Goal: Information Seeking & Learning: Learn about a topic

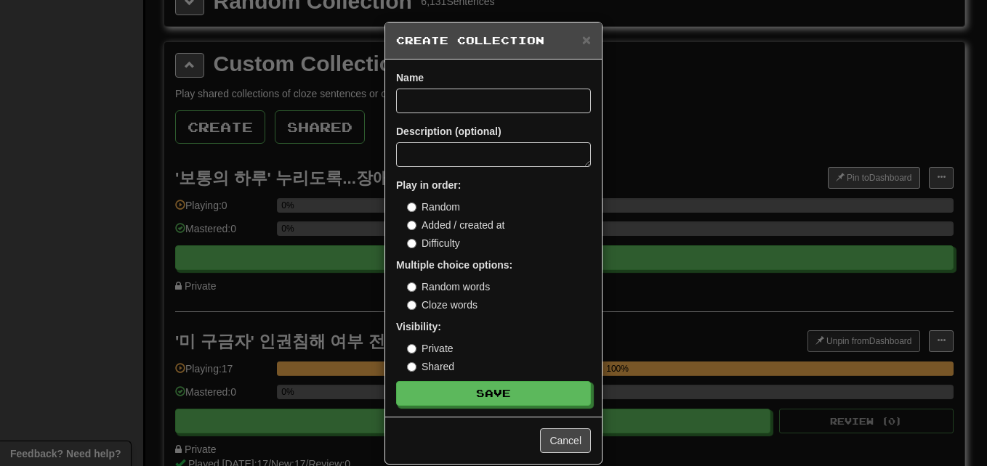
scroll to position [2006, 0]
click at [446, 101] on input at bounding box center [493, 101] width 195 height 25
paste input "**********"
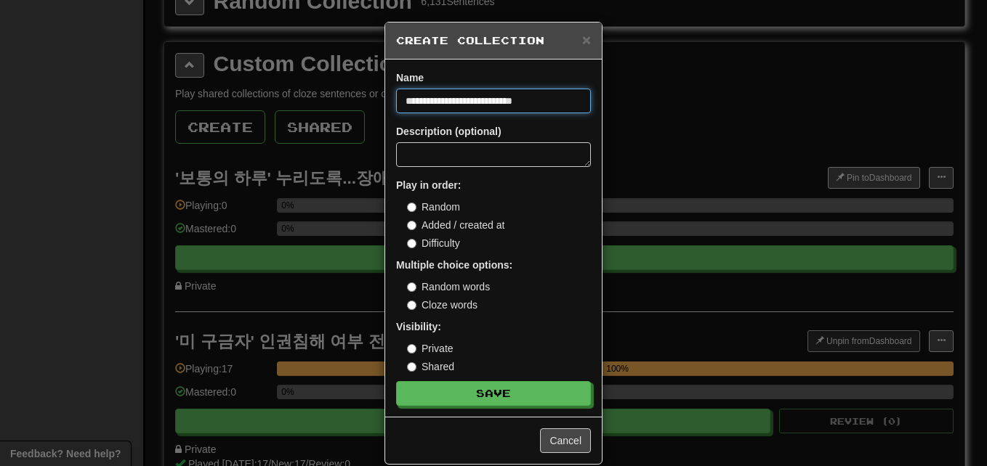
scroll to position [0, 28]
type input "**********"
click at [396, 381] on button "Save" at bounding box center [493, 393] width 195 height 25
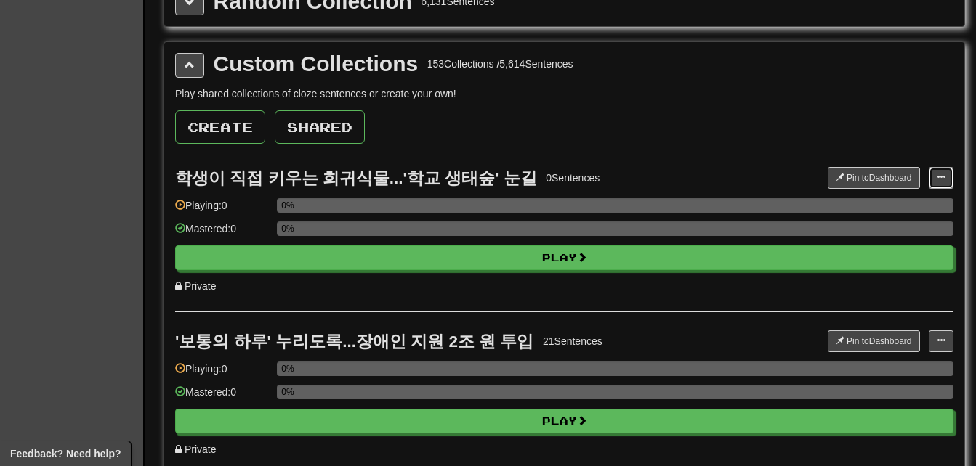
click at [946, 177] on button at bounding box center [941, 178] width 25 height 22
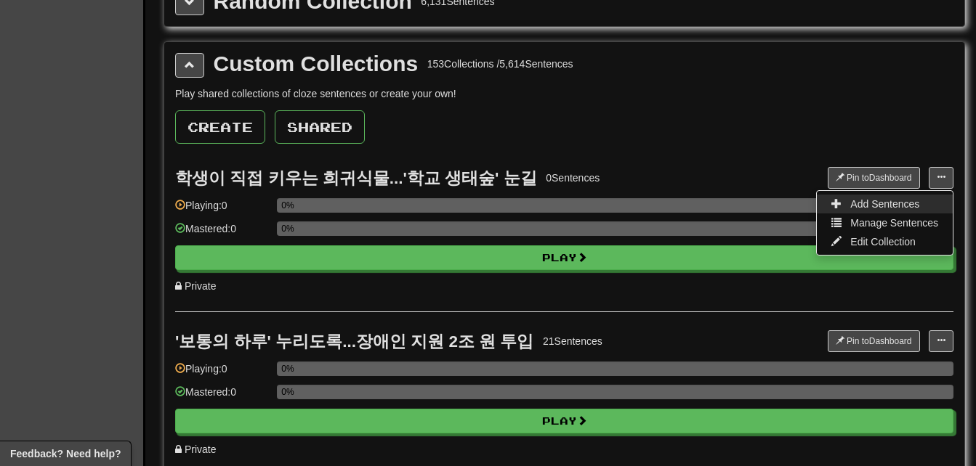
click at [932, 203] on link "Add Sentences" at bounding box center [885, 204] width 136 height 19
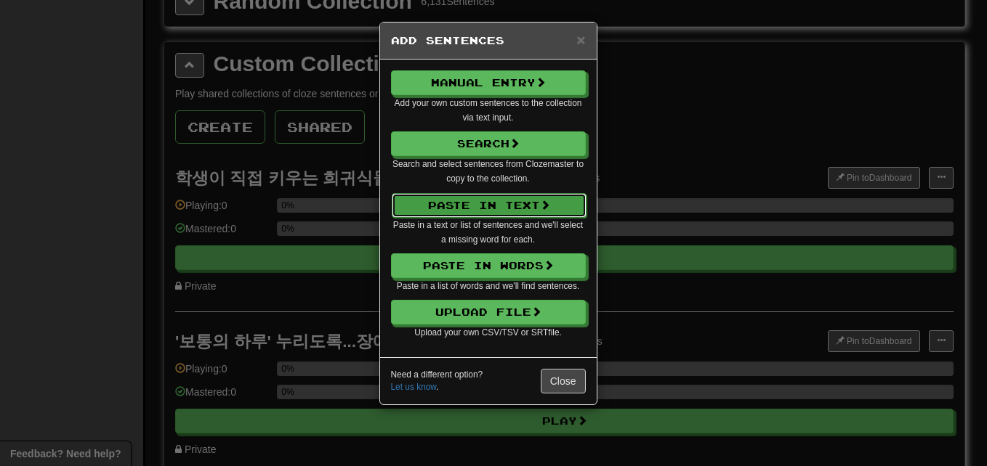
click at [552, 204] on button "Paste in Text" at bounding box center [489, 205] width 195 height 25
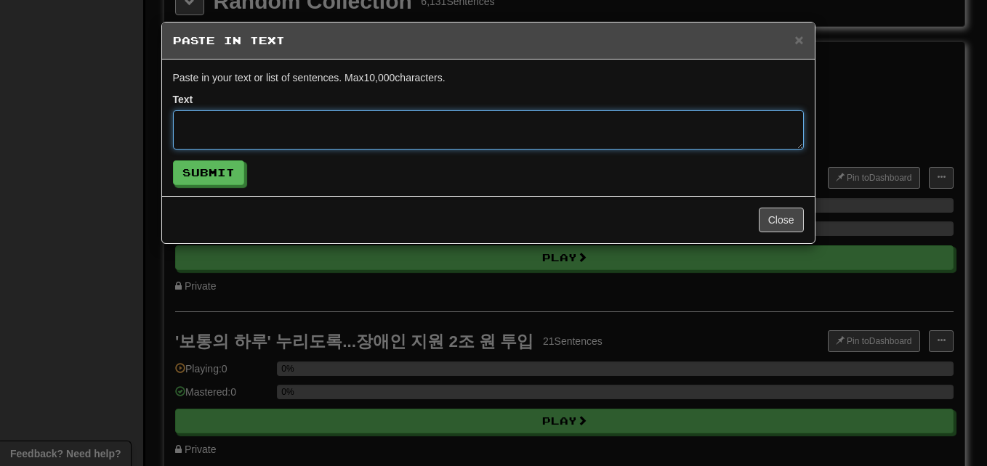
click at [391, 129] on textarea at bounding box center [488, 129] width 631 height 39
paste textarea "**********"
type textarea "**********"
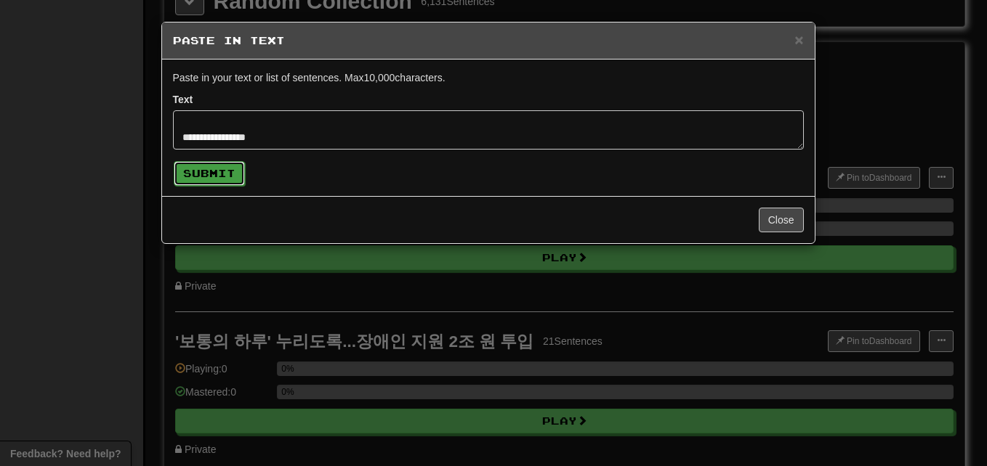
click at [203, 175] on button "Submit" at bounding box center [209, 173] width 71 height 25
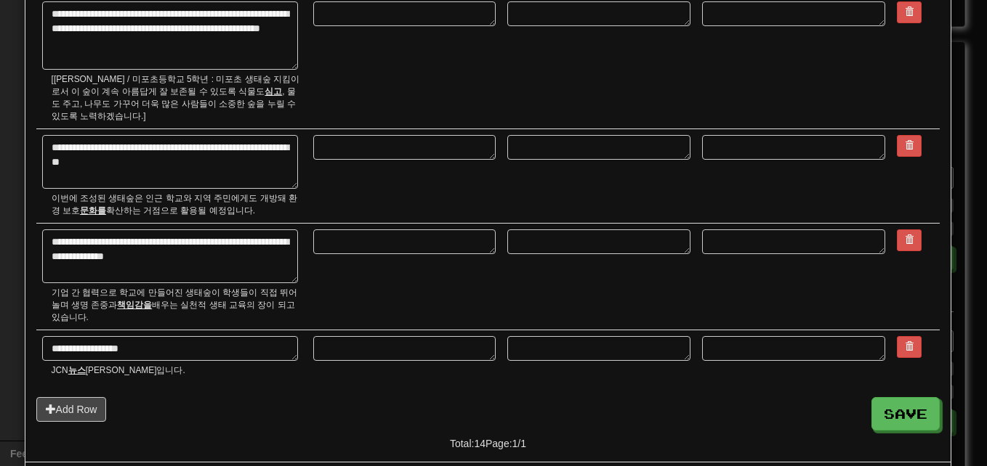
scroll to position [1069, 0]
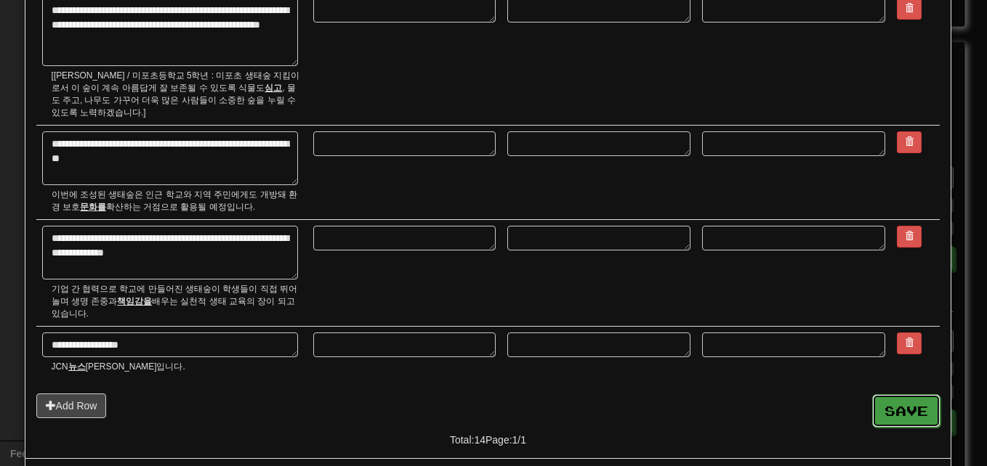
click at [916, 395] on button "Save" at bounding box center [906, 411] width 68 height 33
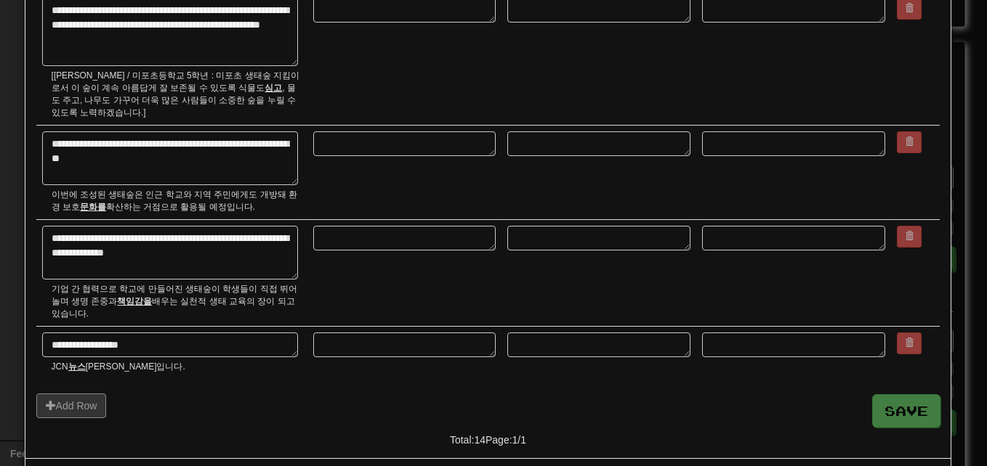
type textarea "*"
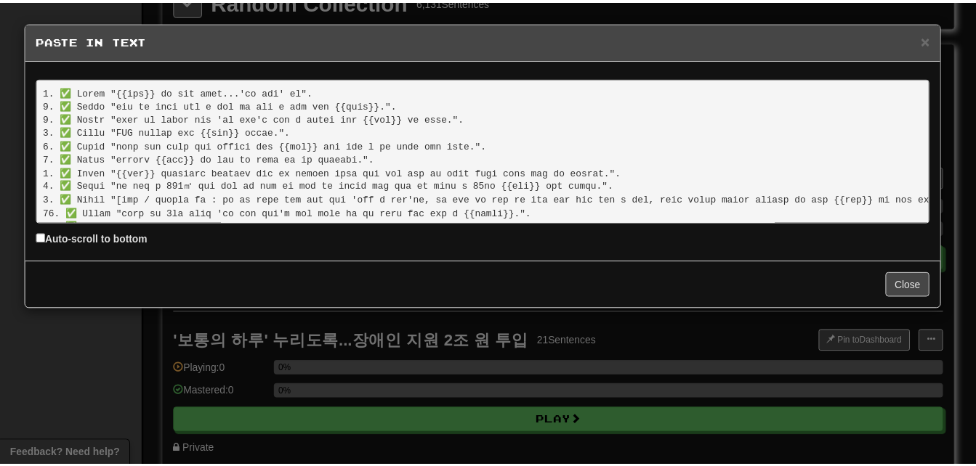
scroll to position [83, 0]
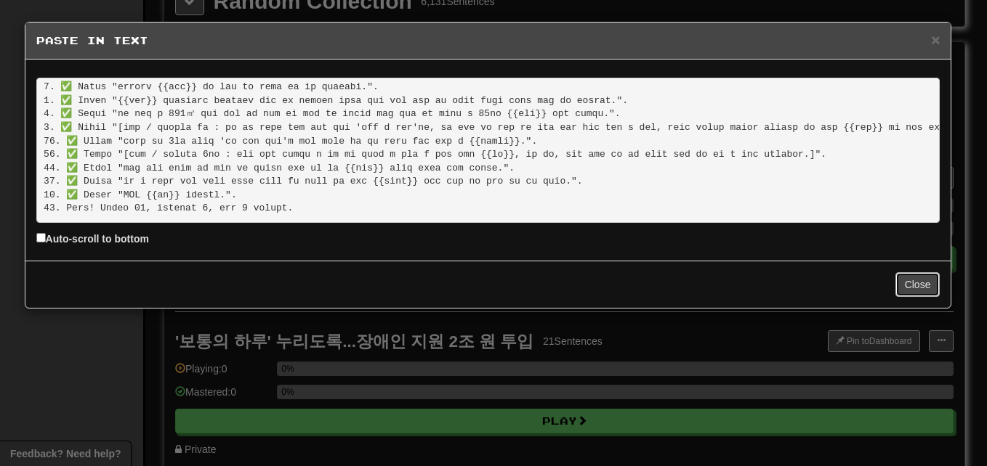
click at [916, 289] on button "Close" at bounding box center [917, 284] width 45 height 25
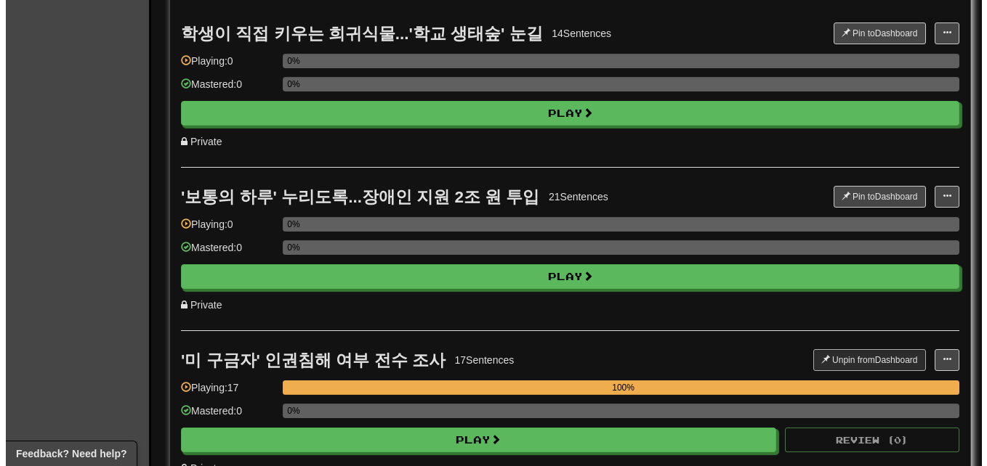
scroll to position [2151, 0]
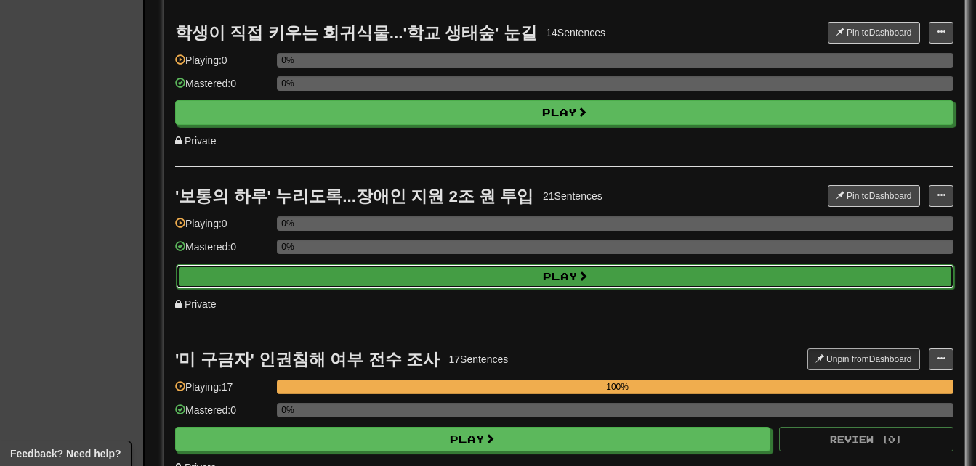
click at [582, 275] on span at bounding box center [583, 276] width 10 height 10
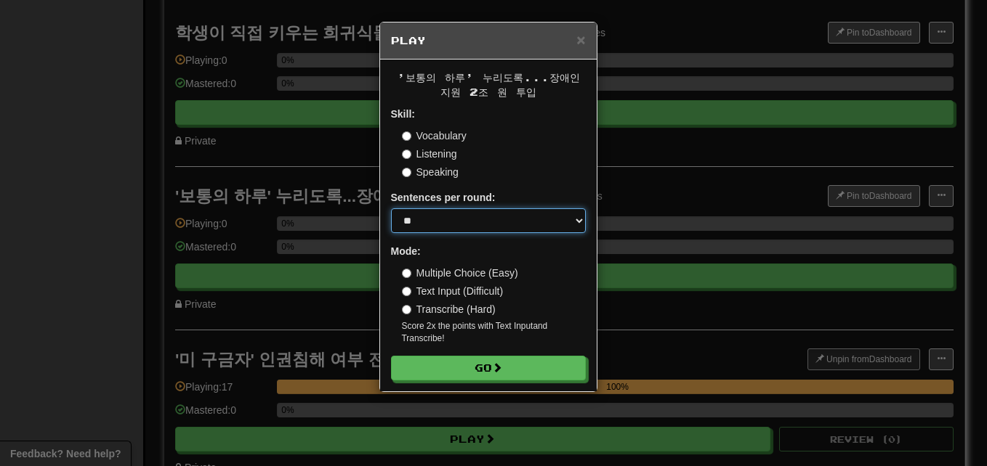
click at [526, 222] on select "* ** ** ** ** ** *** ********" at bounding box center [488, 221] width 195 height 25
select select "**"
click at [391, 209] on select "* ** ** ** ** ** *** ********" at bounding box center [488, 221] width 195 height 25
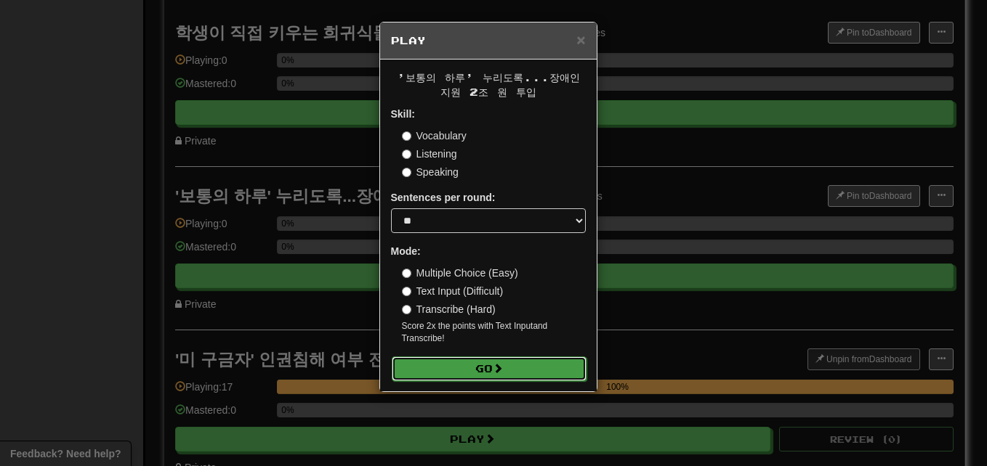
click at [533, 369] on button "Go" at bounding box center [489, 369] width 195 height 25
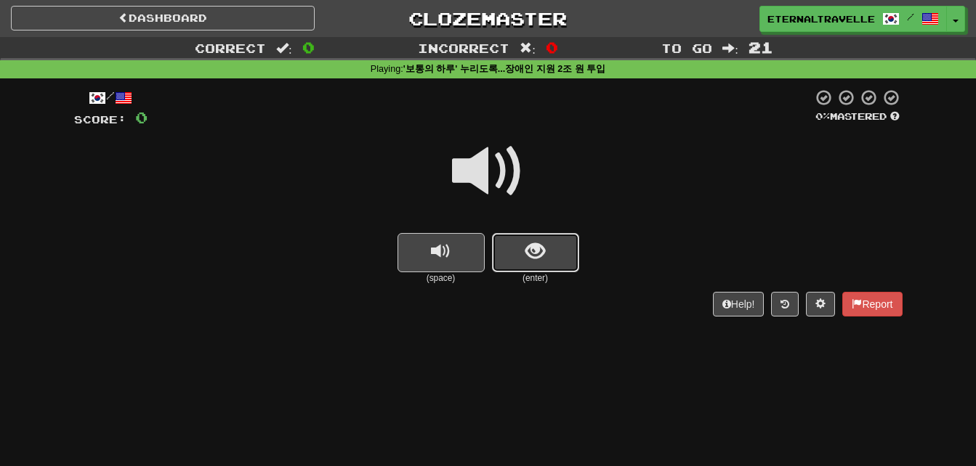
click at [553, 240] on button "show sentence" at bounding box center [535, 252] width 87 height 39
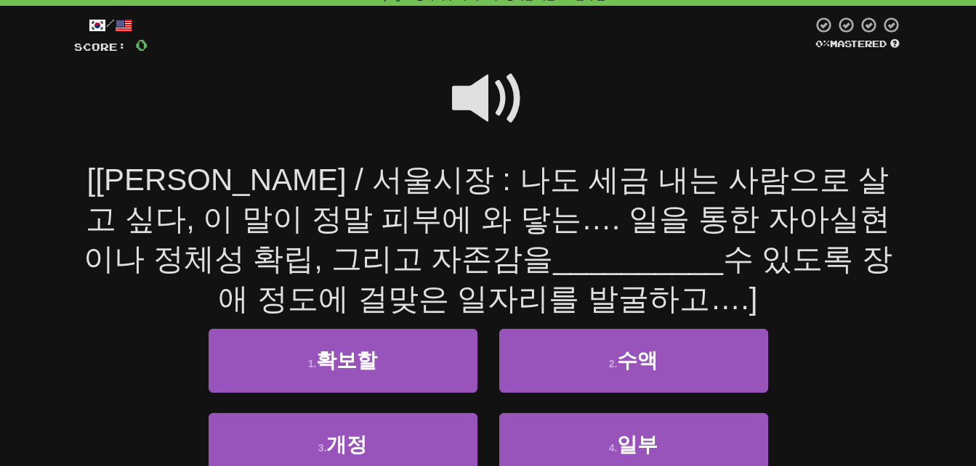
scroll to position [145, 0]
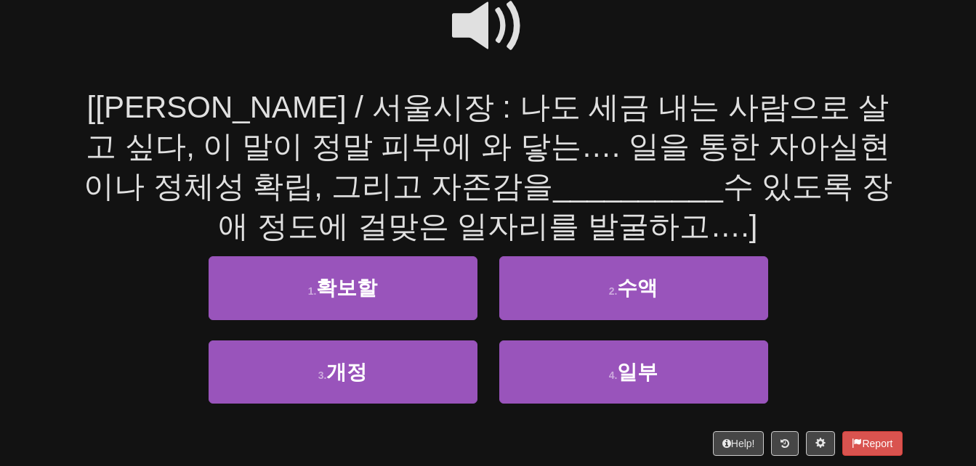
click at [472, 28] on span at bounding box center [488, 26] width 73 height 73
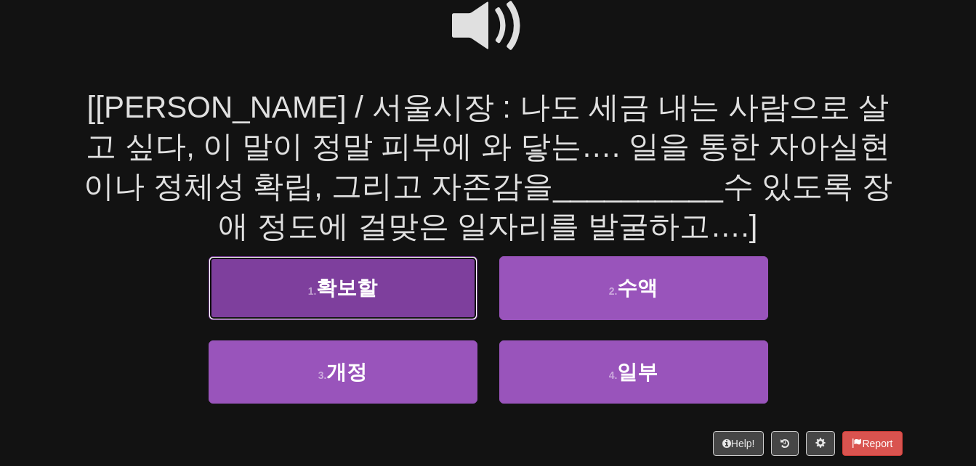
click at [318, 279] on button "1 . 확보할" at bounding box center [343, 288] width 269 height 63
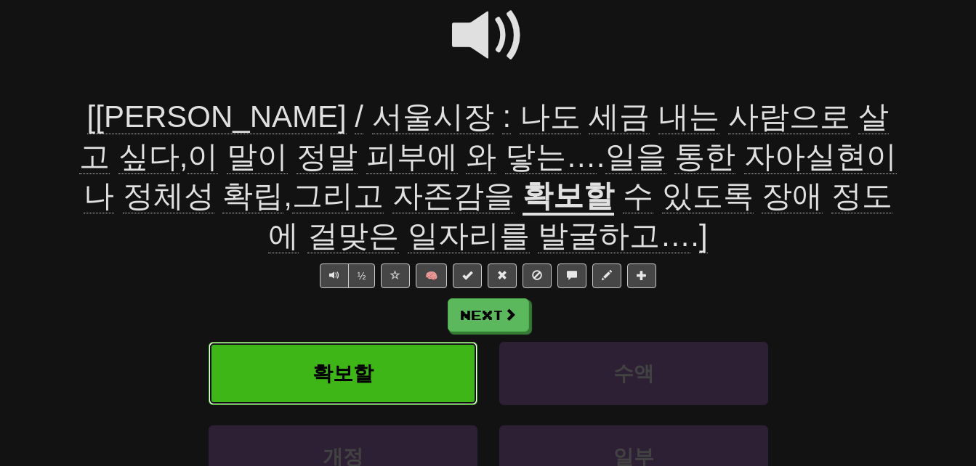
scroll to position [155, 0]
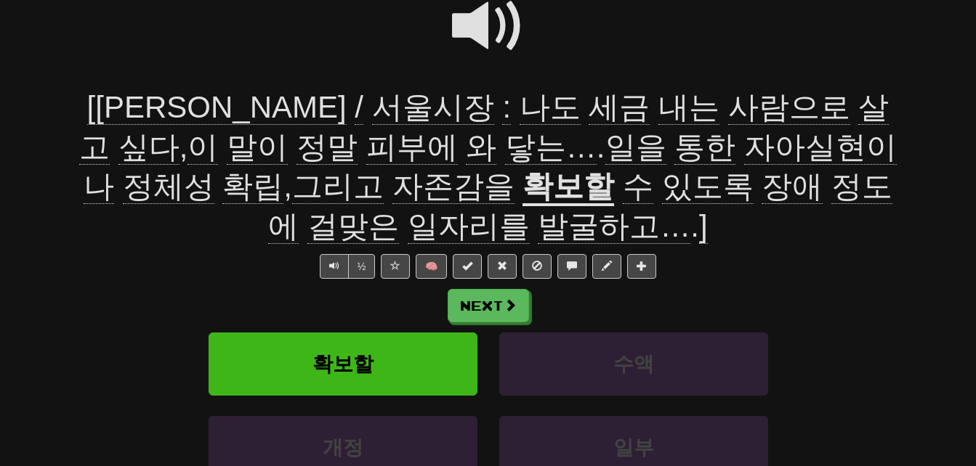
click at [372, 111] on span "서울시장" at bounding box center [433, 107] width 122 height 35
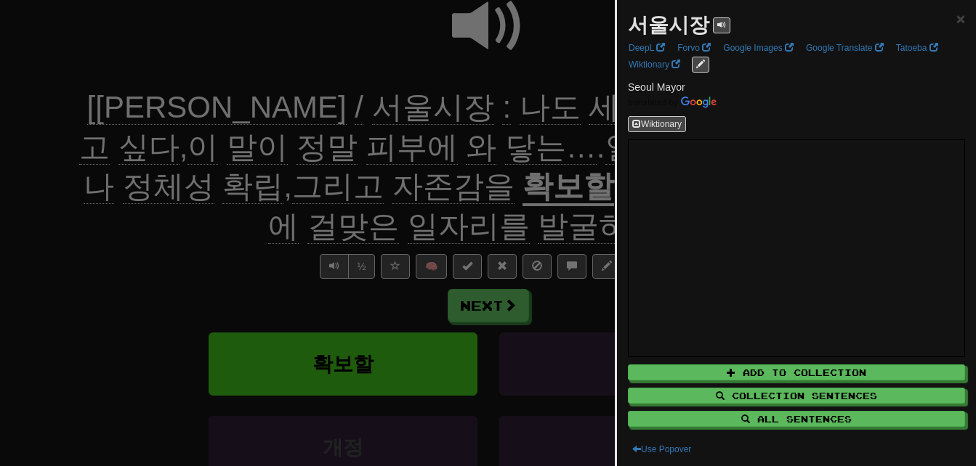
click at [211, 253] on div at bounding box center [488, 233] width 976 height 466
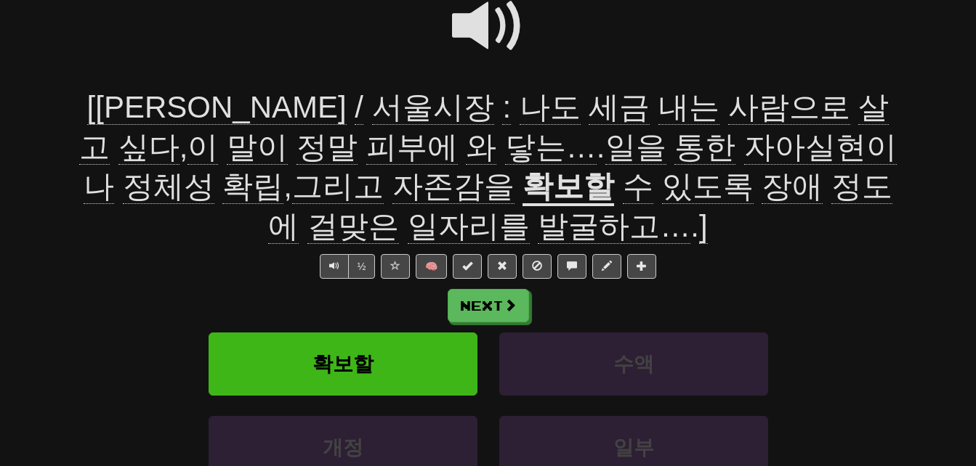
click at [520, 110] on span "나도" at bounding box center [550, 107] width 61 height 35
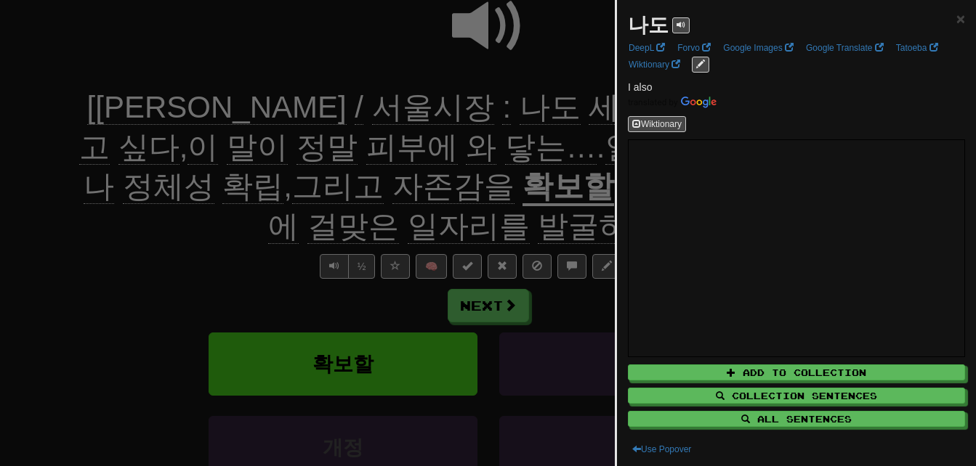
click at [358, 110] on div at bounding box center [488, 233] width 976 height 466
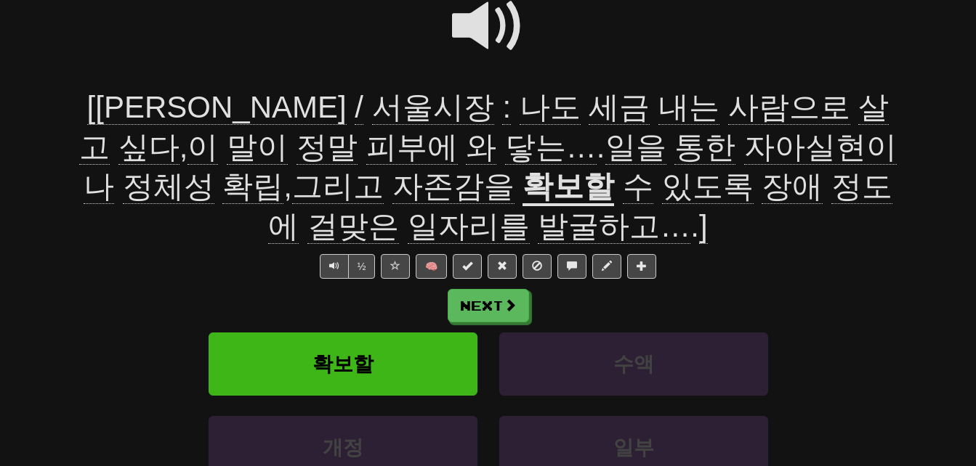
click at [589, 113] on span "세금" at bounding box center [619, 107] width 61 height 35
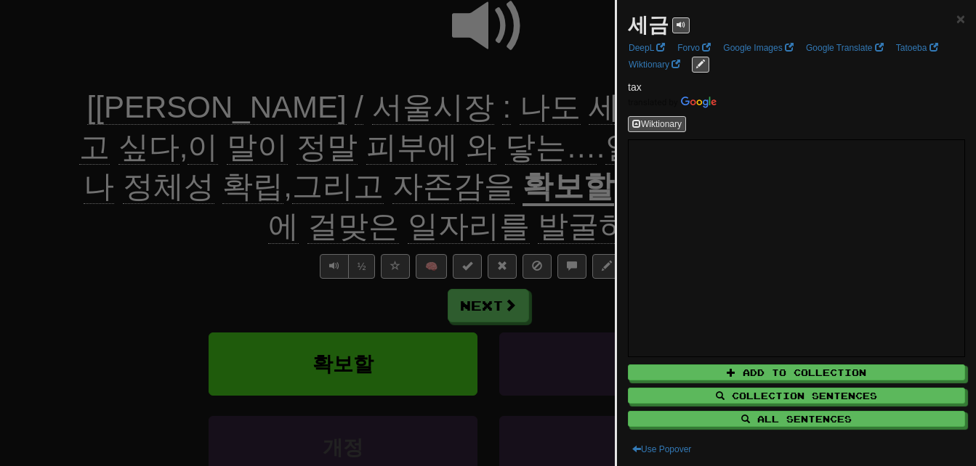
click at [439, 113] on div at bounding box center [488, 233] width 976 height 466
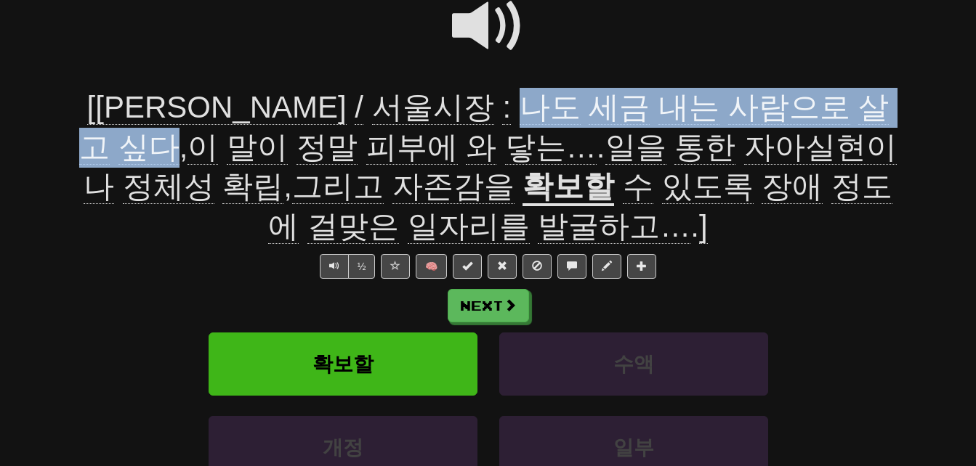
drag, startPoint x: 343, startPoint y: 102, endPoint x: 775, endPoint y: 101, distance: 432.3
click at [775, 101] on span "[[PERSON_NAME] / 서울시장 : 나도 세금 내는 사람으로 살고 싶다 , 이 말이 정말 피부에 와 닿는… . 일을 통한 자아실현이나 …" at bounding box center [487, 147] width 817 height 114
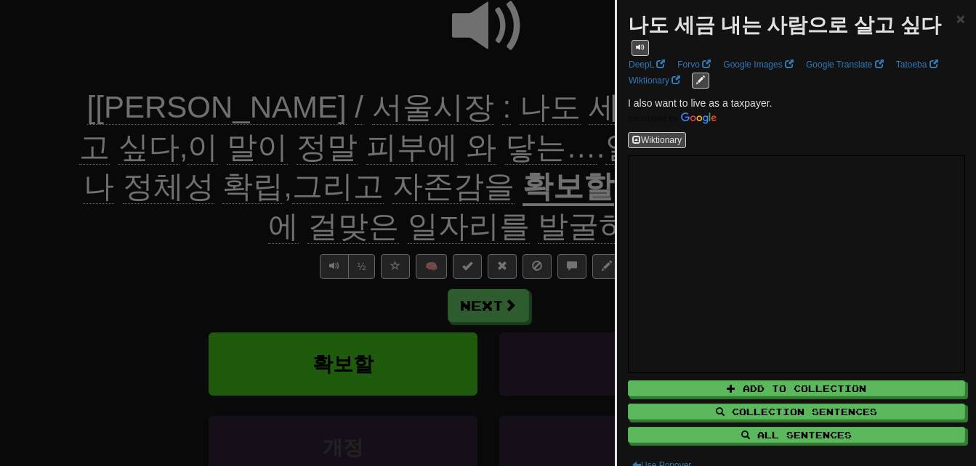
click at [517, 139] on div at bounding box center [488, 233] width 976 height 466
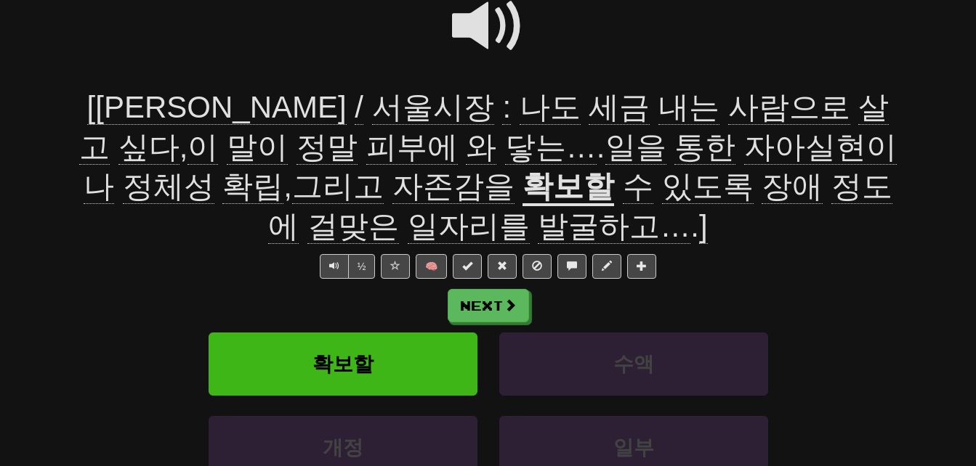
click at [366, 148] on span "피부에" at bounding box center [412, 147] width 92 height 35
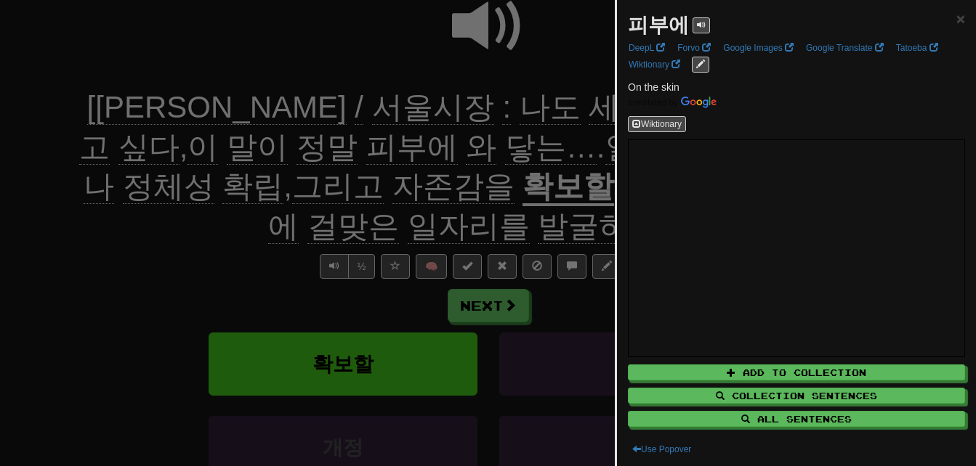
click at [163, 148] on div at bounding box center [488, 233] width 976 height 466
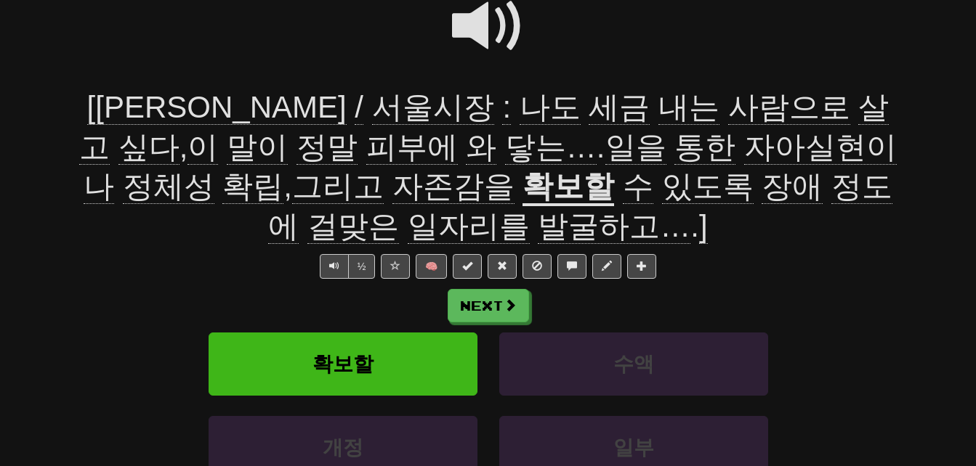
click at [505, 148] on span "닿는…" at bounding box center [551, 147] width 92 height 35
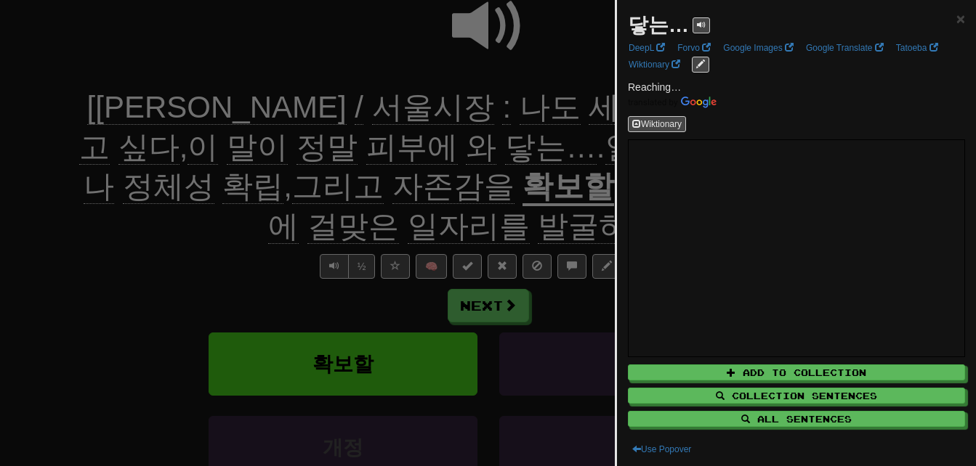
click at [280, 148] on div at bounding box center [488, 233] width 976 height 466
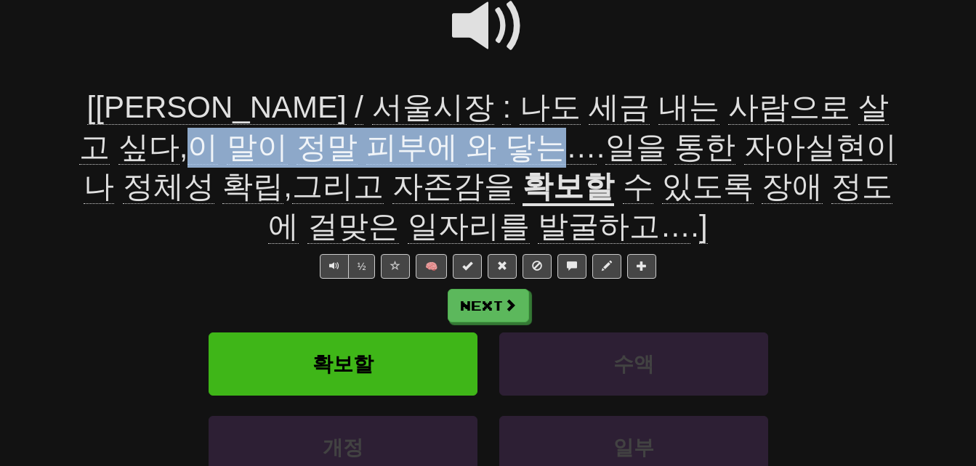
drag, startPoint x: 797, startPoint y: 105, endPoint x: 318, endPoint y: 137, distance: 480.7
click at [318, 137] on span "[오세훈 / 서울시장 : 나도 세금 내는 사람으로 살고 싶다 , 이 말이 정말 피부에 와 닿는… . 일을 통한 자아실현이나 정체성 확립 , 그…" at bounding box center [487, 147] width 817 height 114
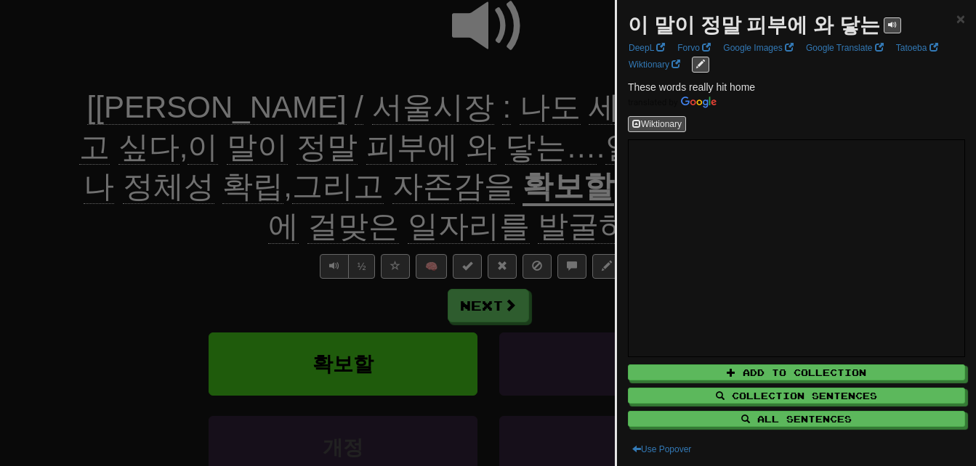
click at [210, 238] on div at bounding box center [488, 233] width 976 height 466
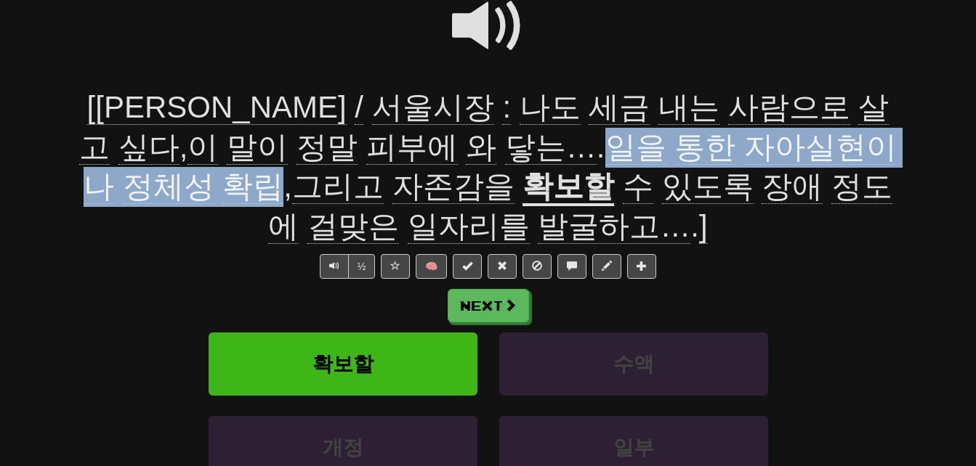
drag, startPoint x: 374, startPoint y: 143, endPoint x: 817, endPoint y: 138, distance: 442.5
click at [817, 138] on span "[오세훈 / 서울시장 : 나도 세금 내는 사람으로 살고 싶다 , 이 말이 정말 피부에 와 닿는… . 일을 통한 자아실현이나 정체성 확립 , 그…" at bounding box center [487, 147] width 817 height 114
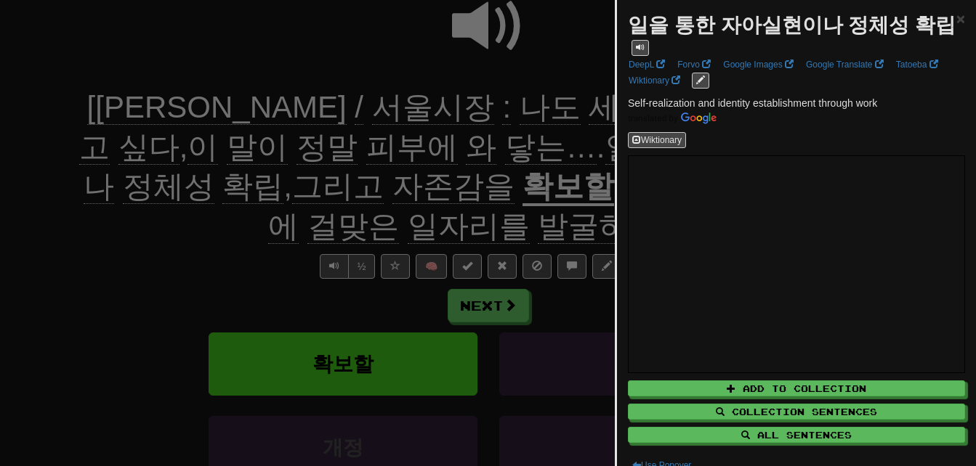
click at [527, 150] on div at bounding box center [488, 233] width 976 height 466
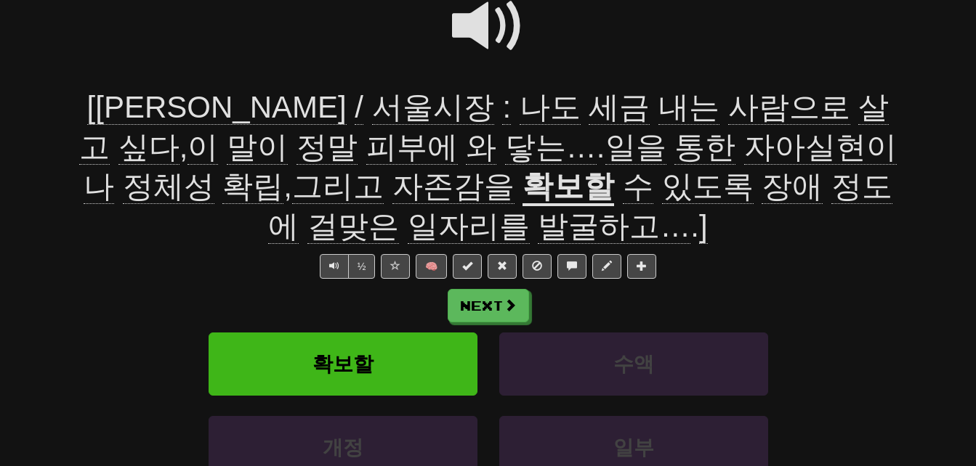
click at [563, 150] on span "자아실현이나" at bounding box center [490, 167] width 813 height 75
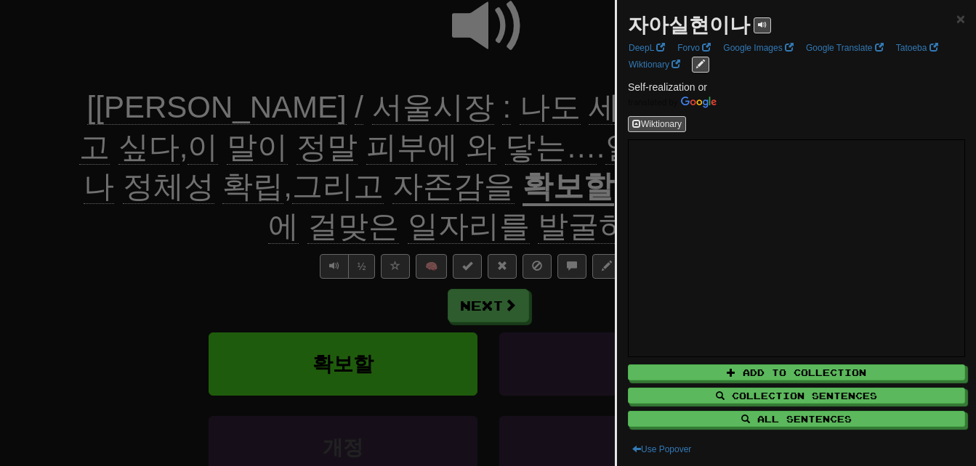
click at [536, 148] on div at bounding box center [488, 233] width 976 height 466
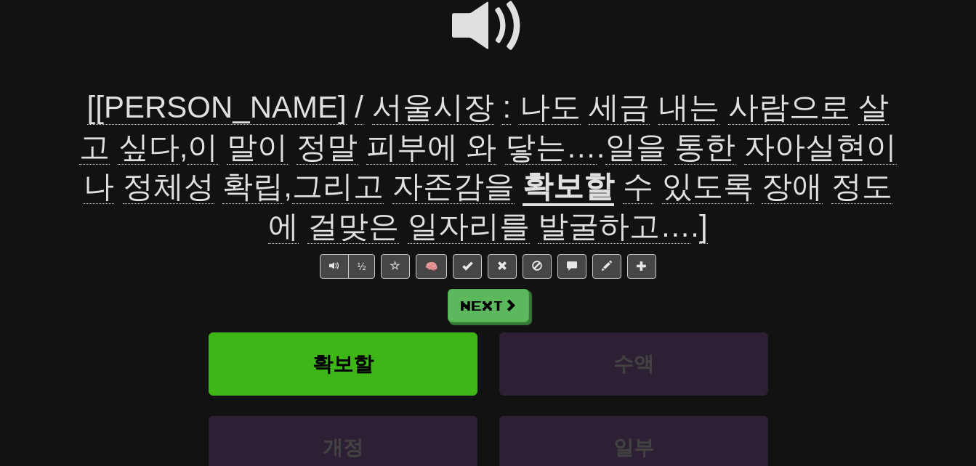
click at [214, 169] on span "정체성" at bounding box center [169, 186] width 92 height 35
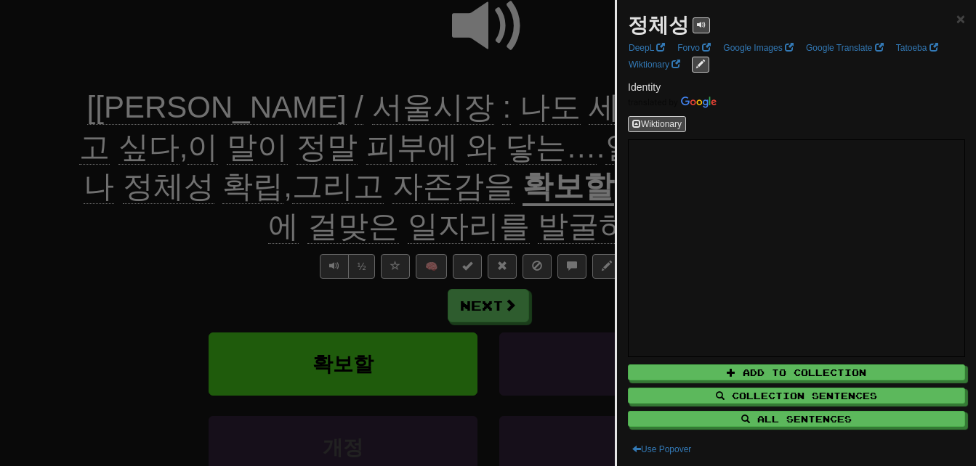
click at [590, 145] on div at bounding box center [488, 233] width 976 height 466
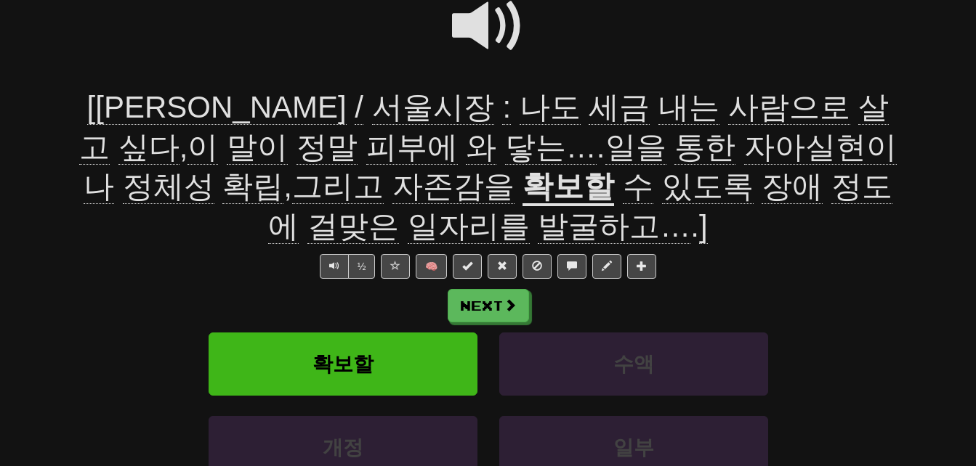
click at [283, 169] on span "확립" at bounding box center [252, 186] width 61 height 35
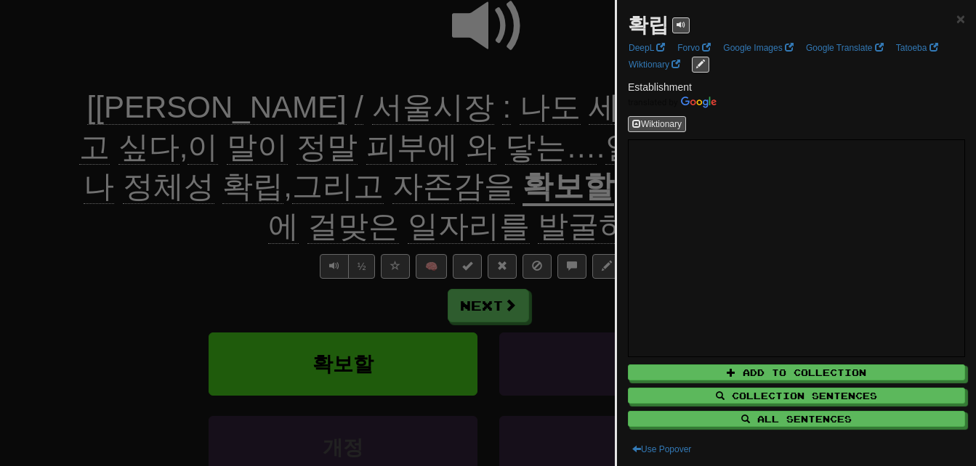
click at [601, 142] on div at bounding box center [488, 233] width 976 height 466
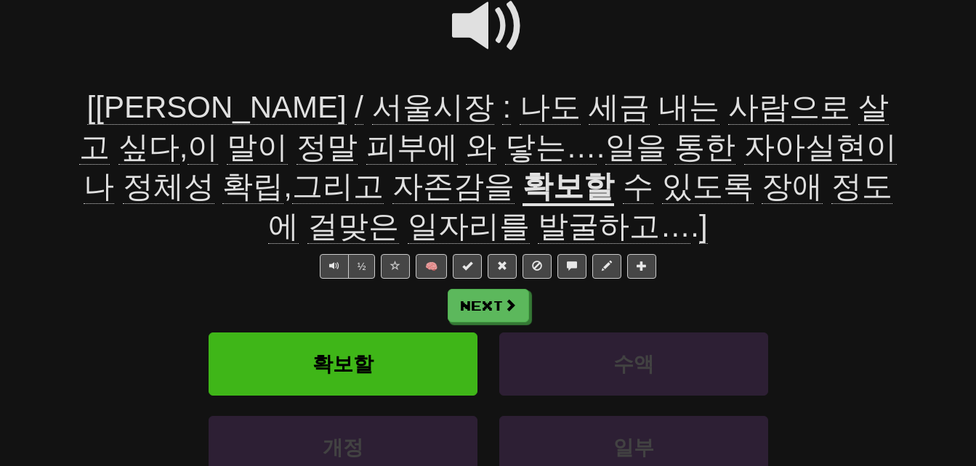
click at [392, 190] on span "자존감을" at bounding box center [453, 186] width 122 height 35
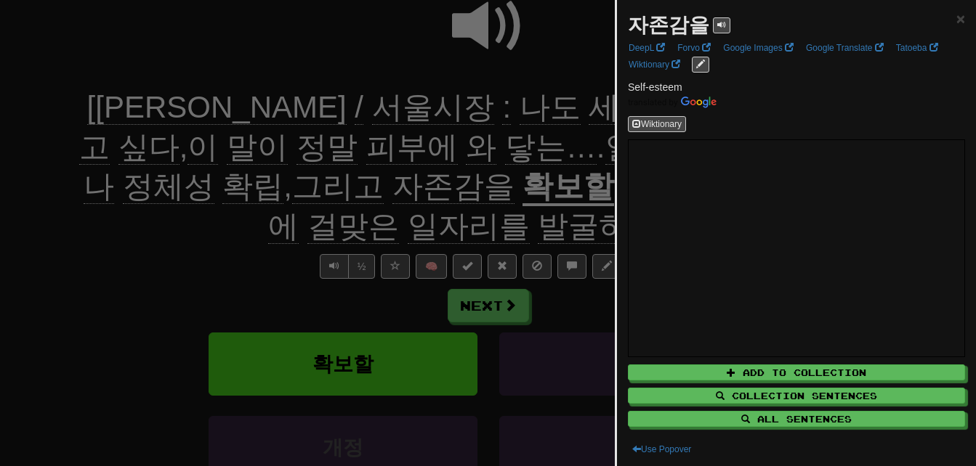
click at [199, 253] on div at bounding box center [488, 233] width 976 height 466
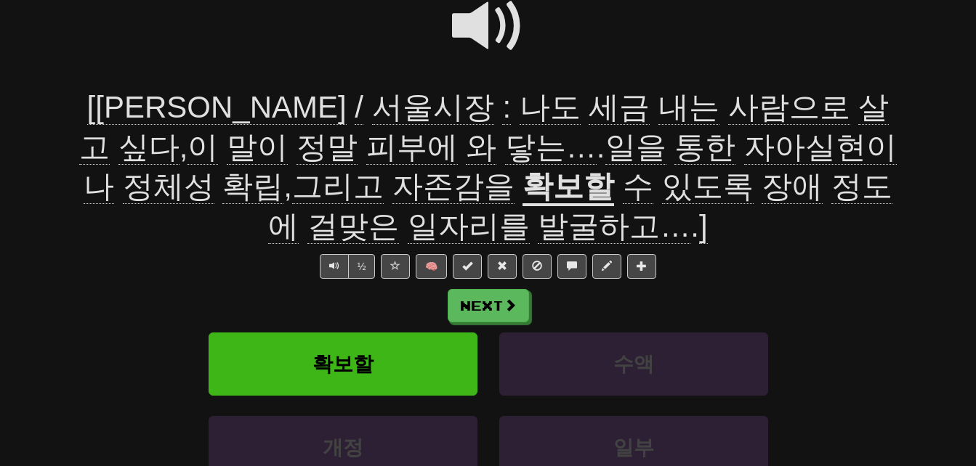
click at [522, 197] on u "확보할" at bounding box center [568, 187] width 92 height 37
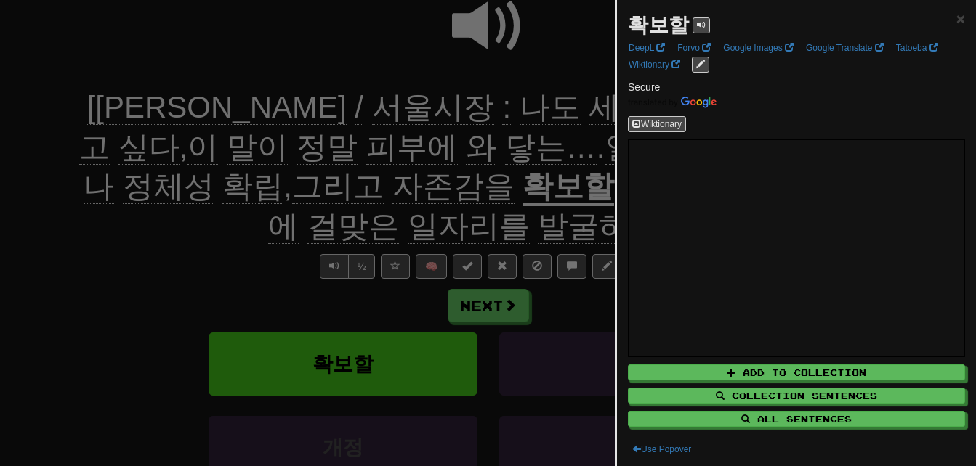
click at [266, 243] on div at bounding box center [488, 233] width 976 height 466
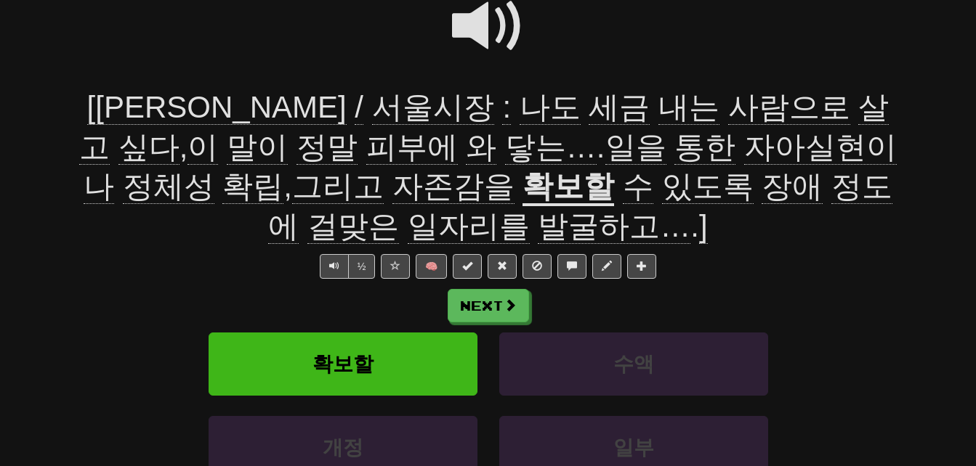
click at [762, 190] on span "장애" at bounding box center [792, 186] width 61 height 35
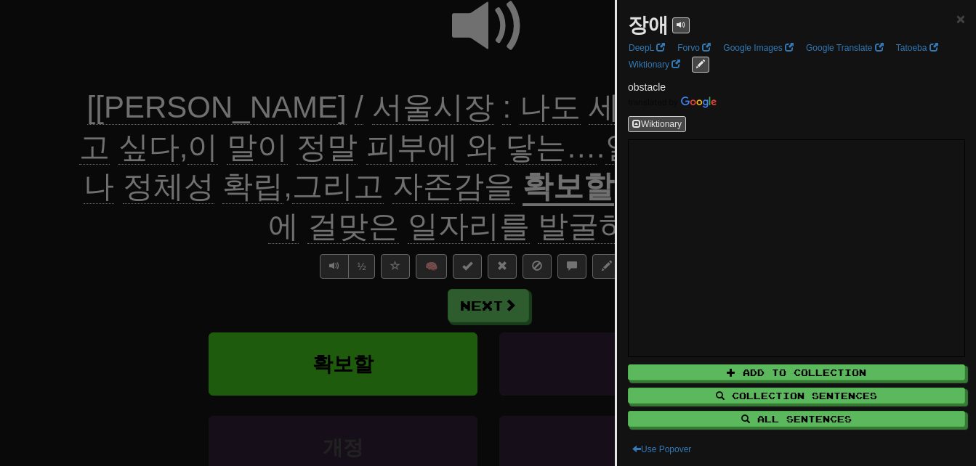
click at [482, 190] on div at bounding box center [488, 233] width 976 height 466
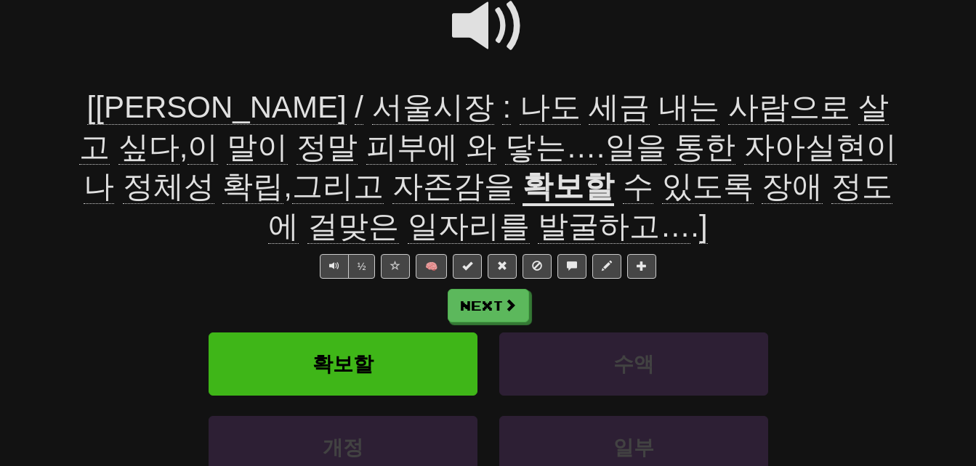
click at [572, 185] on span "정도에" at bounding box center [580, 206] width 624 height 75
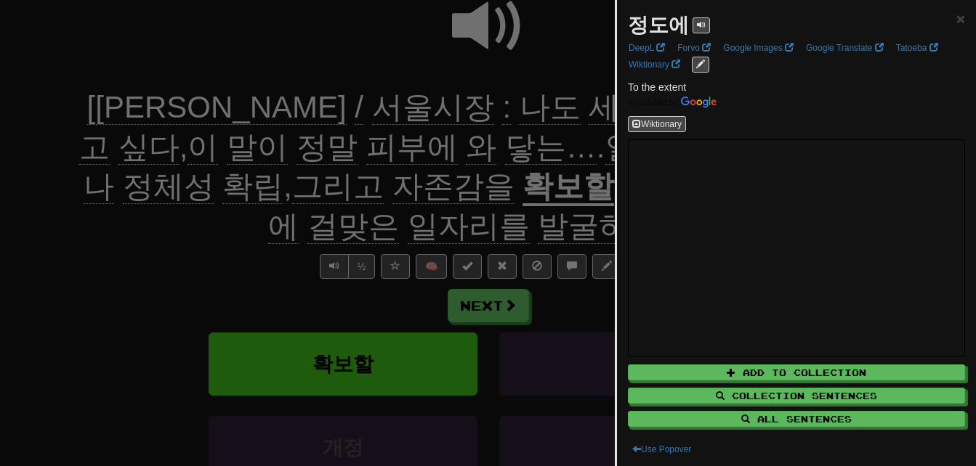
click at [563, 185] on div at bounding box center [488, 233] width 976 height 466
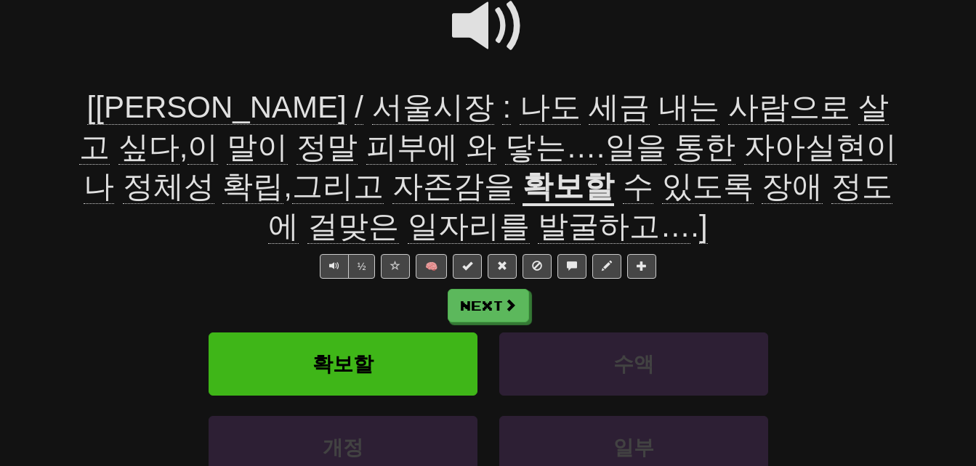
click at [399, 209] on span "걸맞은" at bounding box center [353, 226] width 92 height 35
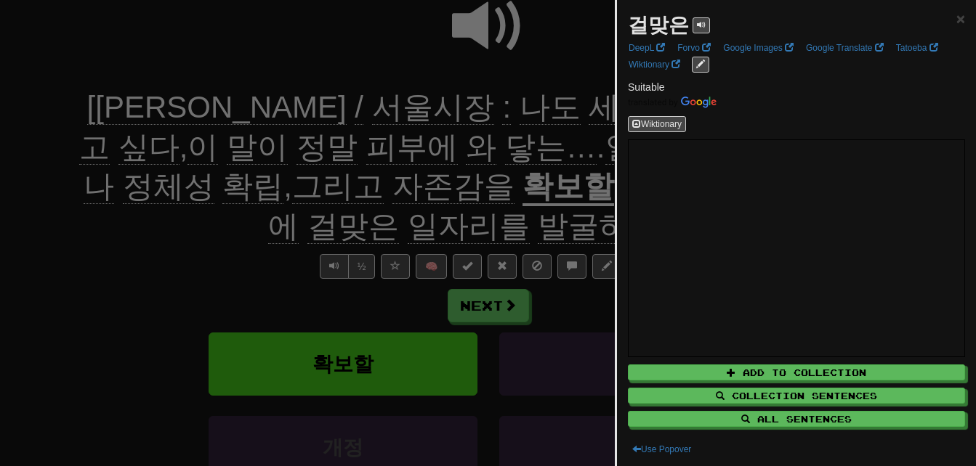
click at [572, 185] on div at bounding box center [488, 233] width 976 height 466
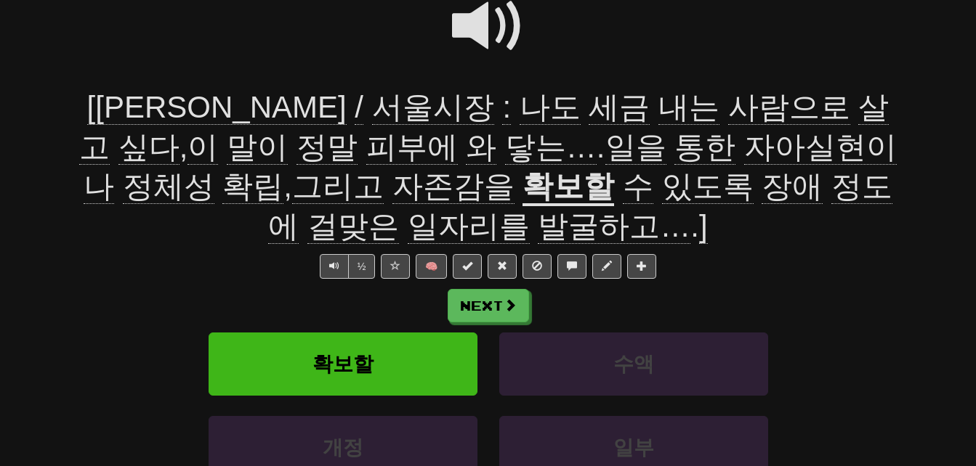
click at [530, 209] on span "일자리를" at bounding box center [469, 226] width 122 height 35
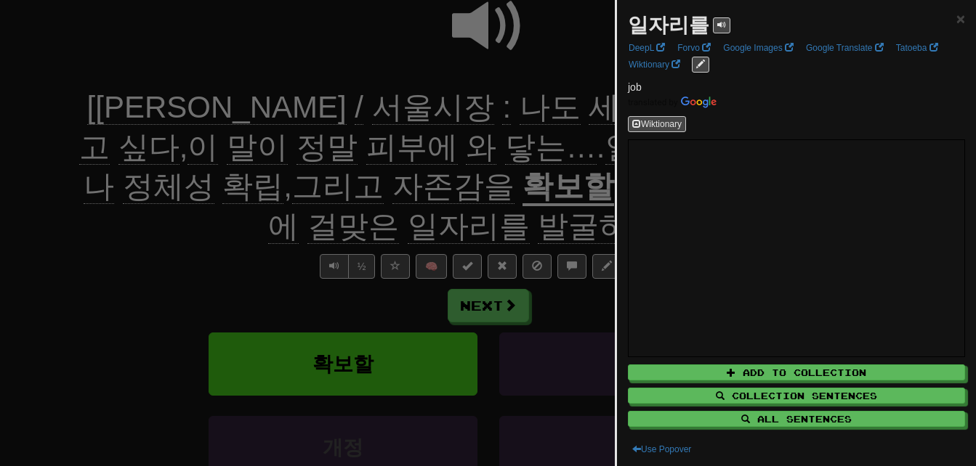
click at [586, 193] on div at bounding box center [488, 233] width 976 height 466
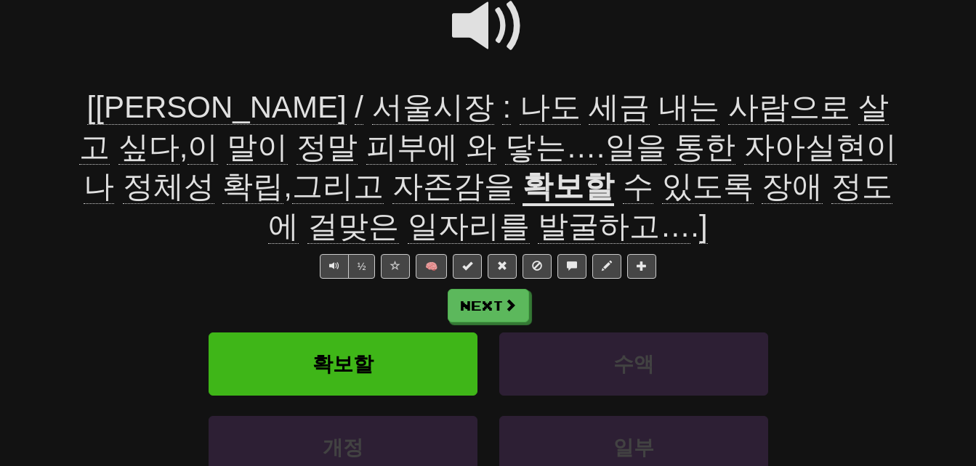
click at [690, 209] on span "발굴하고…" at bounding box center [614, 226] width 153 height 35
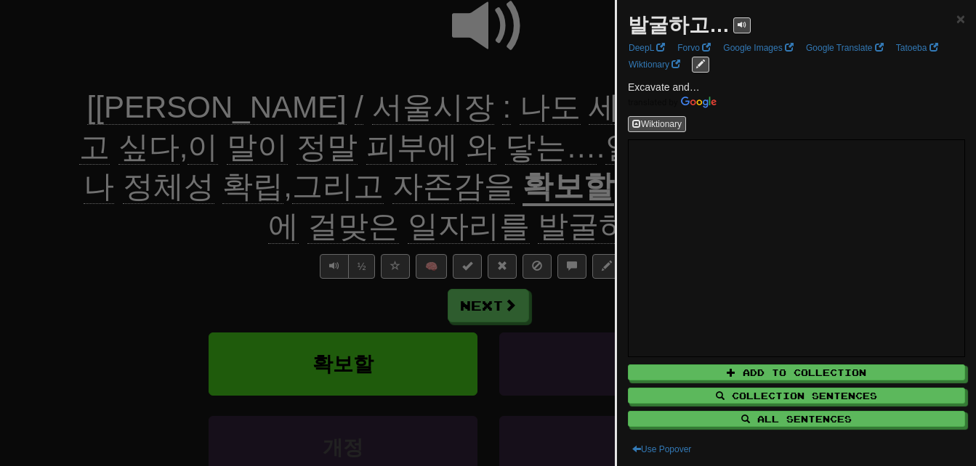
click at [536, 189] on div at bounding box center [488, 233] width 976 height 466
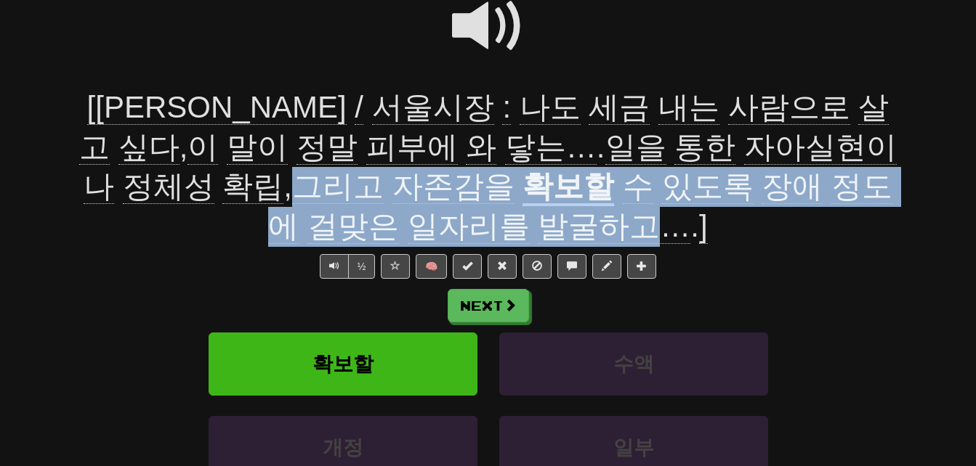
drag, startPoint x: 847, startPoint y: 140, endPoint x: 481, endPoint y: 224, distance: 375.6
click at [481, 224] on div "[오세훈 / 서울시장 : 나도 세금 내는 사람으로 살고 싶다 , 이 말이 정말 피부에 와 닿는… . 일을 통한 자아실현이나 정체성 확립 , 그…" at bounding box center [488, 167] width 828 height 158
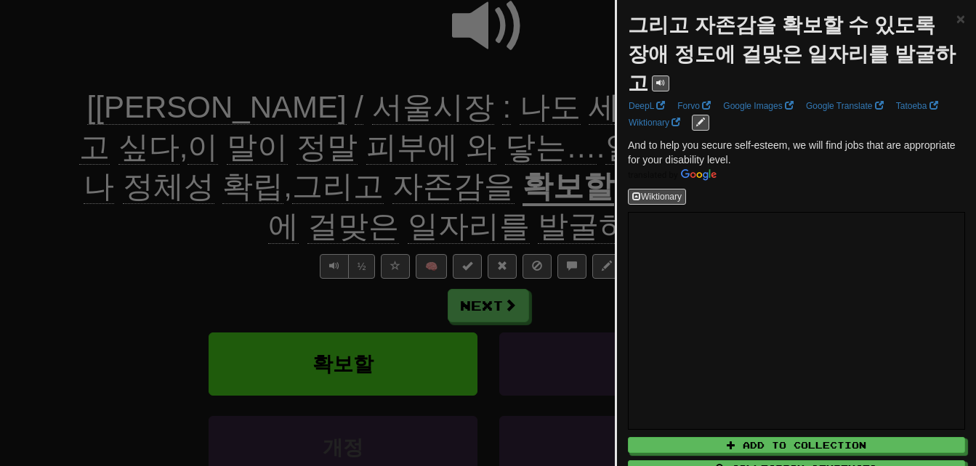
click at [480, 223] on div at bounding box center [488, 233] width 976 height 466
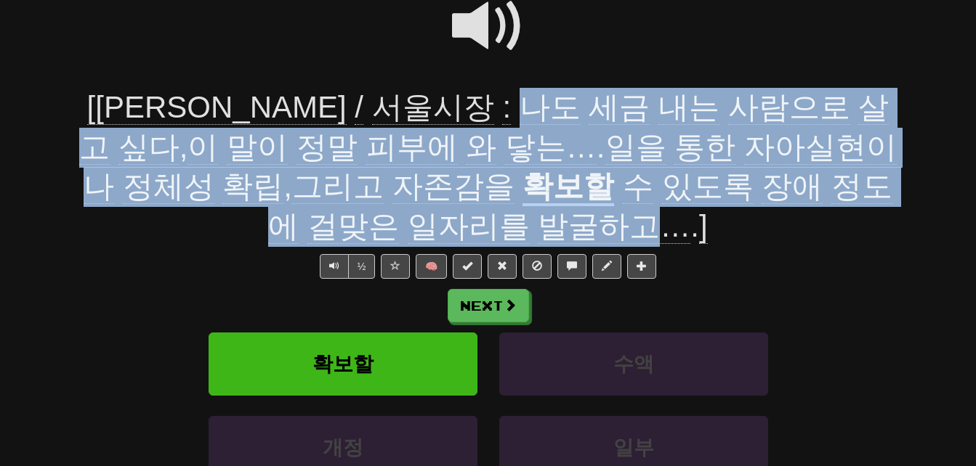
drag, startPoint x: 345, startPoint y: 100, endPoint x: 482, endPoint y: 218, distance: 180.8
click at [482, 218] on div "[오세훈 / 서울시장 : 나도 세금 내는 사람으로 살고 싶다 , 이 말이 정말 피부에 와 닿는… . 일을 통한 자아실현이나 정체성 확립 , 그…" at bounding box center [488, 167] width 828 height 158
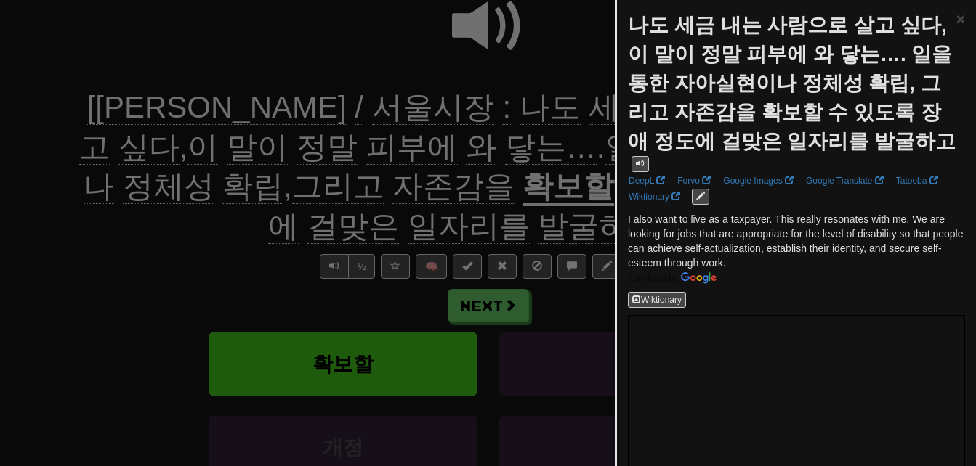
click at [416, 217] on div at bounding box center [488, 233] width 976 height 466
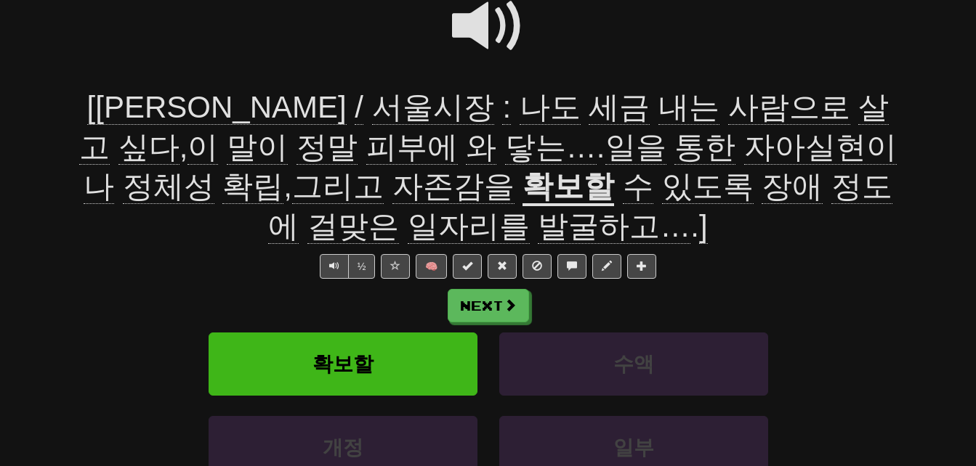
click at [469, 22] on span at bounding box center [488, 26] width 73 height 73
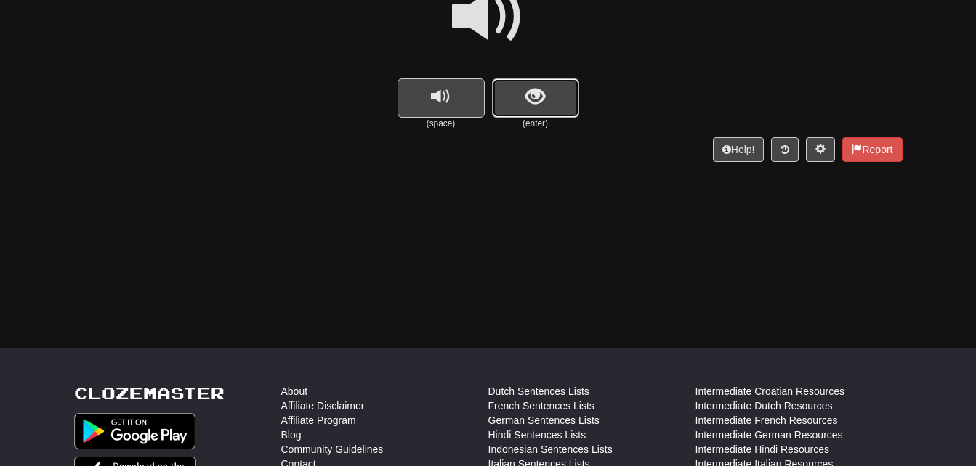
click at [546, 85] on button "show sentence" at bounding box center [535, 97] width 87 height 39
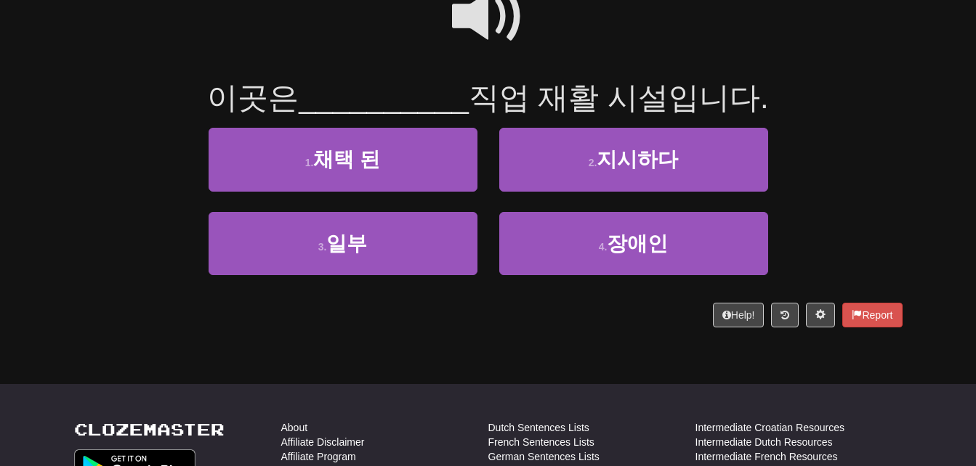
click at [472, 19] on span at bounding box center [488, 16] width 73 height 73
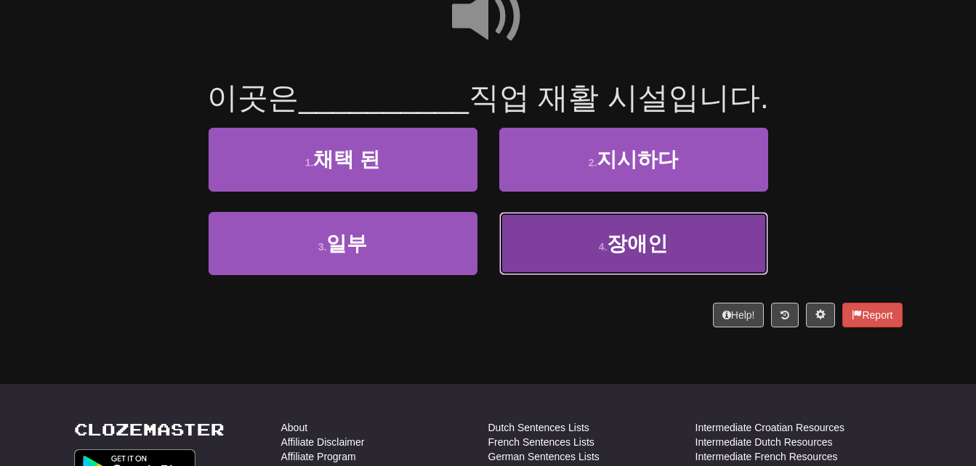
click at [562, 242] on button "4 . 장애인" at bounding box center [633, 243] width 269 height 63
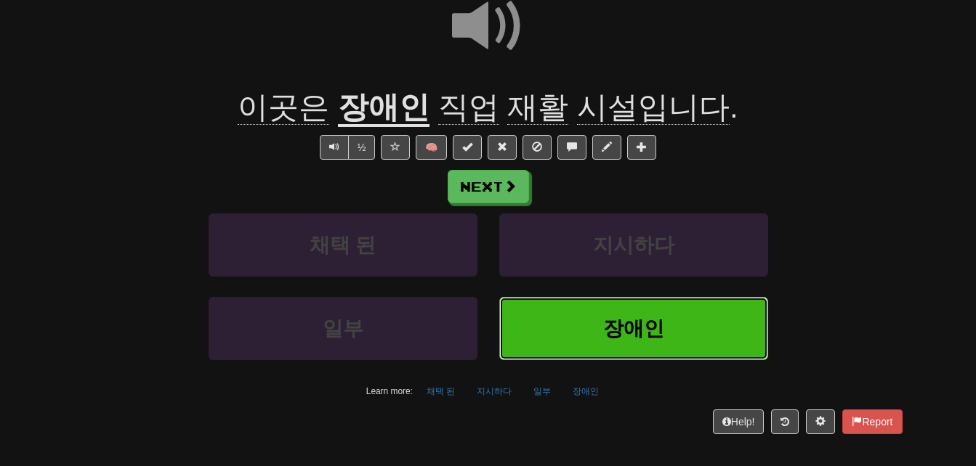
scroll to position [164, 0]
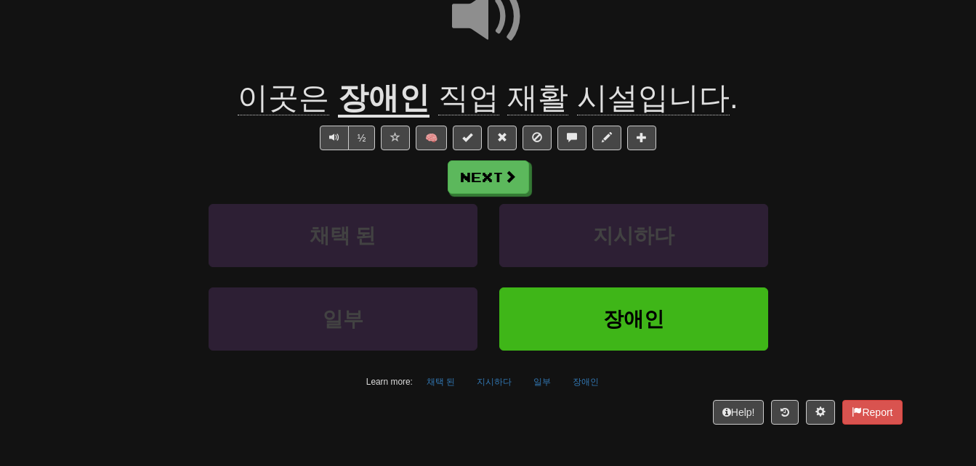
click at [367, 95] on u "장애인" at bounding box center [384, 99] width 92 height 37
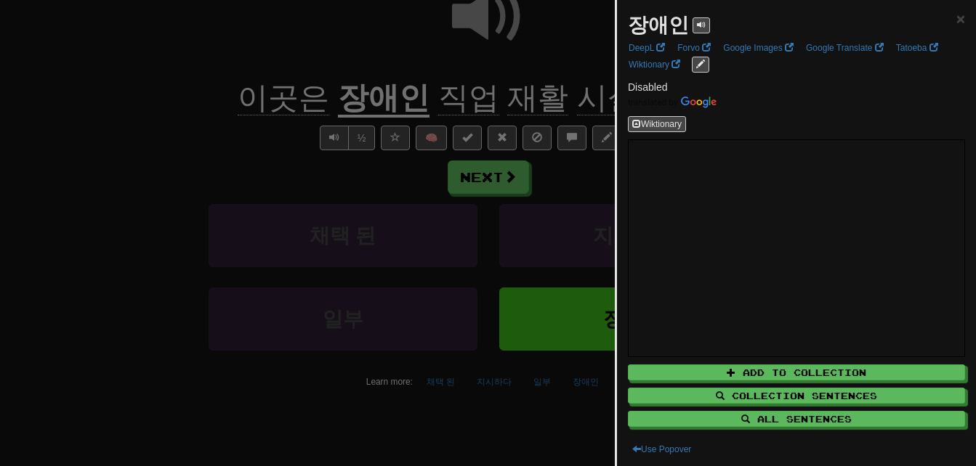
click at [367, 95] on div at bounding box center [488, 233] width 976 height 466
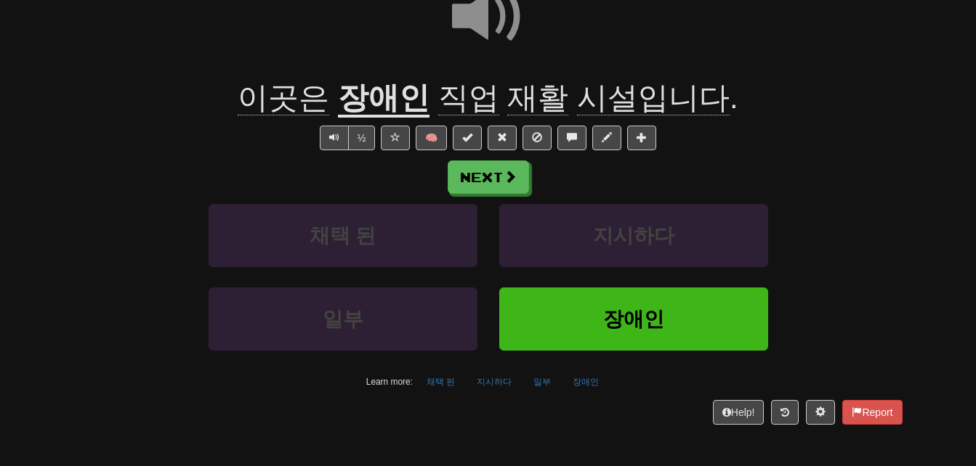
click at [465, 107] on span "직업" at bounding box center [468, 98] width 61 height 35
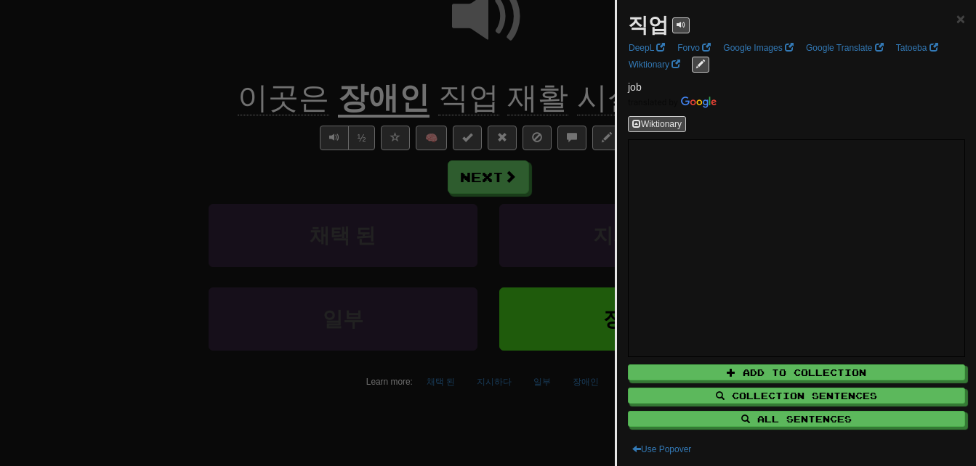
click at [465, 107] on div at bounding box center [488, 233] width 976 height 466
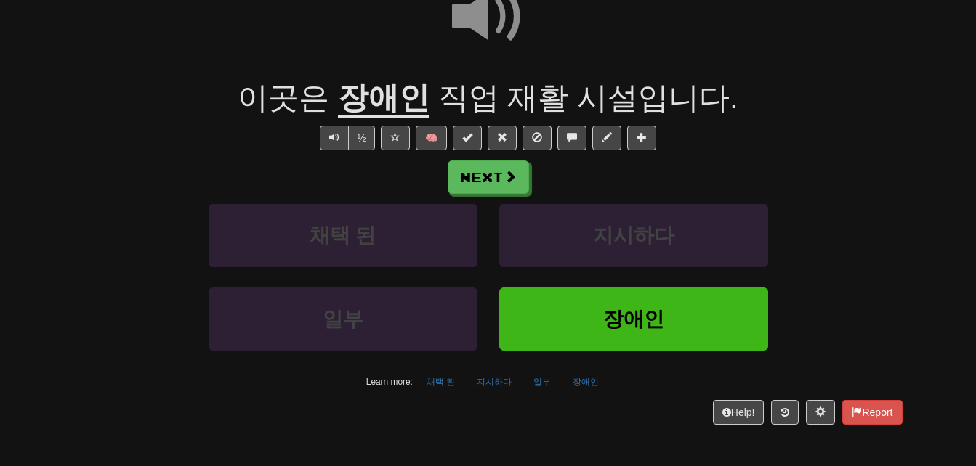
click at [532, 96] on span "재활" at bounding box center [537, 98] width 61 height 35
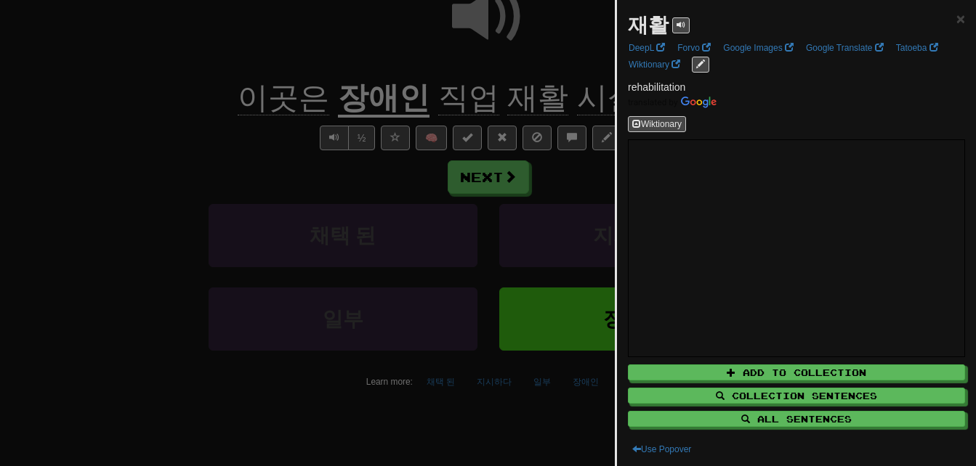
click at [532, 96] on div at bounding box center [488, 233] width 976 height 466
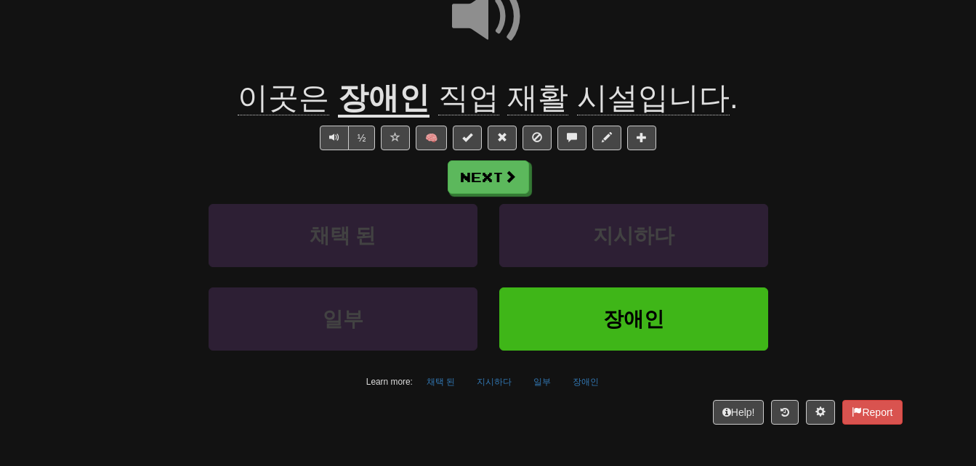
click at [605, 96] on span "시설입니다" at bounding box center [653, 98] width 153 height 35
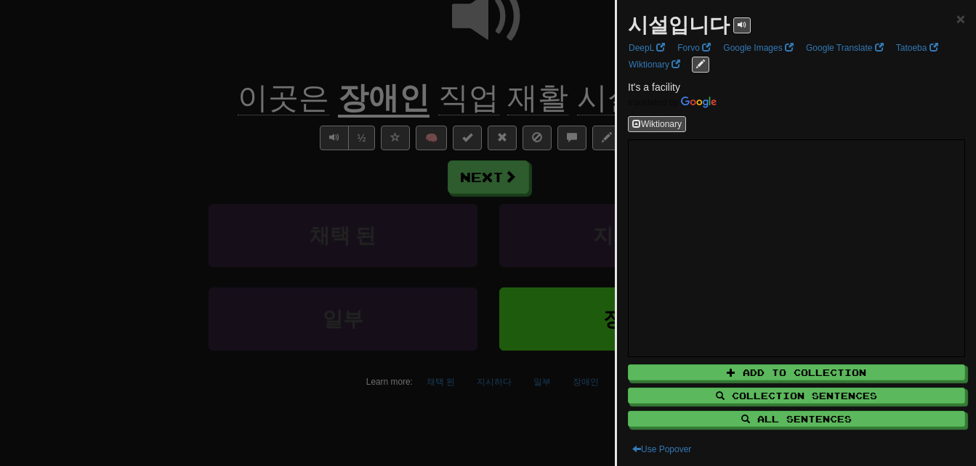
click at [605, 96] on div at bounding box center [488, 233] width 976 height 466
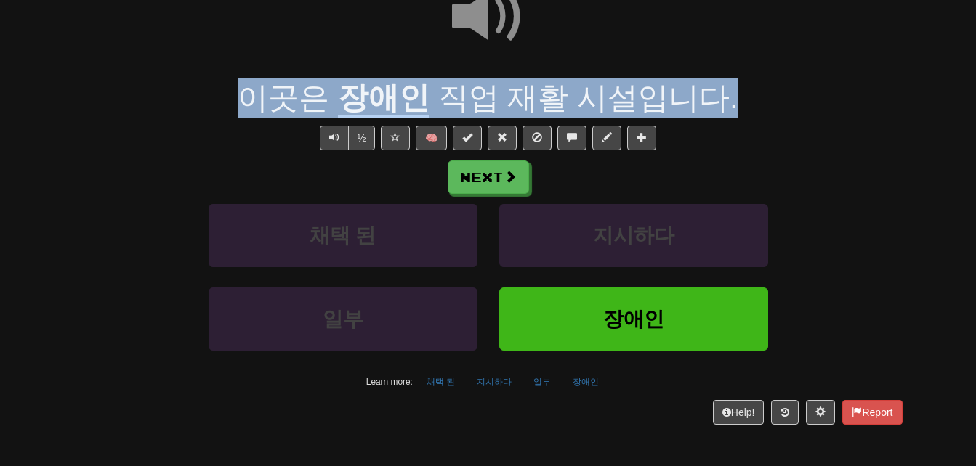
drag, startPoint x: 255, startPoint y: 96, endPoint x: 727, endPoint y: 94, distance: 472.3
click at [727, 94] on div "이곳은 장애인 직업 재활 시설입니다 ." at bounding box center [488, 98] width 828 height 40
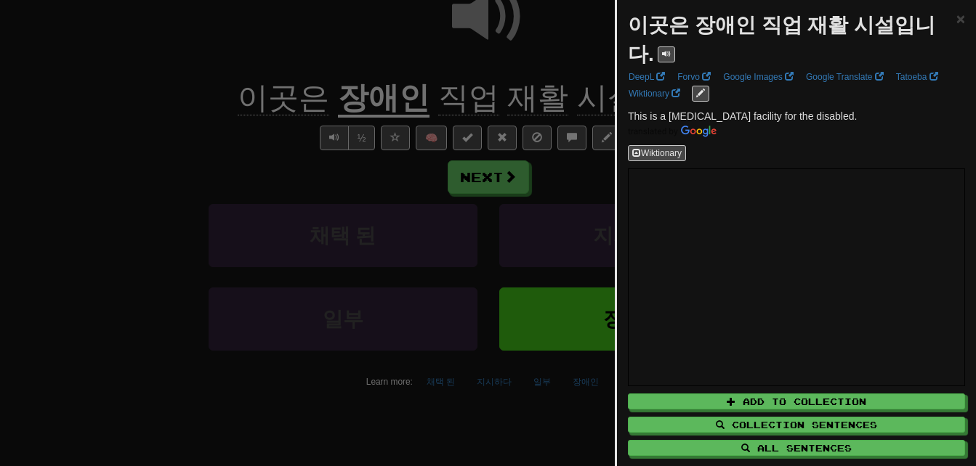
click at [497, 100] on div at bounding box center [488, 233] width 976 height 466
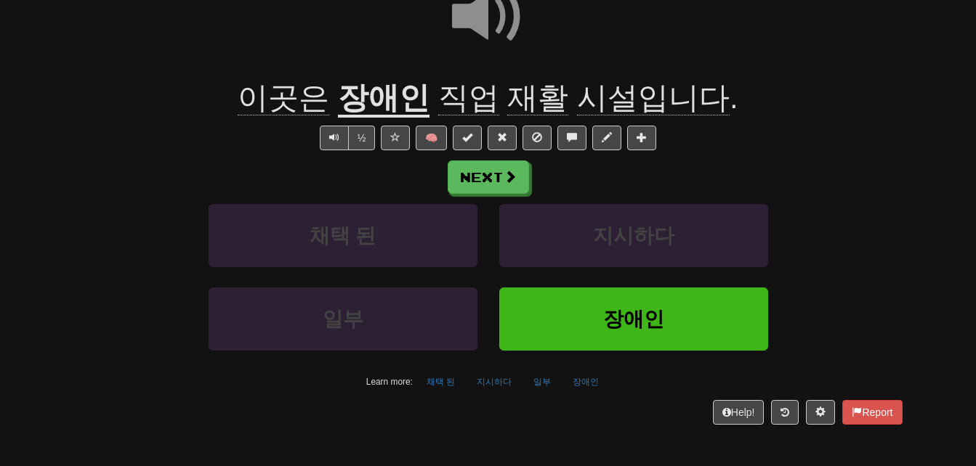
click at [482, 17] on span at bounding box center [488, 16] width 73 height 73
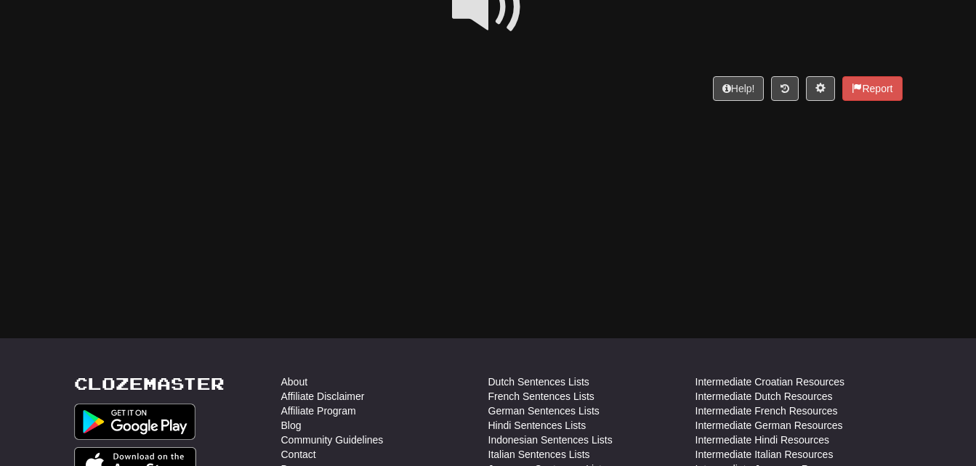
scroll to position [0, 0]
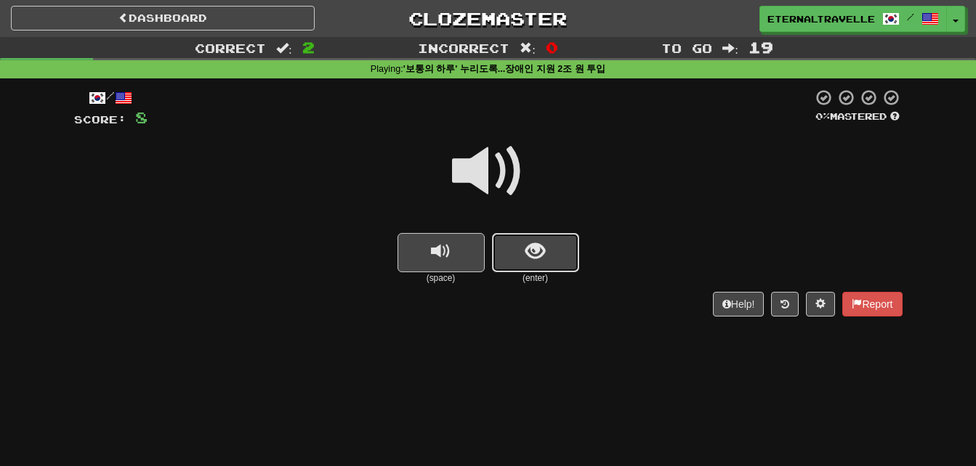
click at [549, 256] on button "show sentence" at bounding box center [535, 252] width 87 height 39
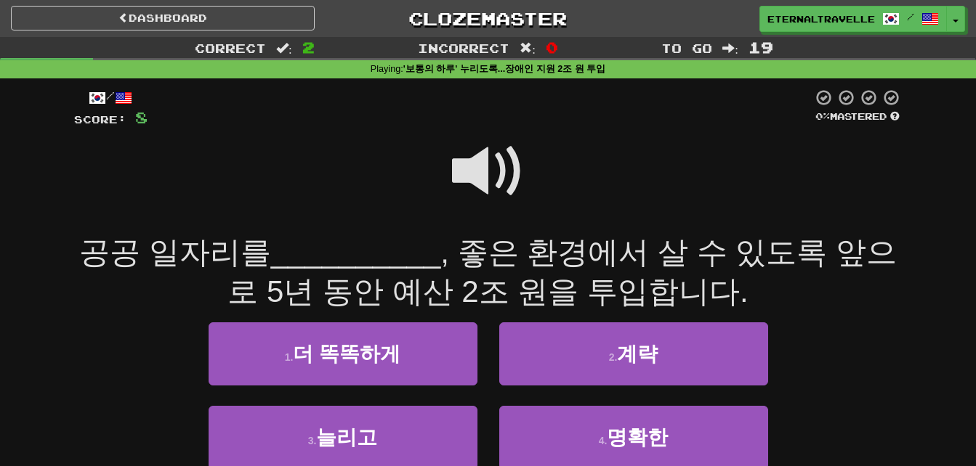
scroll to position [73, 0]
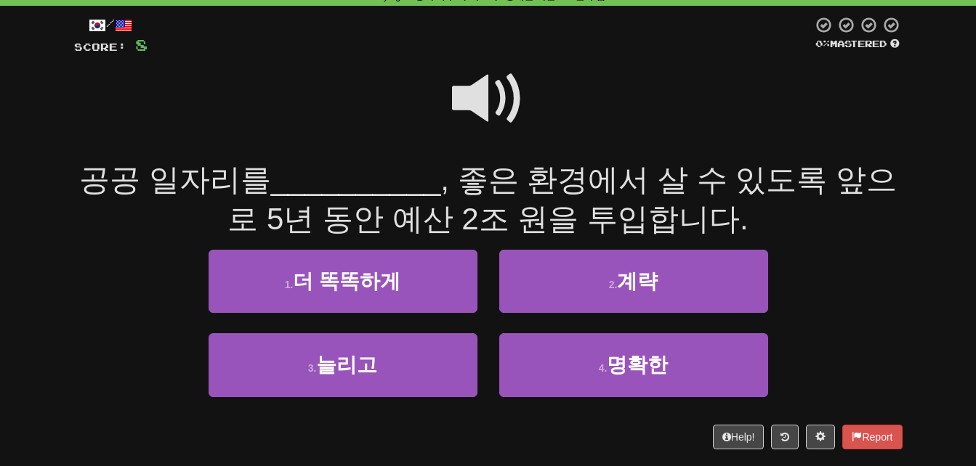
click at [471, 95] on span at bounding box center [488, 98] width 73 height 73
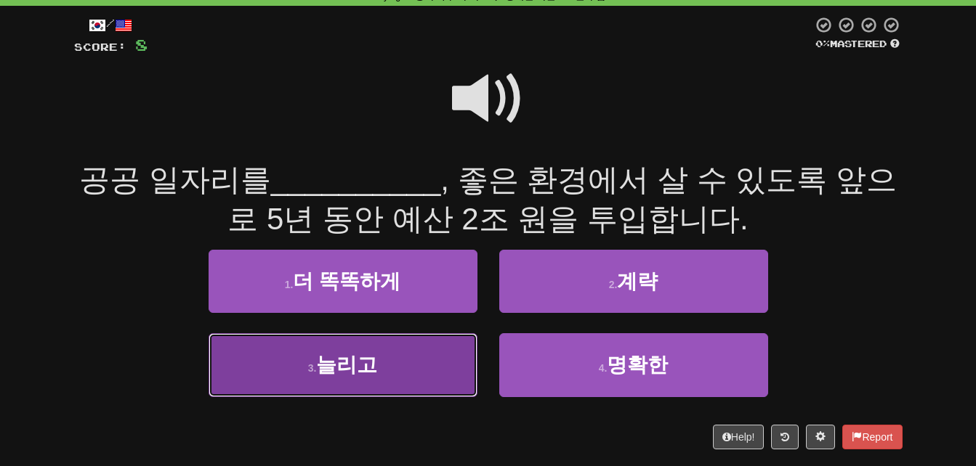
click at [358, 373] on span "늘리고" at bounding box center [346, 365] width 61 height 23
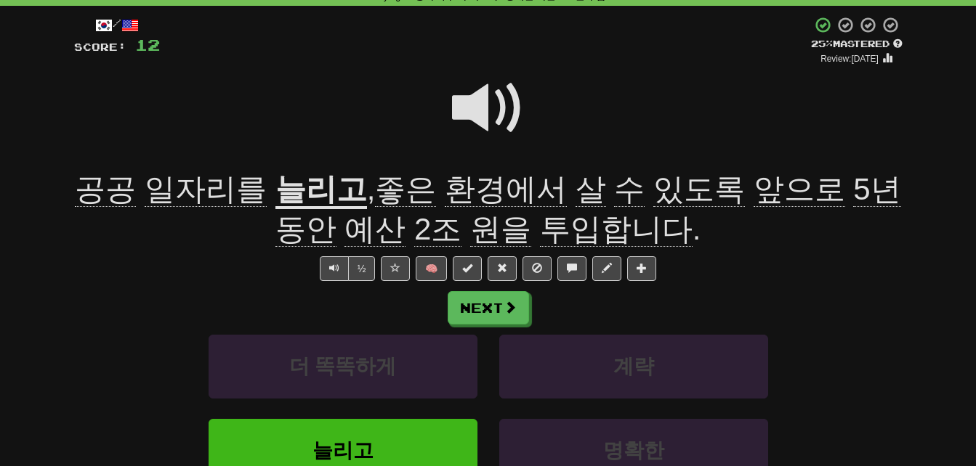
click at [180, 180] on span "일자리를" at bounding box center [206, 189] width 122 height 35
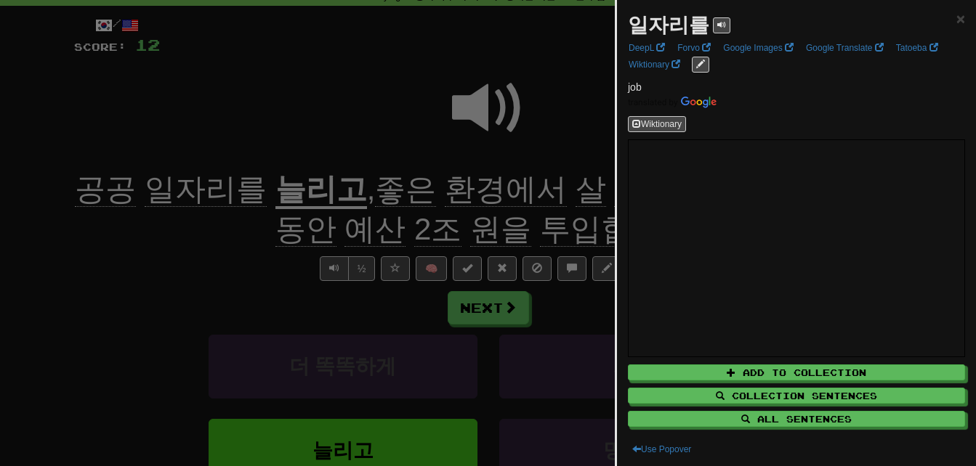
click at [189, 271] on div at bounding box center [488, 233] width 976 height 466
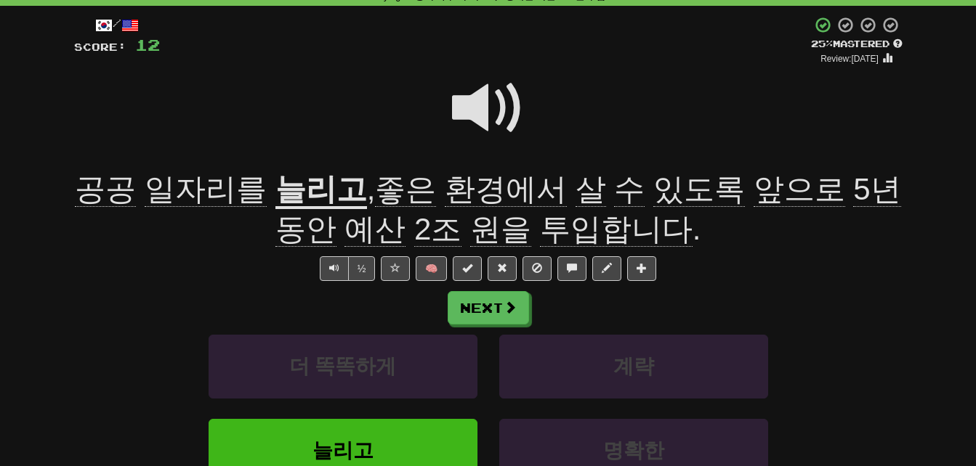
click at [281, 196] on u "늘리고" at bounding box center [321, 190] width 92 height 37
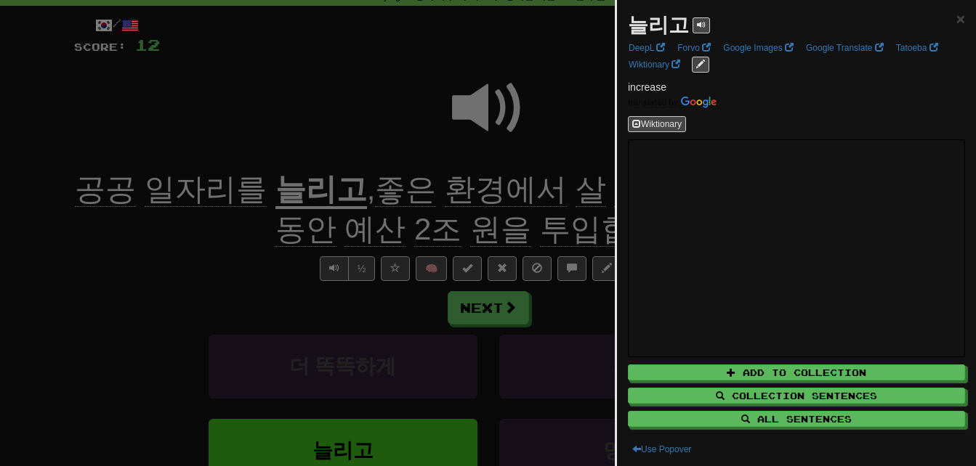
click at [281, 196] on div at bounding box center [488, 233] width 976 height 466
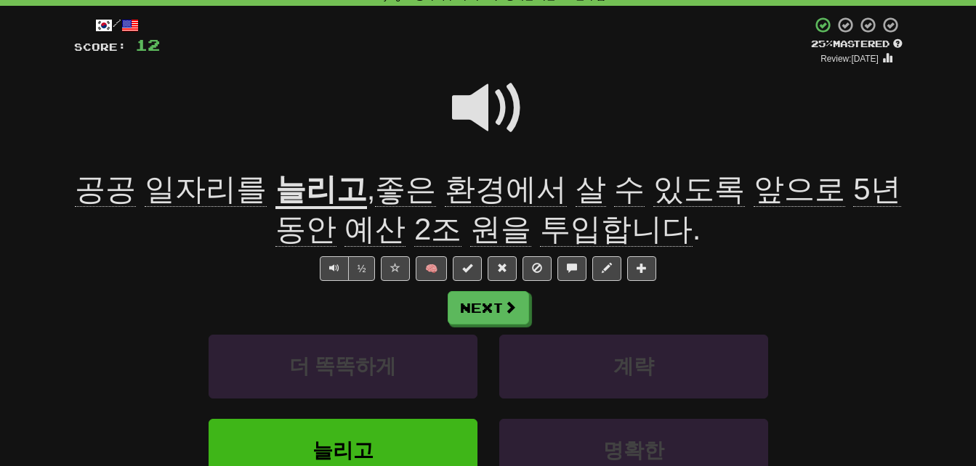
click at [94, 181] on span "공공" at bounding box center [105, 189] width 61 height 35
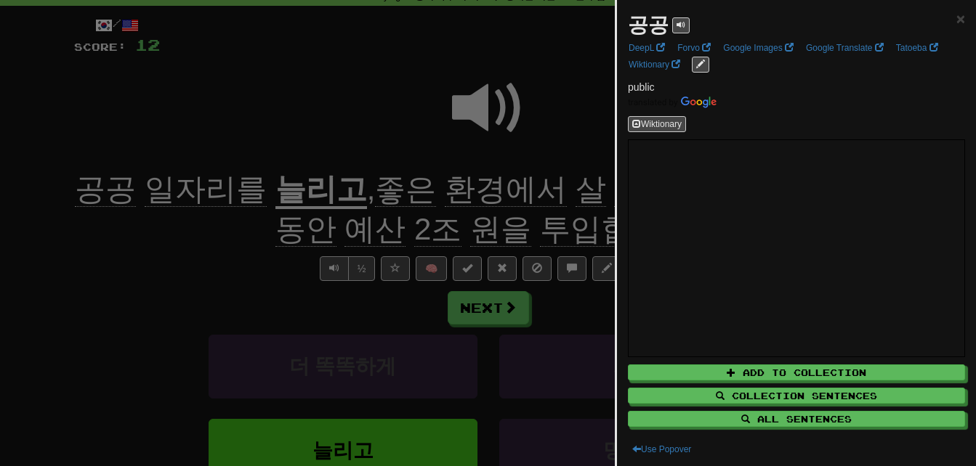
click at [94, 182] on div at bounding box center [488, 233] width 976 height 466
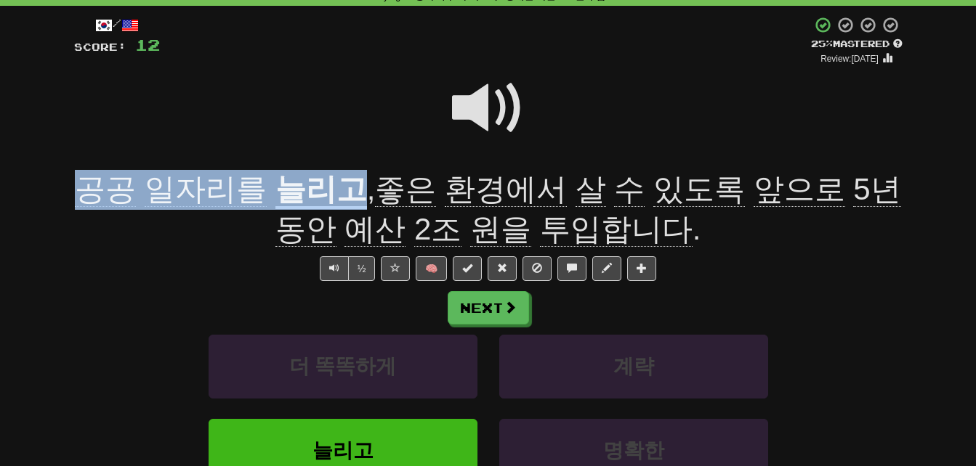
drag, startPoint x: 84, startPoint y: 185, endPoint x: 346, endPoint y: 186, distance: 262.3
click at [346, 186] on div "공공 일자리를 늘리고 , 좋은 환경에서 살 수 있도록 앞으로 5년 동안 예산 2조 원을 투입합니다 ." at bounding box center [488, 209] width 828 height 79
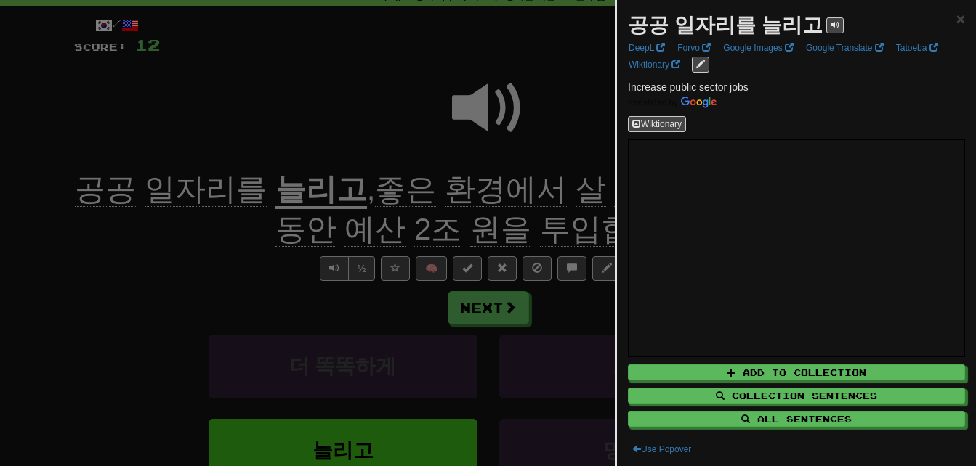
click at [211, 251] on div at bounding box center [488, 233] width 976 height 466
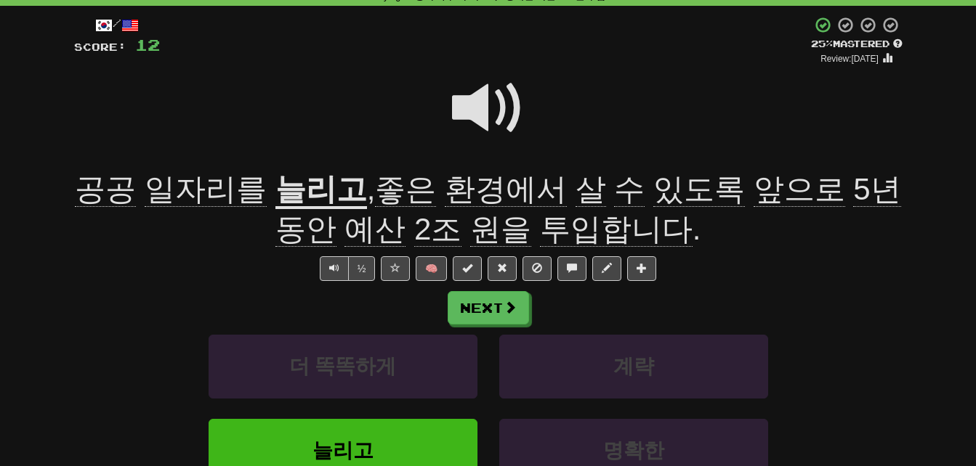
click at [461, 195] on span "환경에서" at bounding box center [506, 189] width 122 height 35
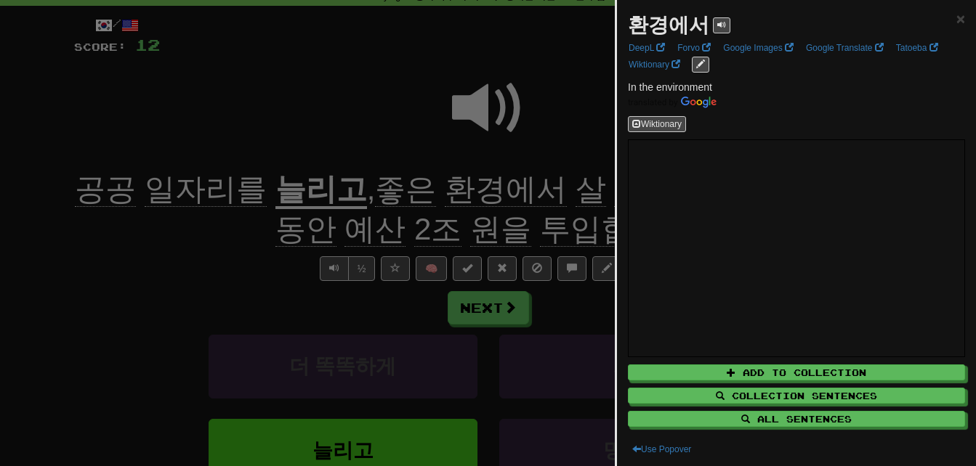
click at [461, 195] on div at bounding box center [488, 233] width 976 height 466
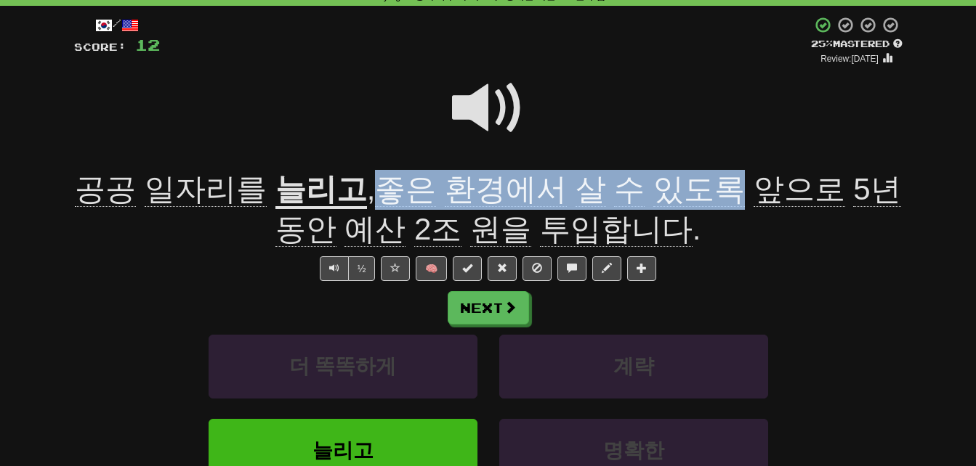
drag, startPoint x: 371, startPoint y: 185, endPoint x: 707, endPoint y: 183, distance: 335.7
click at [707, 183] on span ", 좋은 환경에서 살 수 있도록 앞으로 5년 동안 예산 2조 원을 투입합니다 ." at bounding box center [588, 209] width 626 height 75
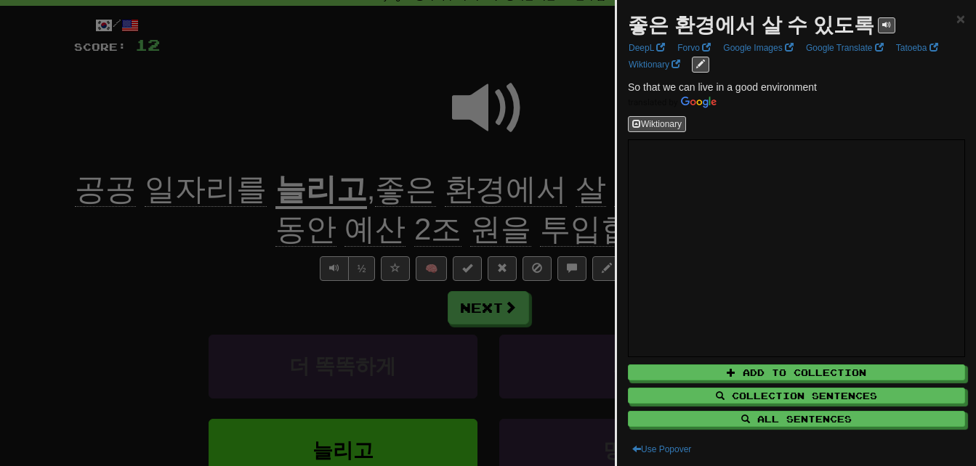
click at [575, 180] on div at bounding box center [488, 233] width 976 height 466
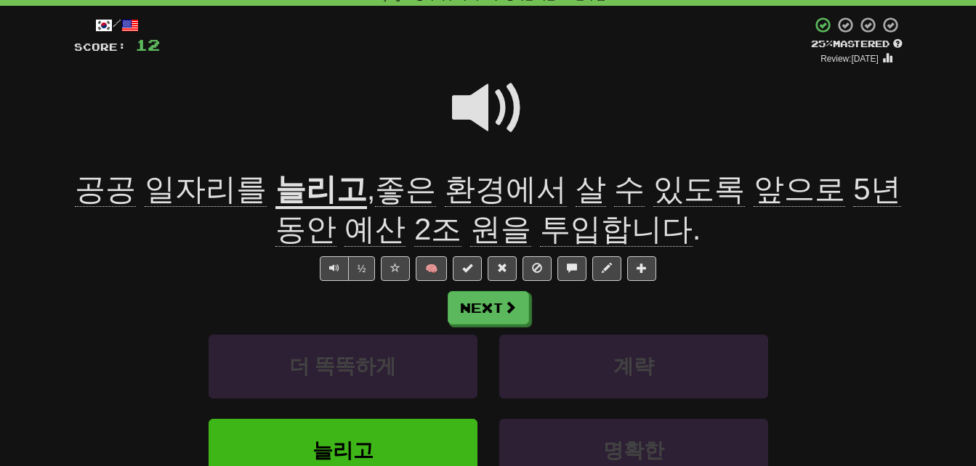
click at [316, 230] on span "동안" at bounding box center [305, 229] width 61 height 35
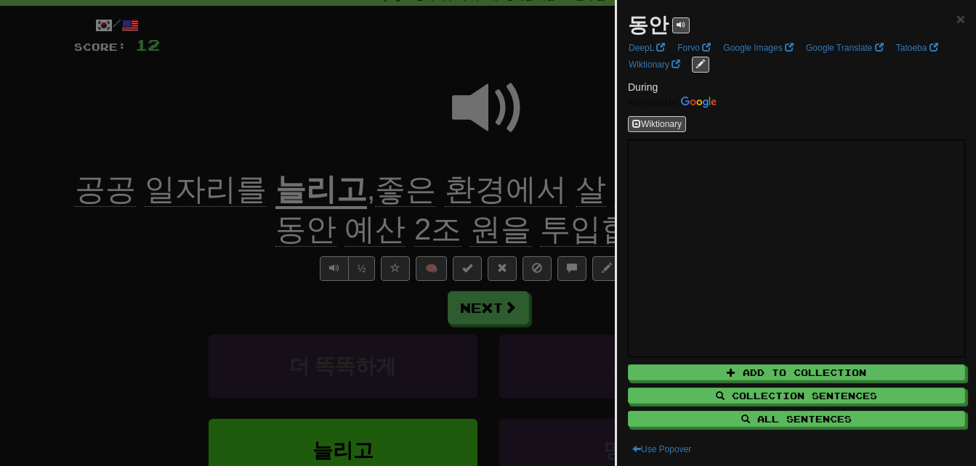
click at [316, 230] on div at bounding box center [488, 233] width 976 height 466
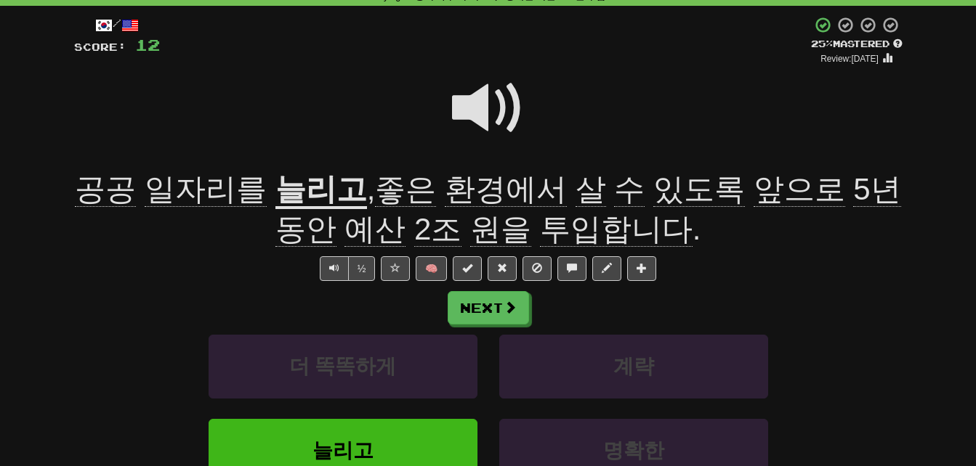
click at [366, 230] on span "예산" at bounding box center [374, 229] width 61 height 35
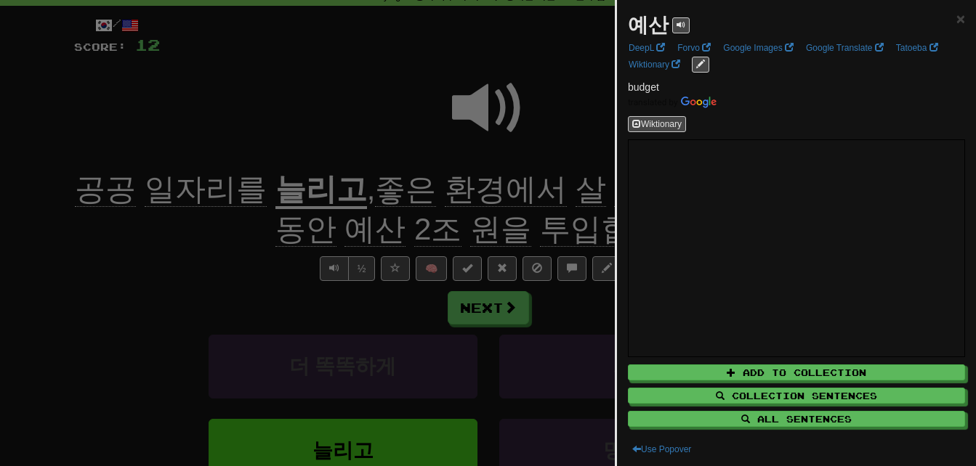
click at [366, 230] on div at bounding box center [488, 233] width 976 height 466
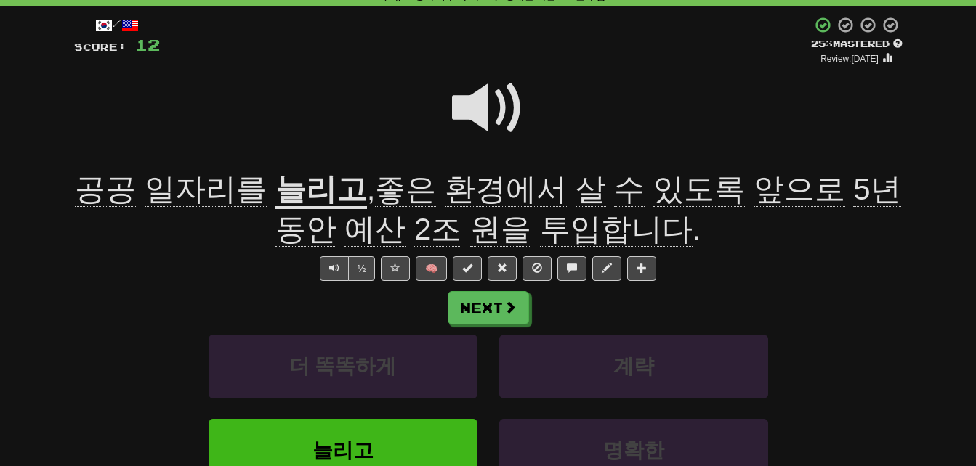
click at [552, 221] on span "투입합니다" at bounding box center [616, 229] width 153 height 35
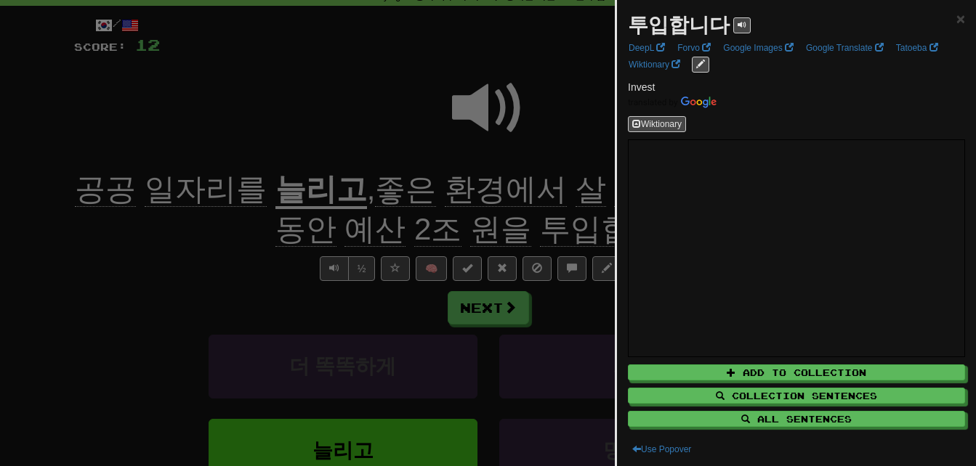
click at [555, 227] on div at bounding box center [488, 233] width 976 height 466
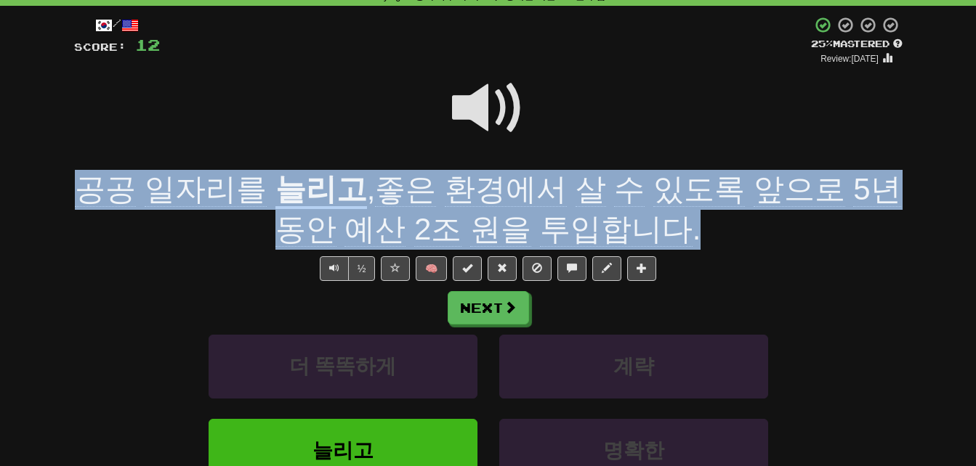
drag, startPoint x: 83, startPoint y: 187, endPoint x: 699, endPoint y: 214, distance: 616.7
click at [699, 214] on div "공공 일자리를 늘리고 , 좋은 환경에서 살 수 있도록 앞으로 5년 동안 예산 2조 원을 투입합니다 ." at bounding box center [488, 209] width 828 height 79
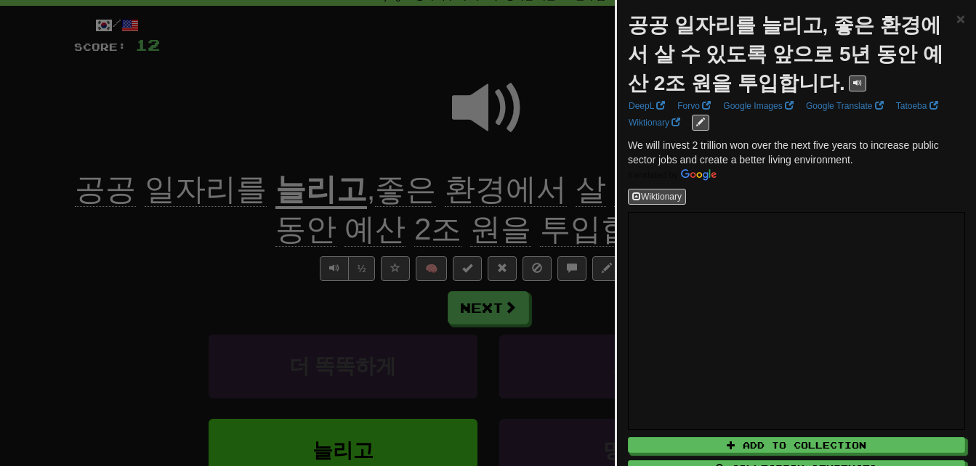
click at [546, 206] on div at bounding box center [488, 233] width 976 height 466
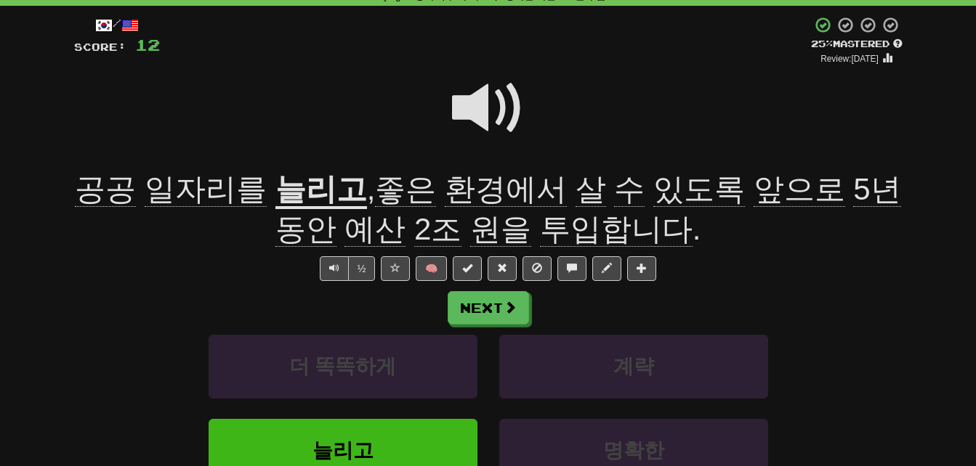
click at [475, 102] on span at bounding box center [488, 108] width 73 height 73
click at [478, 102] on span at bounding box center [488, 108] width 73 height 73
click at [482, 102] on span at bounding box center [488, 108] width 73 height 73
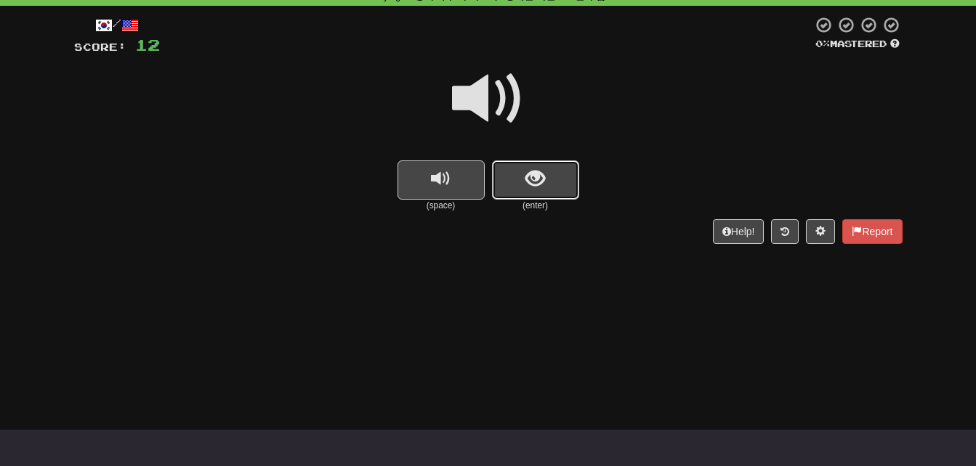
click at [522, 182] on button "show sentence" at bounding box center [535, 180] width 87 height 39
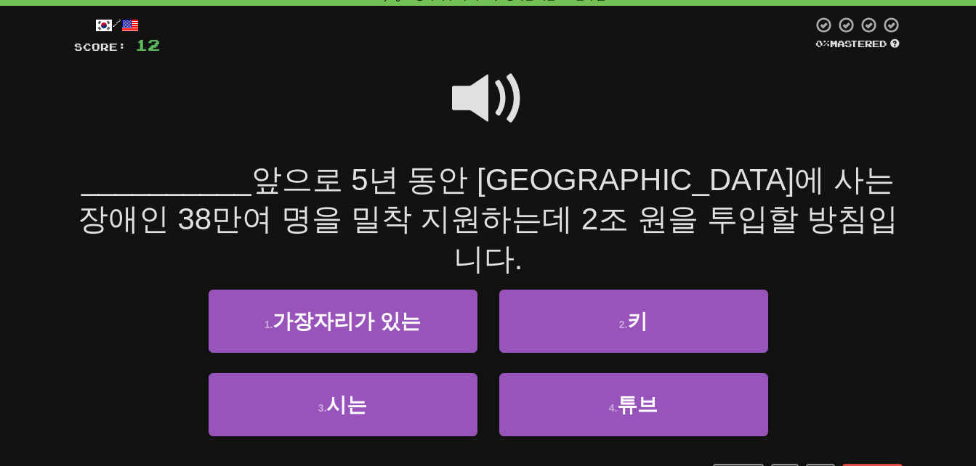
click at [474, 96] on span at bounding box center [488, 98] width 73 height 73
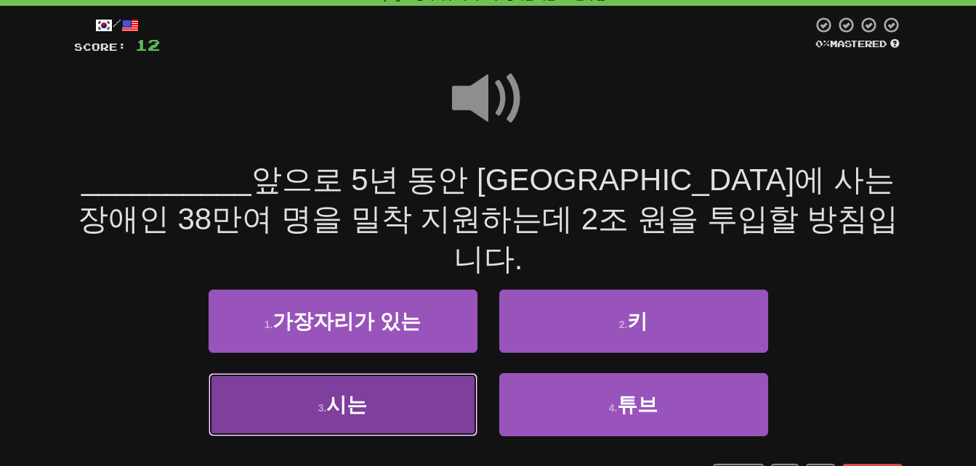
click at [297, 373] on button "3 . 시는" at bounding box center [343, 404] width 269 height 63
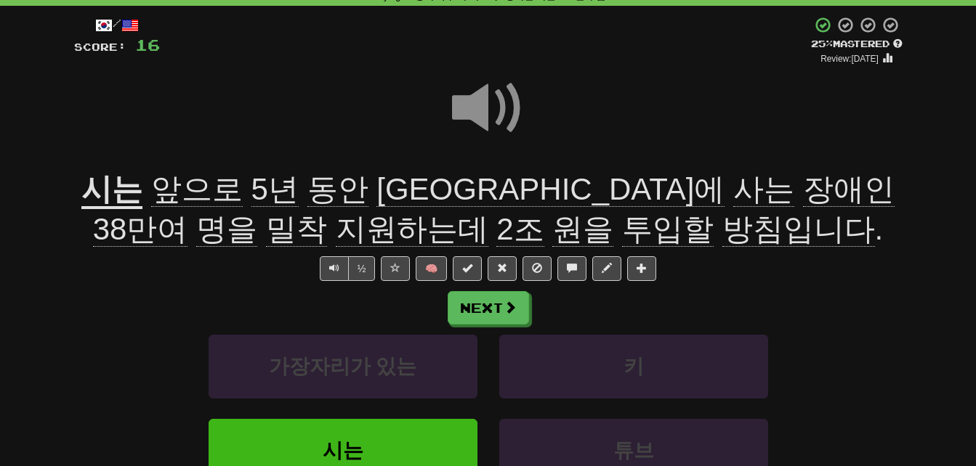
click at [722, 229] on span "방침입니다" at bounding box center [798, 229] width 153 height 35
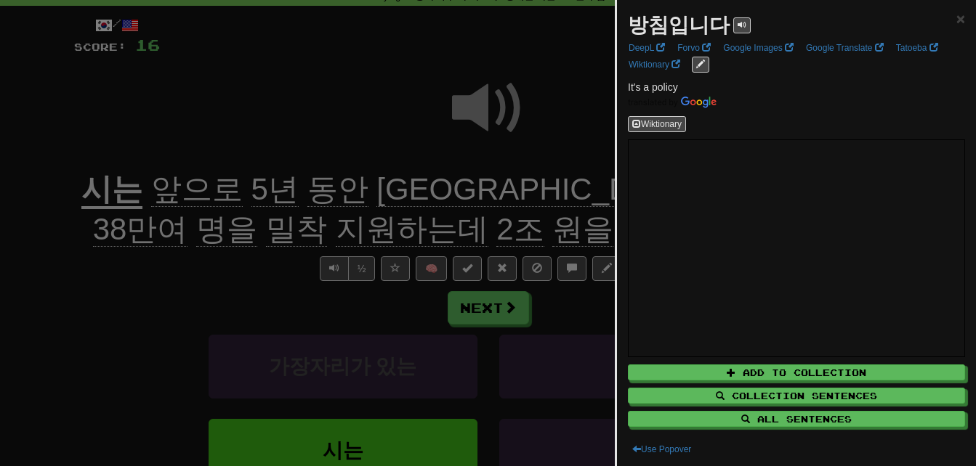
click at [544, 231] on div at bounding box center [488, 233] width 976 height 466
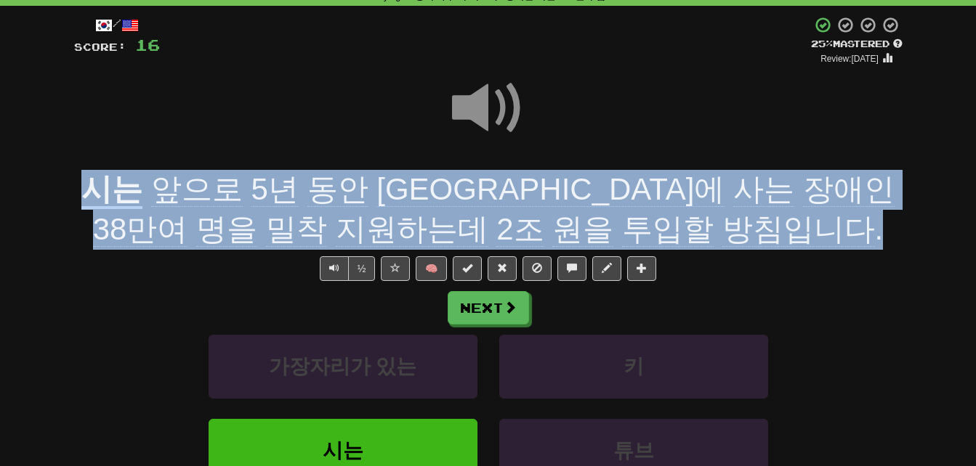
drag, startPoint x: 79, startPoint y: 185, endPoint x: 716, endPoint y: 220, distance: 637.5
click at [716, 220] on div "시는 앞으로 5년 동안 서울에 사는 장애인 38만여 명을 밀착 지원하는데 2조 원을 투입할 방침입니다 ." at bounding box center [488, 209] width 828 height 79
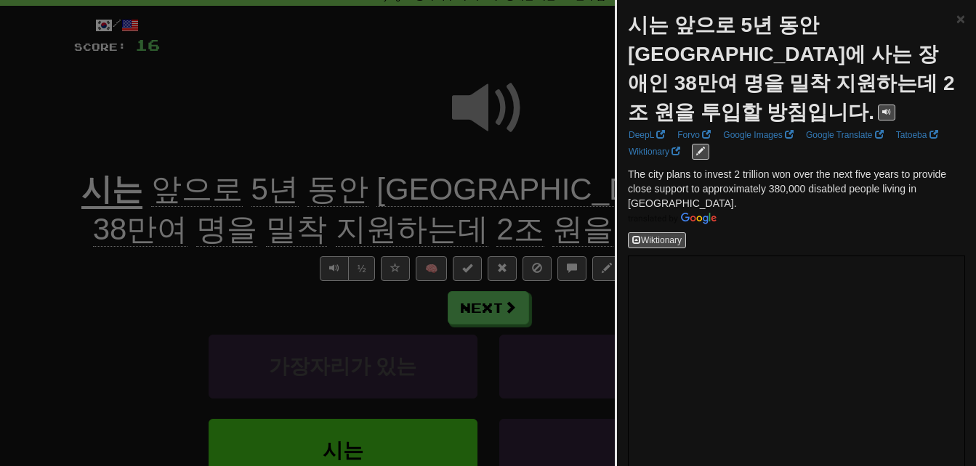
click at [519, 211] on div at bounding box center [488, 233] width 976 height 466
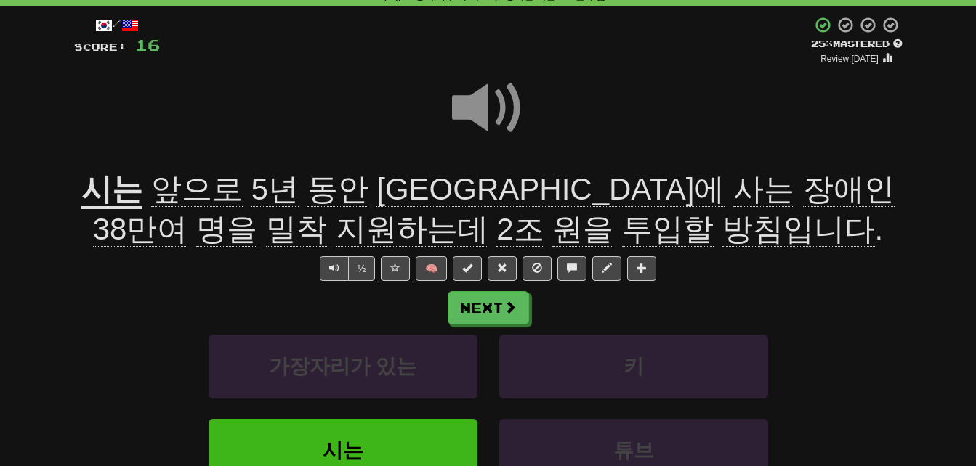
click at [327, 212] on span "밀착" at bounding box center [296, 229] width 61 height 35
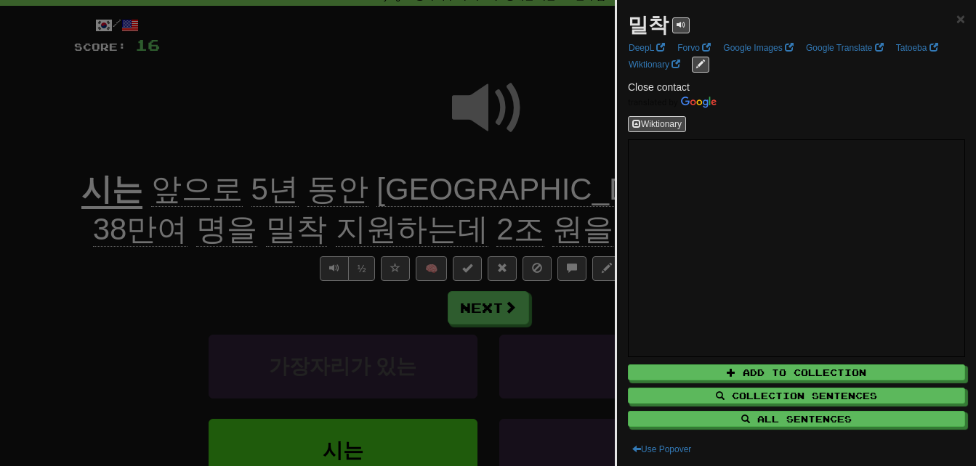
click at [528, 198] on div at bounding box center [488, 233] width 976 height 466
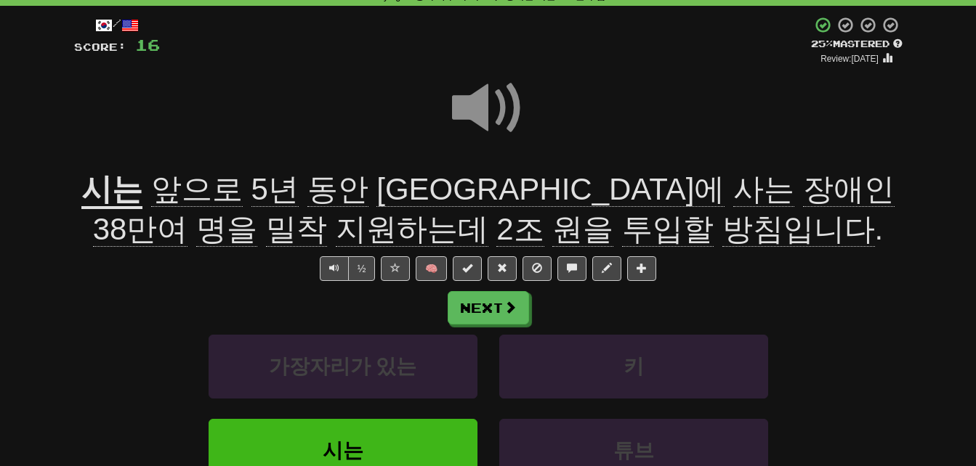
click at [488, 212] on span "지원하는데" at bounding box center [412, 229] width 153 height 35
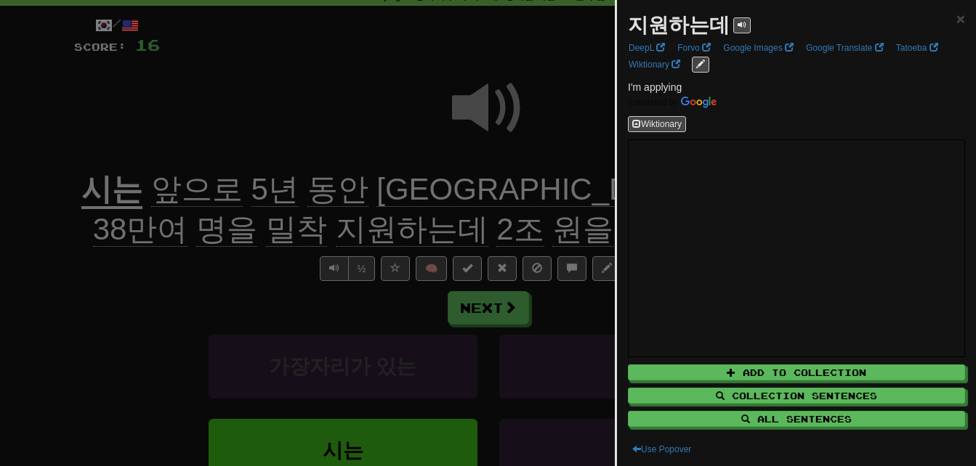
click at [116, 224] on div at bounding box center [488, 233] width 976 height 466
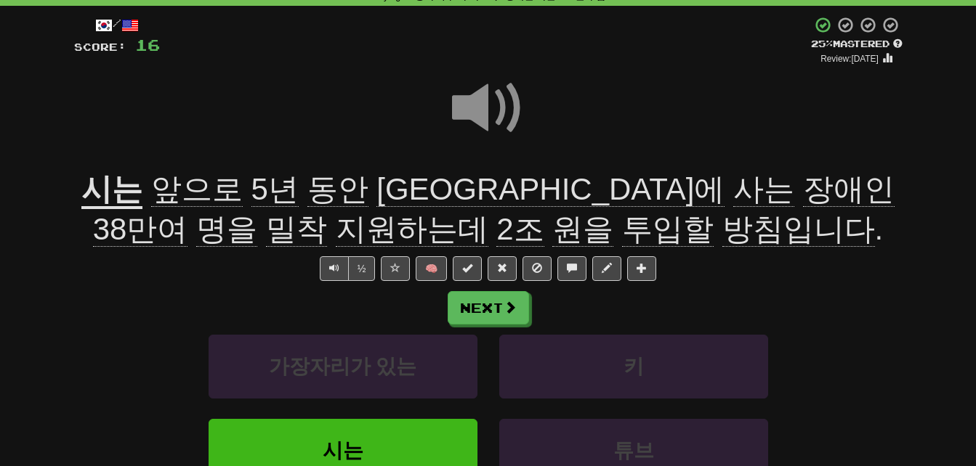
click at [480, 105] on span at bounding box center [488, 108] width 73 height 73
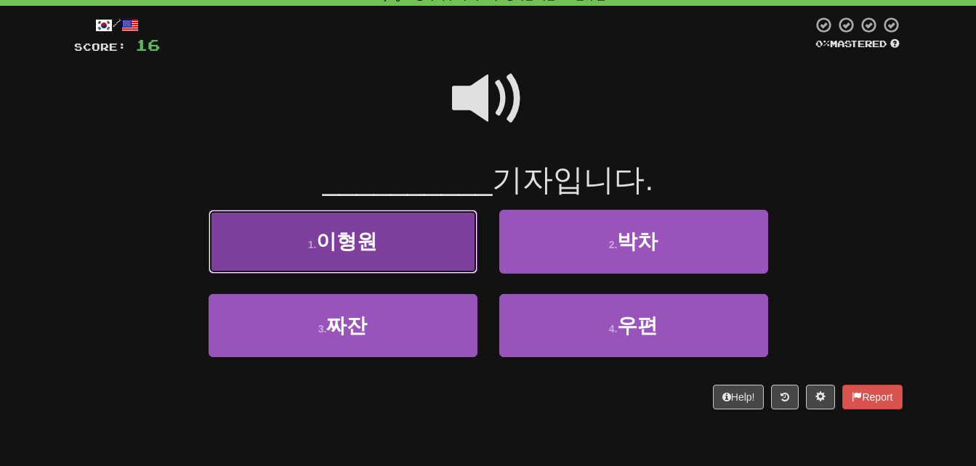
click at [389, 237] on button "1 . 이형원" at bounding box center [343, 241] width 269 height 63
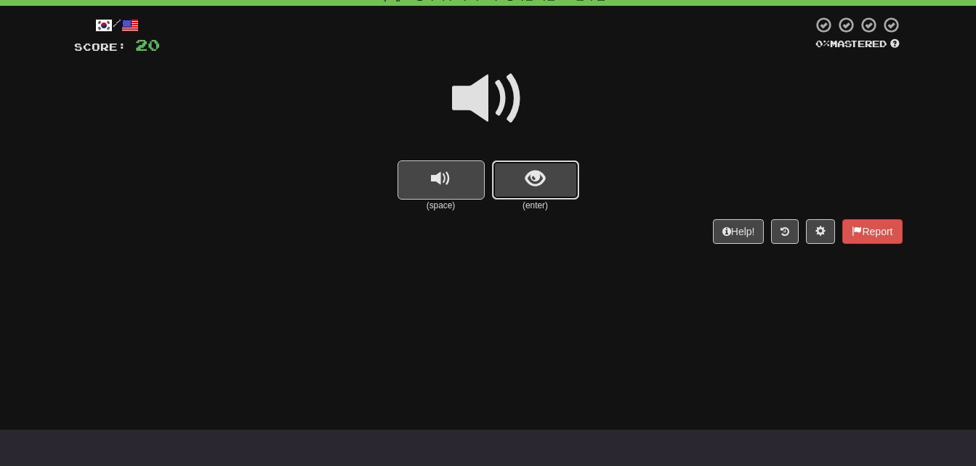
click at [515, 171] on button "show sentence" at bounding box center [535, 180] width 87 height 39
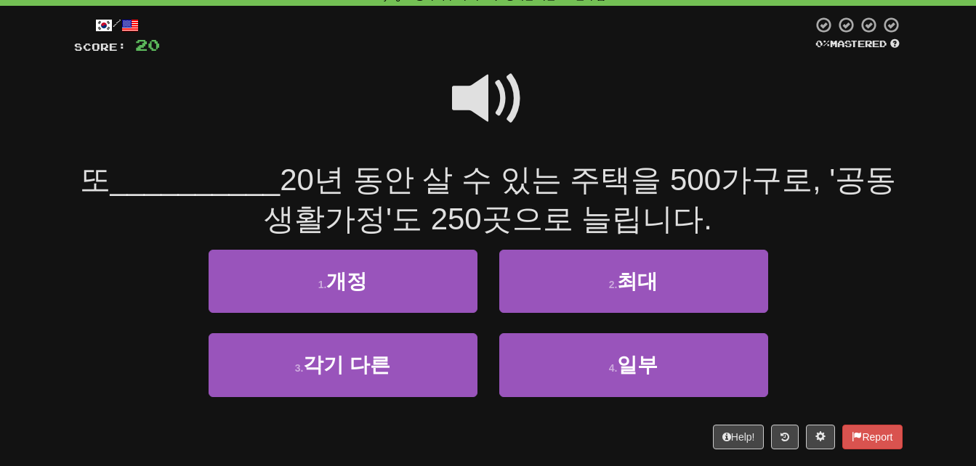
click at [481, 89] on span at bounding box center [488, 98] width 73 height 73
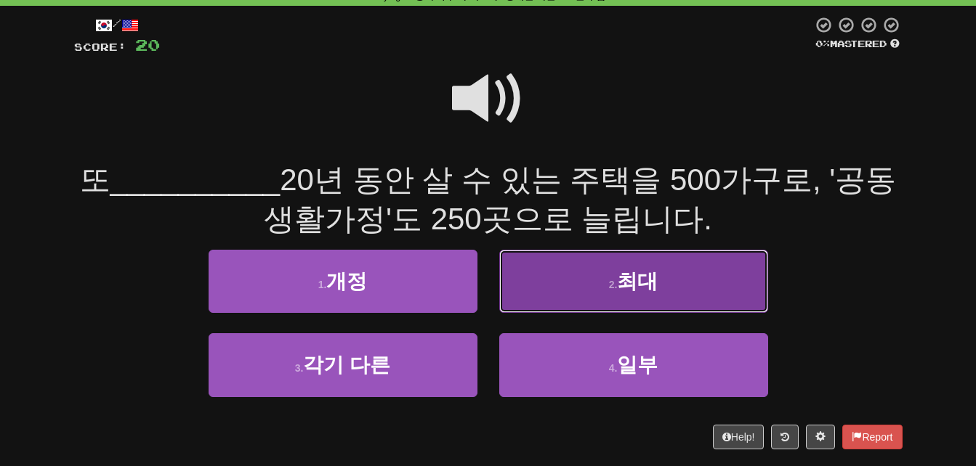
click at [588, 286] on button "2 . 최대" at bounding box center [633, 281] width 269 height 63
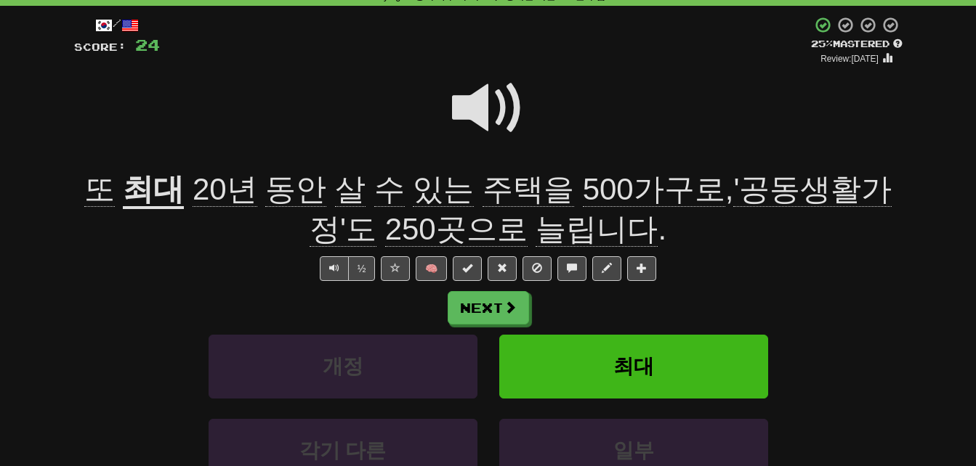
click at [490, 187] on span "주택을" at bounding box center [528, 189] width 92 height 35
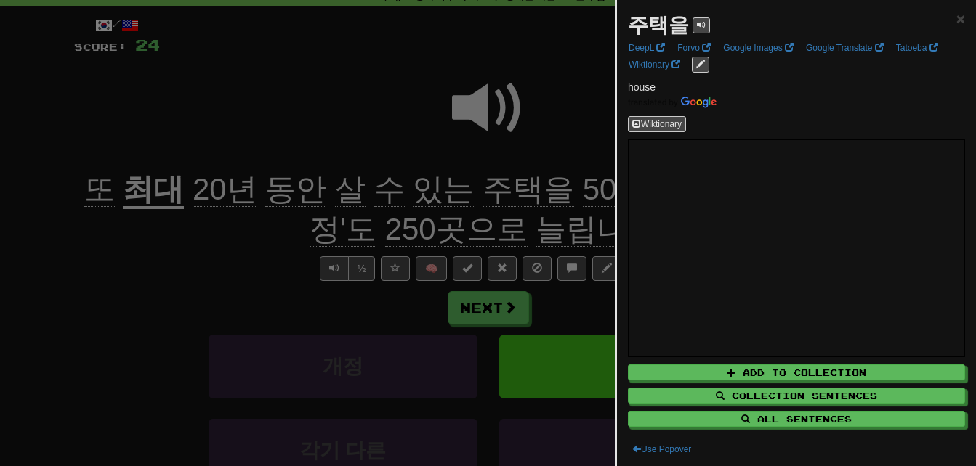
click at [490, 187] on div at bounding box center [488, 233] width 976 height 466
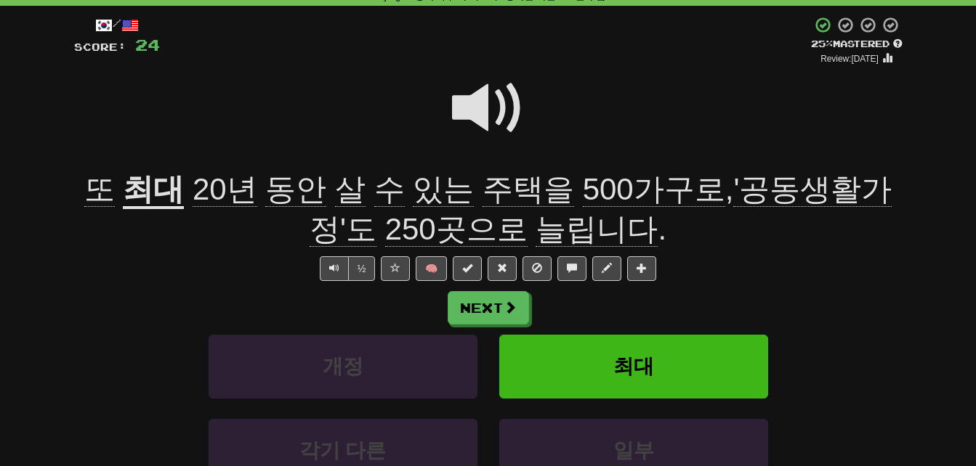
click at [583, 188] on span "500가구로" at bounding box center [654, 189] width 142 height 35
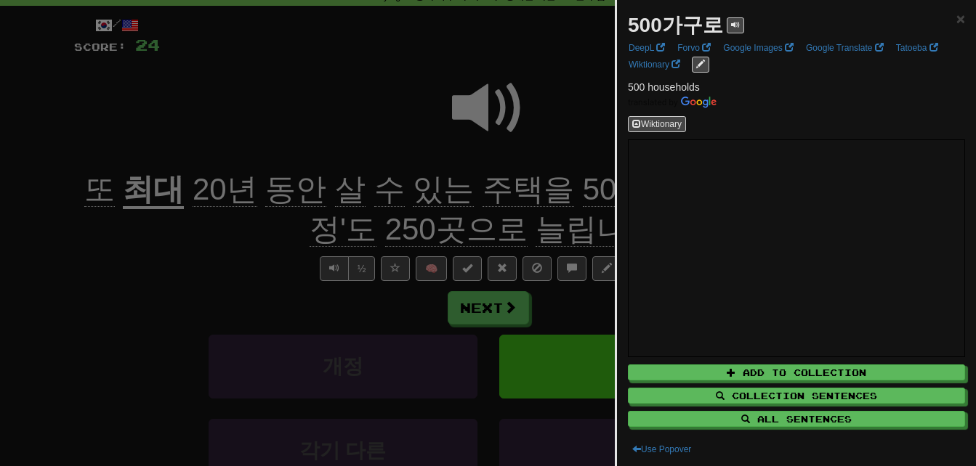
click at [562, 188] on div at bounding box center [488, 233] width 976 height 466
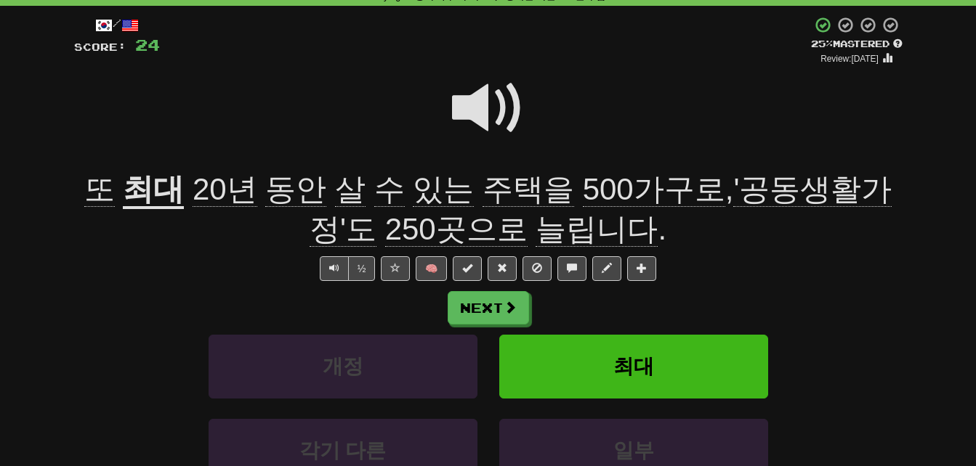
click at [741, 187] on span "'공동생활가정'도" at bounding box center [601, 209] width 583 height 75
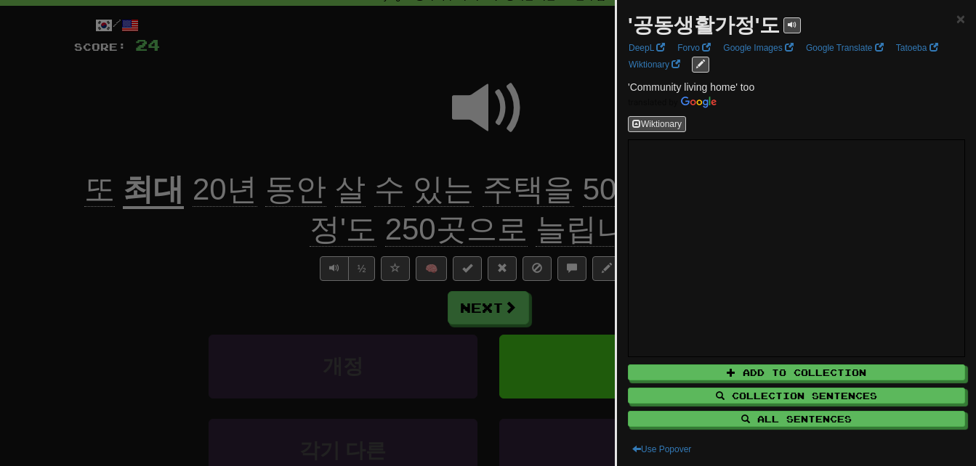
click at [265, 245] on div at bounding box center [488, 233] width 976 height 466
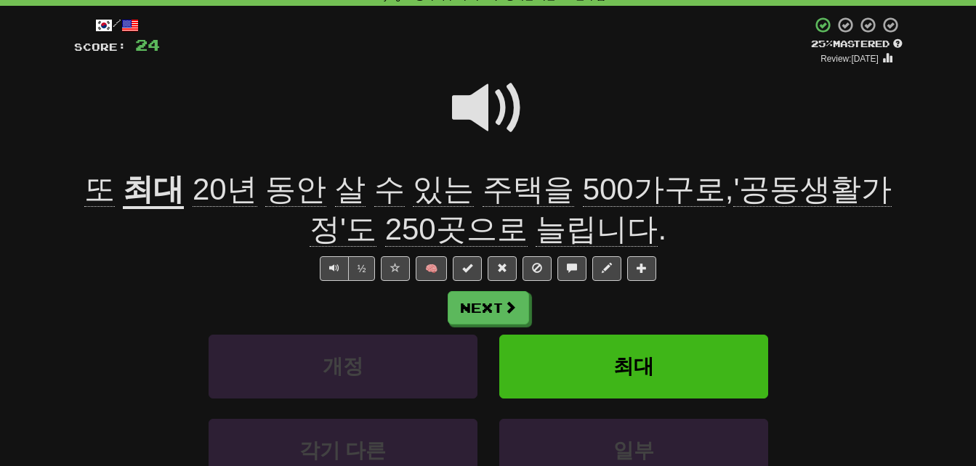
click at [536, 227] on span "늘립니다" at bounding box center [597, 229] width 122 height 35
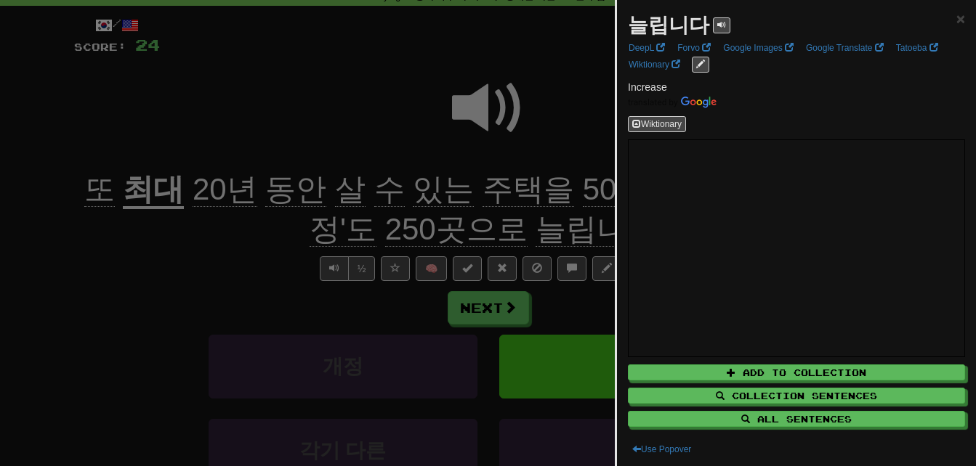
click at [522, 227] on div at bounding box center [488, 233] width 976 height 466
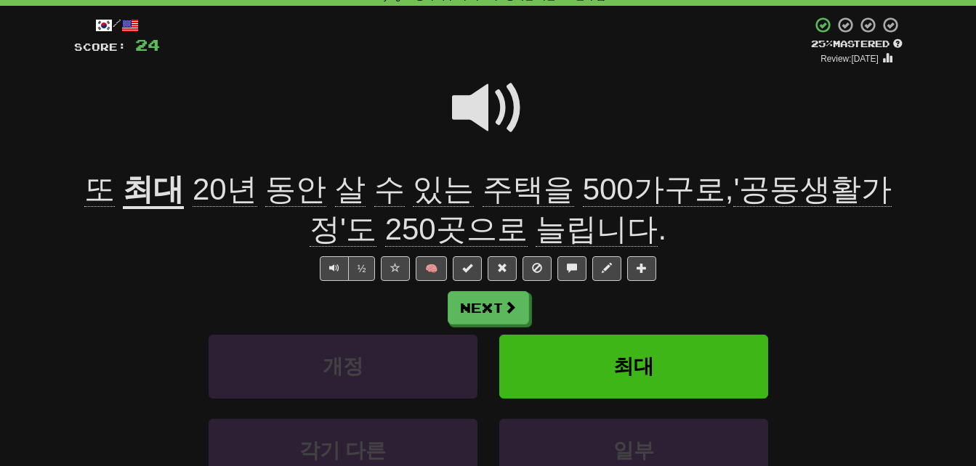
click at [472, 102] on span at bounding box center [488, 108] width 73 height 73
click at [272, 188] on span "동안" at bounding box center [295, 189] width 61 height 35
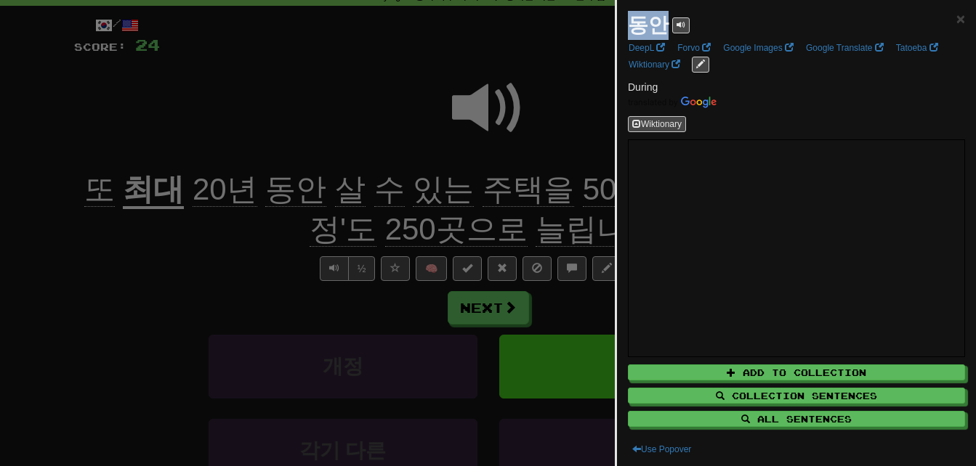
drag, startPoint x: 630, startPoint y: 29, endPoint x: 658, endPoint y: 26, distance: 27.8
click at [658, 26] on strong "동안" at bounding box center [648, 25] width 41 height 23
click at [87, 336] on div at bounding box center [488, 233] width 976 height 466
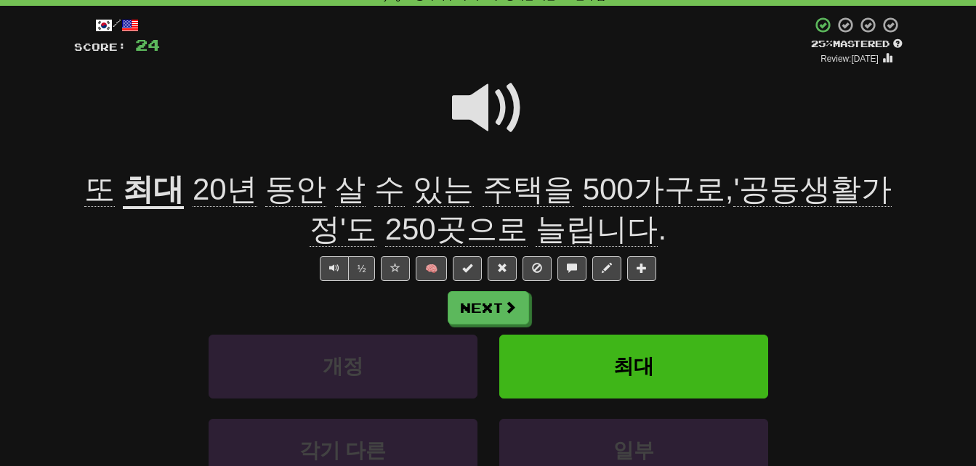
click at [474, 110] on span at bounding box center [488, 108] width 73 height 73
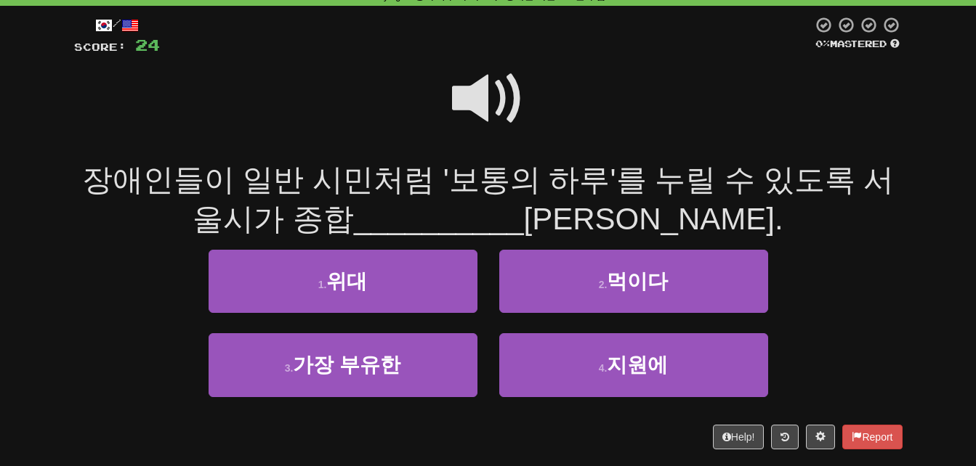
click at [471, 93] on span at bounding box center [488, 98] width 73 height 73
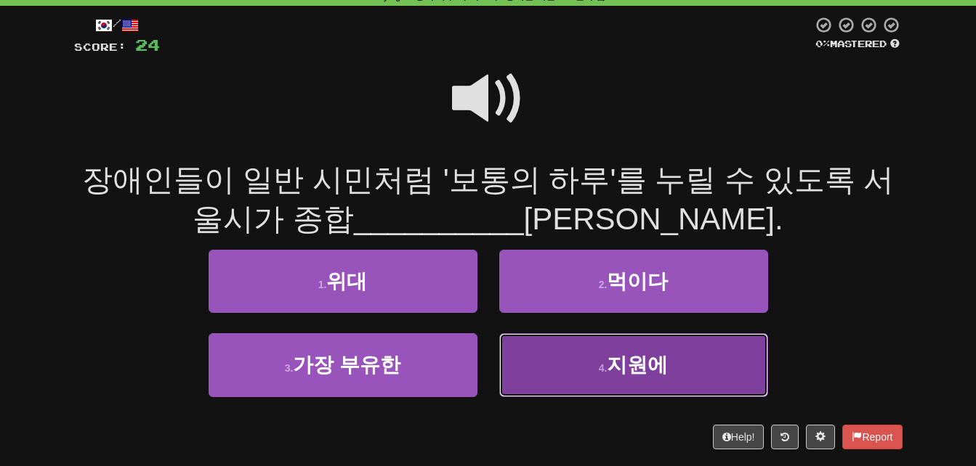
click at [594, 366] on button "4 . 지원에" at bounding box center [633, 365] width 269 height 63
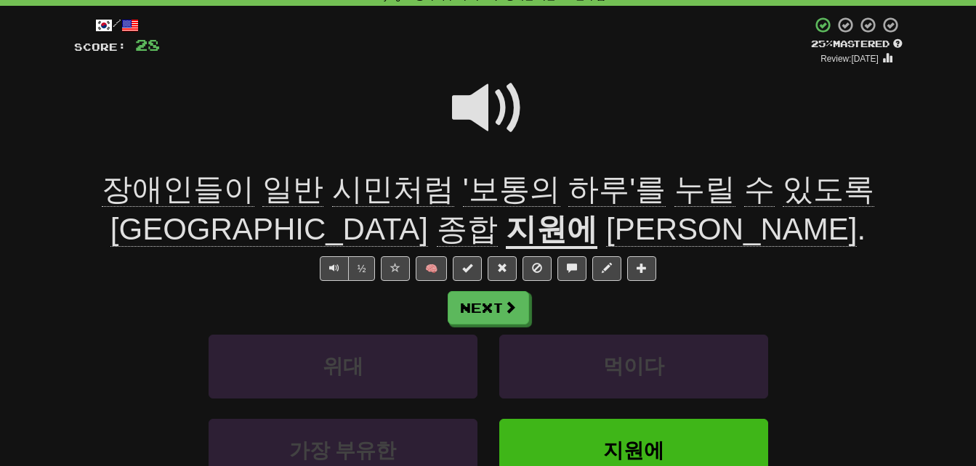
click at [353, 185] on span "시민처럼" at bounding box center [393, 189] width 122 height 35
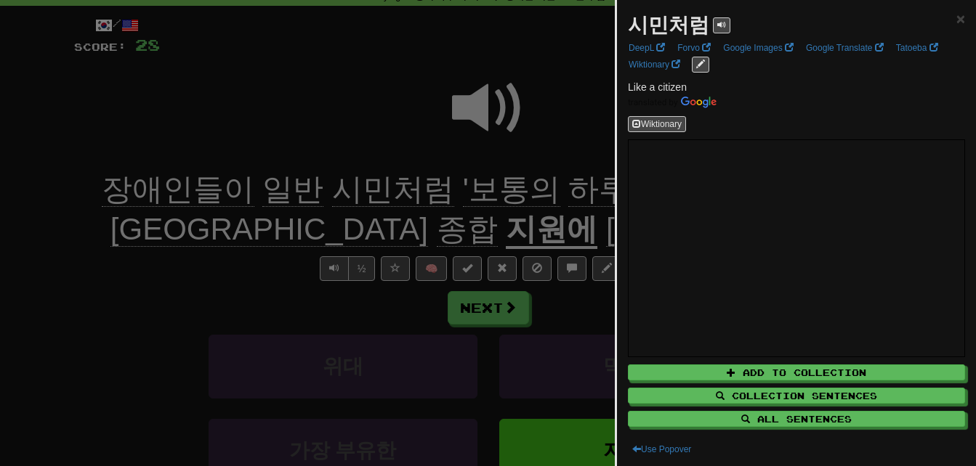
click at [353, 185] on div at bounding box center [488, 233] width 976 height 466
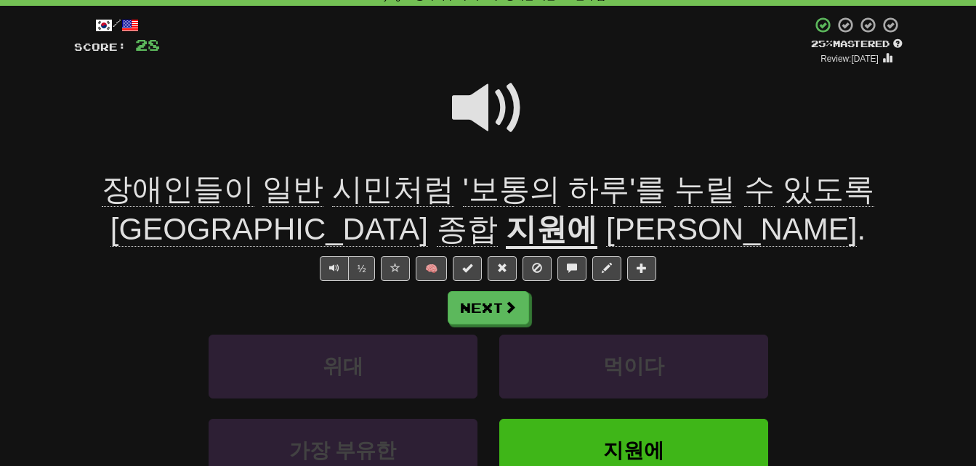
click at [674, 182] on span "누릴" at bounding box center [704, 189] width 61 height 35
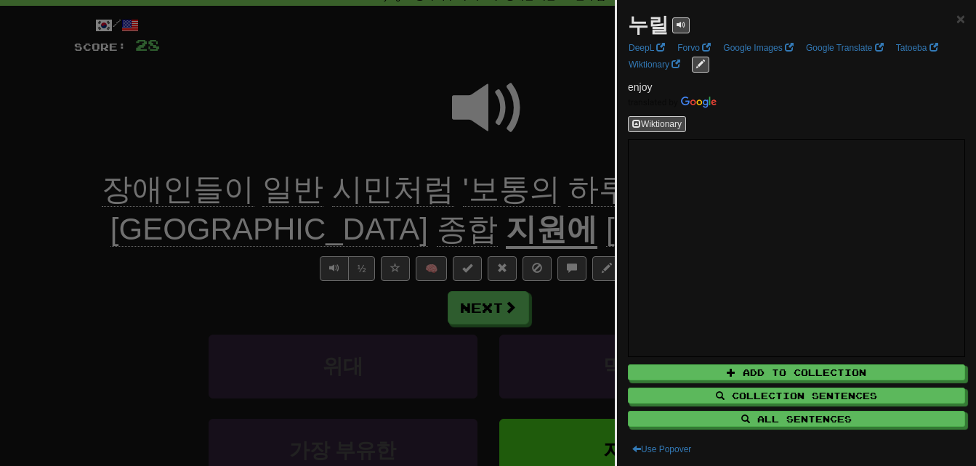
click at [597, 183] on div at bounding box center [488, 233] width 976 height 466
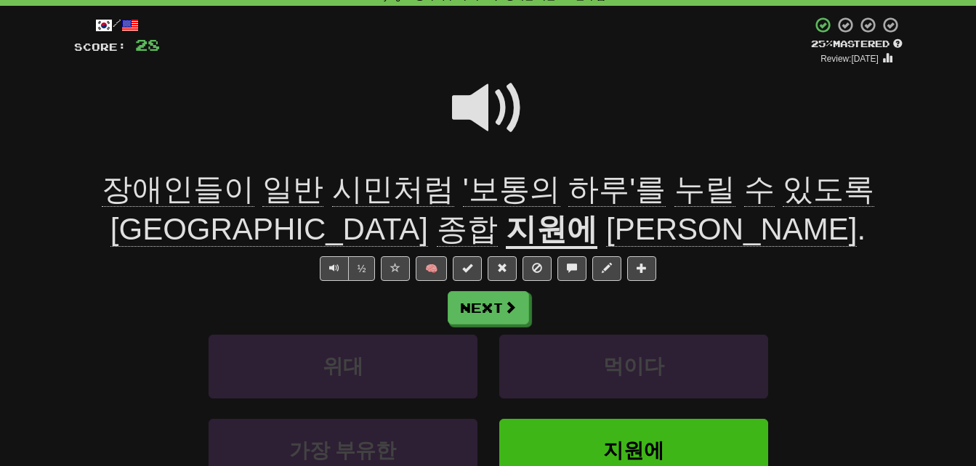
click at [437, 231] on span "종합" at bounding box center [467, 229] width 61 height 35
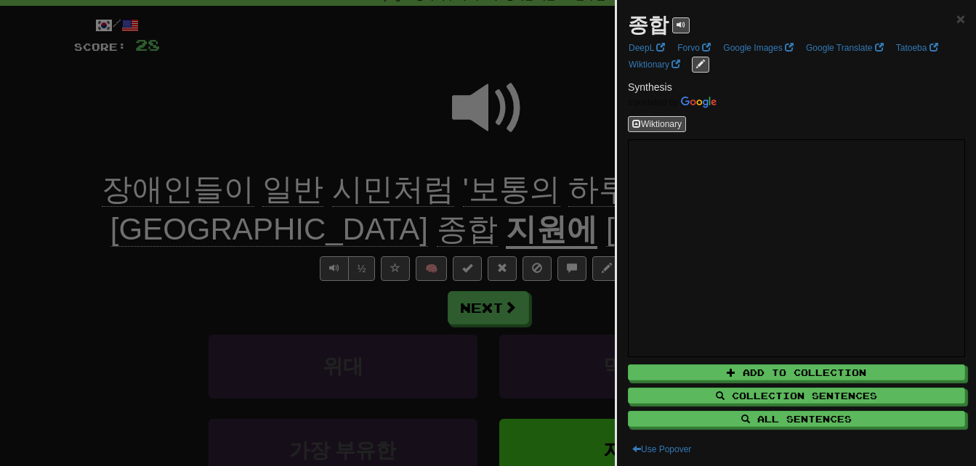
click at [395, 231] on div at bounding box center [488, 233] width 976 height 466
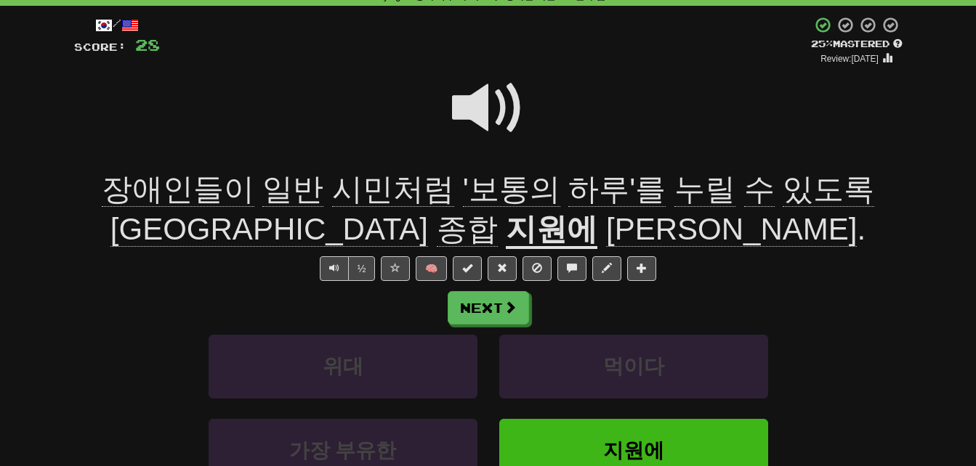
click at [506, 231] on u "지원에" at bounding box center [552, 230] width 92 height 37
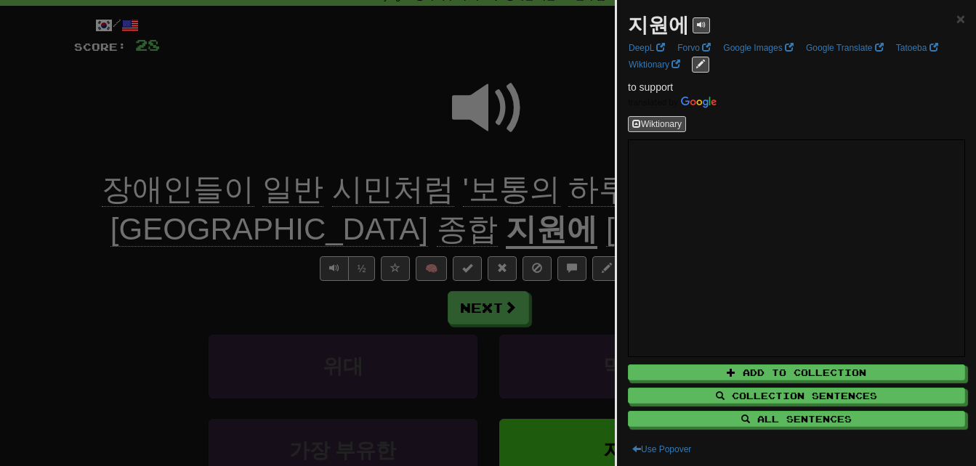
click at [473, 231] on div at bounding box center [488, 233] width 976 height 466
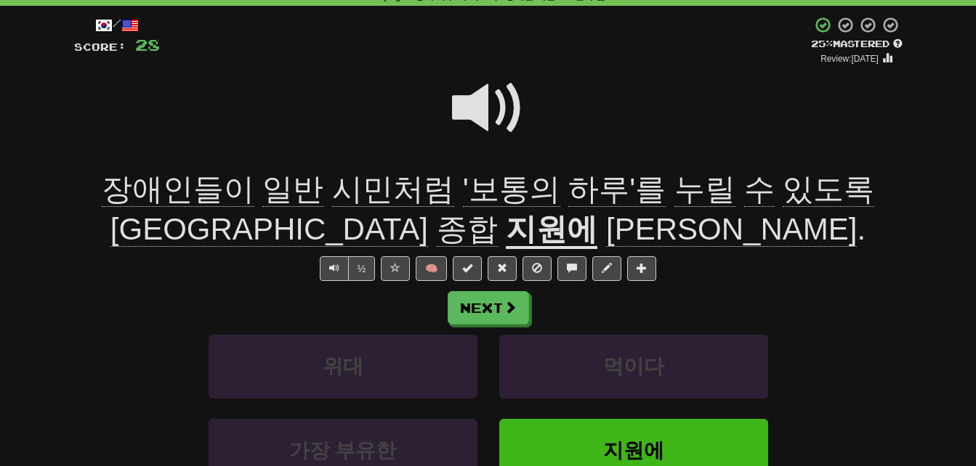
click at [606, 228] on span "나섭니다" at bounding box center [731, 229] width 251 height 35
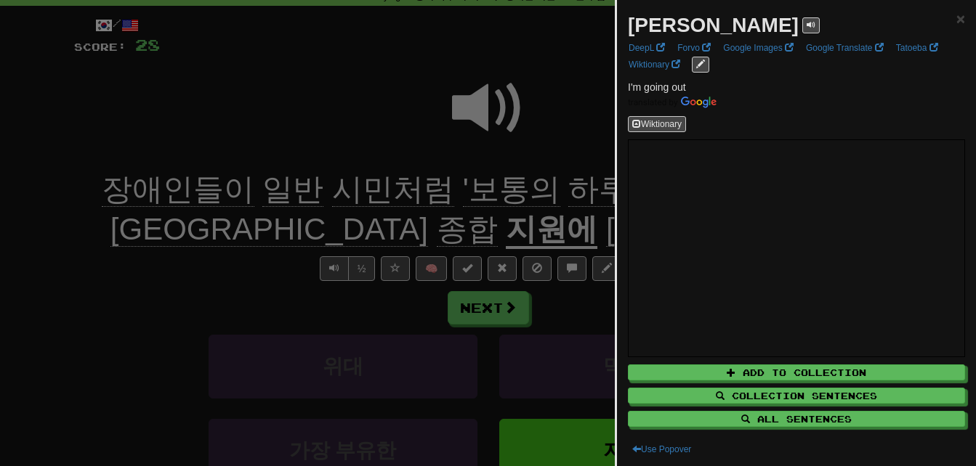
click at [546, 228] on div at bounding box center [488, 233] width 976 height 466
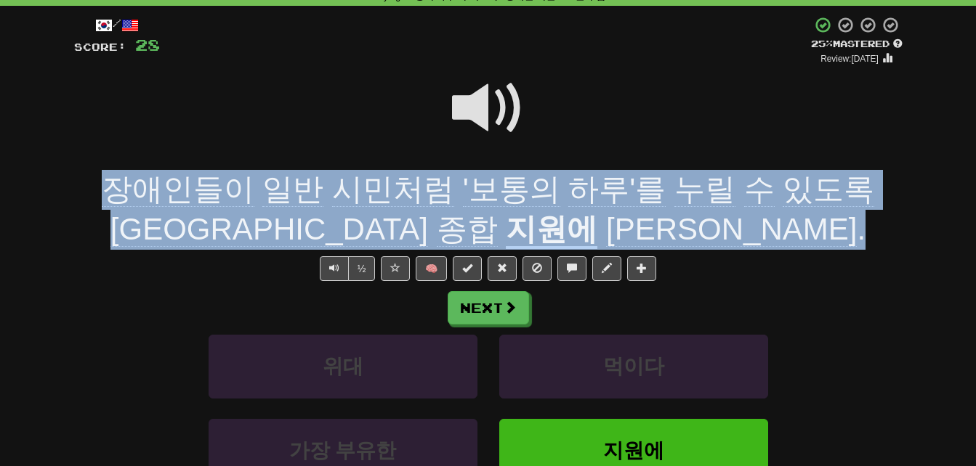
drag, startPoint x: 84, startPoint y: 183, endPoint x: 649, endPoint y: 229, distance: 567.2
click at [649, 229] on div "장애인들이 일반 시민처럼 '보통의 하루'를 누릴 수 있도록 서울시가 종합 지원에 나섭니다 ." at bounding box center [488, 209] width 828 height 79
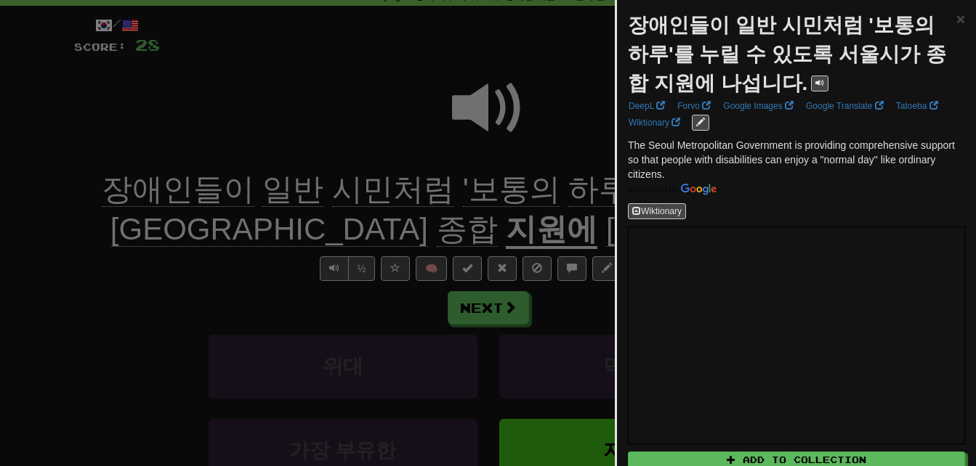
click at [280, 225] on div at bounding box center [488, 233] width 976 height 466
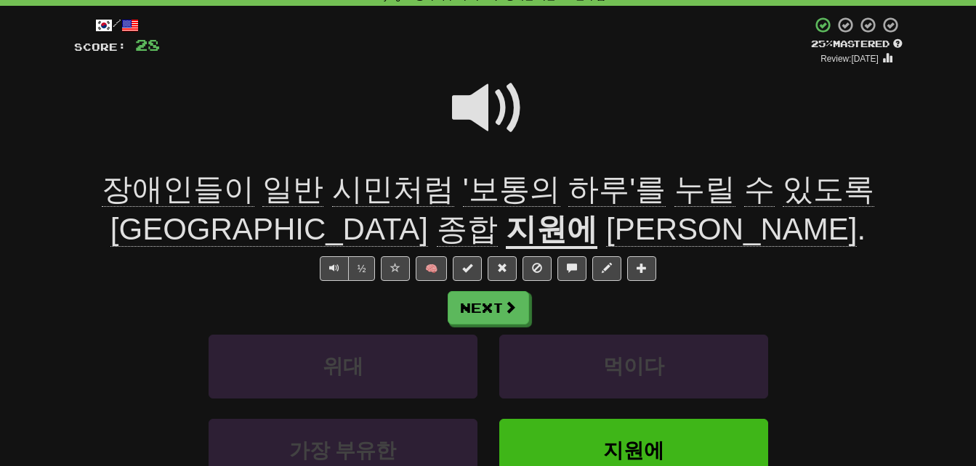
click at [476, 102] on span at bounding box center [488, 108] width 73 height 73
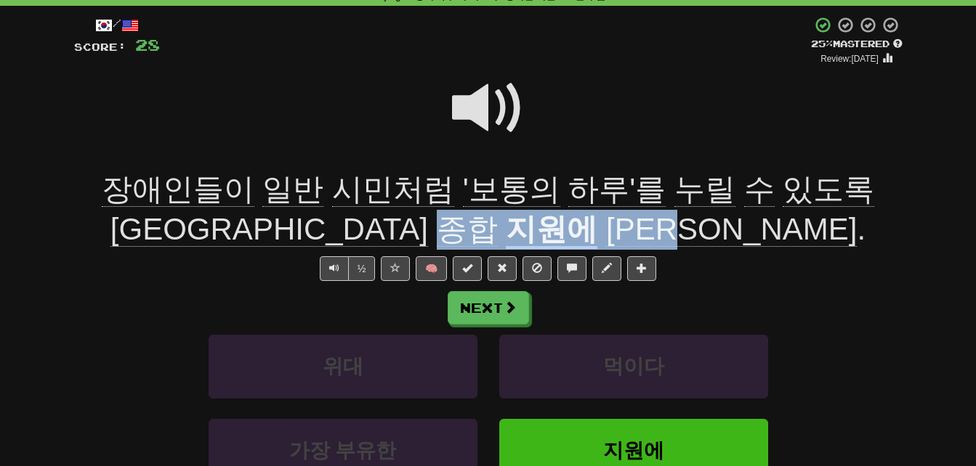
drag, startPoint x: 368, startPoint y: 225, endPoint x: 629, endPoint y: 229, distance: 260.2
click at [629, 229] on div "장애인들이 일반 시민처럼 '보통의 하루'를 누릴 수 있도록 서울시가 종합 지원에 나섭니다 ." at bounding box center [488, 209] width 828 height 79
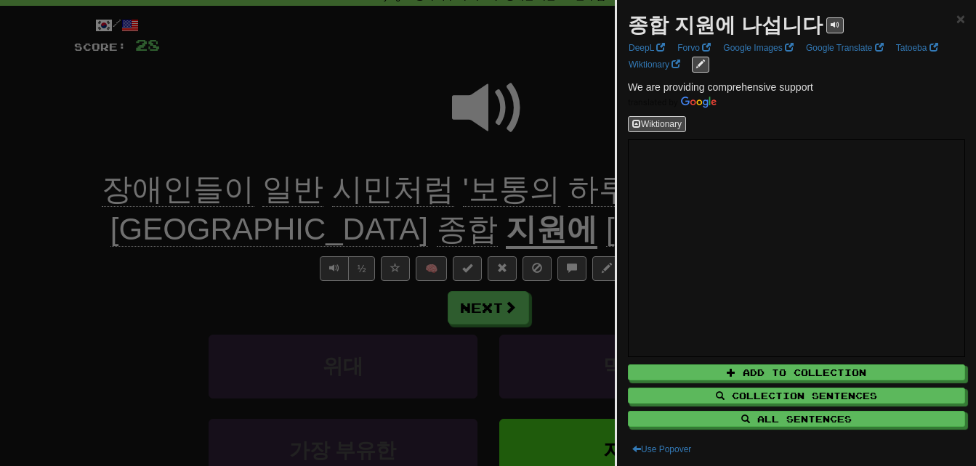
click at [574, 224] on div at bounding box center [488, 233] width 976 height 466
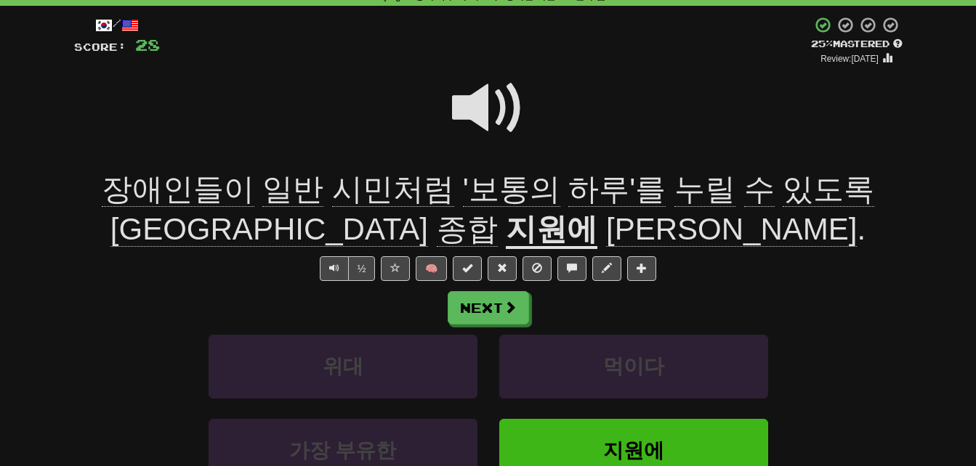
click at [474, 105] on span at bounding box center [488, 108] width 73 height 73
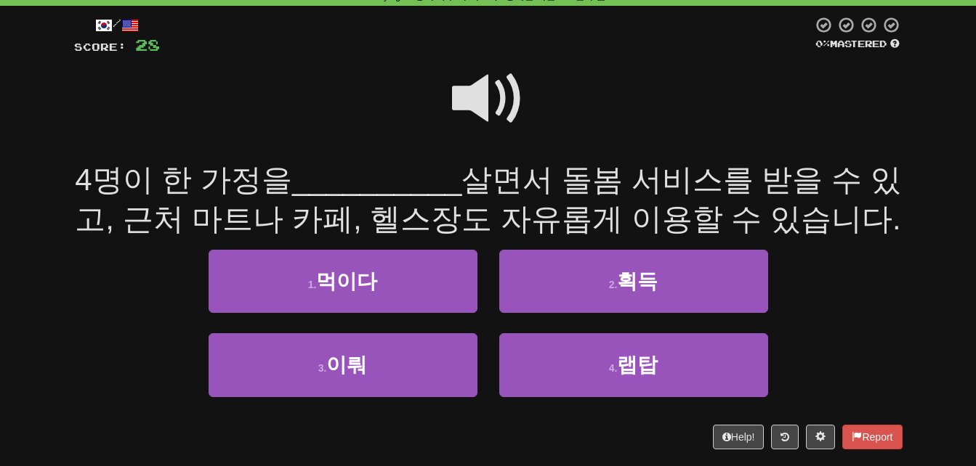
click at [474, 105] on span at bounding box center [488, 98] width 73 height 73
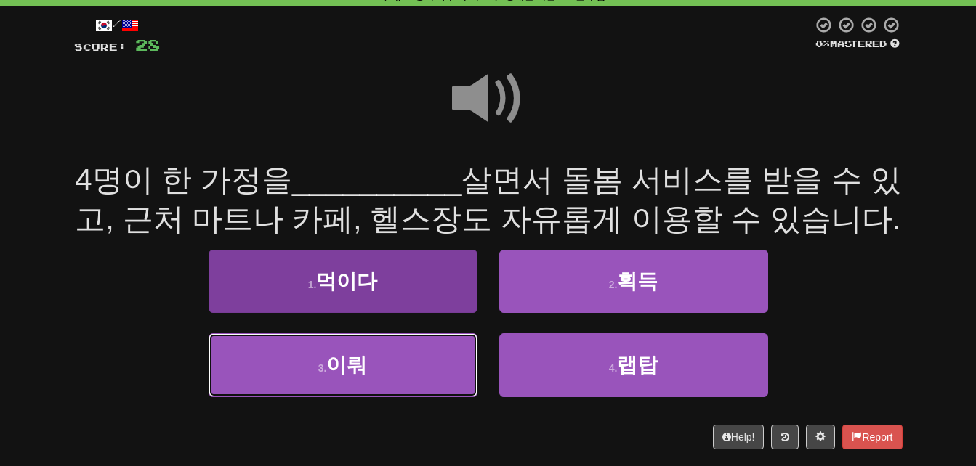
click at [337, 353] on button "3 . 이뤄" at bounding box center [343, 365] width 269 height 63
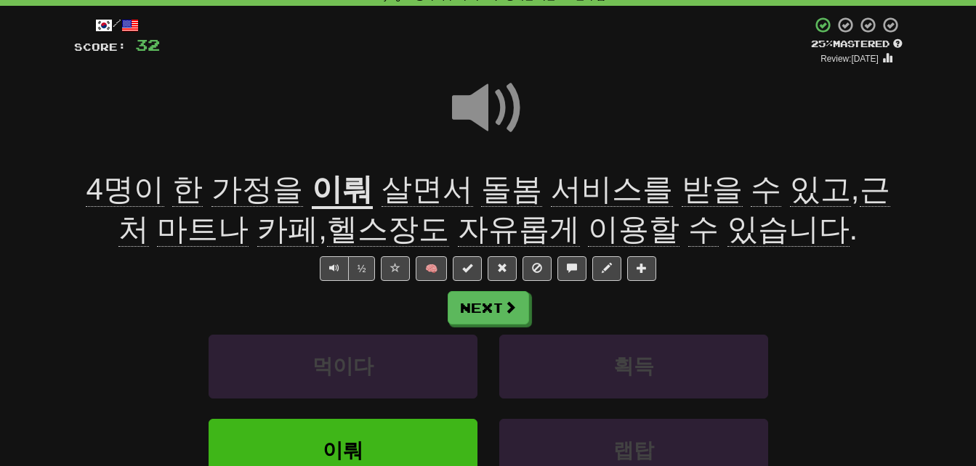
click at [257, 189] on span "가정을" at bounding box center [257, 189] width 92 height 35
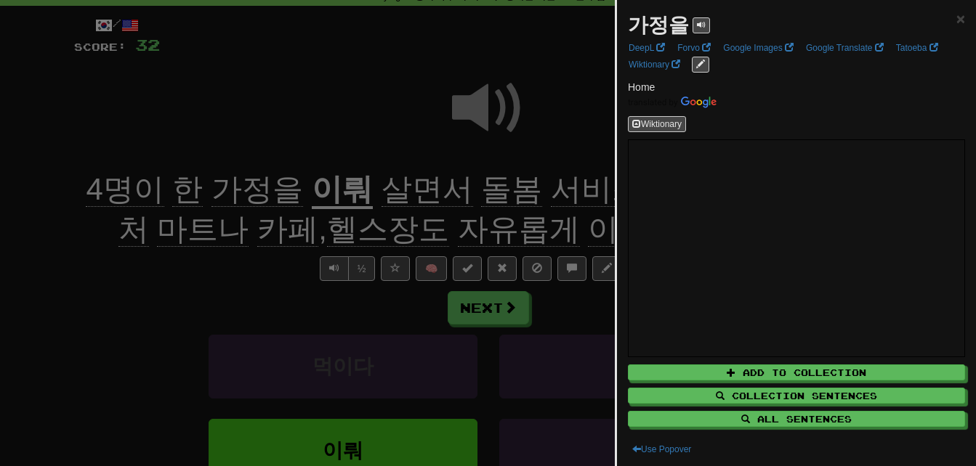
click at [257, 189] on div at bounding box center [488, 233] width 976 height 466
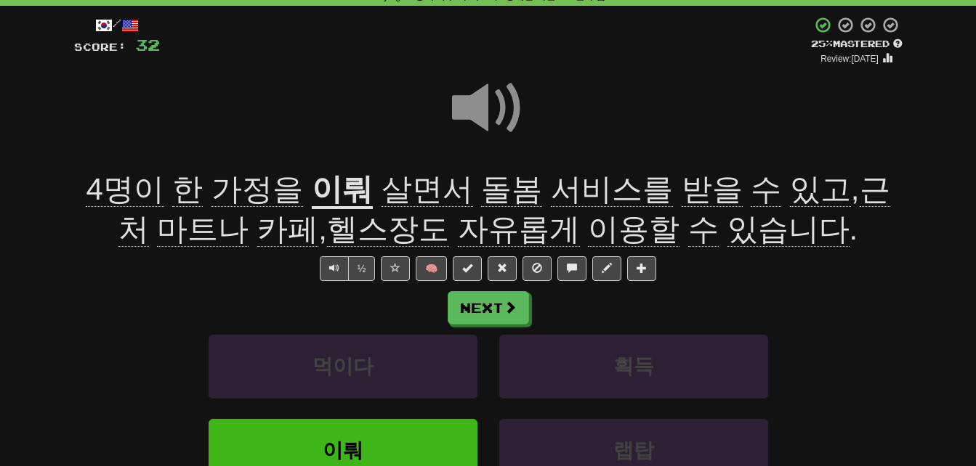
click at [322, 187] on u "이뤄" at bounding box center [342, 190] width 61 height 37
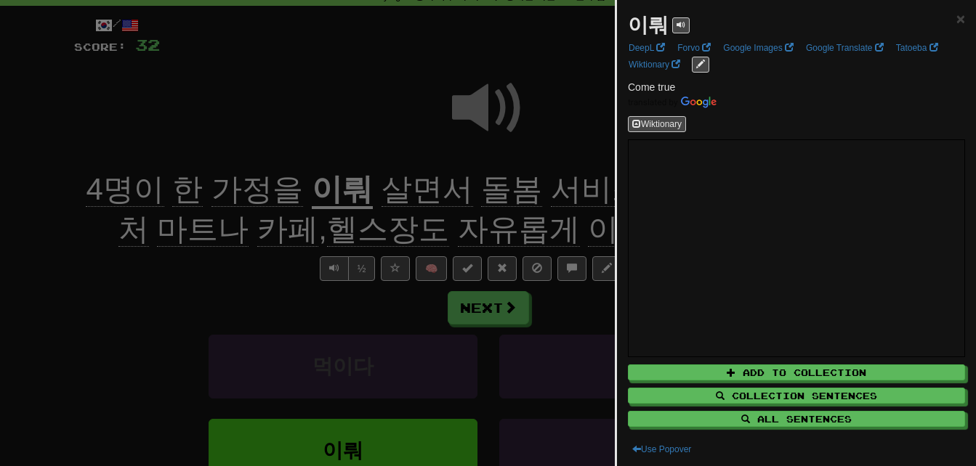
click at [322, 187] on div at bounding box center [488, 233] width 976 height 466
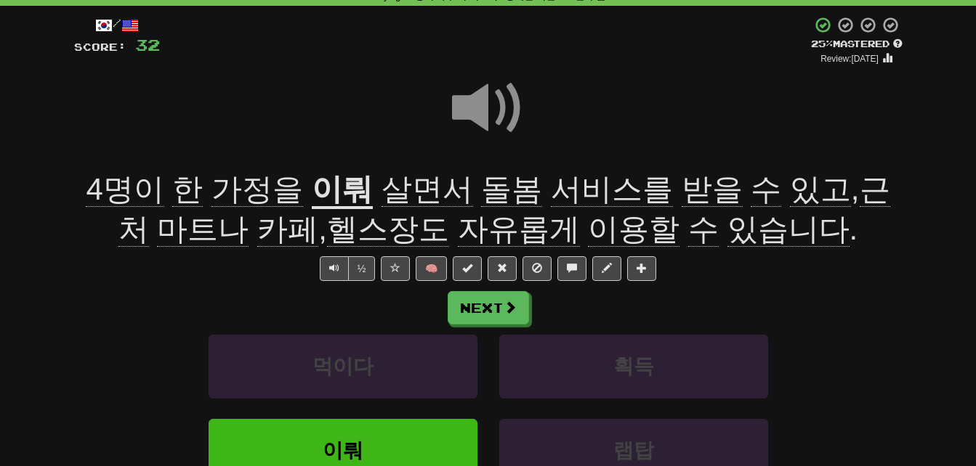
click at [381, 185] on span "살면서" at bounding box center [427, 189] width 92 height 35
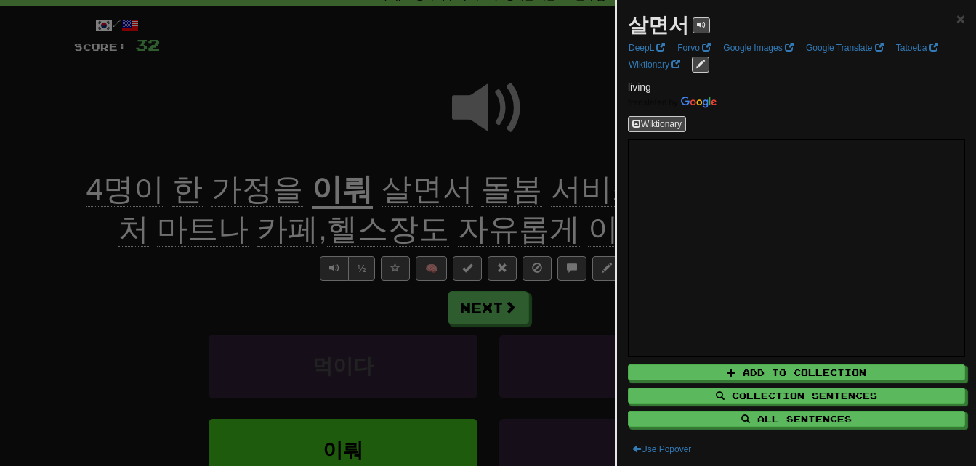
click at [368, 185] on div at bounding box center [488, 233] width 976 height 466
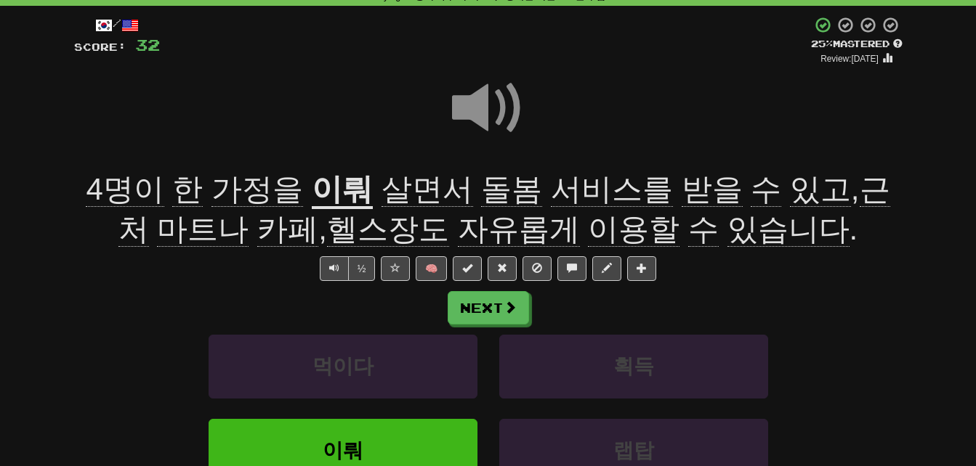
click at [481, 185] on span "돌봄" at bounding box center [511, 189] width 61 height 35
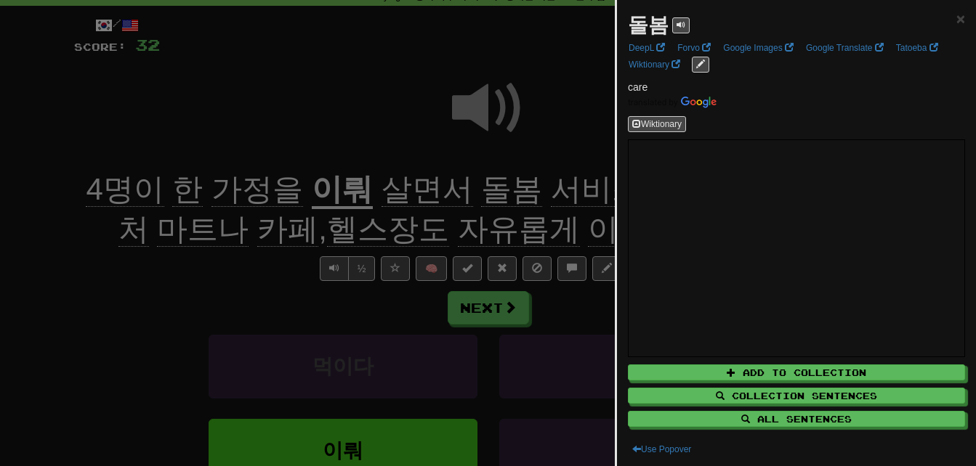
click at [468, 185] on div at bounding box center [488, 233] width 976 height 466
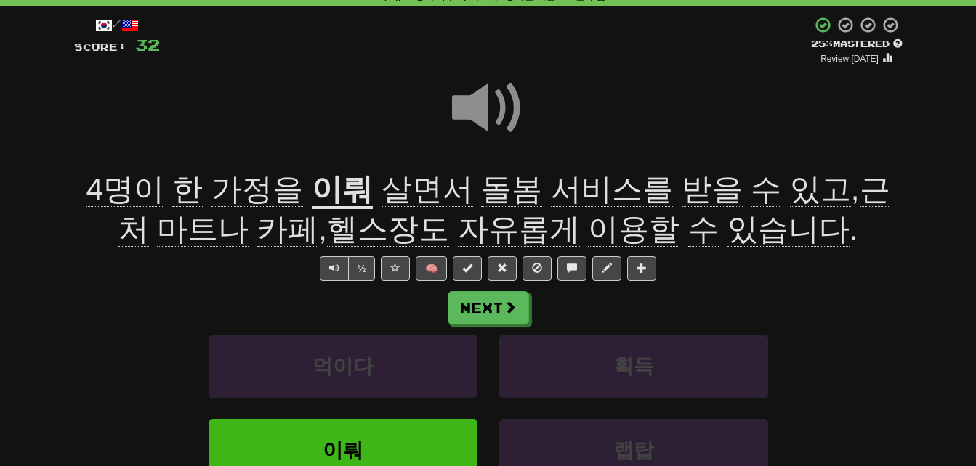
click at [840, 192] on span "근처" at bounding box center [504, 209] width 772 height 75
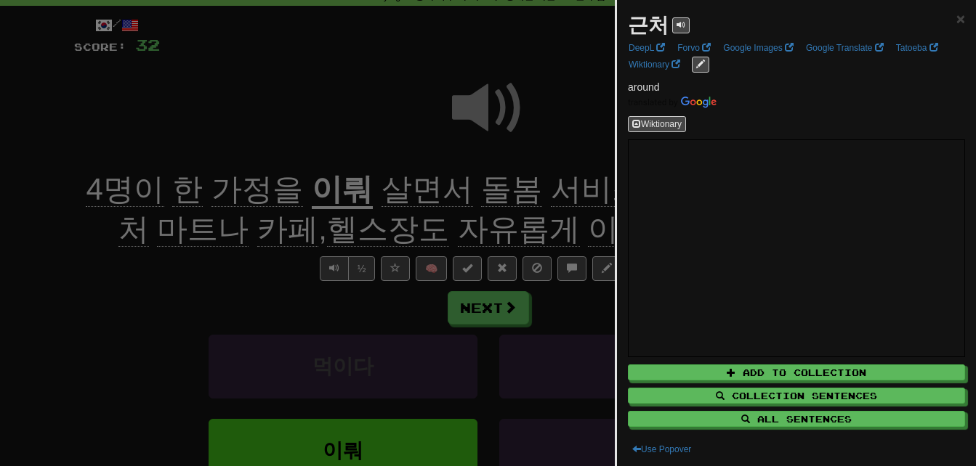
click at [204, 292] on div at bounding box center [488, 233] width 976 height 466
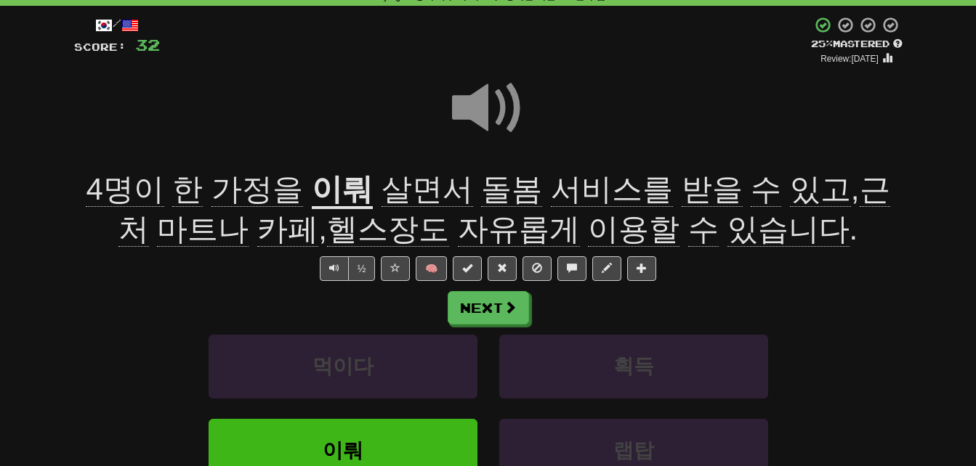
click at [200, 231] on span "마트나" at bounding box center [203, 229] width 92 height 35
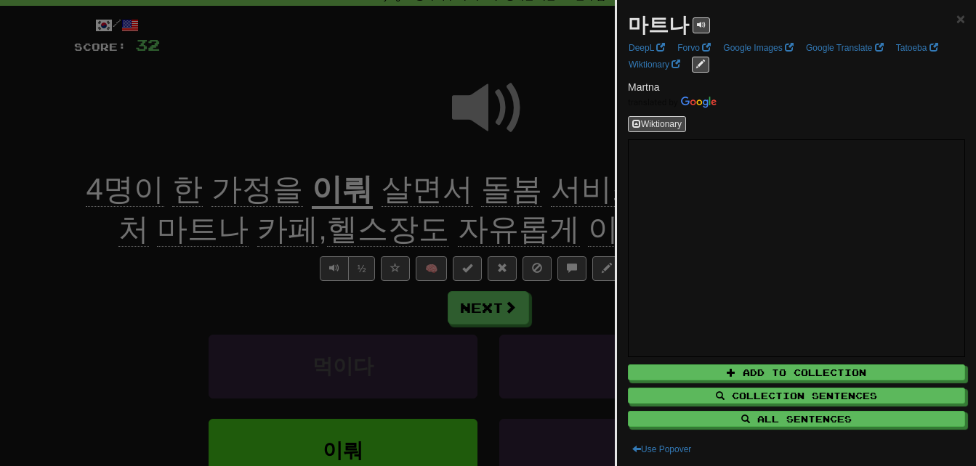
click at [213, 264] on div at bounding box center [488, 233] width 976 height 466
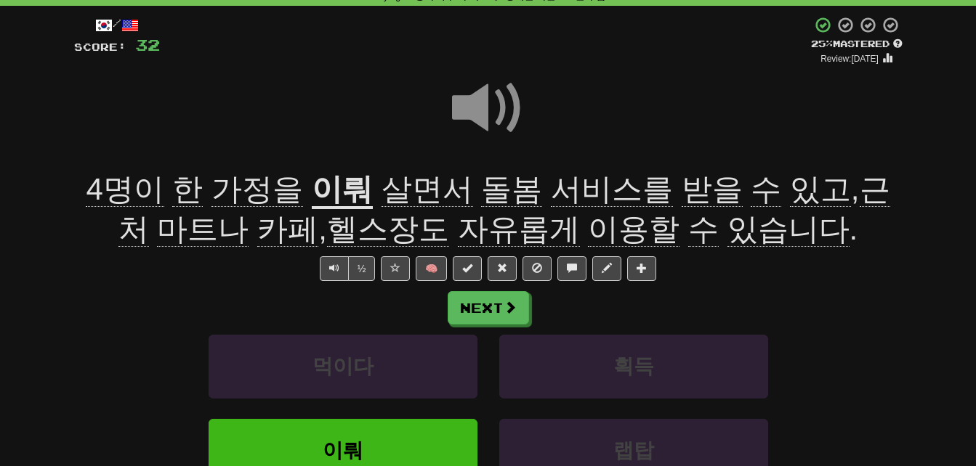
click at [374, 227] on span "헬스장도" at bounding box center [388, 229] width 122 height 35
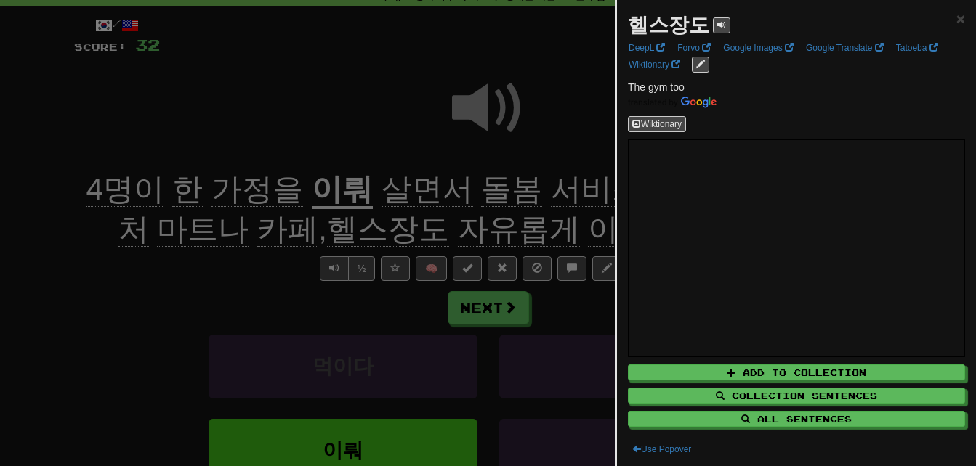
click at [374, 227] on div at bounding box center [488, 233] width 976 height 466
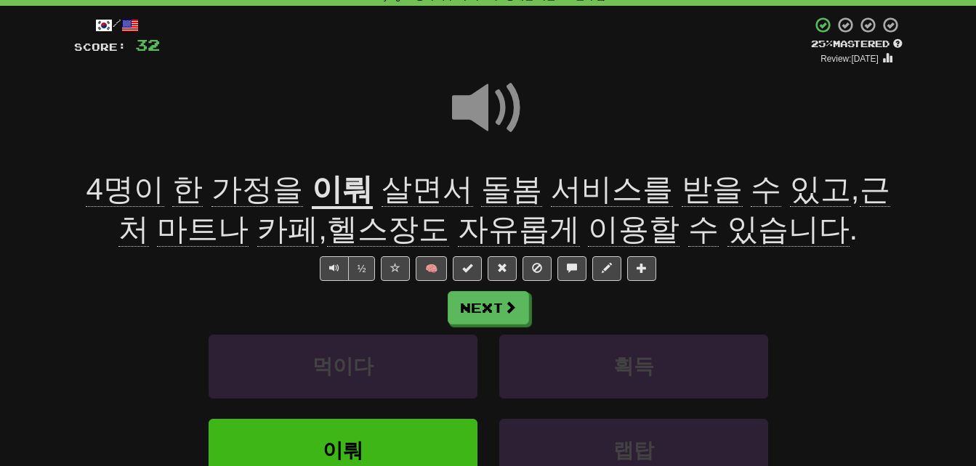
click at [458, 228] on span "자유롭게" at bounding box center [519, 229] width 122 height 35
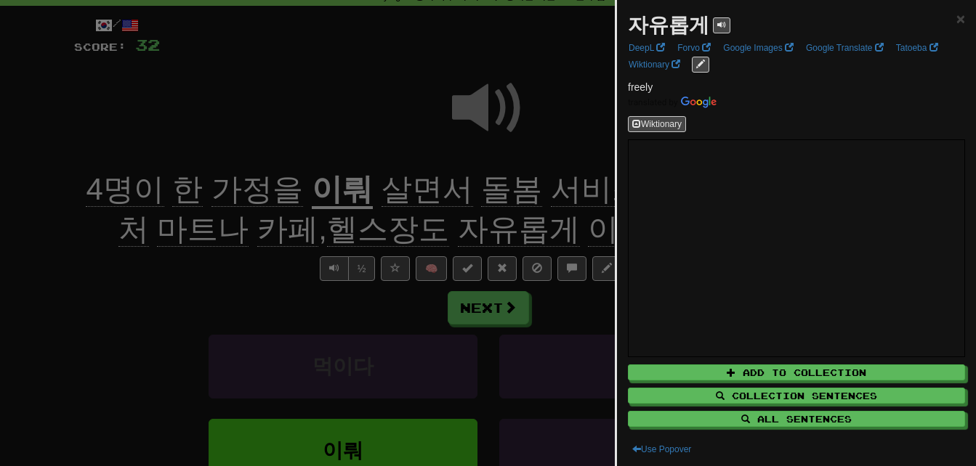
click at [456, 228] on div at bounding box center [488, 233] width 976 height 466
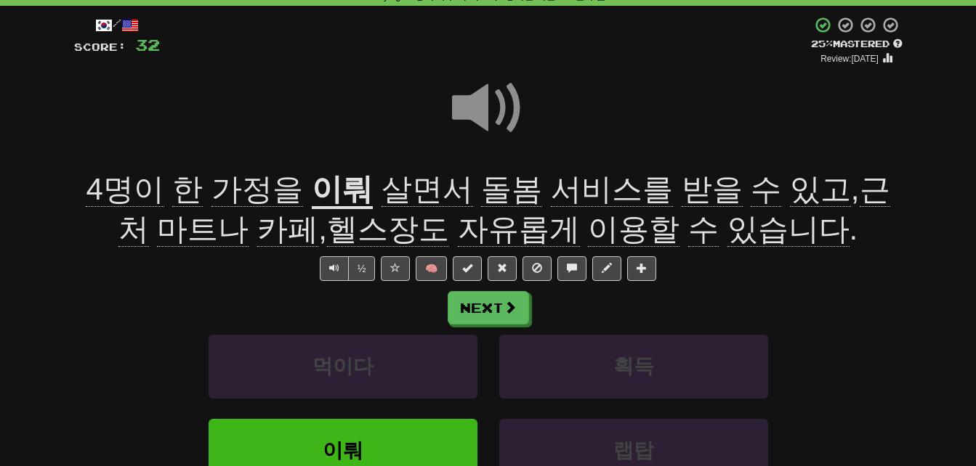
click at [588, 228] on span "이용할" at bounding box center [634, 229] width 92 height 35
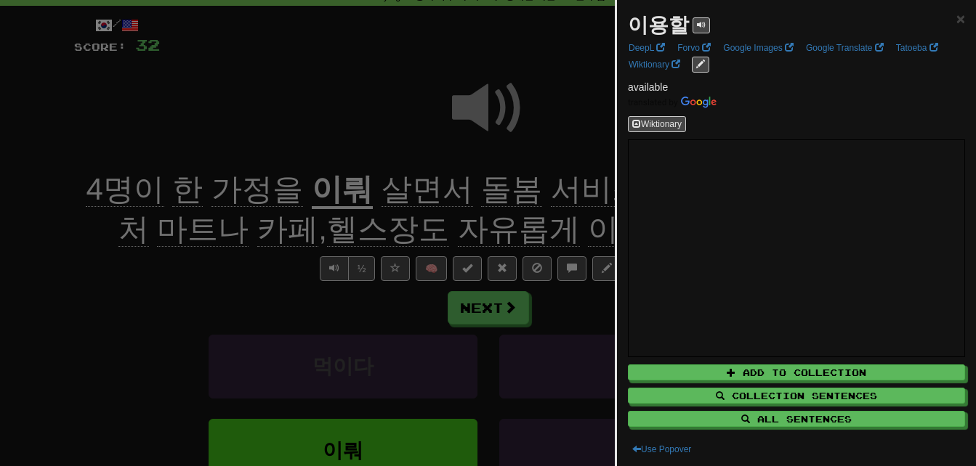
click at [567, 230] on div at bounding box center [488, 233] width 976 height 466
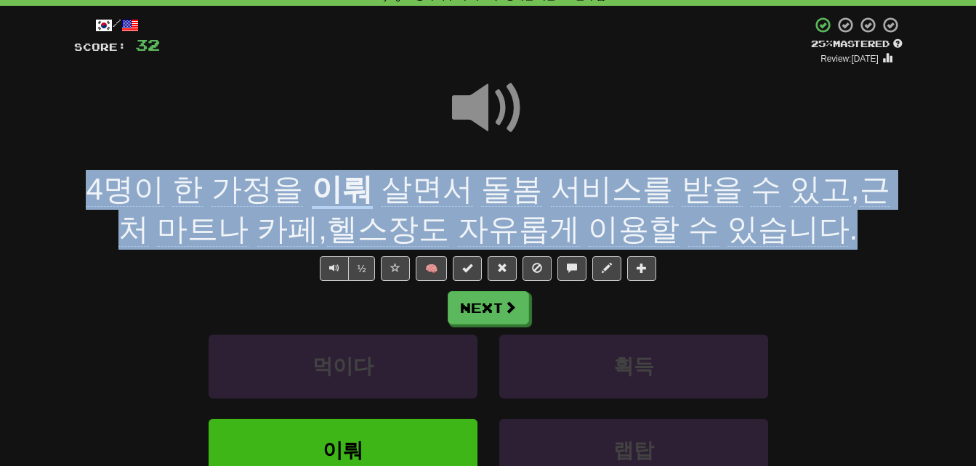
drag, startPoint x: 74, startPoint y: 187, endPoint x: 800, endPoint y: 233, distance: 727.3
click at [800, 233] on div "4명이 한 가정을 이뤄 살면서 돌봄 서비스를 받을 수 있고 , 근처 마트나 카페 , 헬스장도 자유롭게 이용할 수 있습니다 ." at bounding box center [488, 209] width 828 height 79
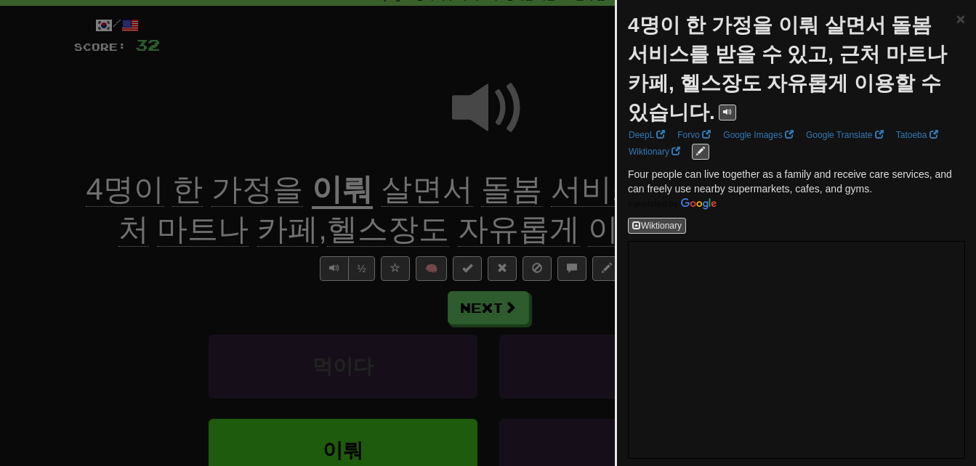
click at [529, 209] on div at bounding box center [488, 233] width 976 height 466
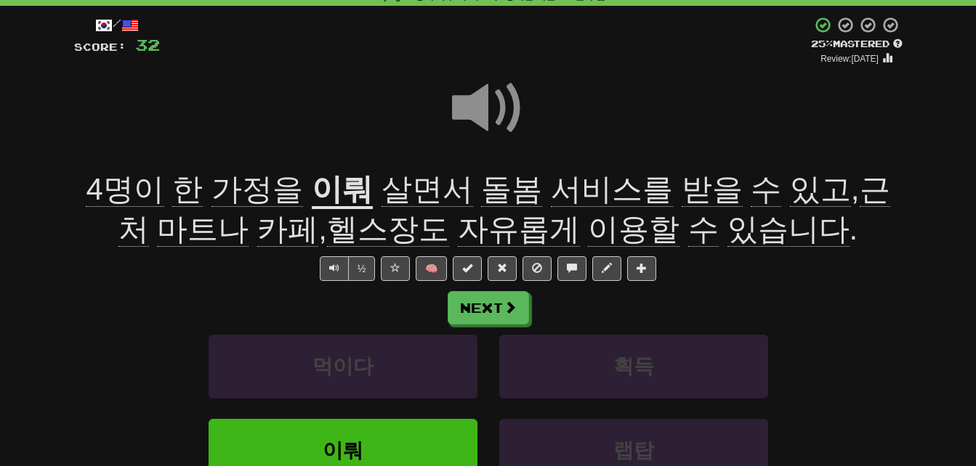
click at [478, 110] on span at bounding box center [488, 108] width 73 height 73
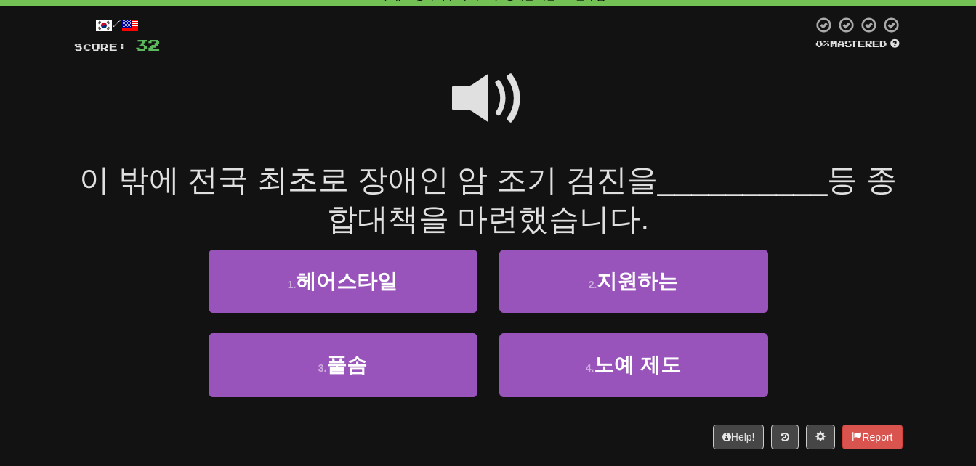
click at [482, 94] on span at bounding box center [488, 98] width 73 height 73
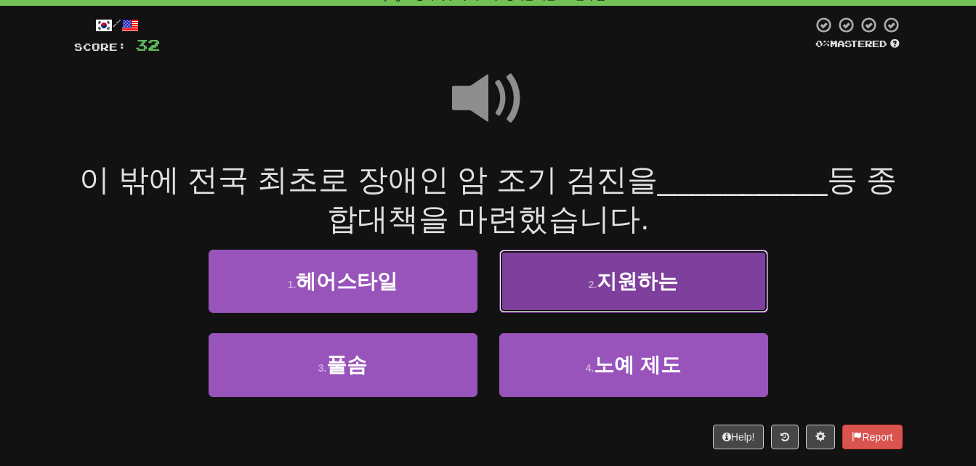
click at [562, 288] on button "2 . 지원하는" at bounding box center [633, 281] width 269 height 63
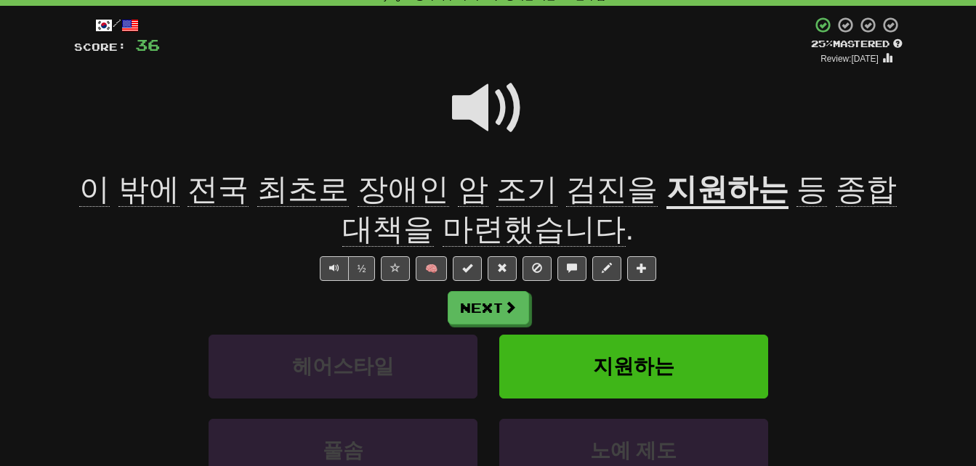
click at [476, 105] on span at bounding box center [488, 108] width 73 height 73
click at [213, 198] on span "전국" at bounding box center [217, 189] width 61 height 35
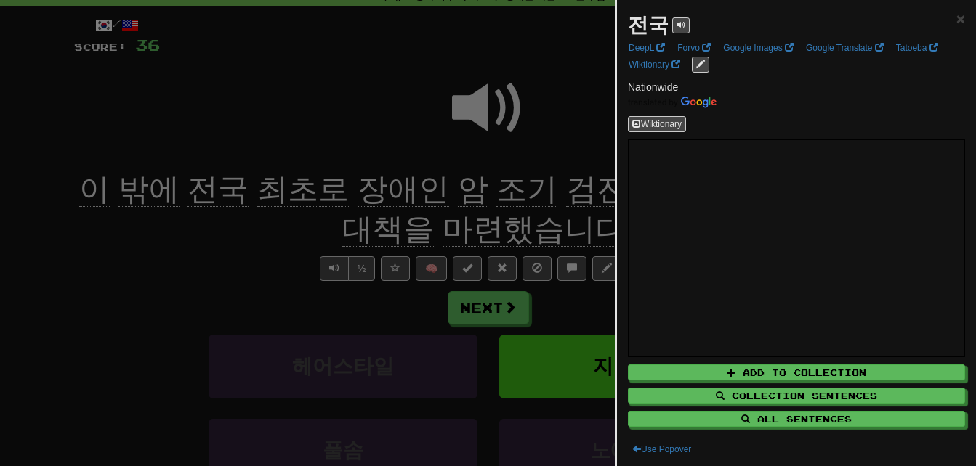
click at [206, 241] on div at bounding box center [488, 233] width 976 height 466
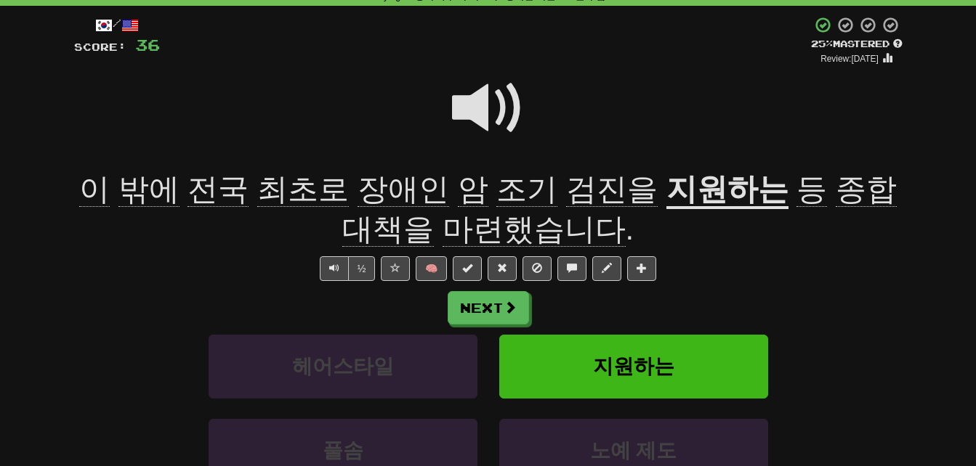
click at [272, 191] on span "최초로" at bounding box center [303, 189] width 92 height 35
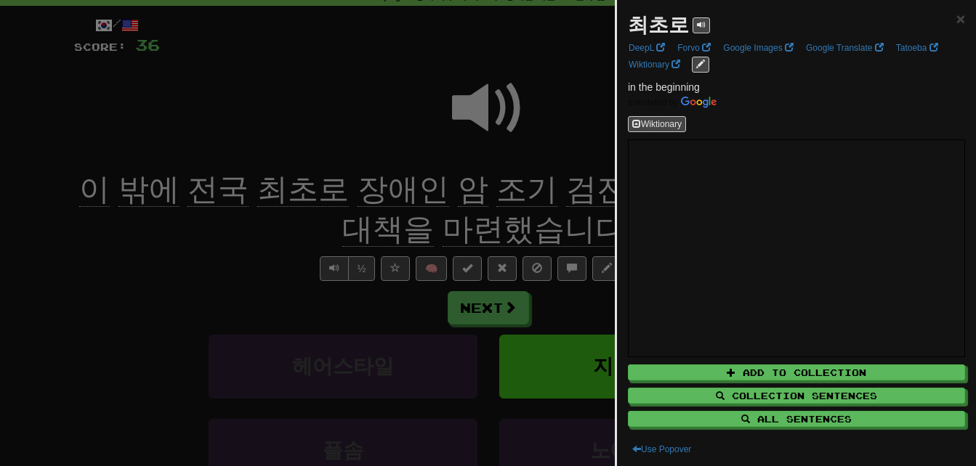
click at [259, 211] on div at bounding box center [488, 233] width 976 height 466
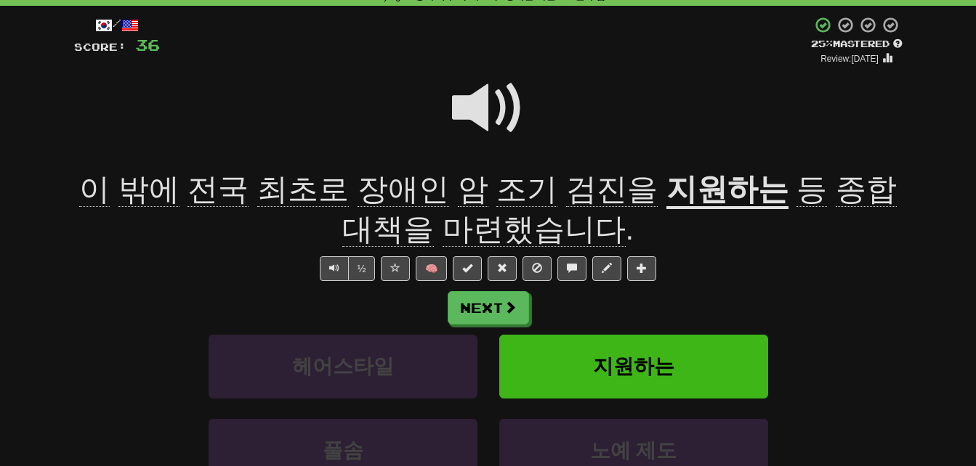
click at [575, 187] on span "검진을" at bounding box center [612, 189] width 92 height 35
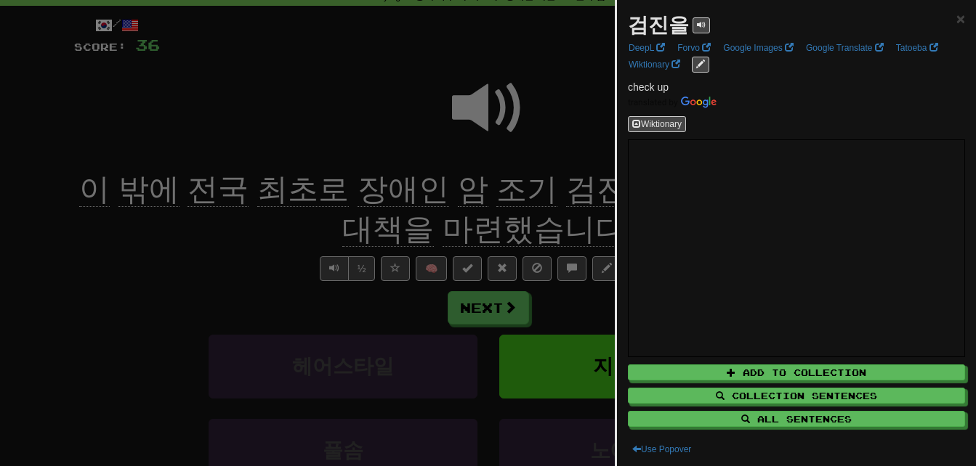
click at [511, 189] on div at bounding box center [488, 233] width 976 height 466
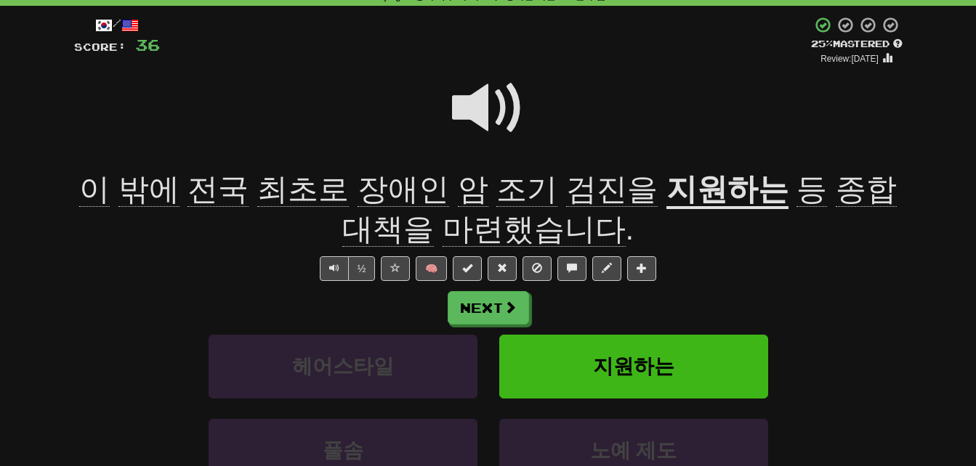
click at [834, 195] on span "종합대책을" at bounding box center [619, 209] width 554 height 75
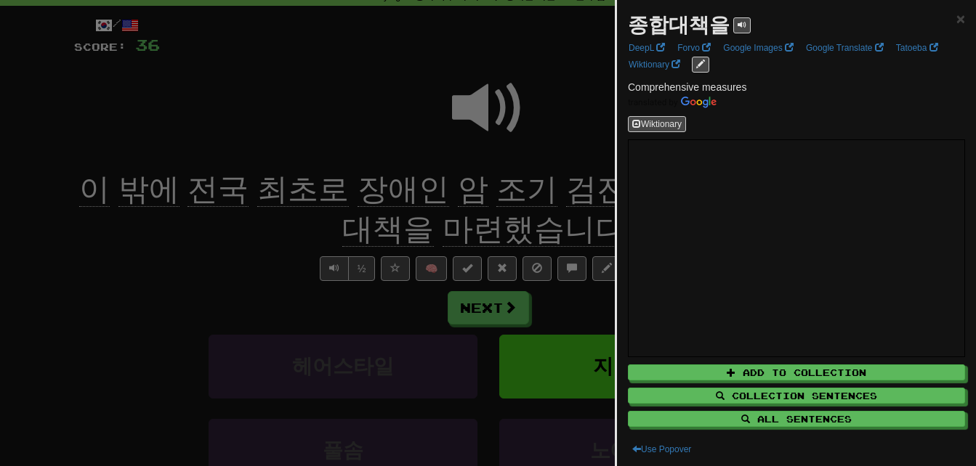
click at [318, 237] on div at bounding box center [488, 233] width 976 height 466
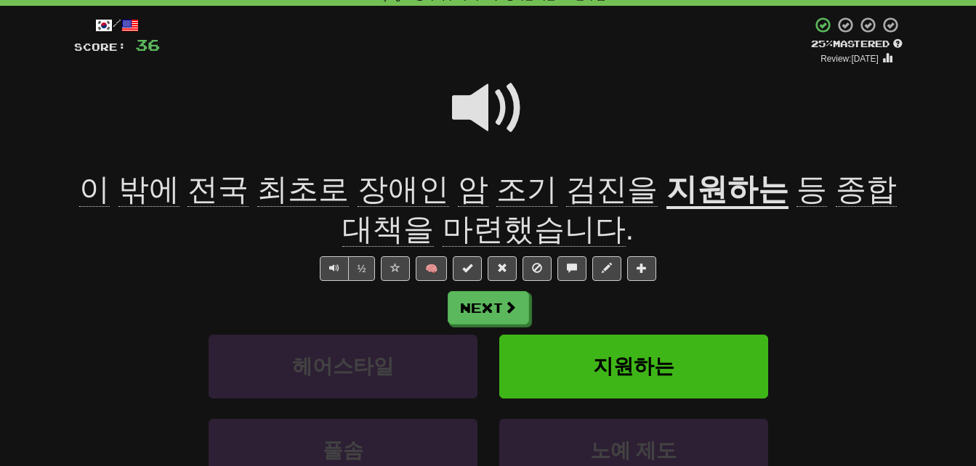
click at [472, 229] on span "마련했습니다" at bounding box center [534, 229] width 183 height 35
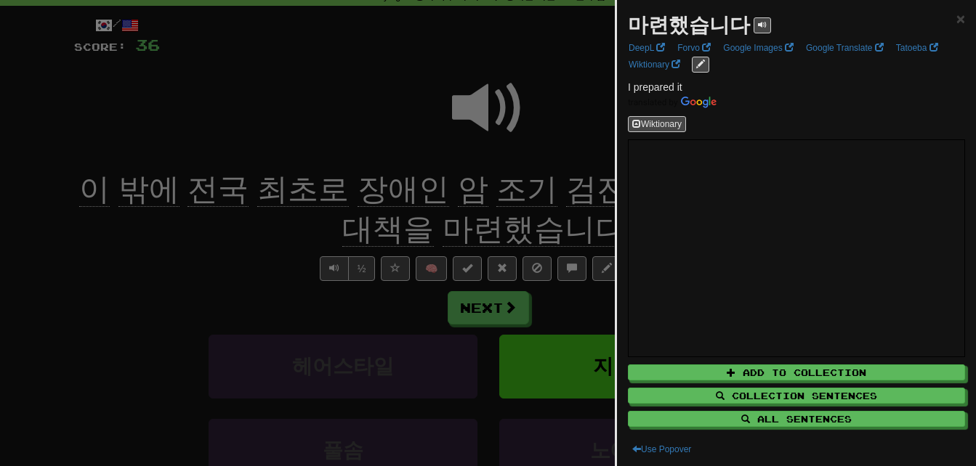
click at [472, 229] on div at bounding box center [488, 233] width 976 height 466
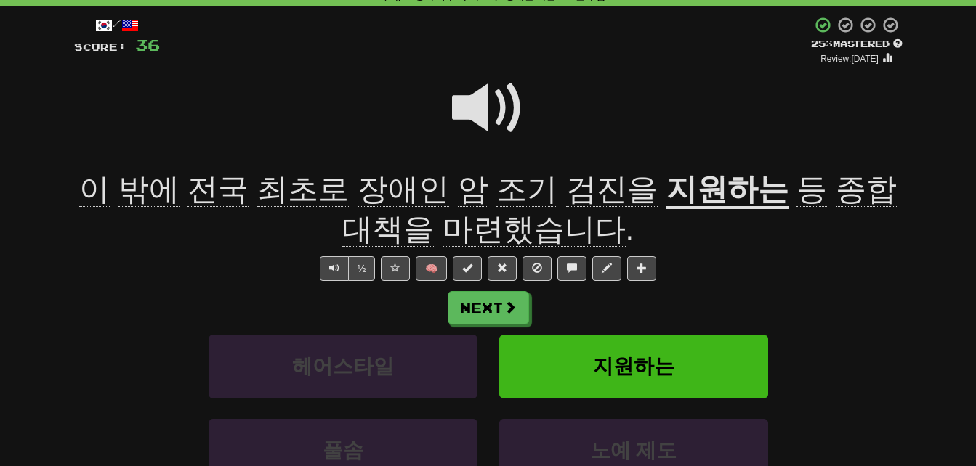
click at [148, 187] on span "밖에" at bounding box center [148, 189] width 61 height 35
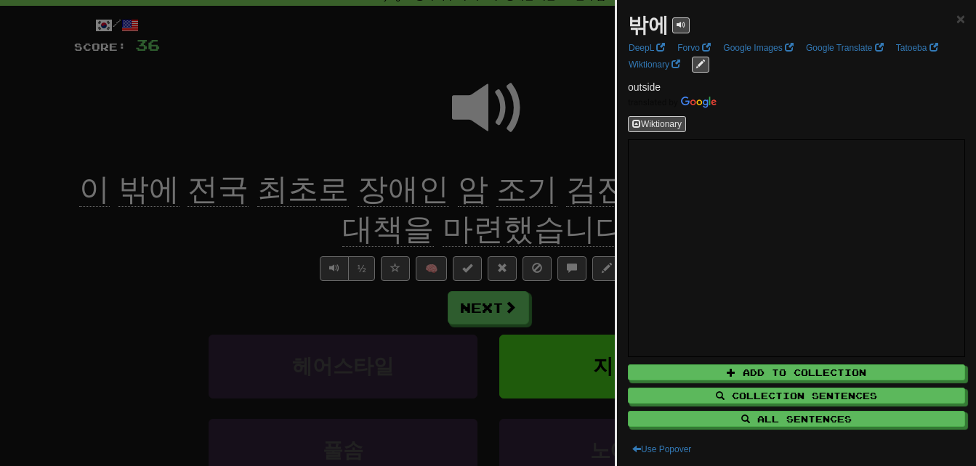
click at [160, 257] on div at bounding box center [488, 233] width 976 height 466
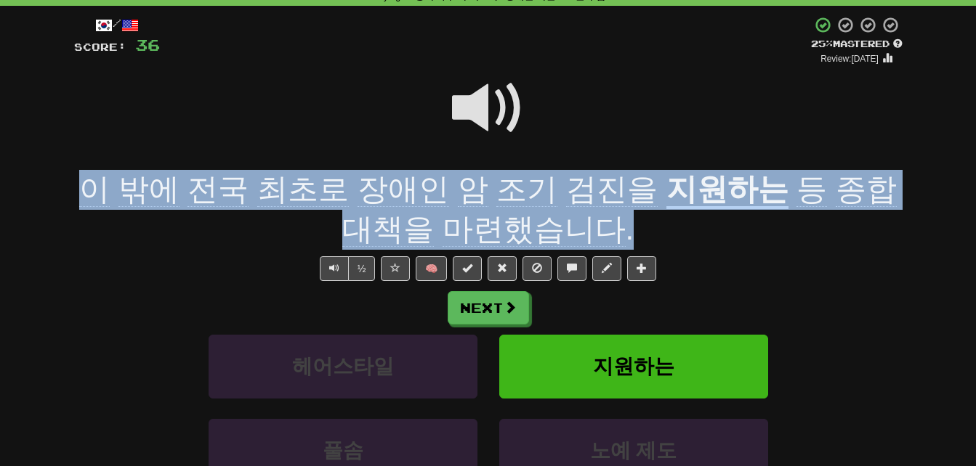
drag, startPoint x: 75, startPoint y: 185, endPoint x: 594, endPoint y: 219, distance: 519.9
click at [594, 219] on div "이 밖에 전국 최초로 장애인 암 조기 검진을 지원하는 등 종합대책을 마련했습니다 ." at bounding box center [488, 209] width 828 height 79
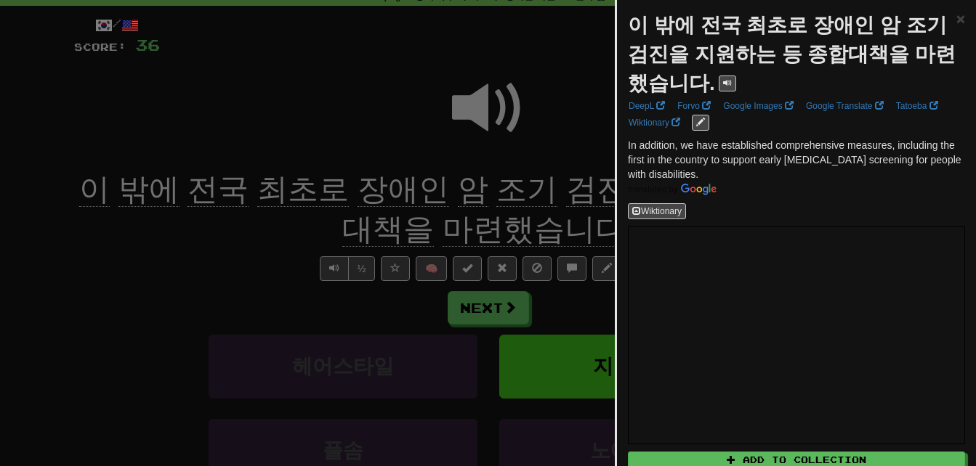
click at [494, 212] on div at bounding box center [488, 233] width 976 height 466
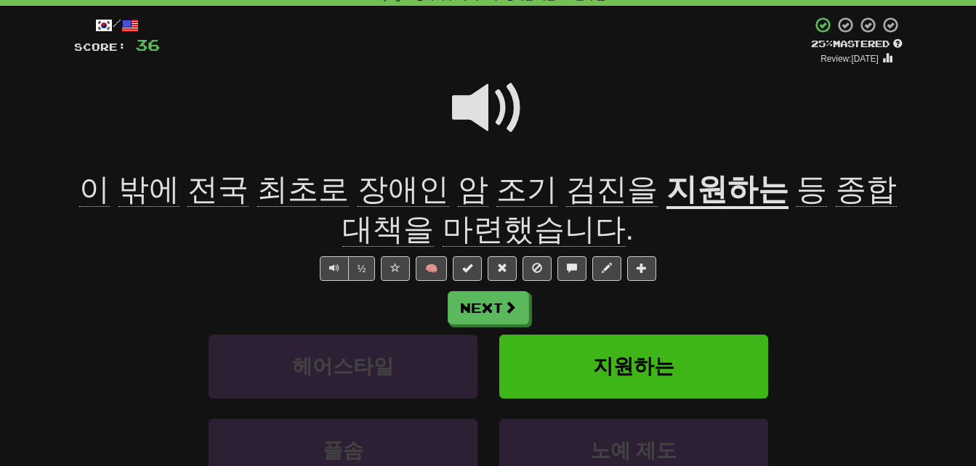
click at [476, 110] on span at bounding box center [488, 108] width 73 height 73
click at [479, 99] on span at bounding box center [488, 108] width 73 height 73
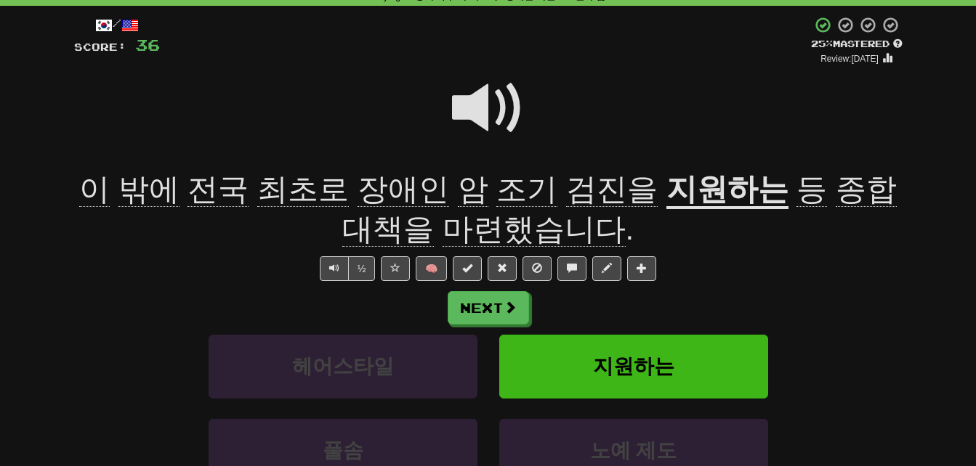
click at [474, 98] on span at bounding box center [488, 108] width 73 height 73
click at [490, 226] on span "마련했습니다" at bounding box center [534, 229] width 183 height 35
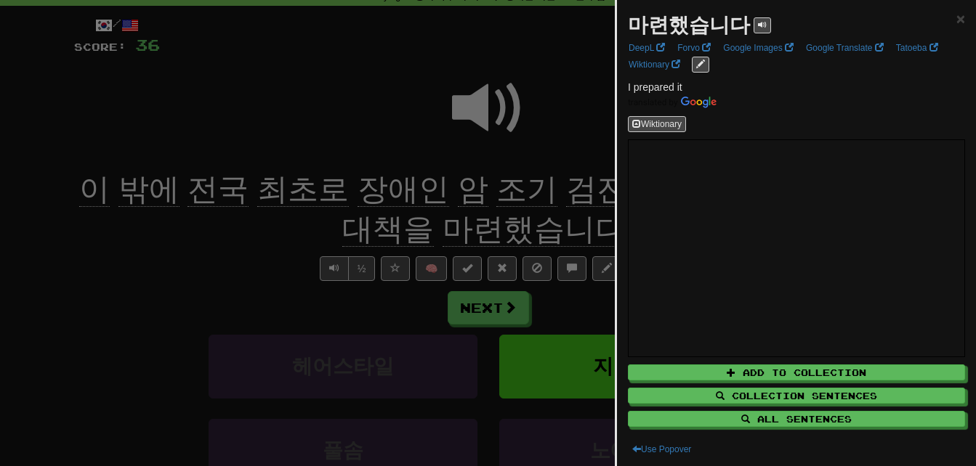
click at [490, 226] on div at bounding box center [488, 233] width 976 height 466
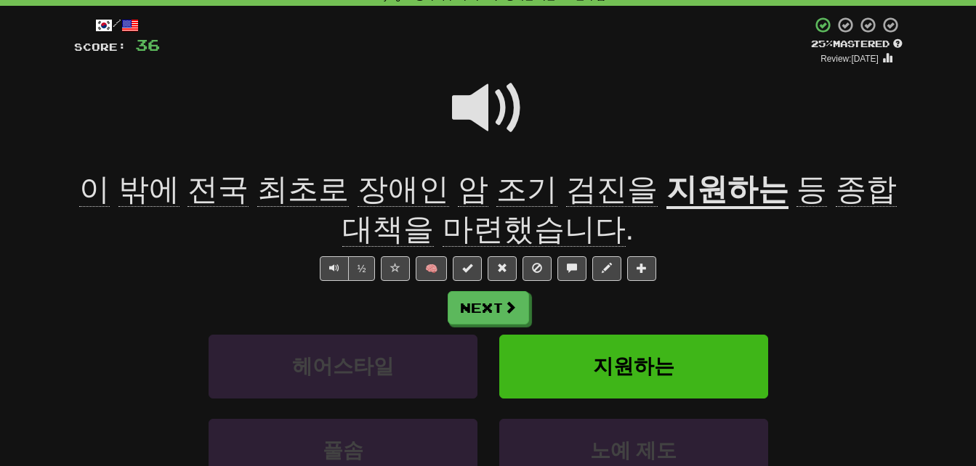
click at [812, 190] on span "종합대책을" at bounding box center [619, 209] width 554 height 75
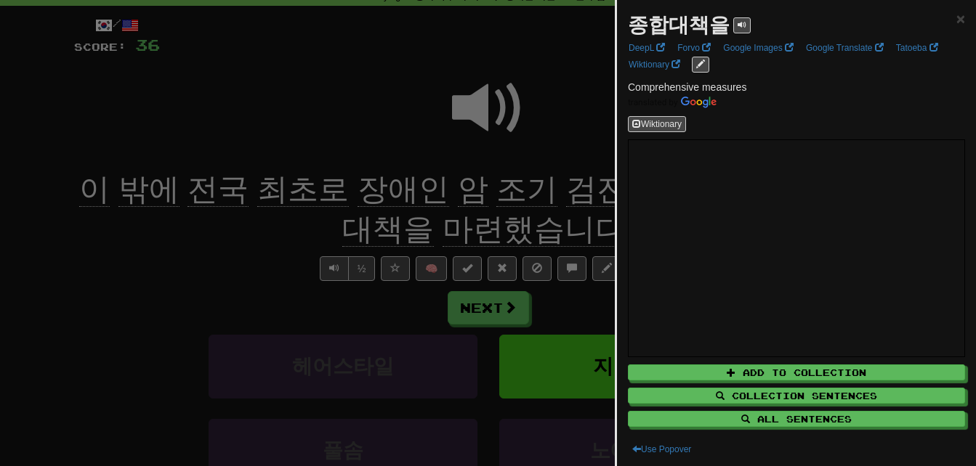
click at [318, 226] on div at bounding box center [488, 233] width 976 height 466
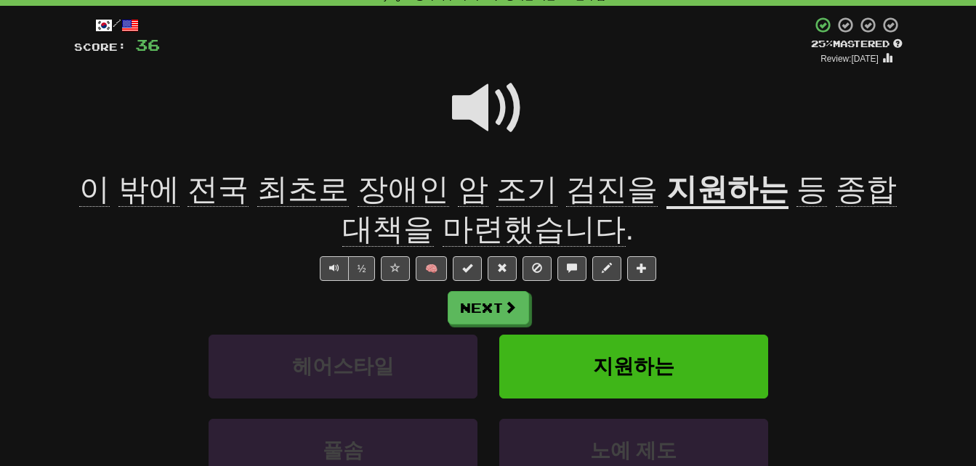
click at [481, 102] on span at bounding box center [488, 108] width 73 height 73
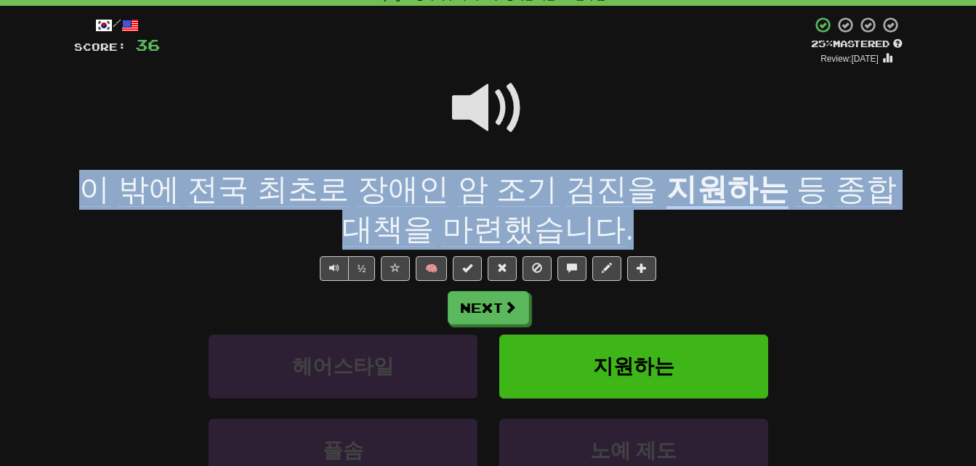
drag, startPoint x: 75, startPoint y: 188, endPoint x: 601, endPoint y: 228, distance: 527.6
click at [601, 228] on div "이 밖에 전국 최초로 장애인 암 조기 검진을 지원하는 등 종합대책을 마련했습니다 ." at bounding box center [488, 209] width 828 height 79
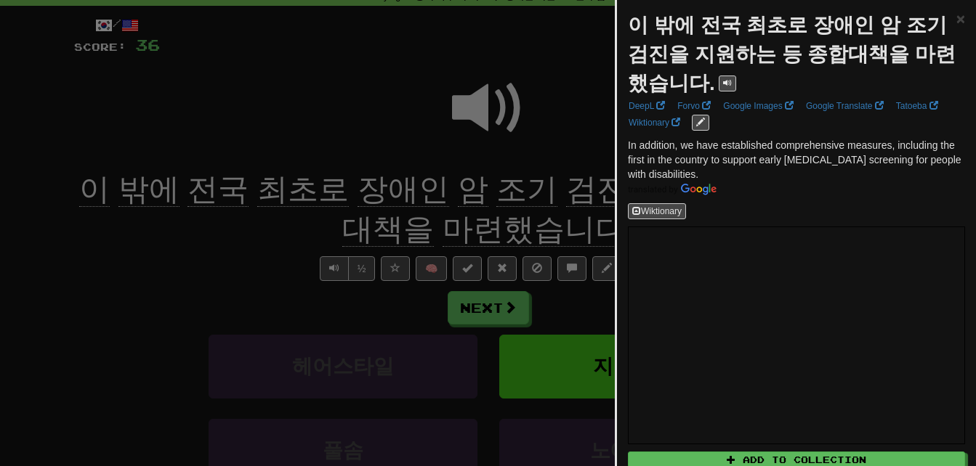
click at [72, 249] on div at bounding box center [488, 233] width 976 height 466
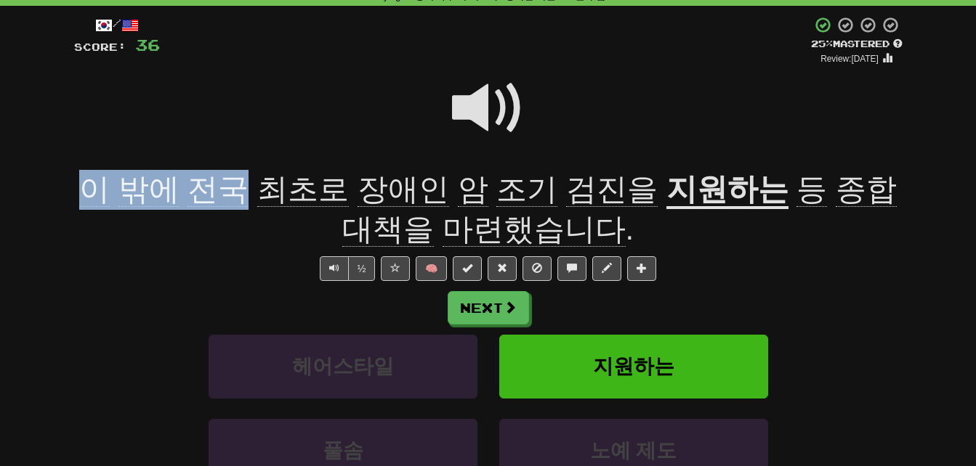
drag, startPoint x: 70, startPoint y: 186, endPoint x: 234, endPoint y: 181, distance: 163.6
click at [234, 181] on div "/ Score: 36 + 4 25 % Mastered Review: 2025-09-21 이 밖에 전국 최초로 장애인 암 조기 검진을 지원하는 …" at bounding box center [488, 291] width 850 height 571
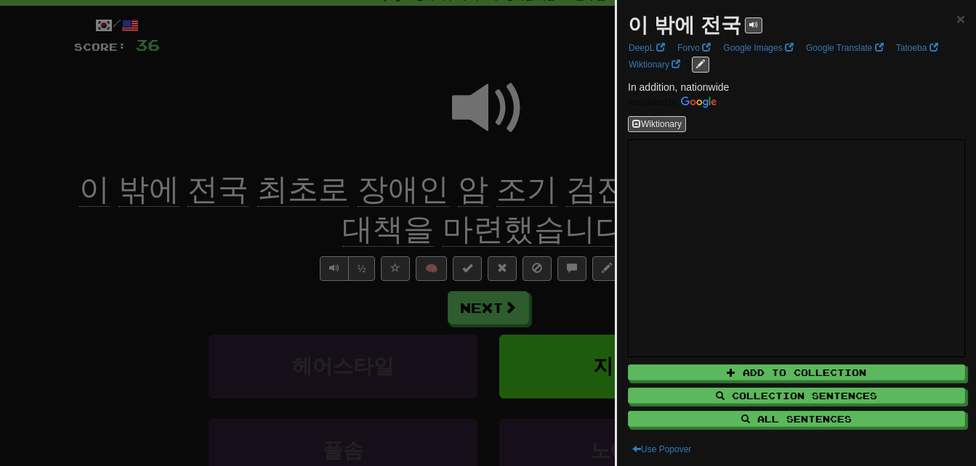
click at [225, 248] on div at bounding box center [488, 233] width 976 height 466
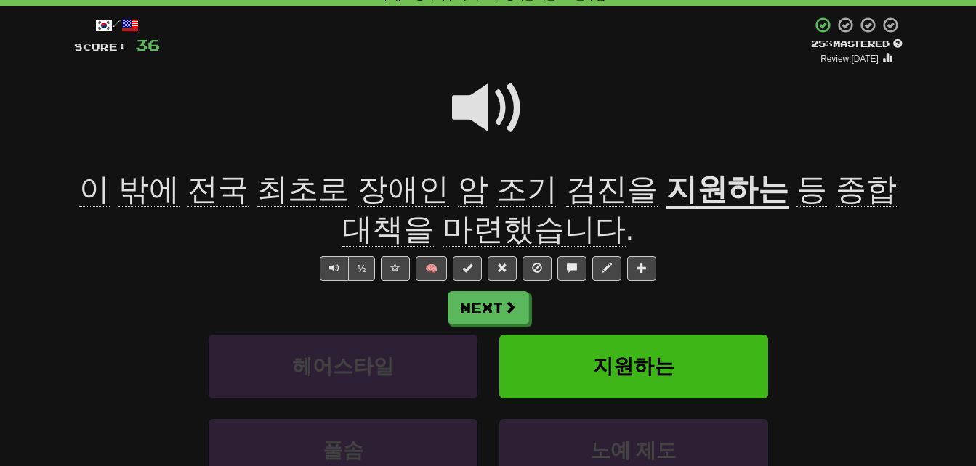
click at [474, 103] on span at bounding box center [488, 108] width 73 height 73
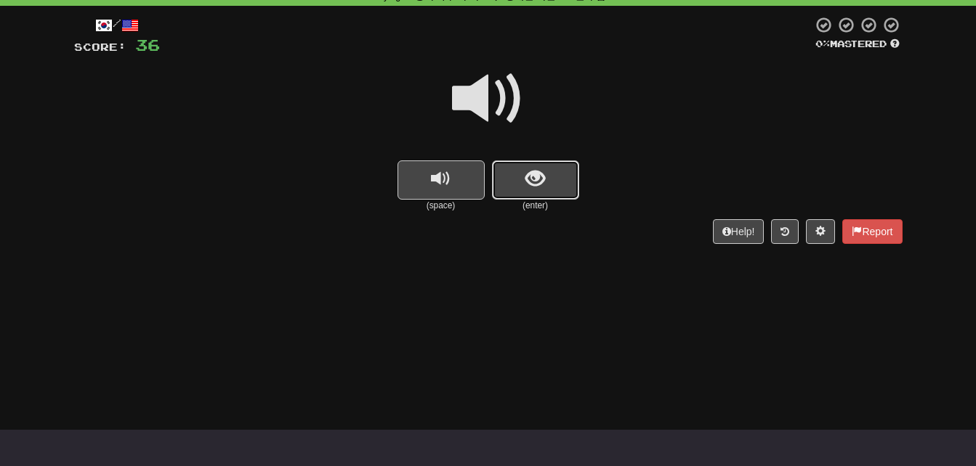
click at [528, 182] on span "show sentence" at bounding box center [535, 179] width 20 height 20
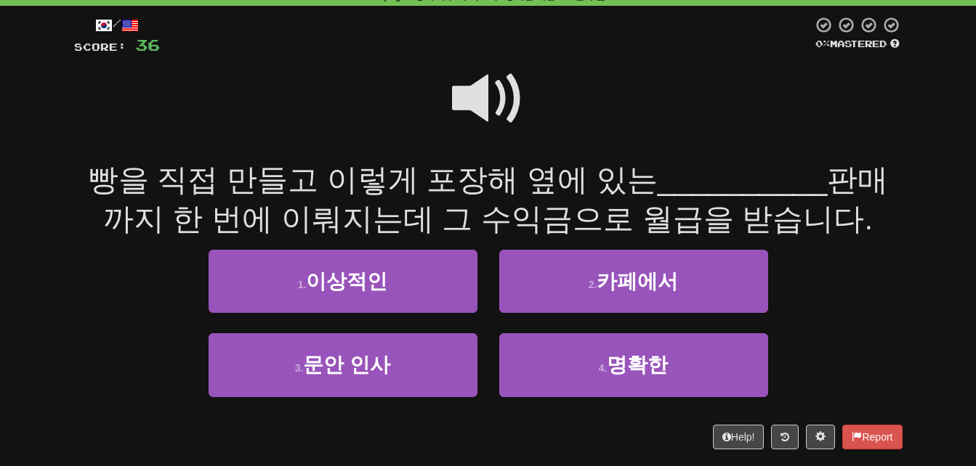
click at [474, 90] on span at bounding box center [488, 98] width 73 height 73
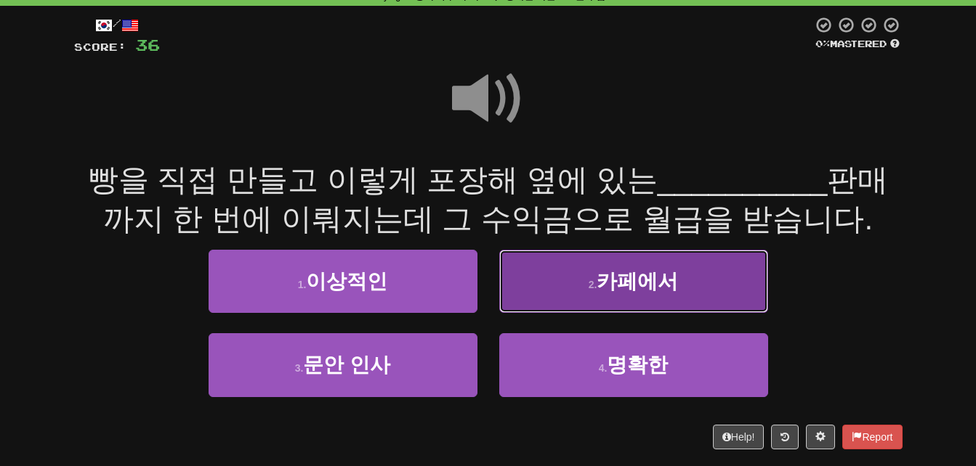
click at [553, 286] on button "2 . 카페에서" at bounding box center [633, 281] width 269 height 63
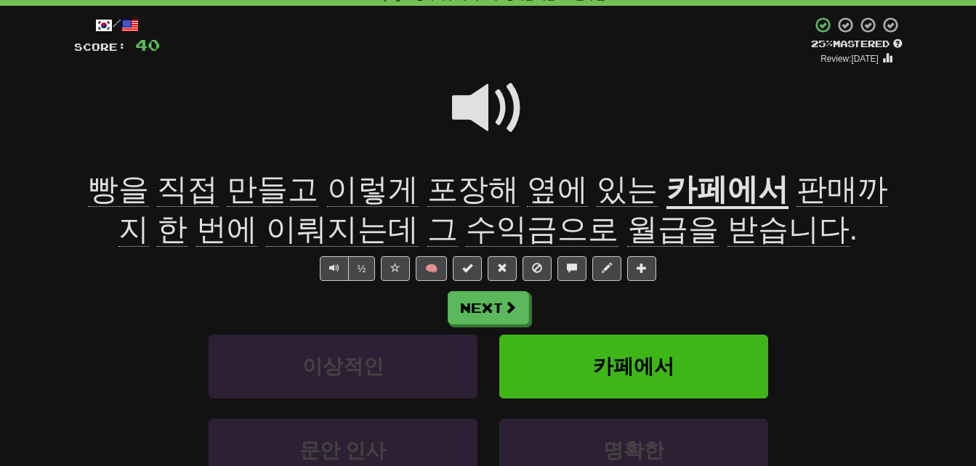
click at [477, 105] on span at bounding box center [488, 108] width 73 height 73
click at [112, 201] on span "빵을" at bounding box center [118, 189] width 61 height 35
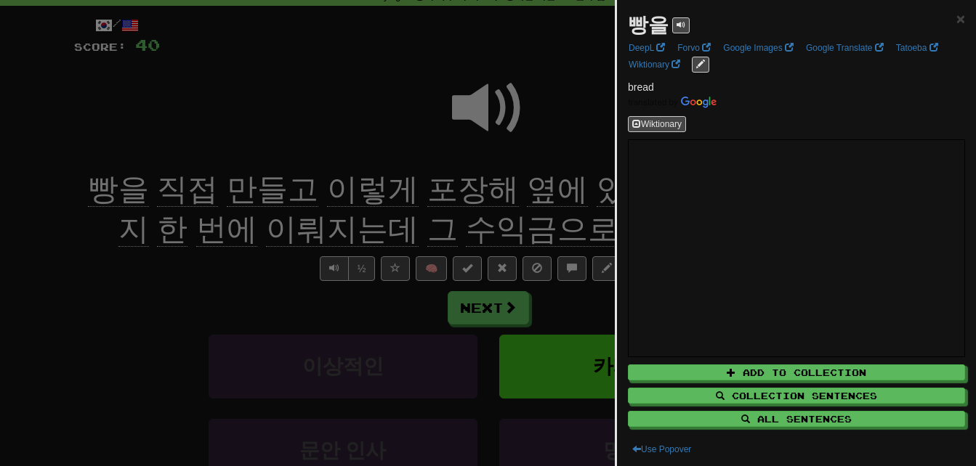
click at [124, 258] on div at bounding box center [488, 233] width 976 height 466
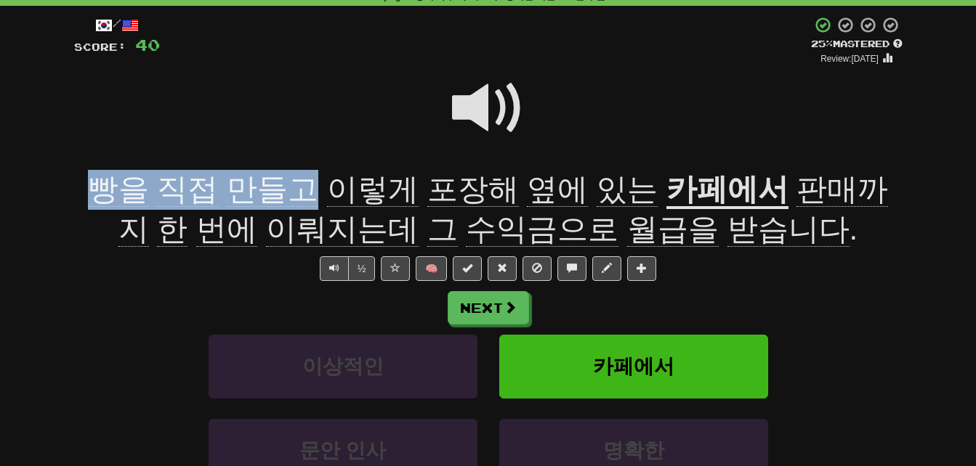
drag, startPoint x: 89, startPoint y: 193, endPoint x: 294, endPoint y: 190, distance: 205.7
click at [294, 190] on span "빵을 직접 만들고 이렇게 포장해 옆에 있는" at bounding box center [377, 189] width 578 height 35
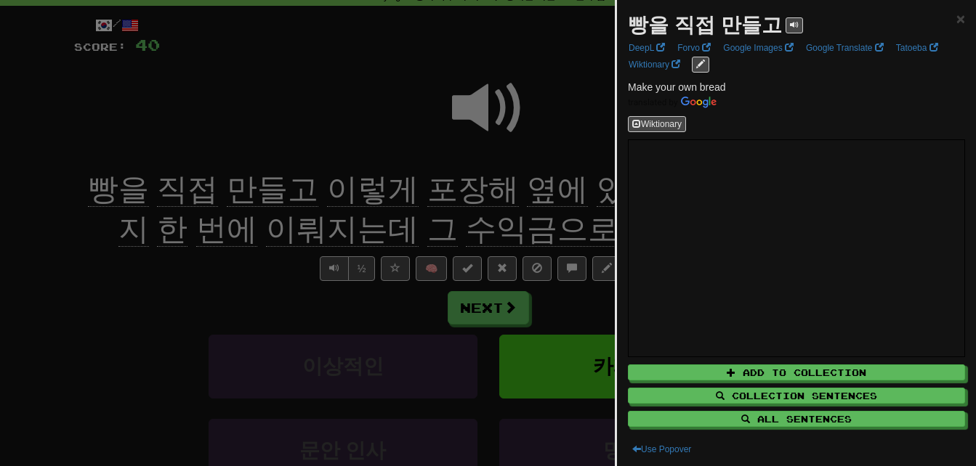
click at [294, 190] on div at bounding box center [488, 233] width 976 height 466
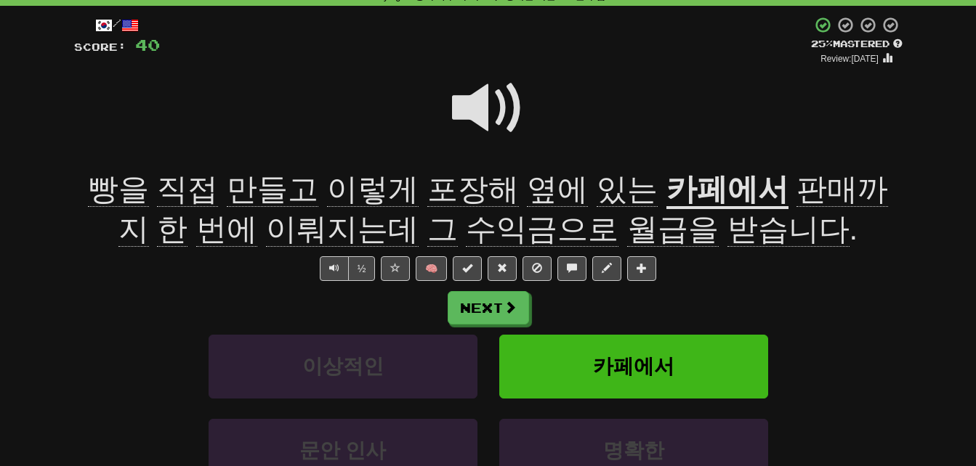
click at [427, 190] on span "포장해" at bounding box center [473, 189] width 92 height 35
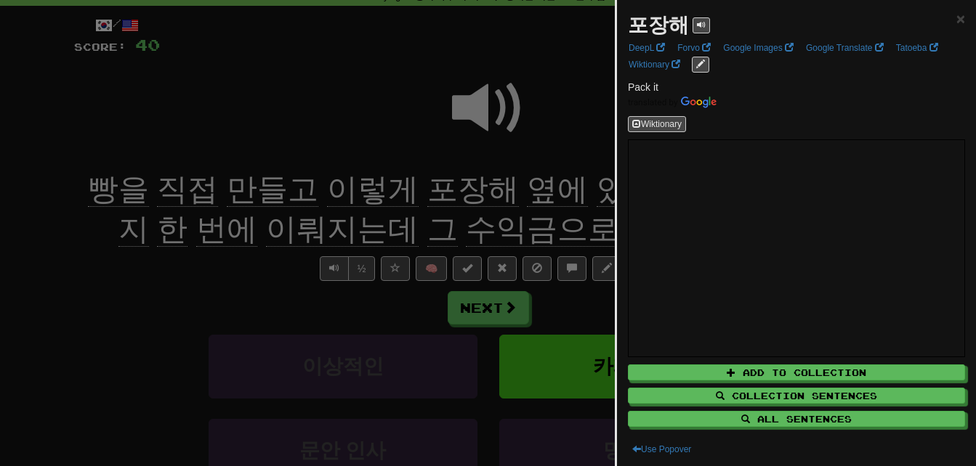
click at [422, 190] on div at bounding box center [488, 233] width 976 height 466
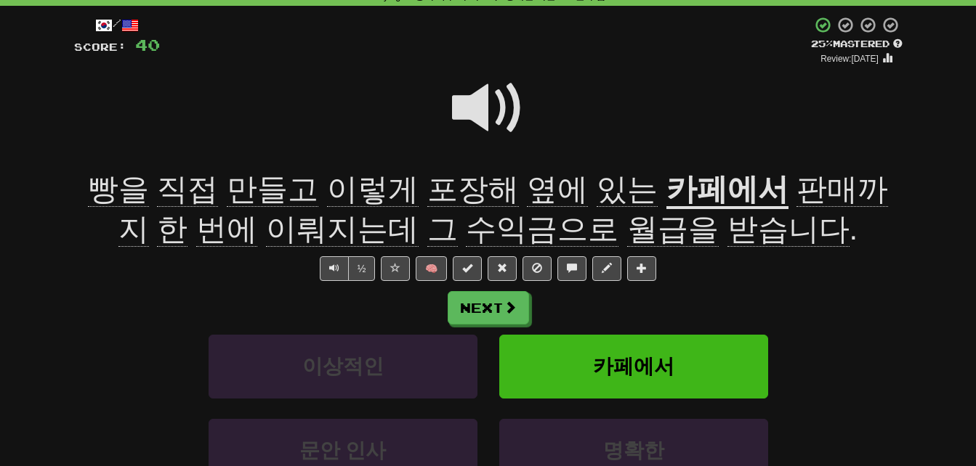
click at [527, 187] on span "옆에" at bounding box center [557, 189] width 61 height 35
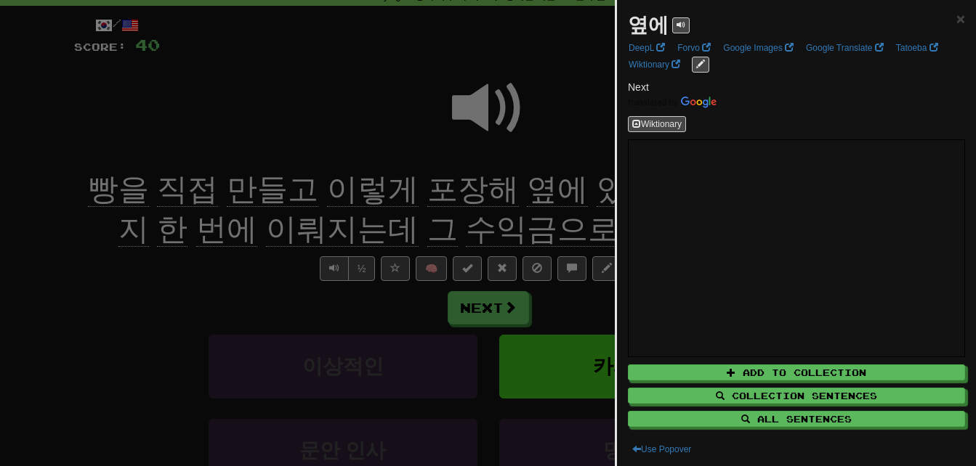
click at [510, 187] on div at bounding box center [488, 233] width 976 height 466
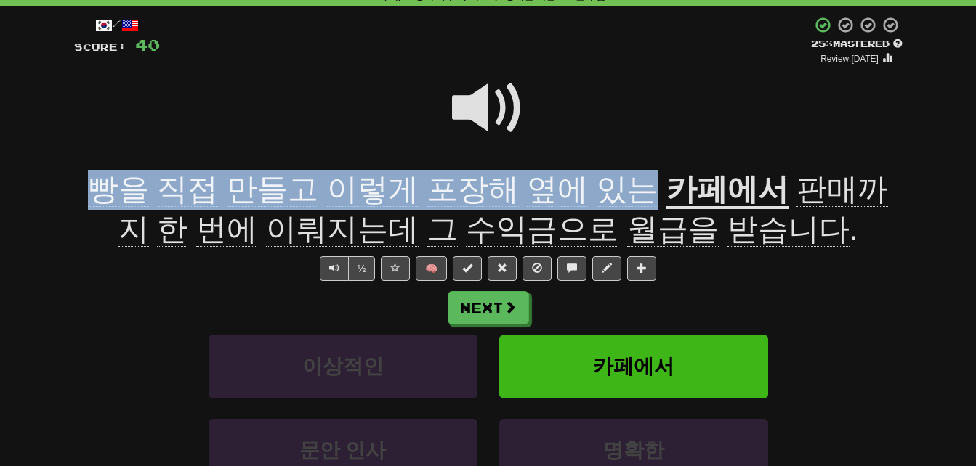
drag, startPoint x: 85, startPoint y: 181, endPoint x: 604, endPoint y: 189, distance: 518.9
click at [604, 189] on span "빵을 직접 만들고 이렇게 포장해 옆에 있는" at bounding box center [377, 189] width 578 height 35
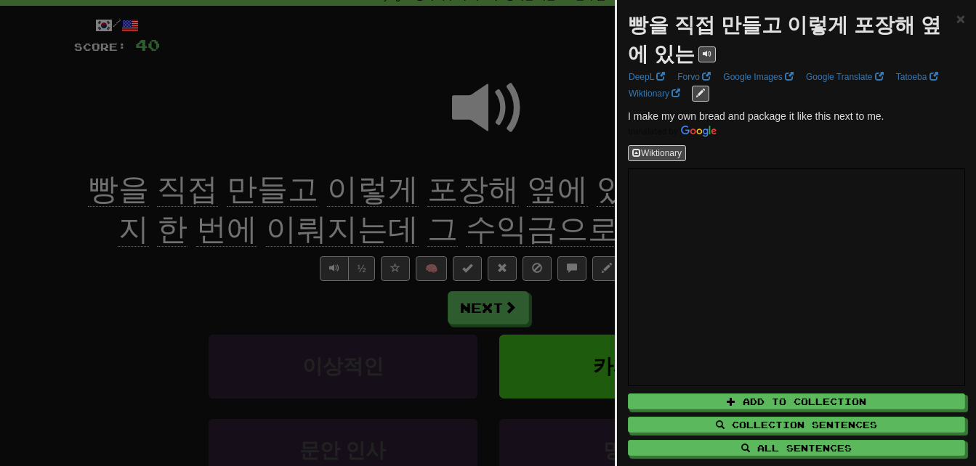
click at [114, 249] on div at bounding box center [488, 233] width 976 height 466
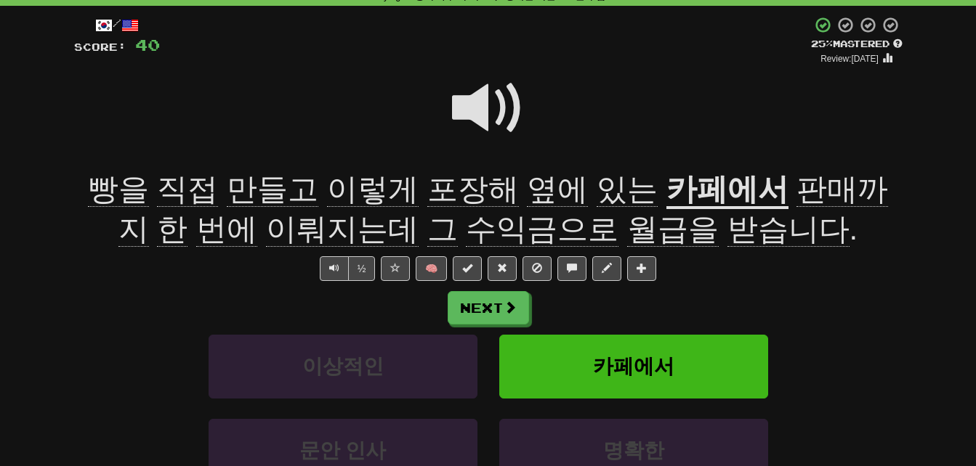
click at [772, 181] on span "판매까지" at bounding box center [503, 209] width 770 height 75
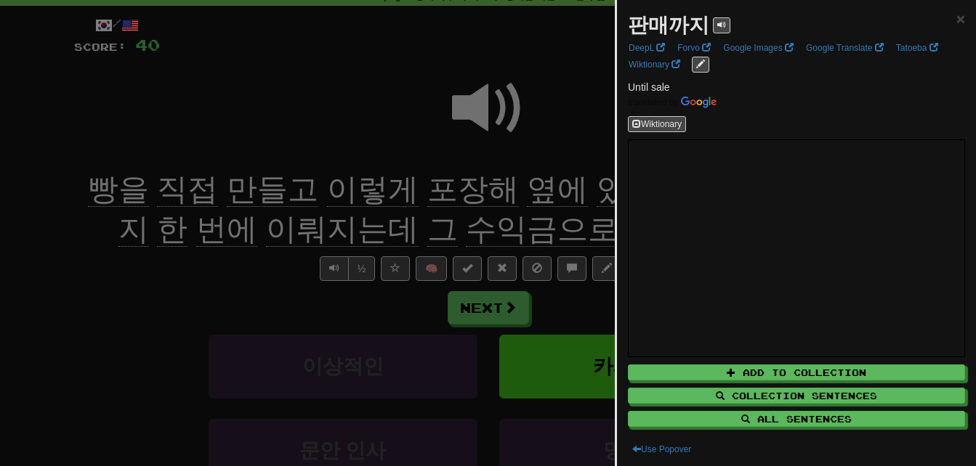
click at [488, 237] on div at bounding box center [488, 233] width 976 height 466
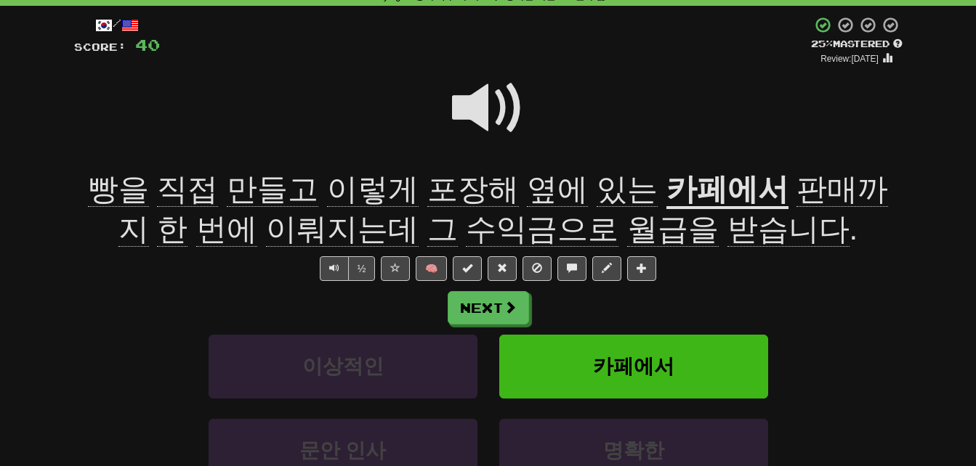
click at [200, 227] on span "번에" at bounding box center [226, 229] width 61 height 35
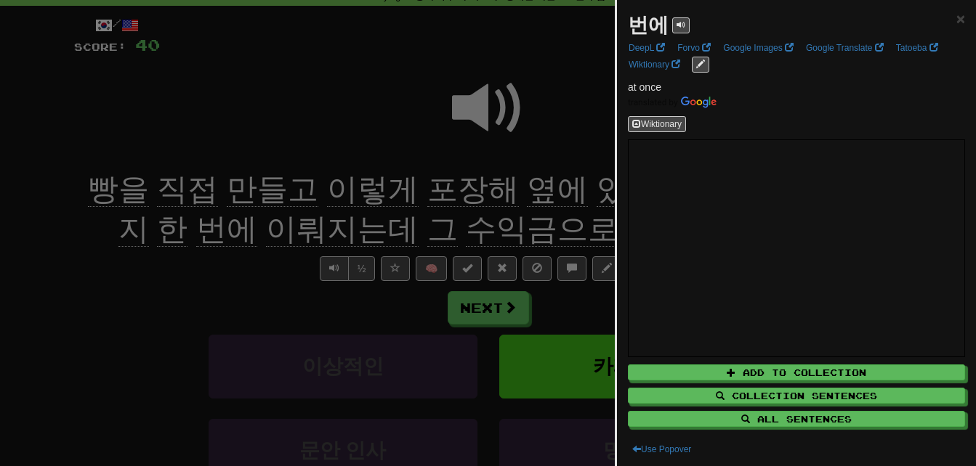
click at [200, 227] on div at bounding box center [488, 233] width 976 height 466
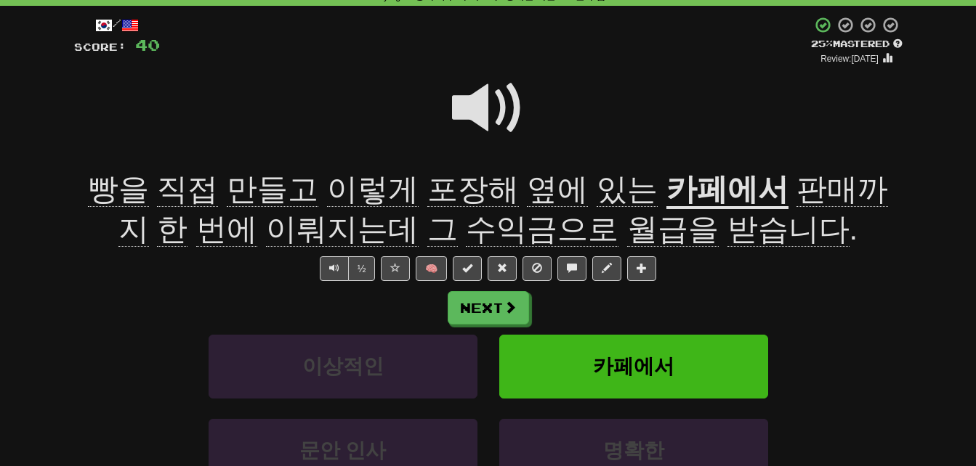
click at [299, 231] on span "이뤄지는데" at bounding box center [342, 229] width 153 height 35
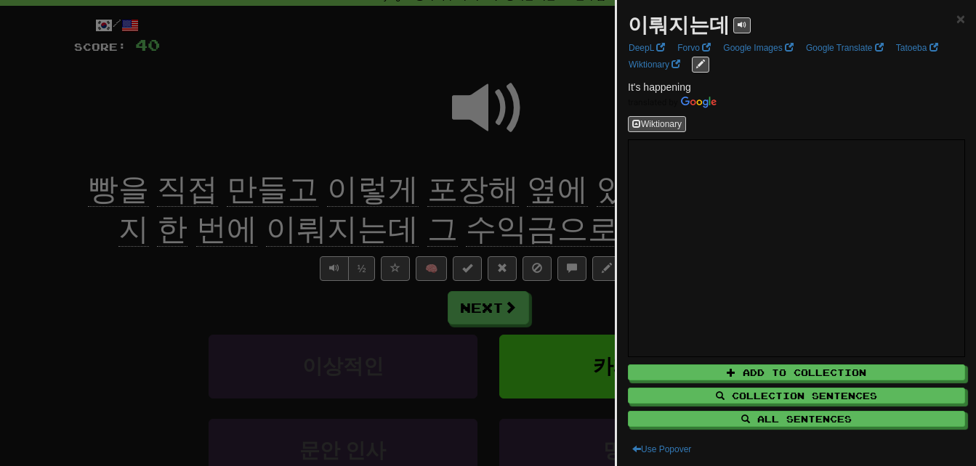
click at [251, 278] on div at bounding box center [488, 233] width 976 height 466
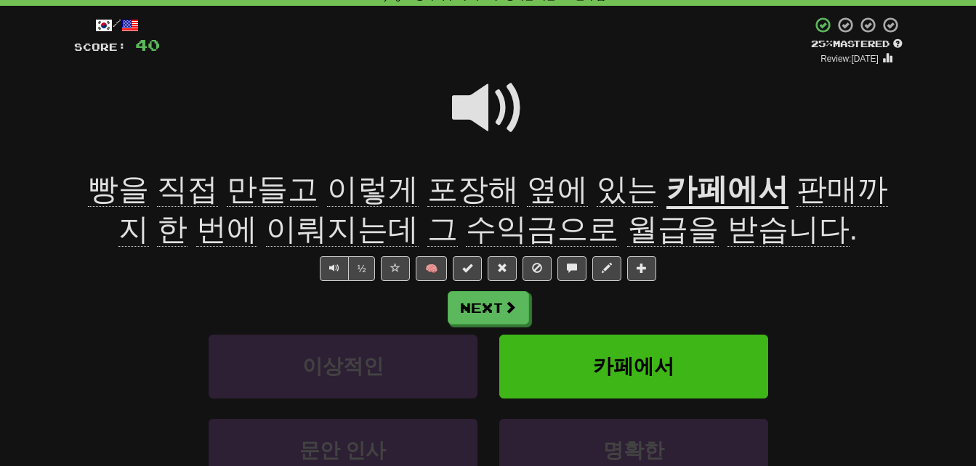
click at [485, 233] on span "수익금으로" at bounding box center [542, 229] width 153 height 35
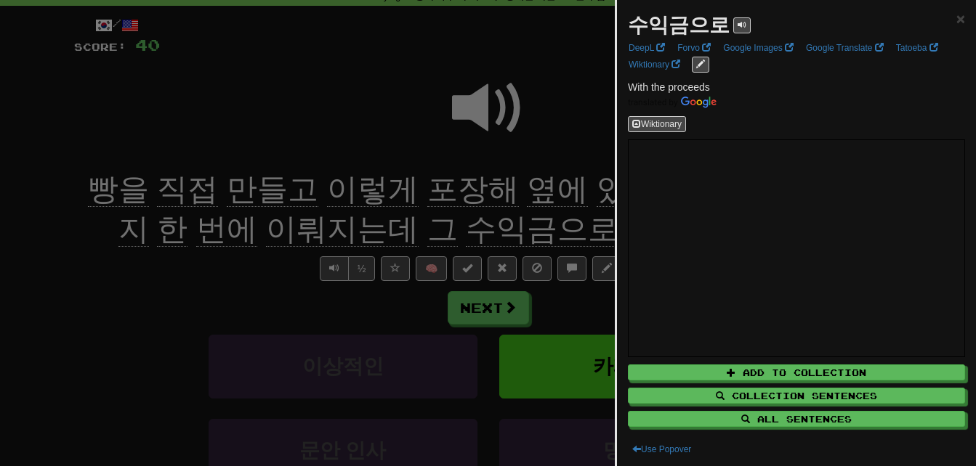
click at [485, 233] on div at bounding box center [488, 233] width 976 height 466
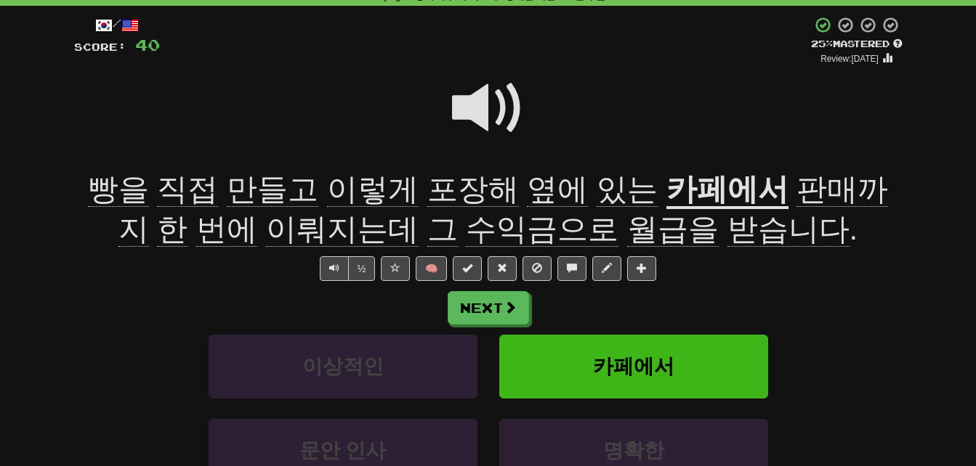
click at [627, 230] on span "월급을" at bounding box center [673, 229] width 92 height 35
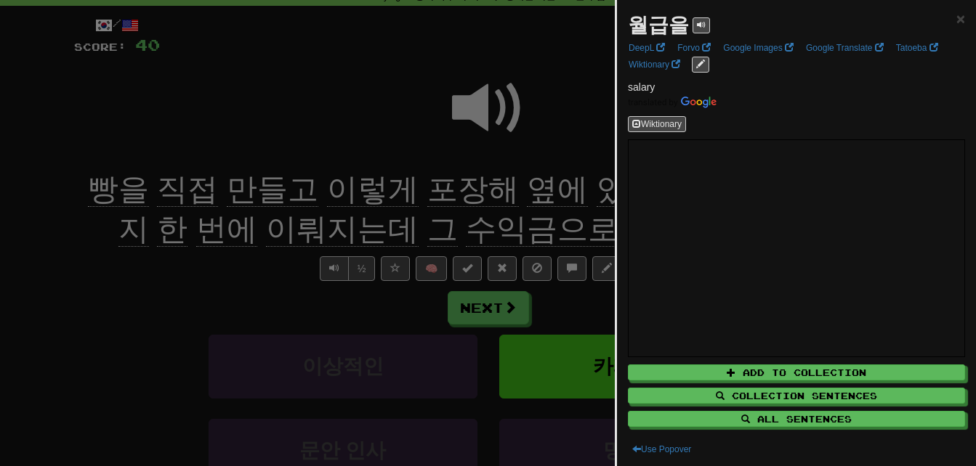
click at [596, 230] on div at bounding box center [488, 233] width 976 height 466
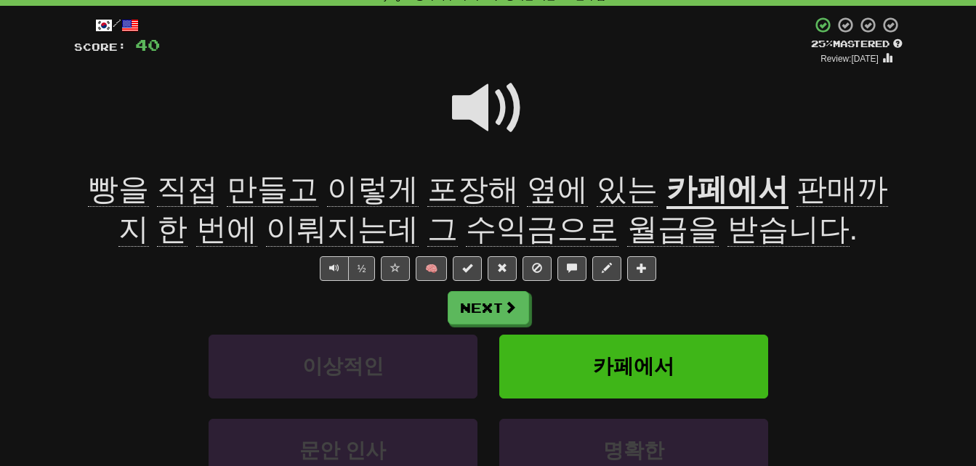
click at [727, 229] on span "받습니다" at bounding box center [788, 229] width 122 height 35
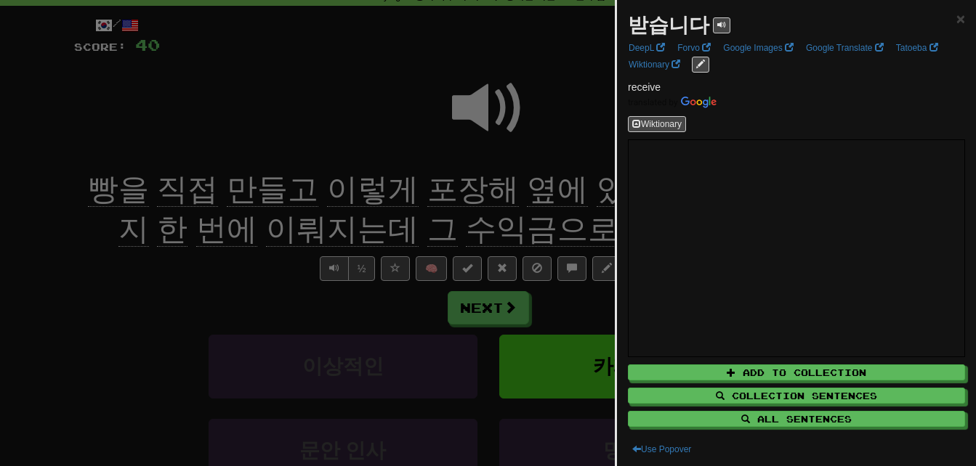
click at [131, 249] on div at bounding box center [488, 233] width 976 height 466
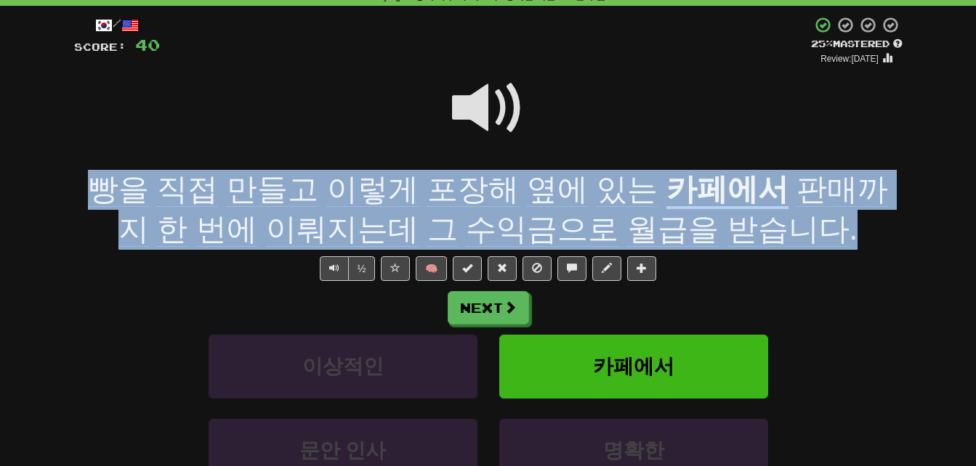
drag, startPoint x: 77, startPoint y: 185, endPoint x: 808, endPoint y: 223, distance: 732.0
click at [808, 223] on div "빵을 직접 만들고 이렇게 포장해 옆에 있는 카페에서 판매까지 한 번에 이뤄지는데 그 수익금으로 월급을 받습니다 ." at bounding box center [488, 209] width 828 height 79
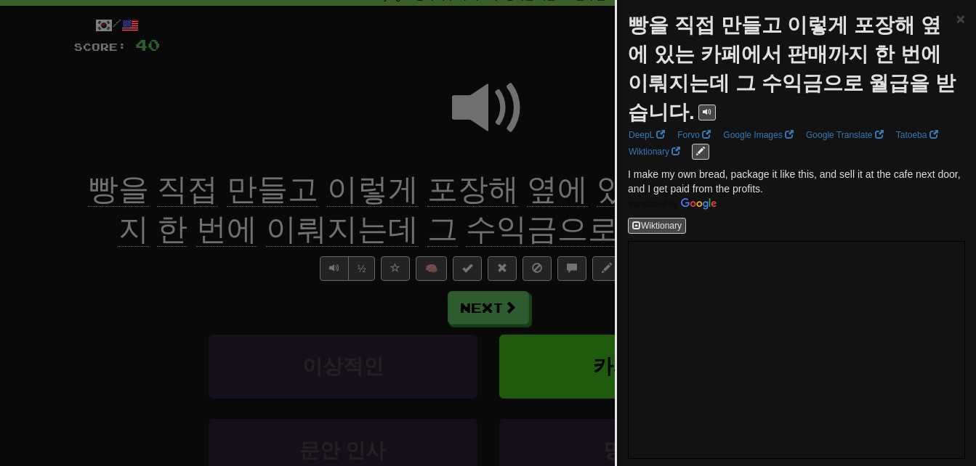
click at [517, 215] on div at bounding box center [488, 233] width 976 height 466
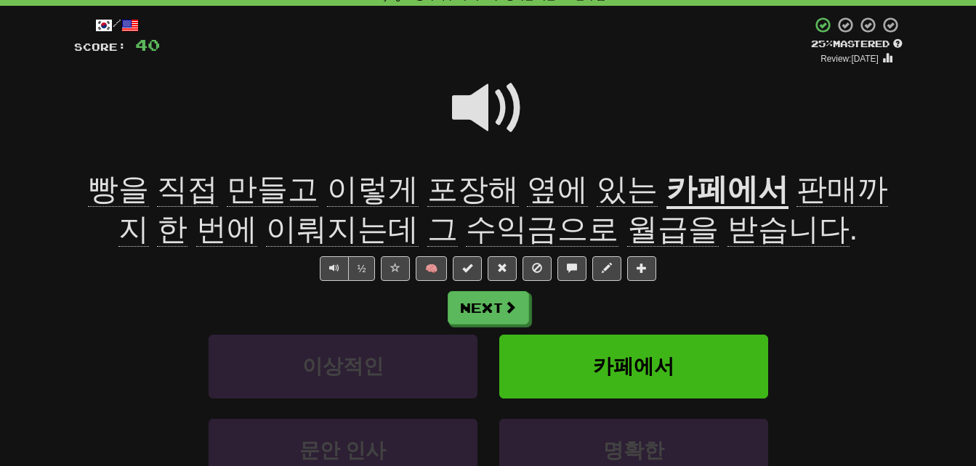
click at [474, 104] on span at bounding box center [488, 108] width 73 height 73
click at [469, 100] on span at bounding box center [488, 108] width 73 height 73
click at [275, 229] on span "이뤄지는데" at bounding box center [342, 229] width 153 height 35
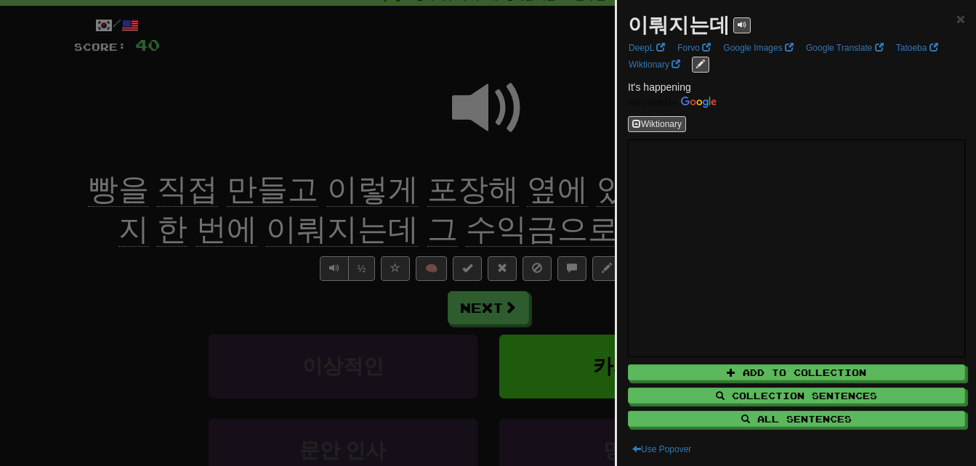
click at [278, 280] on div at bounding box center [488, 233] width 976 height 466
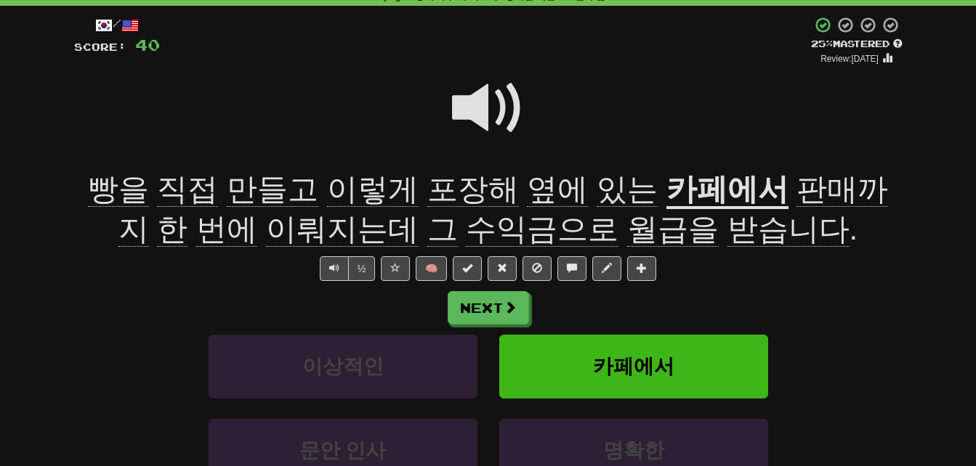
click at [477, 231] on span "수익금으로" at bounding box center [542, 229] width 153 height 35
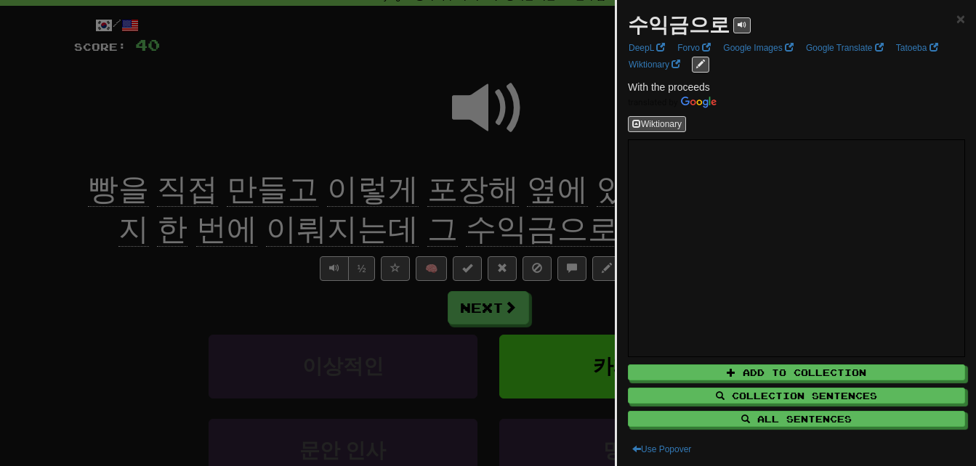
click at [477, 231] on div at bounding box center [488, 233] width 976 height 466
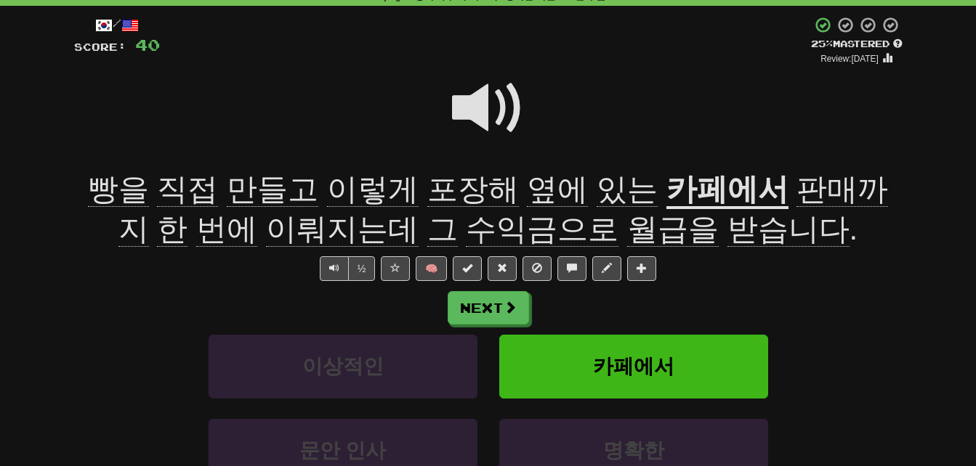
click at [472, 108] on span at bounding box center [488, 108] width 73 height 73
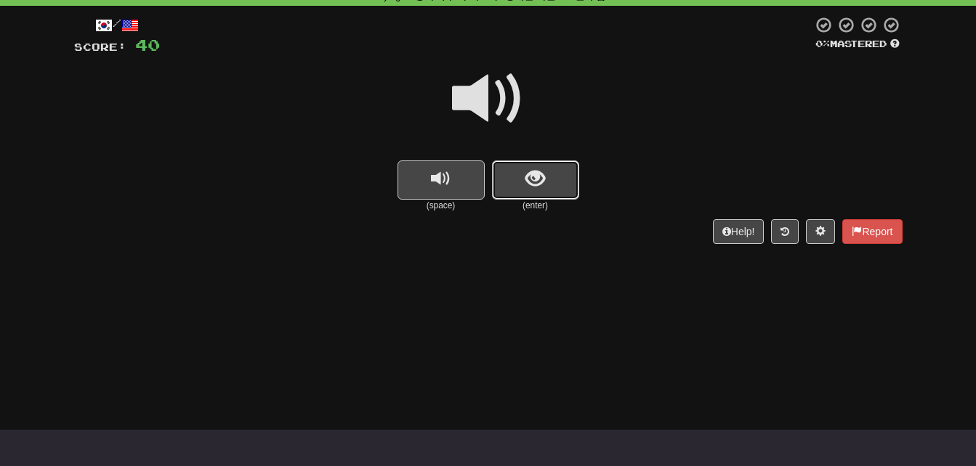
click at [538, 177] on span "show sentence" at bounding box center [535, 179] width 20 height 20
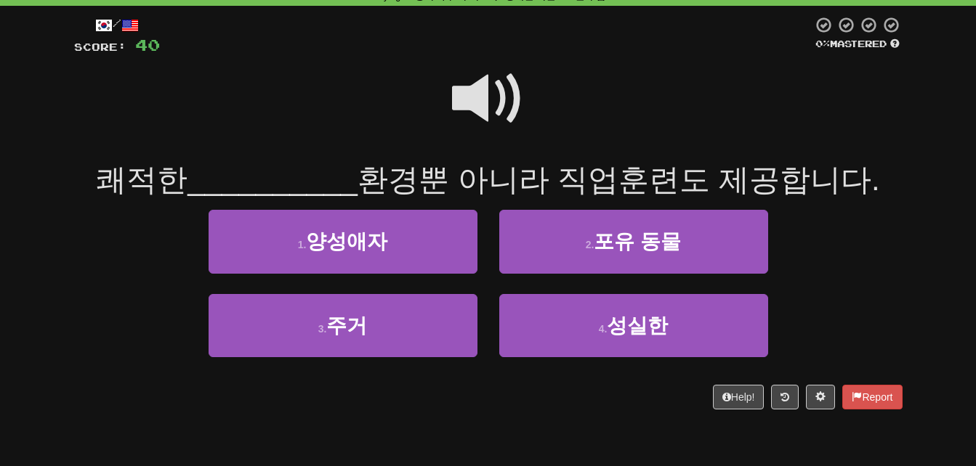
click at [477, 84] on span at bounding box center [488, 98] width 73 height 73
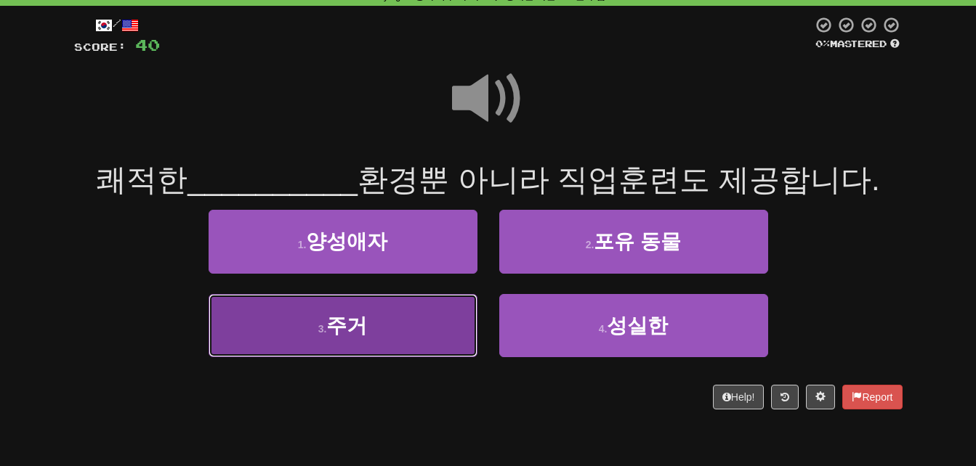
click at [414, 326] on button "3 . 주거" at bounding box center [343, 325] width 269 height 63
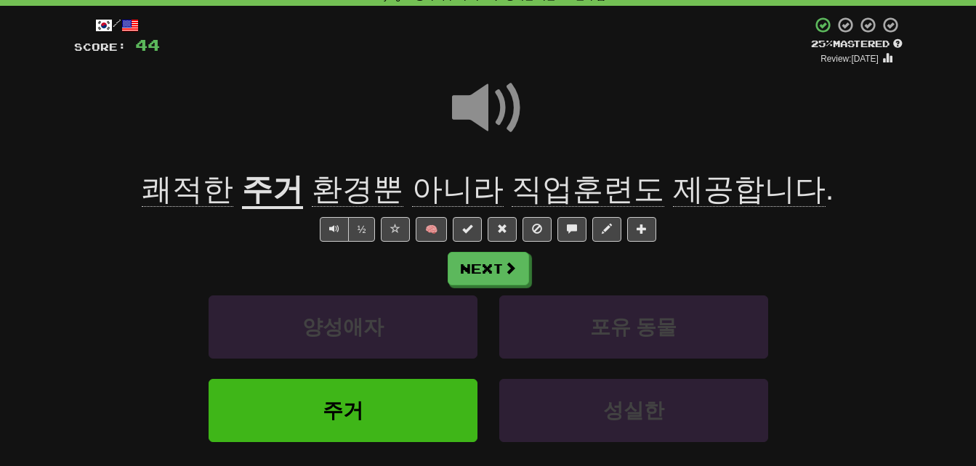
click at [202, 182] on span "쾌적한" at bounding box center [188, 189] width 92 height 35
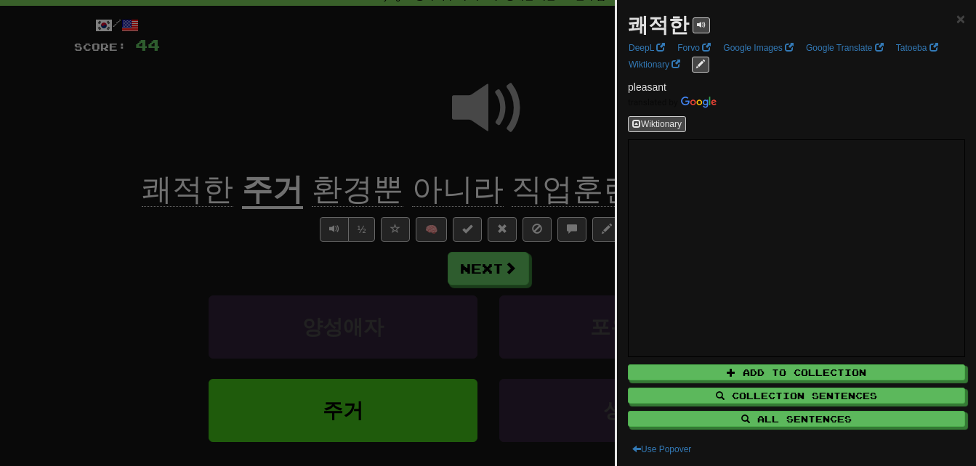
click at [206, 242] on div at bounding box center [488, 233] width 976 height 466
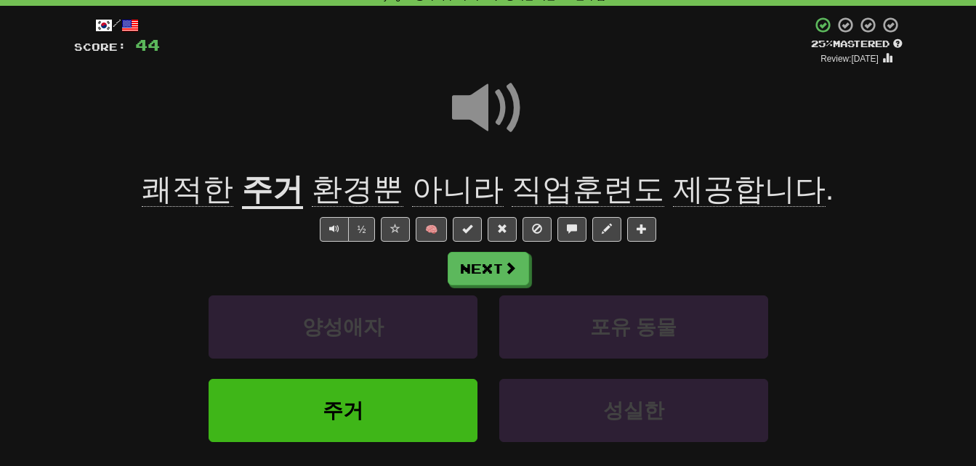
click at [271, 198] on u "주거" at bounding box center [272, 190] width 61 height 37
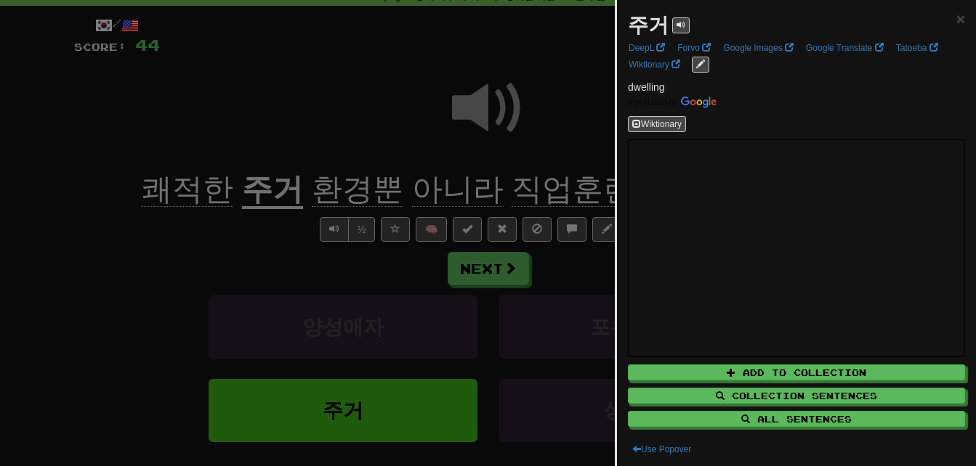
click at [266, 234] on div at bounding box center [488, 233] width 976 height 466
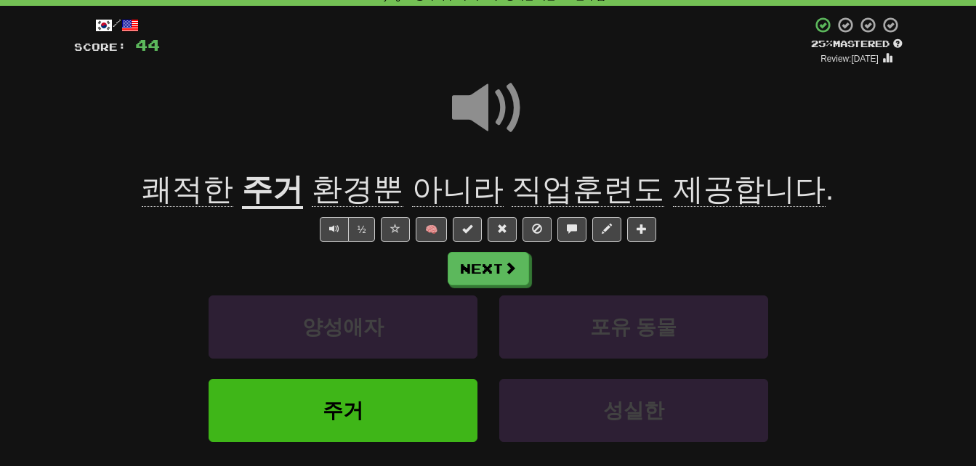
click at [345, 196] on span "환경뿐" at bounding box center [358, 189] width 92 height 35
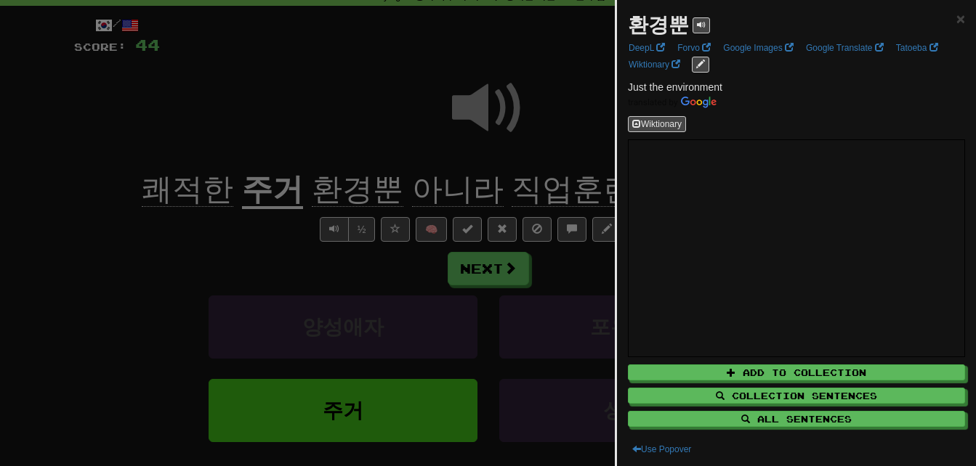
click at [345, 196] on div at bounding box center [488, 233] width 976 height 466
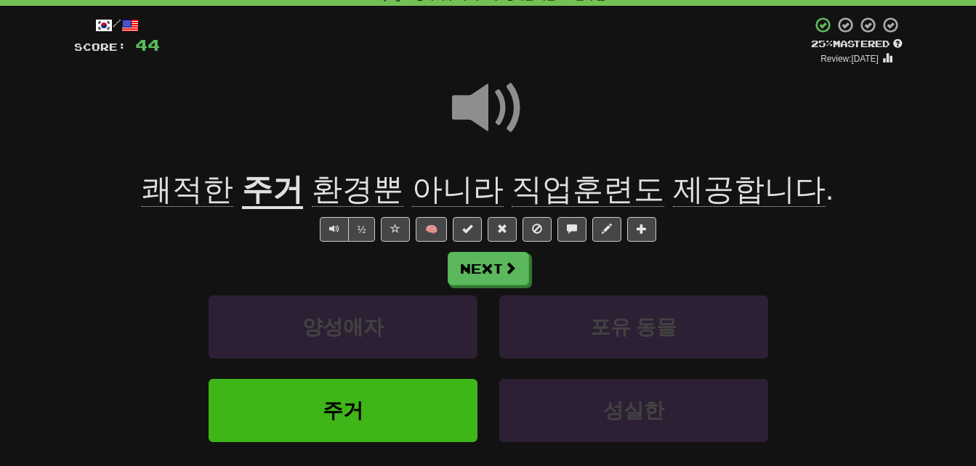
click at [582, 190] on span "직업훈련도" at bounding box center [588, 189] width 153 height 35
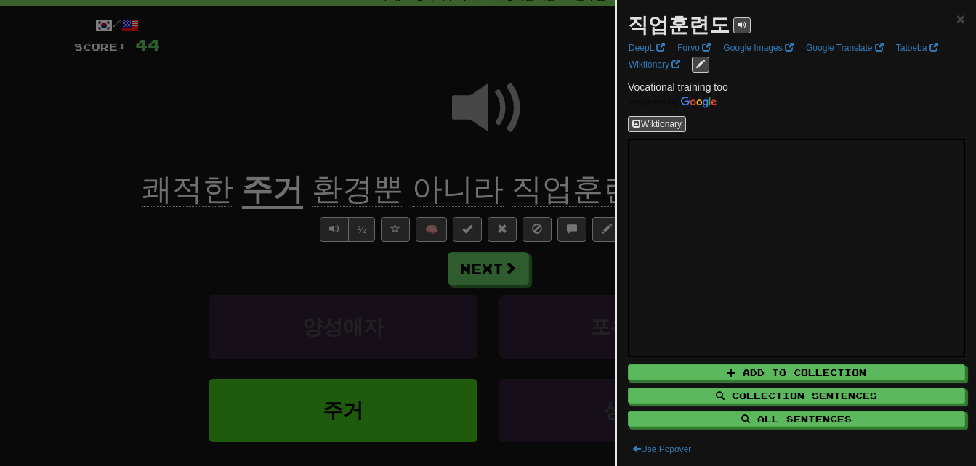
click at [572, 190] on div at bounding box center [488, 233] width 976 height 466
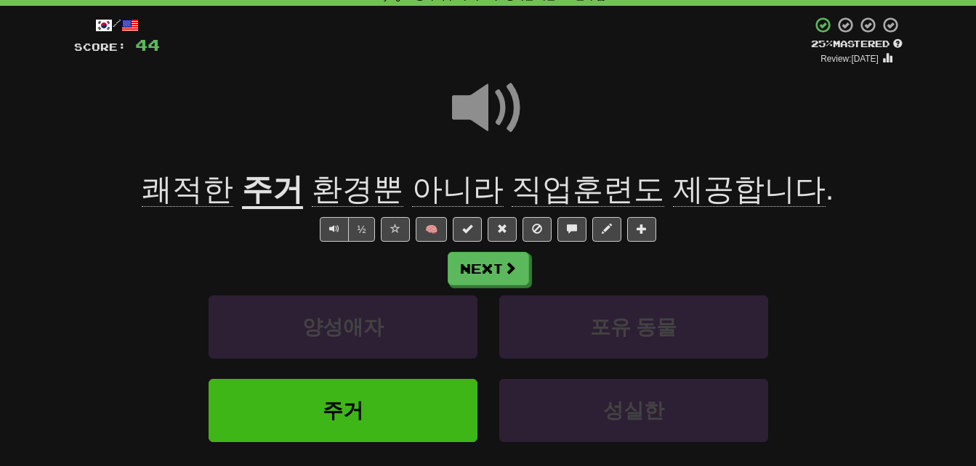
click at [695, 190] on span "제공합니다" at bounding box center [749, 189] width 153 height 35
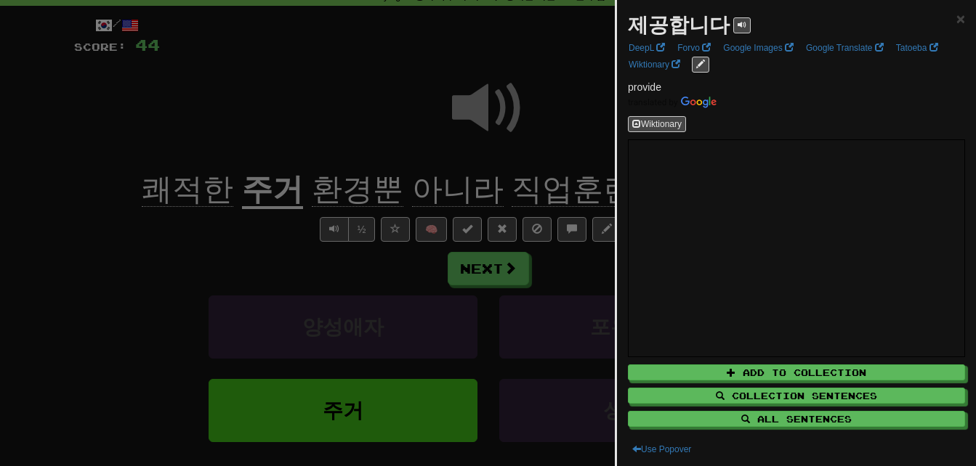
click at [255, 192] on div at bounding box center [488, 233] width 976 height 466
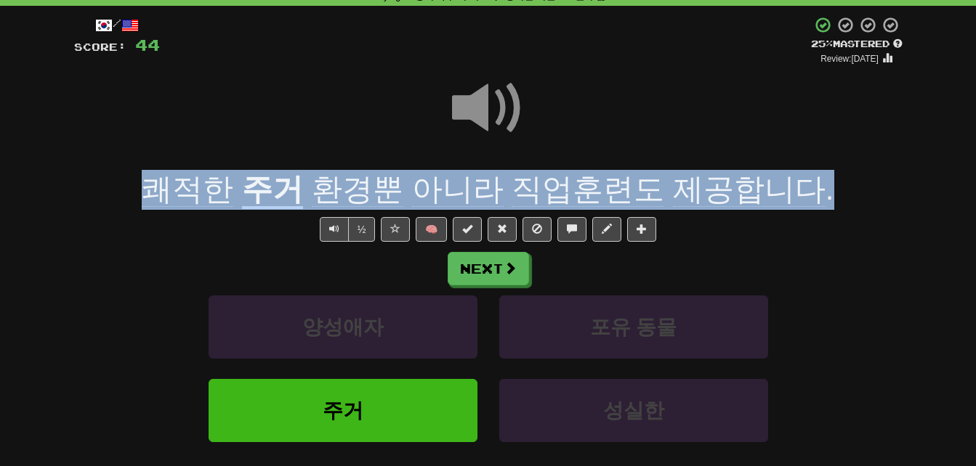
drag, startPoint x: 169, startPoint y: 186, endPoint x: 823, endPoint y: 179, distance: 653.3
click at [823, 179] on div "쾌적한 주거 환경뿐 아니라 직업훈련도 제공합니다 ." at bounding box center [488, 190] width 828 height 40
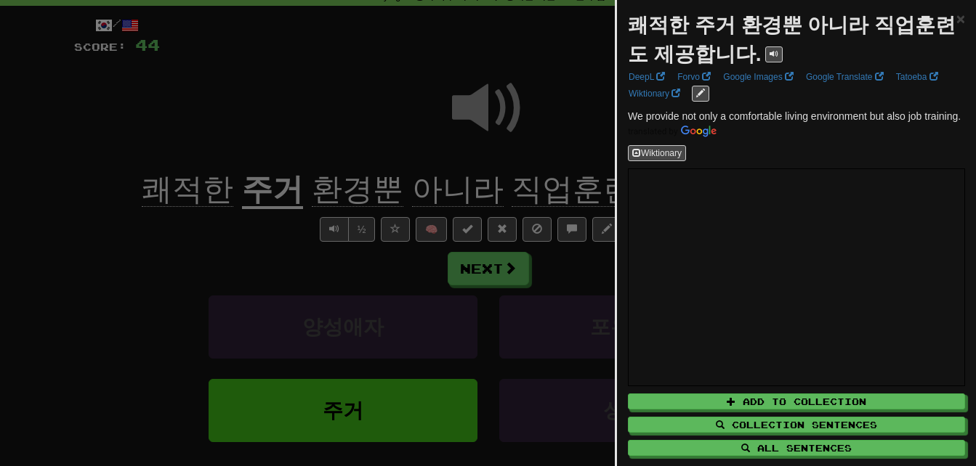
click at [563, 180] on div at bounding box center [488, 233] width 976 height 466
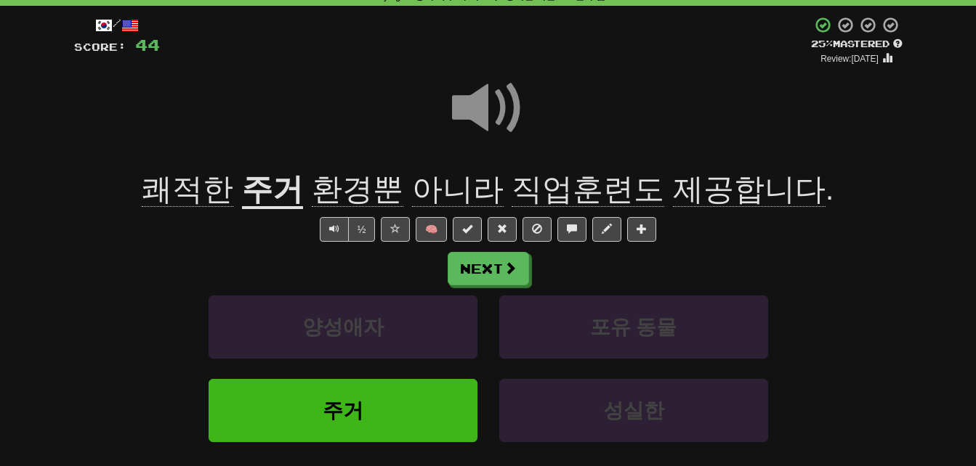
click at [470, 102] on span at bounding box center [488, 108] width 73 height 73
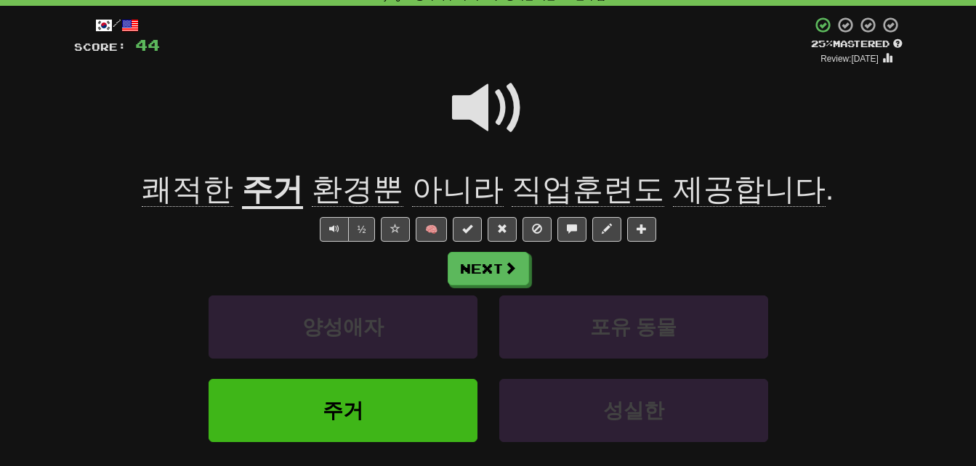
click at [470, 102] on span at bounding box center [488, 108] width 73 height 73
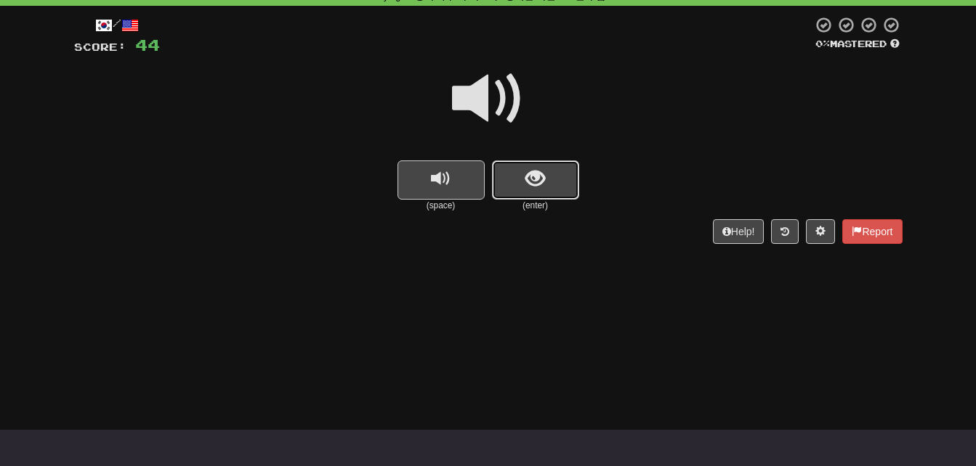
click at [525, 191] on button "show sentence" at bounding box center [535, 180] width 87 height 39
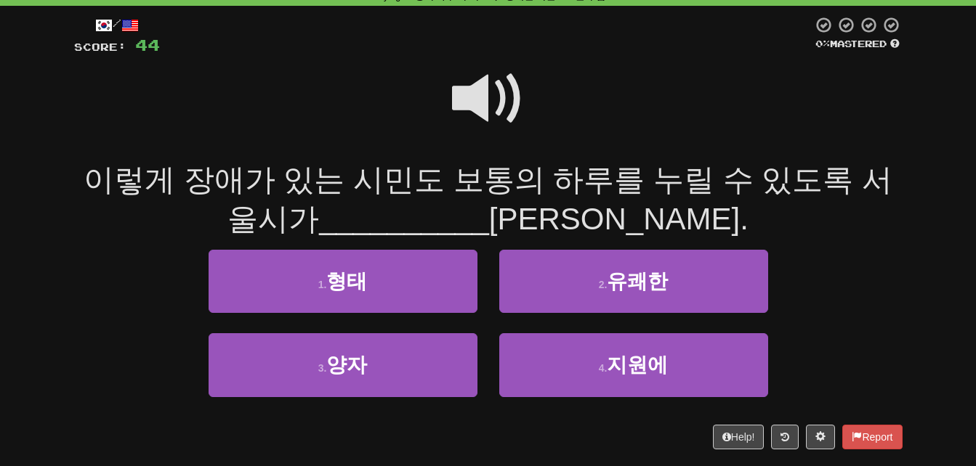
click at [480, 86] on span at bounding box center [488, 98] width 73 height 73
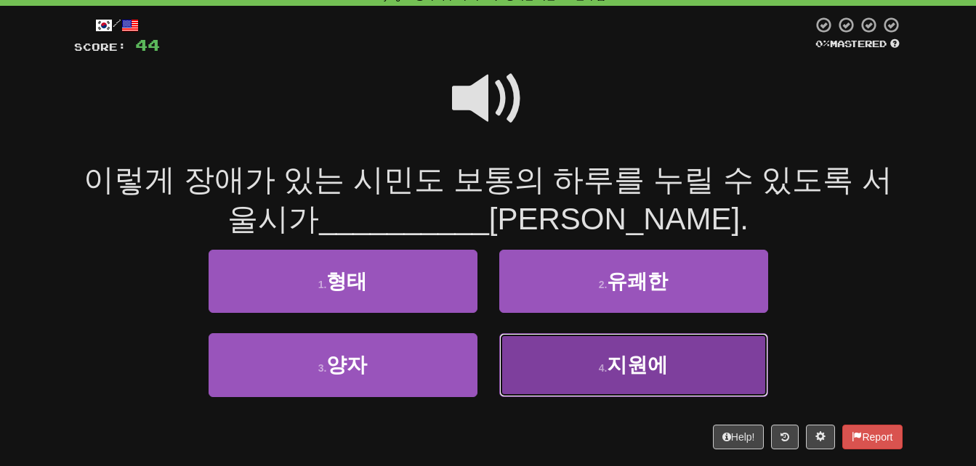
click at [565, 361] on button "4 . 지원에" at bounding box center [633, 365] width 269 height 63
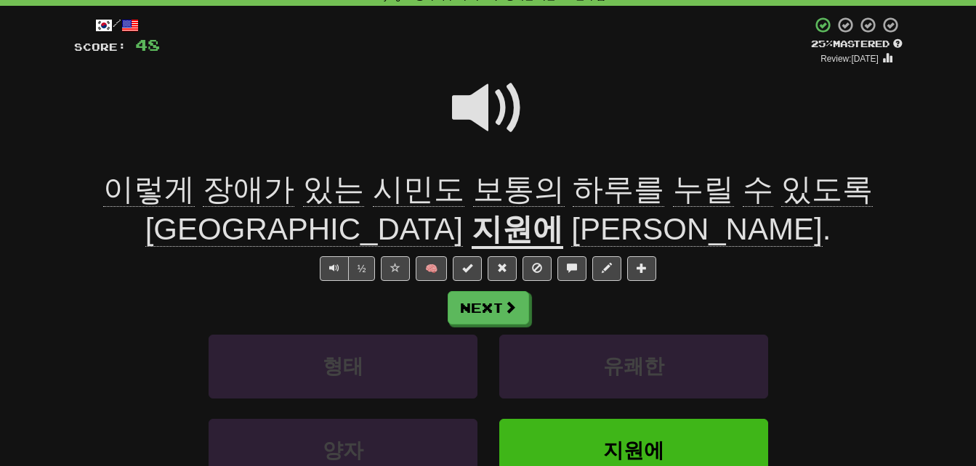
click at [225, 187] on span "장애가" at bounding box center [249, 189] width 92 height 35
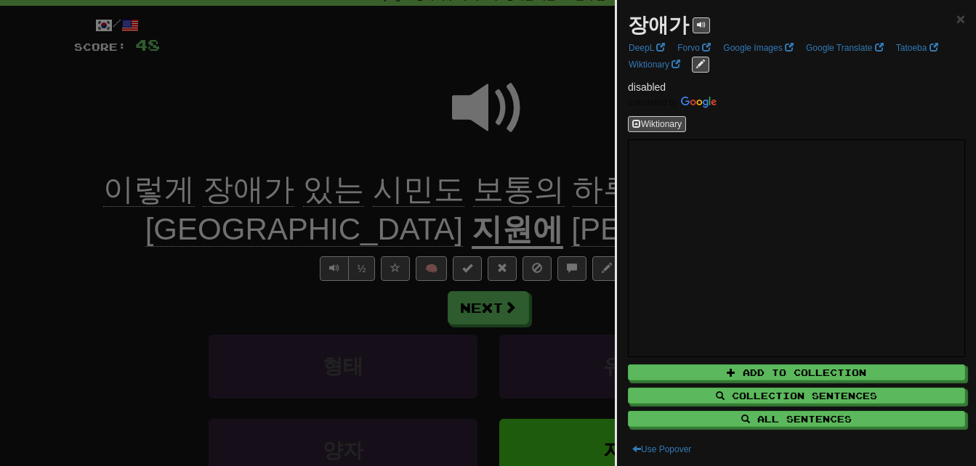
click at [224, 237] on div at bounding box center [488, 233] width 976 height 466
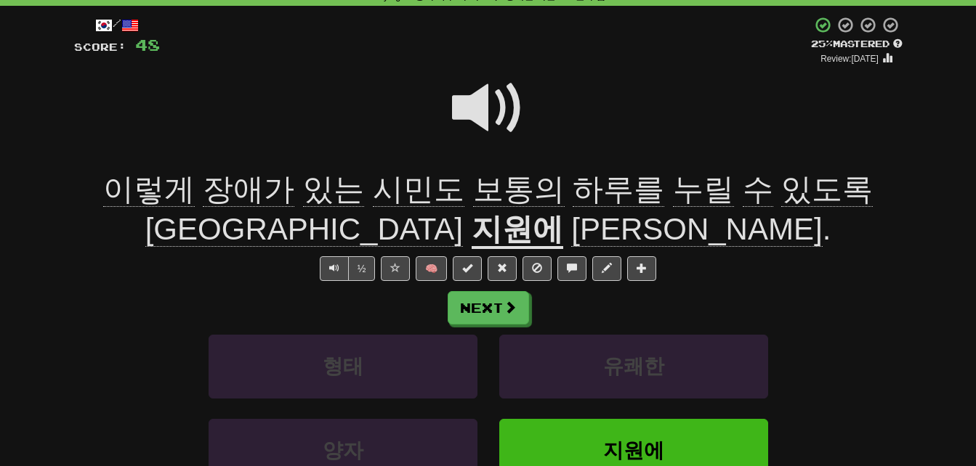
click at [382, 196] on span "시민도" at bounding box center [419, 189] width 92 height 35
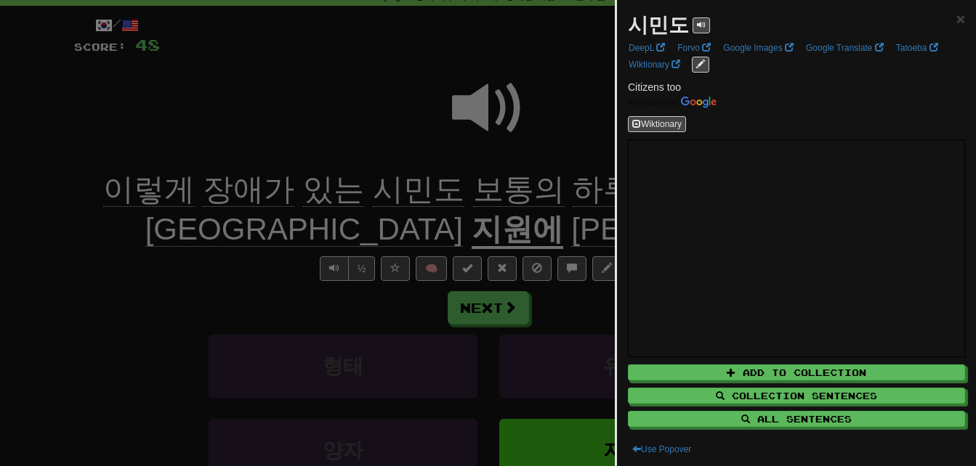
click at [382, 196] on div at bounding box center [488, 233] width 976 height 466
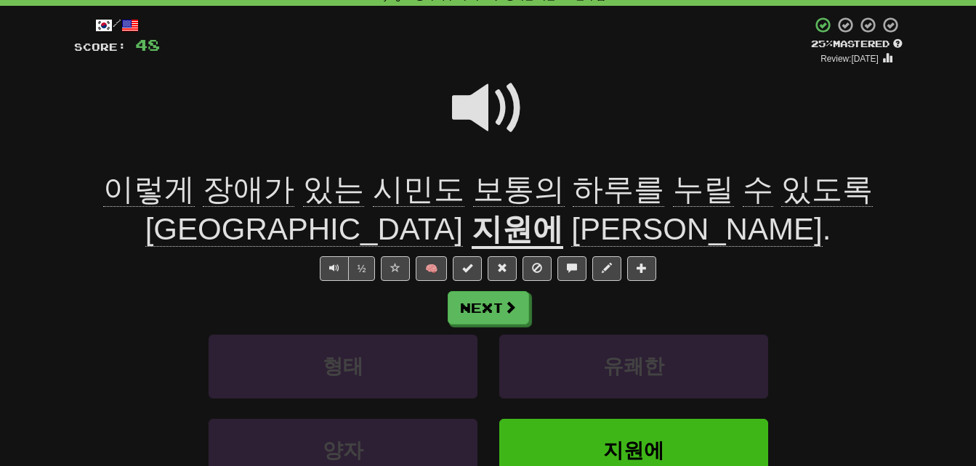
click at [673, 190] on span "누릴" at bounding box center [703, 189] width 61 height 35
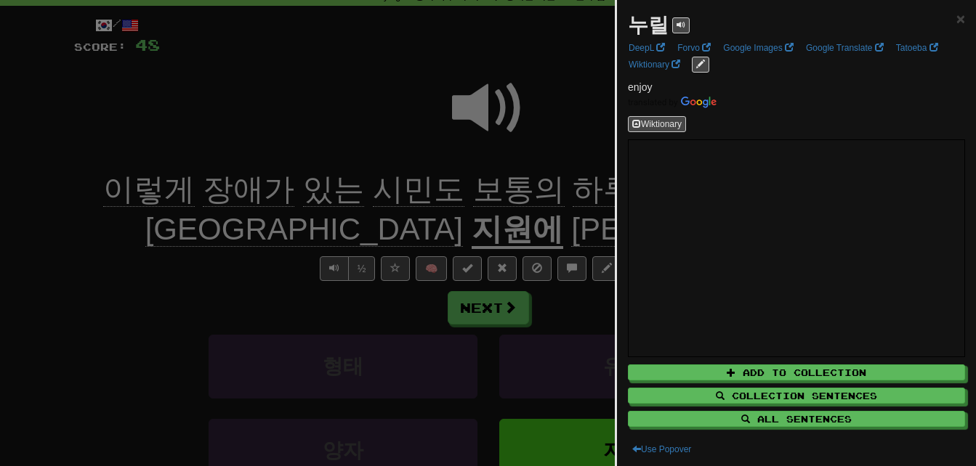
click at [575, 190] on div at bounding box center [488, 233] width 976 height 466
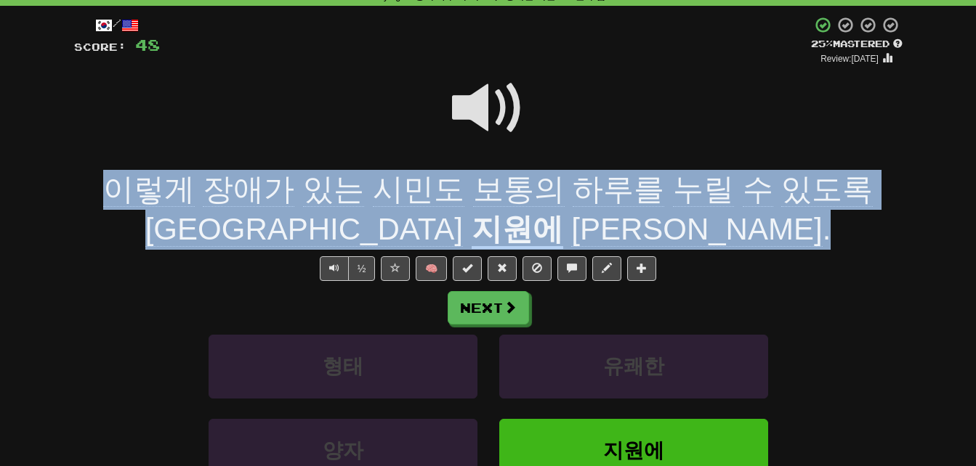
drag, startPoint x: 84, startPoint y: 185, endPoint x: 615, endPoint y: 219, distance: 531.5
click at [615, 219] on div "이렇게 장애가 있는 시민도 보통의 하루를 누릴 수 있도록 서울시가 지원에 나섭니다 ." at bounding box center [488, 209] width 828 height 79
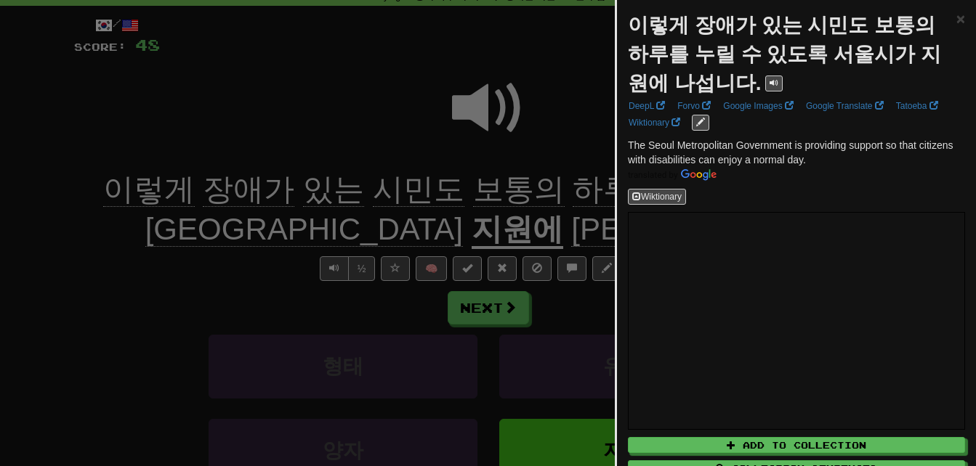
click at [530, 220] on div at bounding box center [488, 233] width 976 height 466
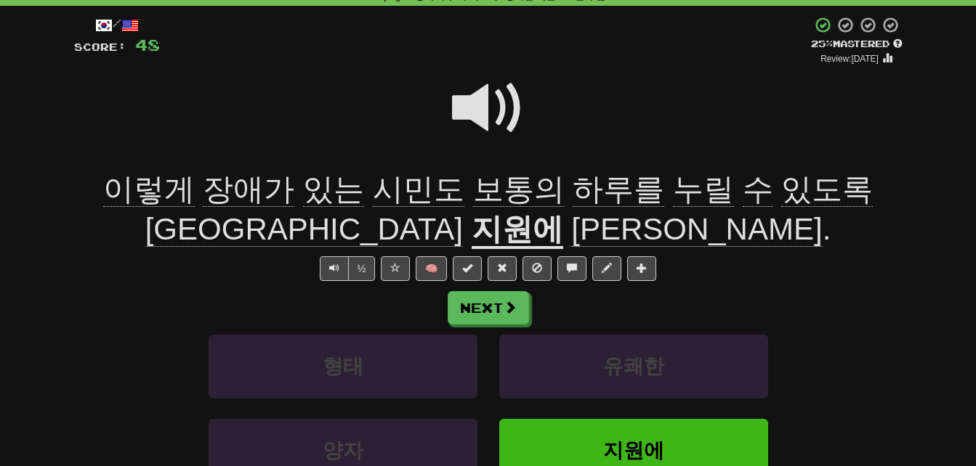
click at [469, 101] on span at bounding box center [488, 108] width 73 height 73
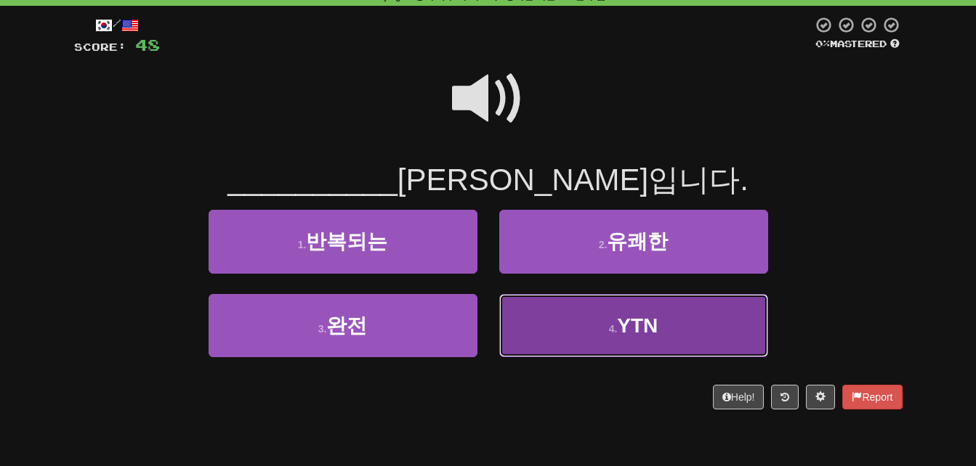
click at [558, 318] on button "4 . YTN" at bounding box center [633, 325] width 269 height 63
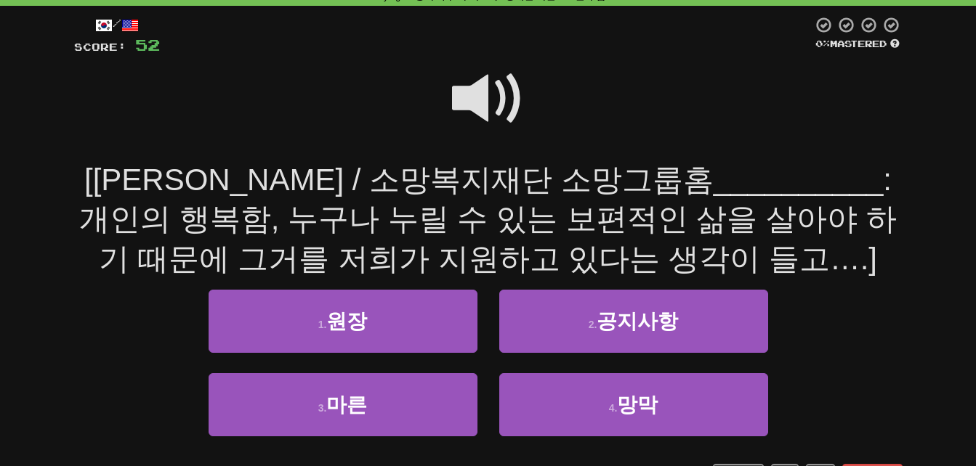
click at [474, 94] on span at bounding box center [488, 98] width 73 height 73
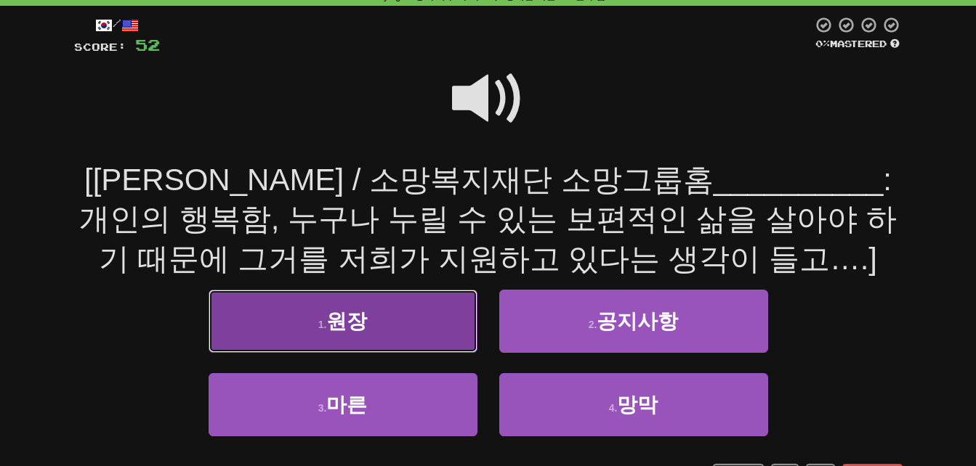
click at [410, 326] on button "1 . 원장" at bounding box center [343, 321] width 269 height 63
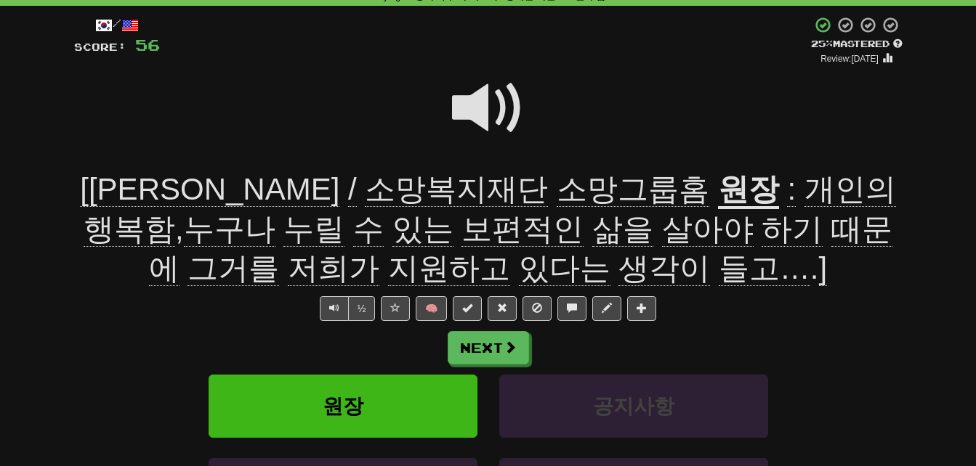
click at [365, 196] on span "소망복지재단" at bounding box center [456, 189] width 183 height 35
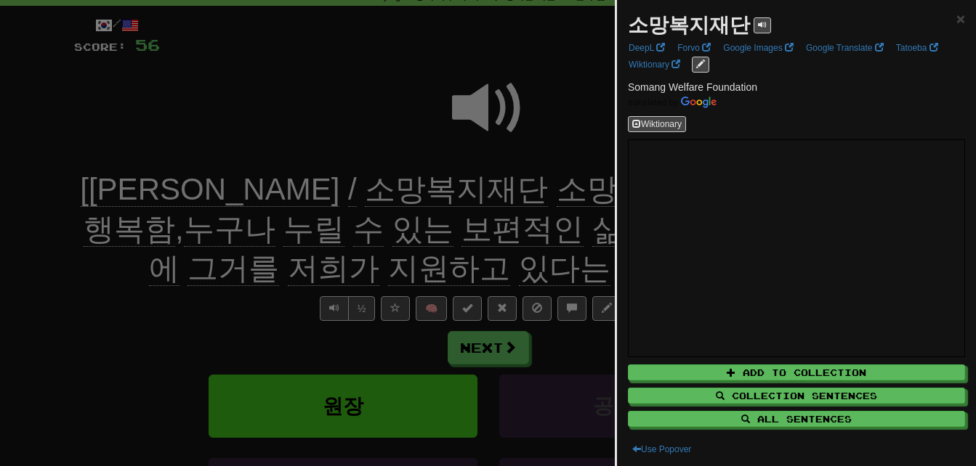
click at [287, 196] on div at bounding box center [488, 233] width 976 height 466
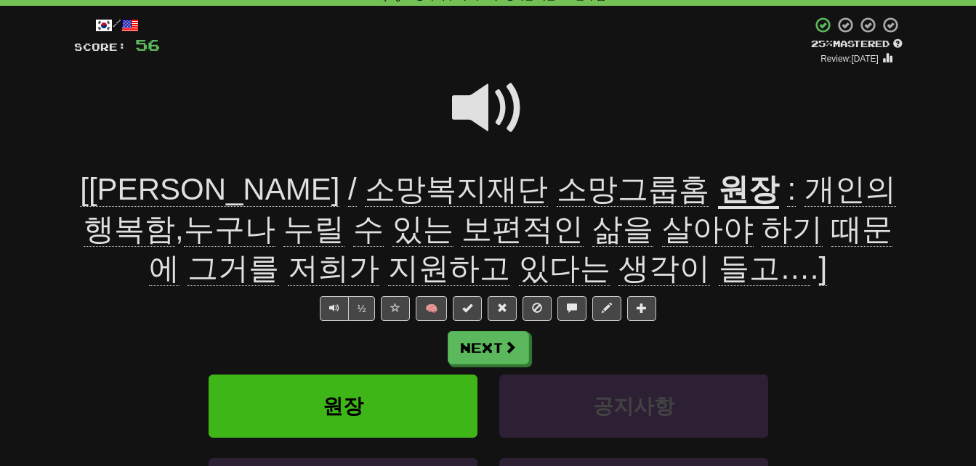
click at [557, 196] on span "소망그룹홈" at bounding box center [633, 189] width 153 height 35
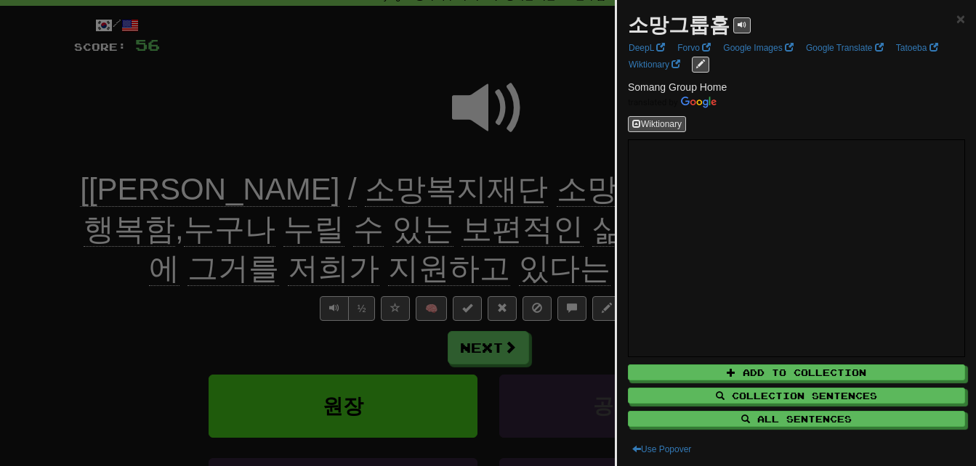
click at [408, 196] on div at bounding box center [488, 233] width 976 height 466
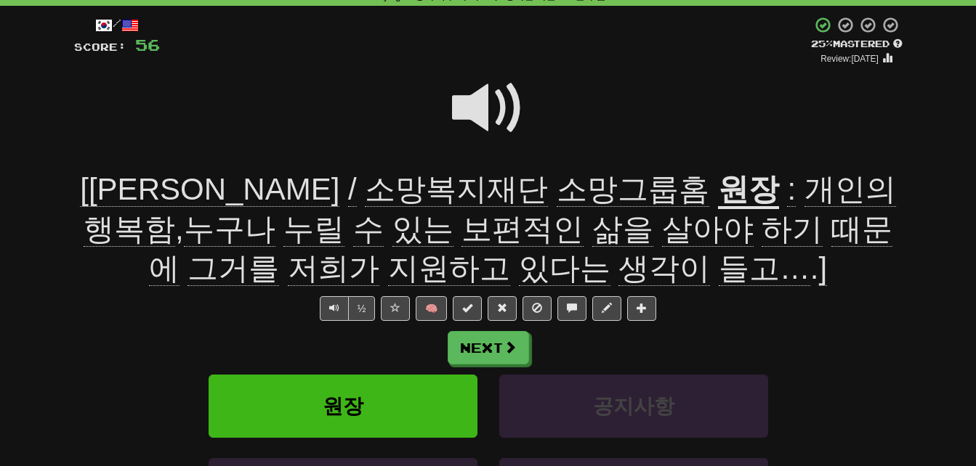
click at [718, 198] on u "원장" at bounding box center [748, 190] width 61 height 37
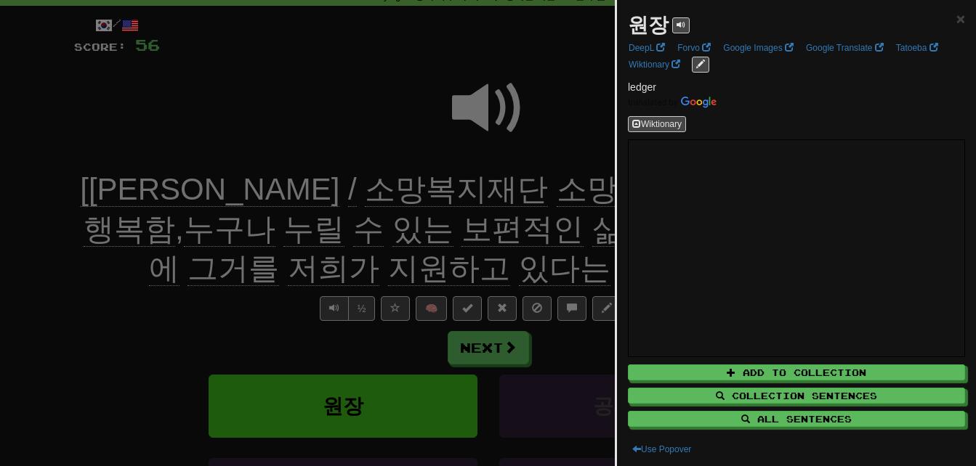
click at [534, 198] on div at bounding box center [488, 233] width 976 height 466
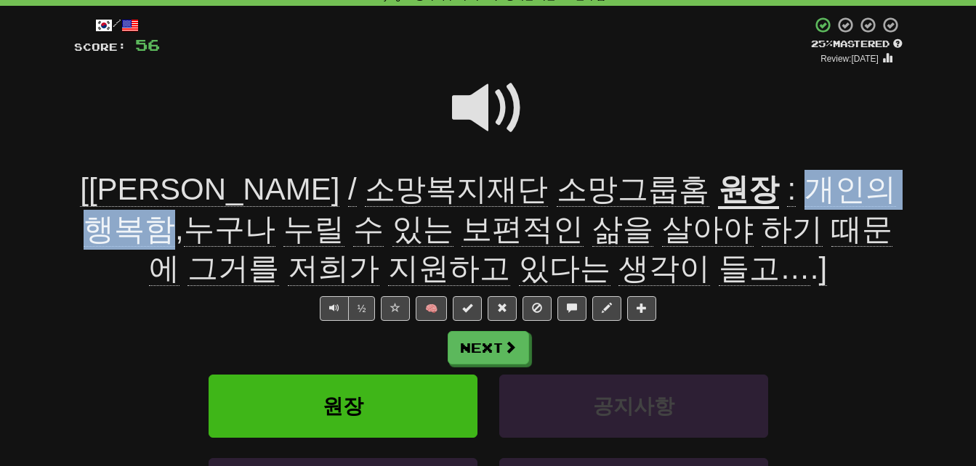
drag, startPoint x: 615, startPoint y: 185, endPoint x: 786, endPoint y: 190, distance: 170.9
click at [786, 190] on span ": 개인의 행복함 , 누구나 누릴 수 있는 보편적인 삶을 살아야 하기 때문에 그거를 저희가 지원하고 있다는 생각이 들고… . ]" at bounding box center [490, 229] width 812 height 114
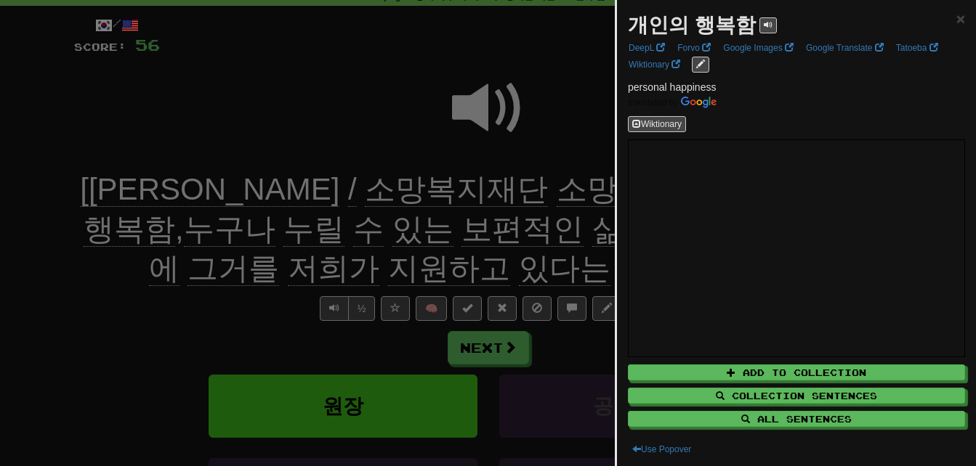
click at [556, 191] on div at bounding box center [488, 233] width 976 height 466
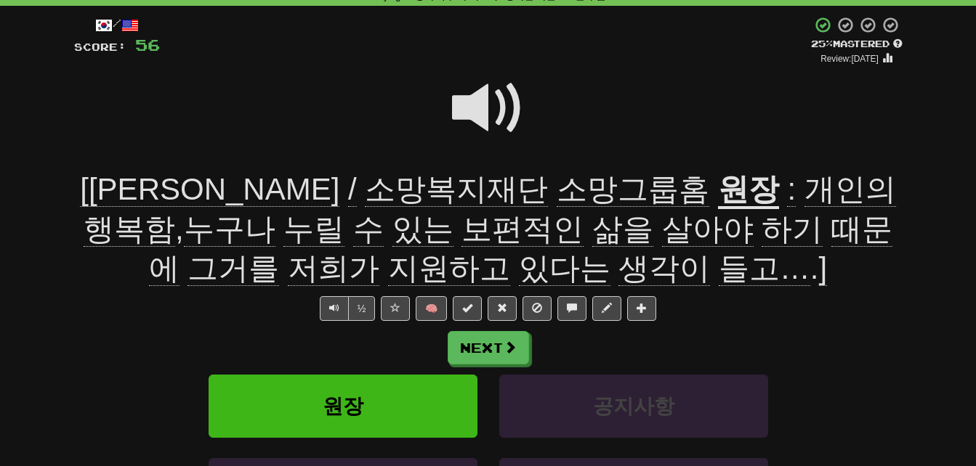
click at [461, 221] on span "보편적인" at bounding box center [522, 229] width 122 height 35
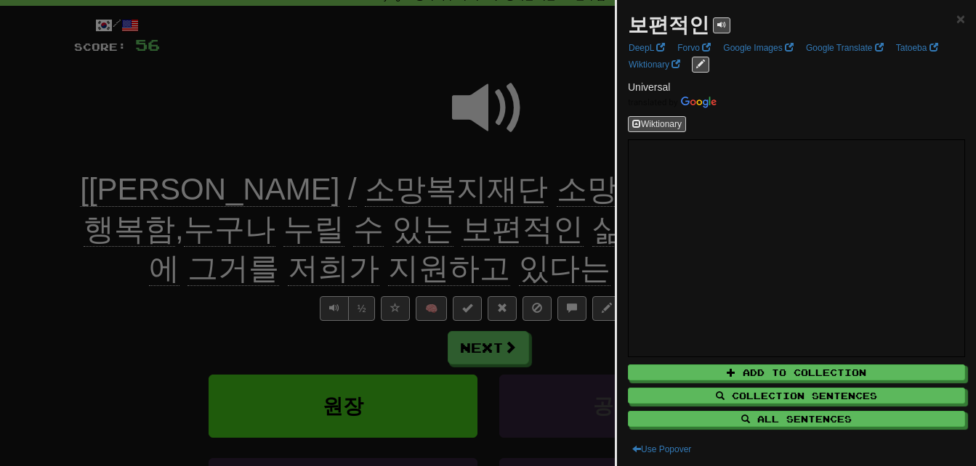
click at [285, 221] on div at bounding box center [488, 233] width 976 height 466
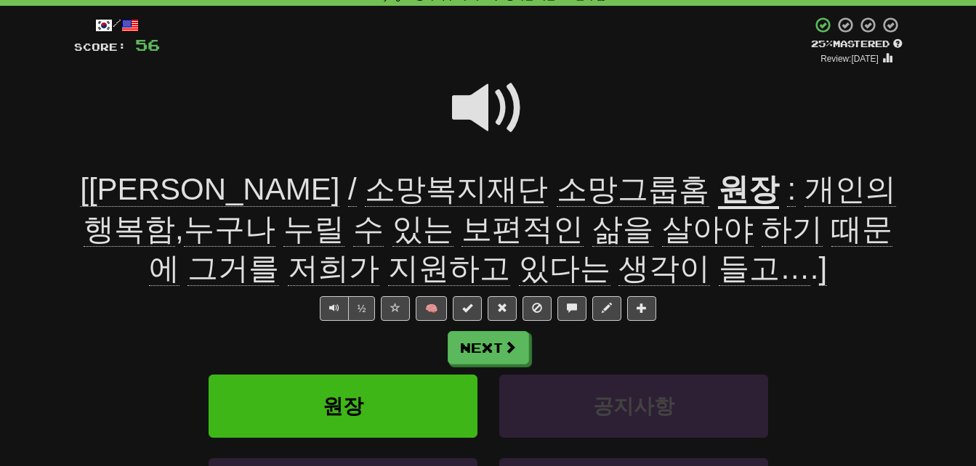
click at [592, 230] on span "삶을" at bounding box center [622, 229] width 61 height 35
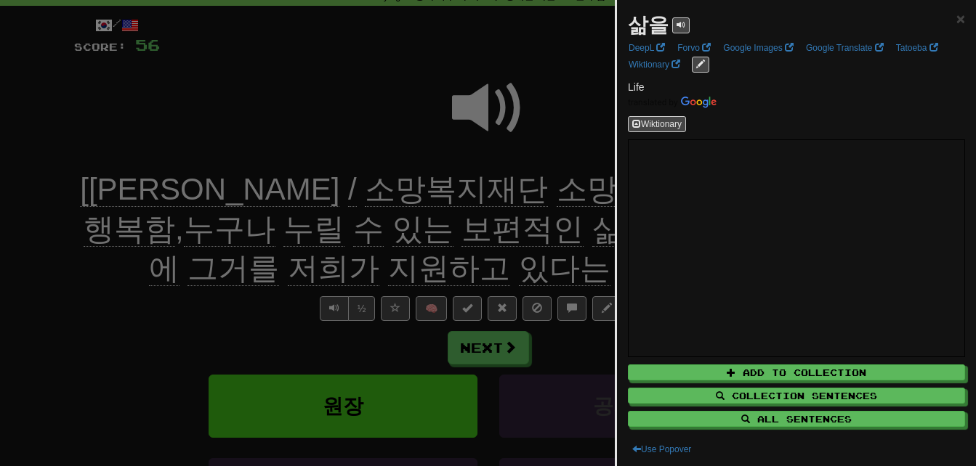
click at [394, 230] on div at bounding box center [488, 233] width 976 height 466
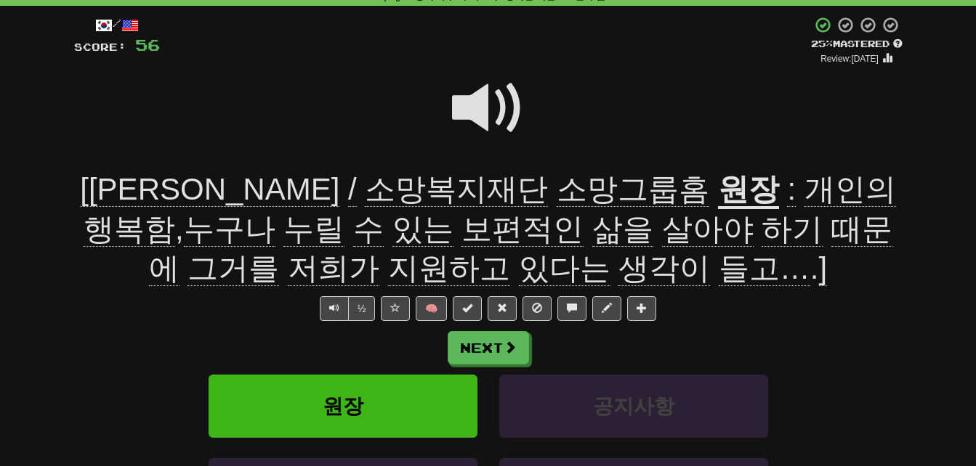
click at [379, 251] on span "저희가" at bounding box center [334, 268] width 92 height 35
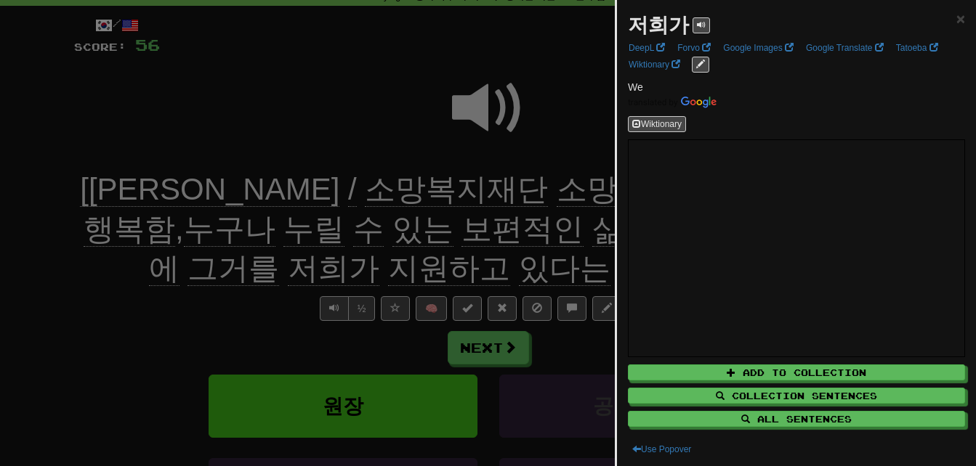
click at [550, 238] on div at bounding box center [488, 233] width 976 height 466
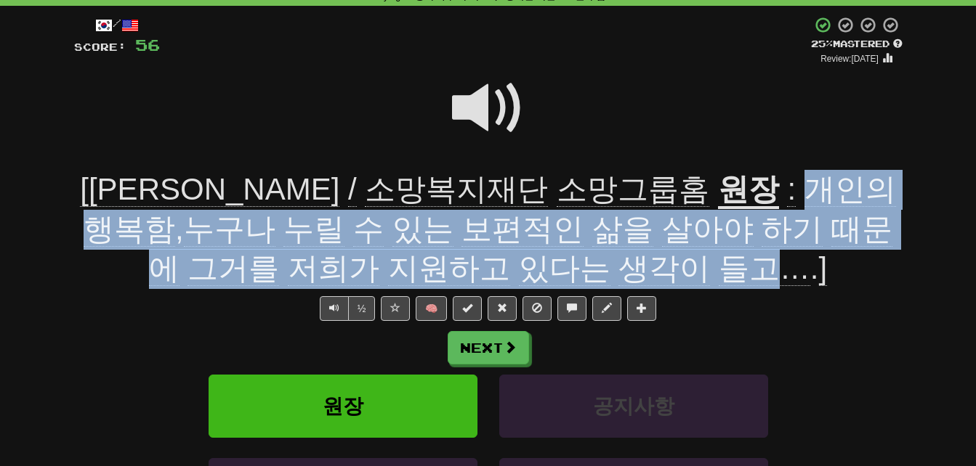
drag, startPoint x: 615, startPoint y: 185, endPoint x: 629, endPoint y: 255, distance: 71.7
click at [629, 255] on span ": 개인의 행복함 , 누구나 누릴 수 있는 보편적인 삶을 살아야 하기 때문에 그거를 저희가 지원하고 있다는 생각이 들고… . ]" at bounding box center [490, 229] width 812 height 114
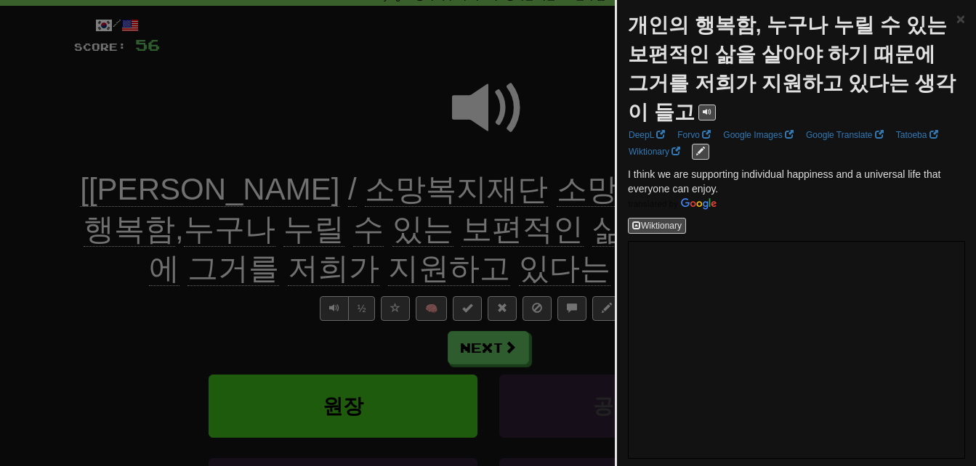
click at [530, 248] on div at bounding box center [488, 233] width 976 height 466
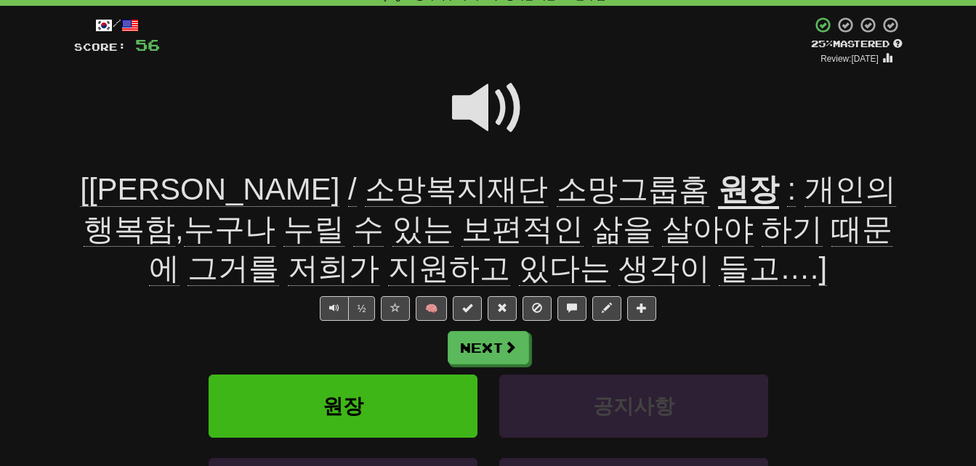
click at [618, 270] on span "생각이" at bounding box center [664, 268] width 92 height 35
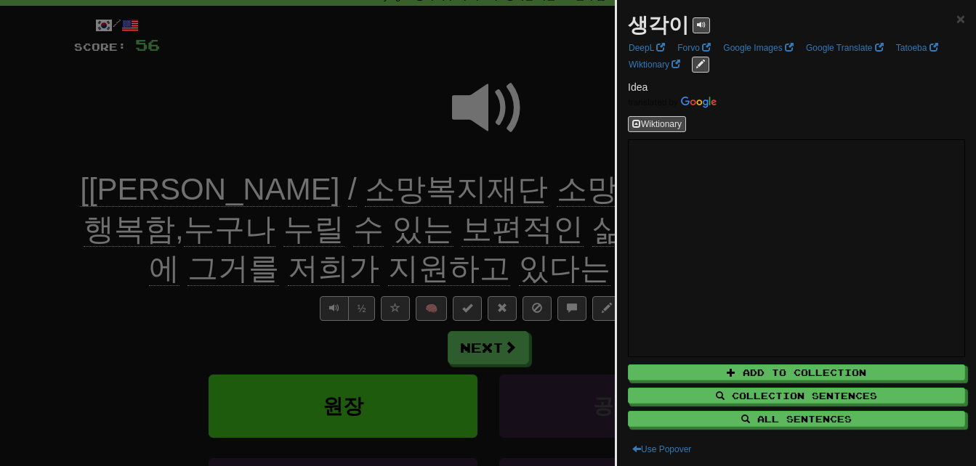
click at [528, 270] on div at bounding box center [488, 233] width 976 height 466
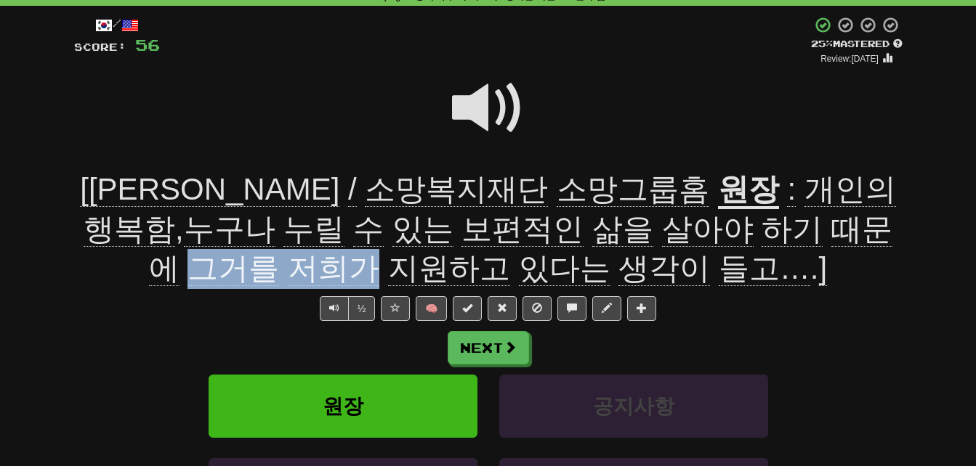
drag, startPoint x: 686, startPoint y: 219, endPoint x: 851, endPoint y: 225, distance: 165.0
click at [851, 225] on span ": 개인의 행복함 , 누구나 누릴 수 있는 보편적인 삶을 살아야 하기 때문에 그거를 저희가 지원하고 있다는 생각이 들고… . ]" at bounding box center [490, 229] width 812 height 114
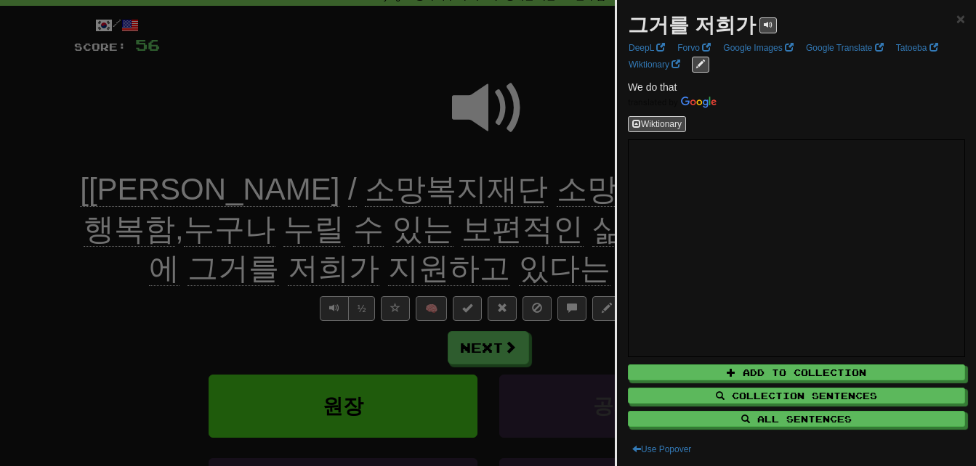
click at [495, 249] on div at bounding box center [488, 233] width 976 height 466
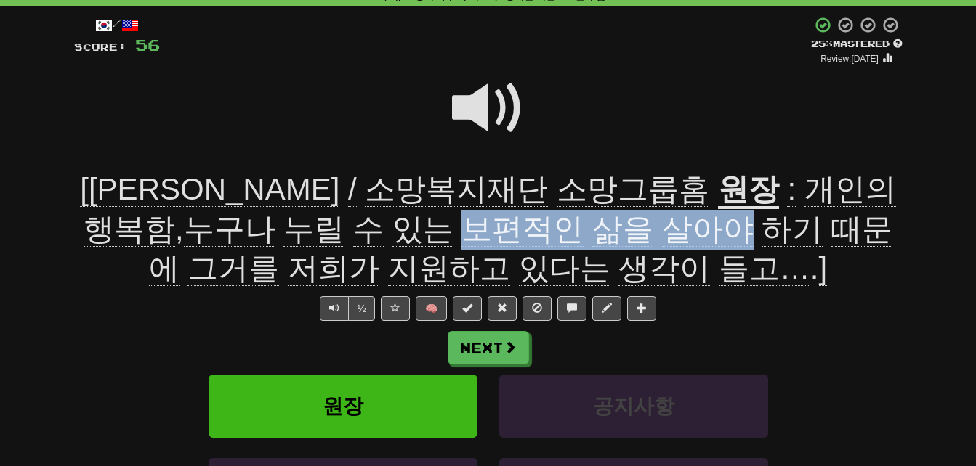
drag, startPoint x: 249, startPoint y: 233, endPoint x: 512, endPoint y: 236, distance: 263.8
click at [512, 236] on span ": 개인의 행복함 , 누구나 누릴 수 있는 보편적인 삶을 살아야 하기 때문에 그거를 저희가 지원하고 있다는 생각이 들고… . ]" at bounding box center [490, 229] width 812 height 114
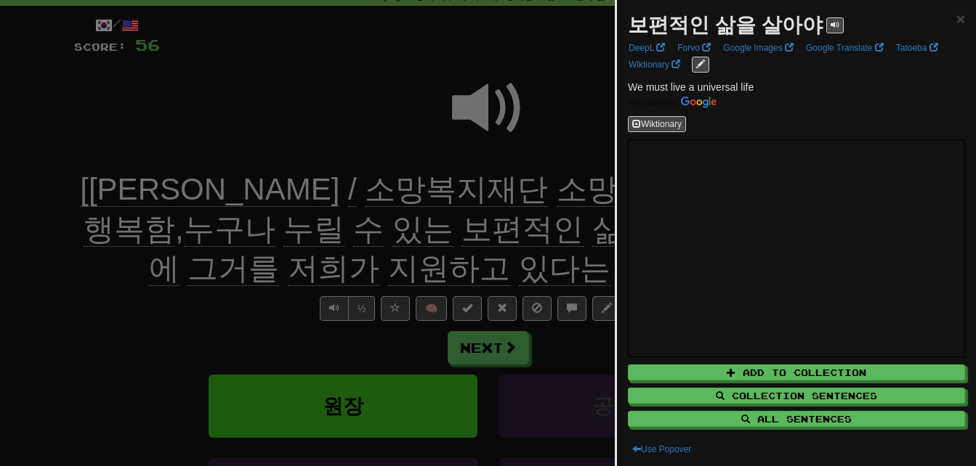
click at [512, 236] on div at bounding box center [488, 233] width 976 height 466
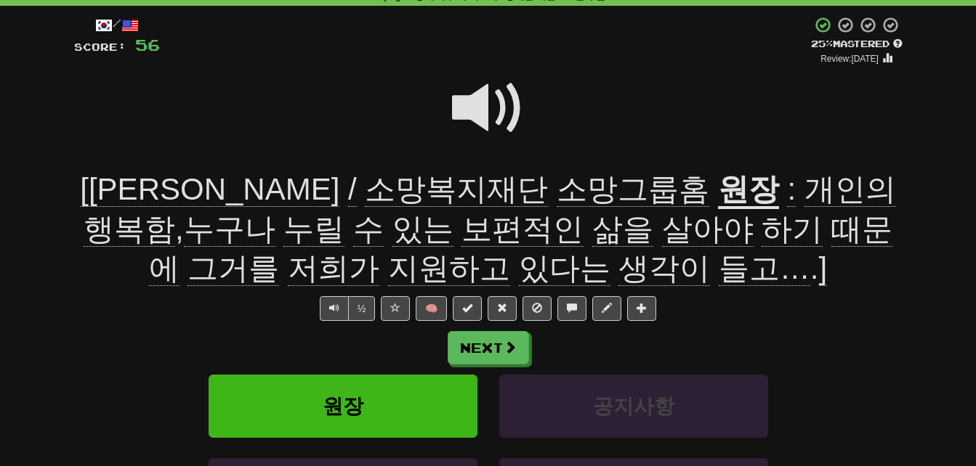
click at [461, 234] on span "보편적인" at bounding box center [522, 229] width 122 height 35
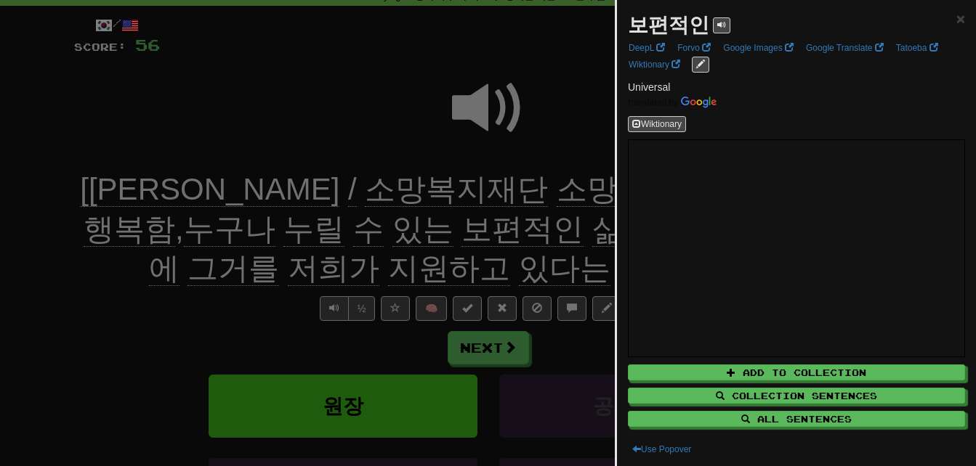
click at [283, 234] on div at bounding box center [488, 233] width 976 height 466
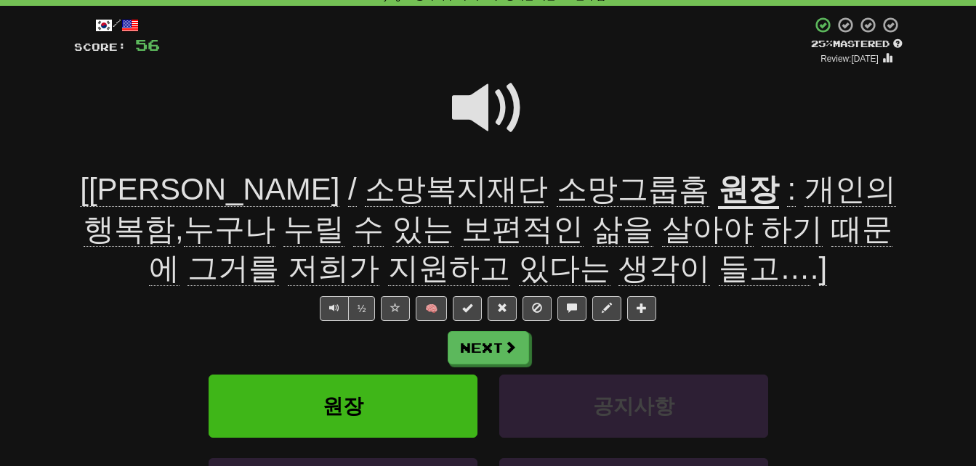
click at [468, 110] on span at bounding box center [488, 108] width 73 height 73
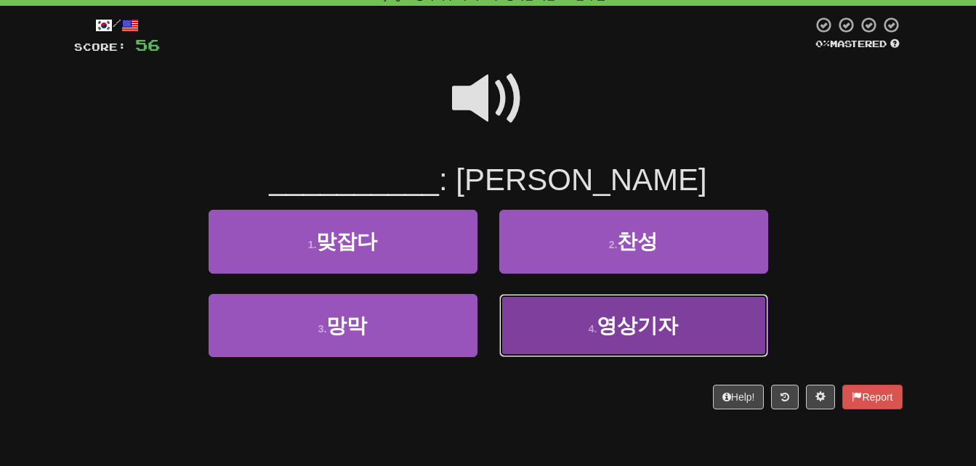
click at [546, 339] on button "4 . 영상기자" at bounding box center [633, 325] width 269 height 63
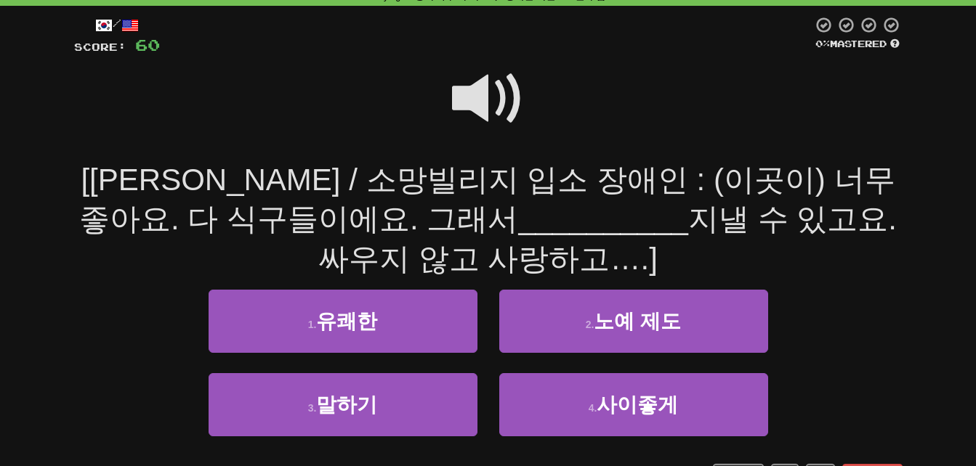
click at [476, 94] on span at bounding box center [488, 98] width 73 height 73
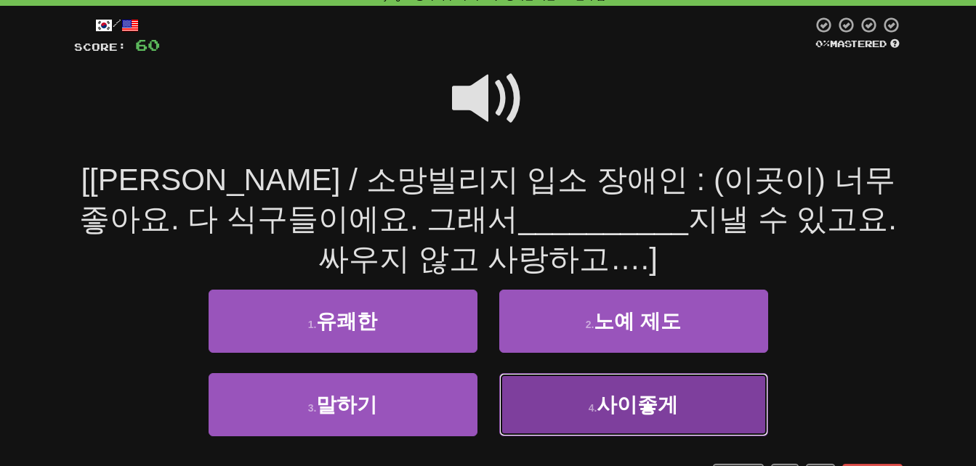
click at [574, 402] on button "4 . 사이좋게" at bounding box center [633, 404] width 269 height 63
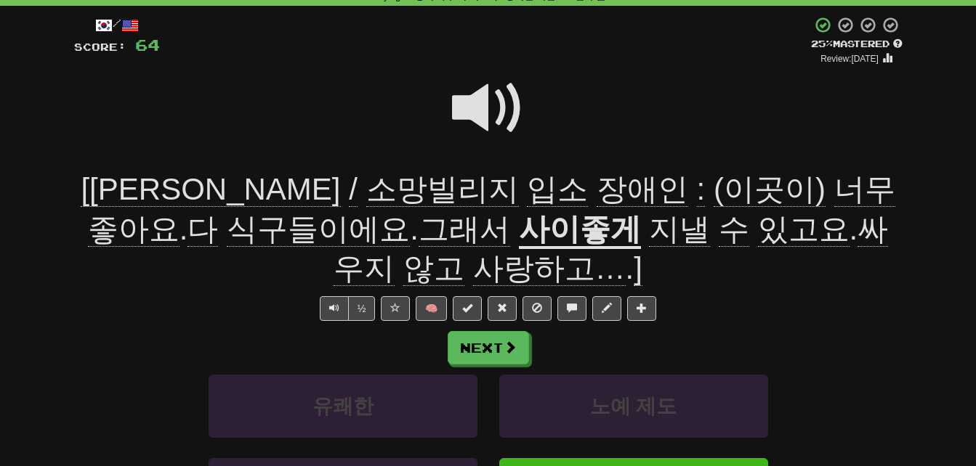
click at [366, 189] on span "소망빌리지" at bounding box center [442, 189] width 153 height 35
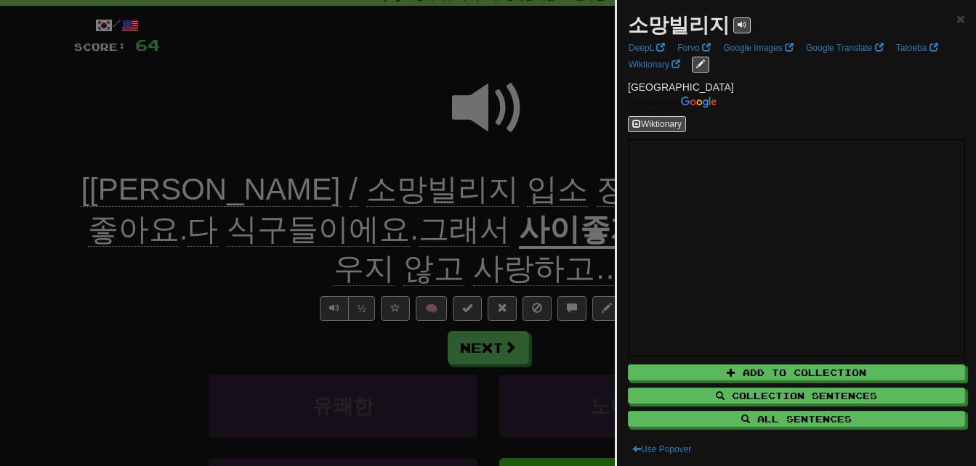
click at [271, 189] on div at bounding box center [488, 233] width 976 height 466
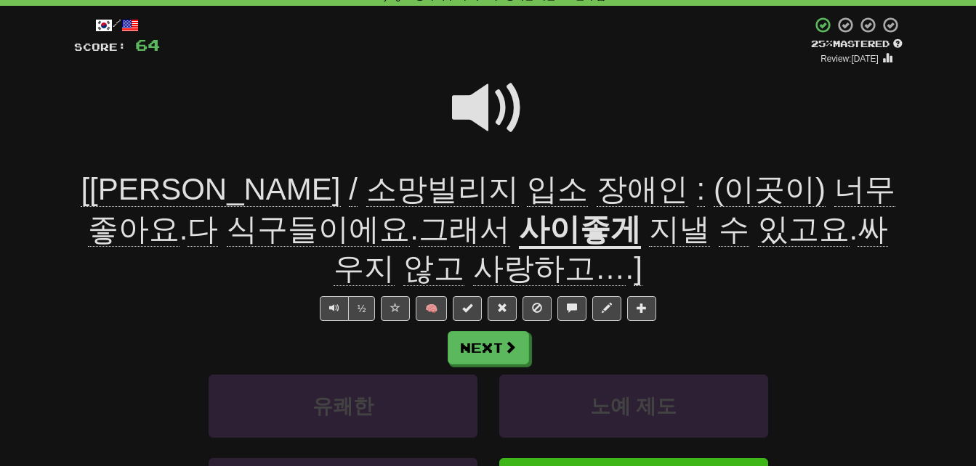
click at [527, 189] on span "입소" at bounding box center [557, 189] width 61 height 35
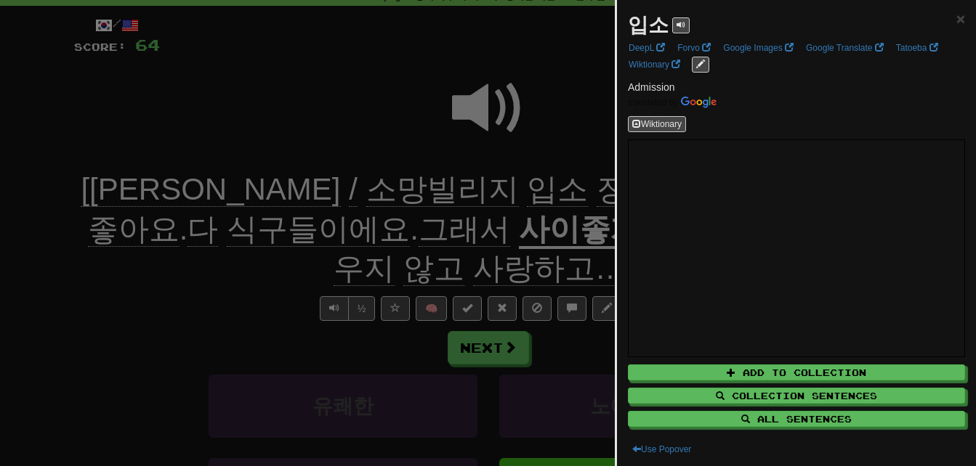
click at [358, 189] on div at bounding box center [488, 233] width 976 height 466
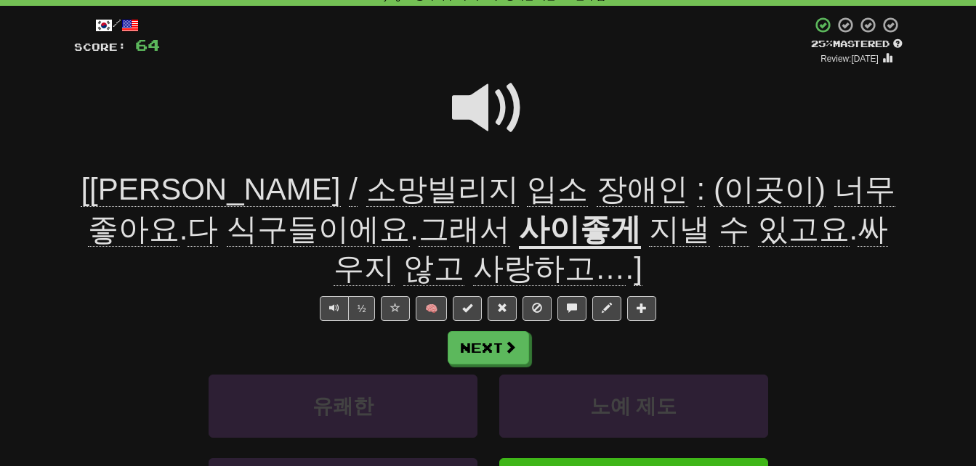
click at [410, 212] on span "식구들이에요" at bounding box center [318, 229] width 183 height 35
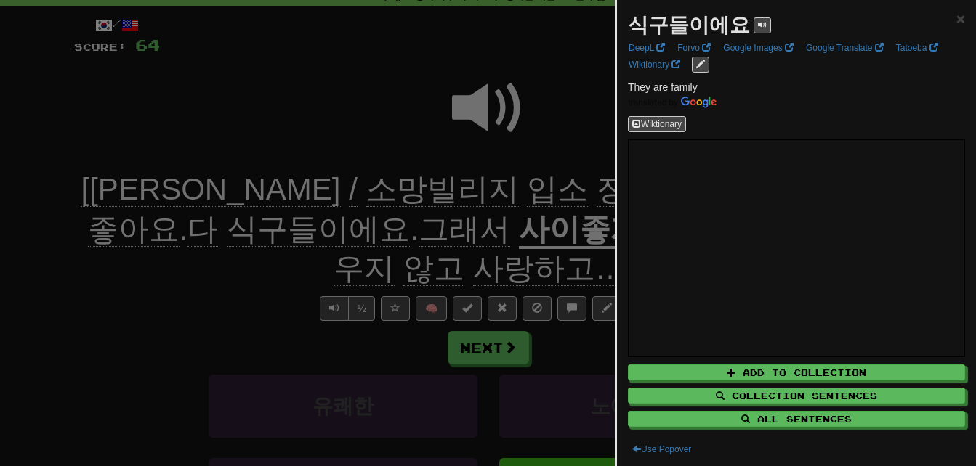
click at [187, 356] on div at bounding box center [488, 233] width 976 height 466
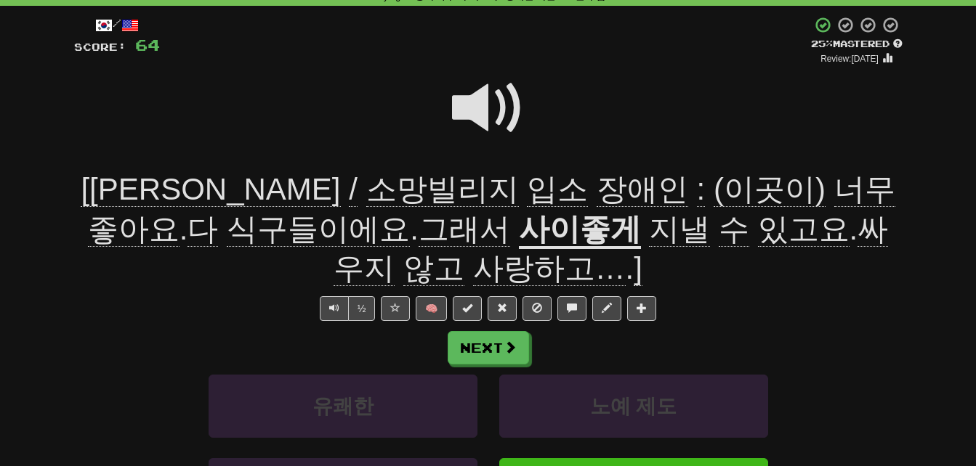
click at [519, 227] on u "사이좋게" at bounding box center [580, 230] width 122 height 37
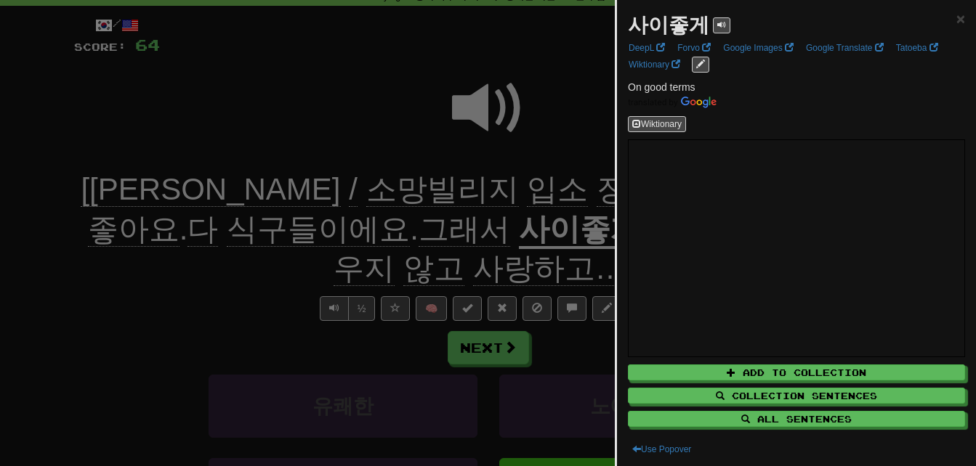
click at [376, 278] on div at bounding box center [488, 233] width 976 height 466
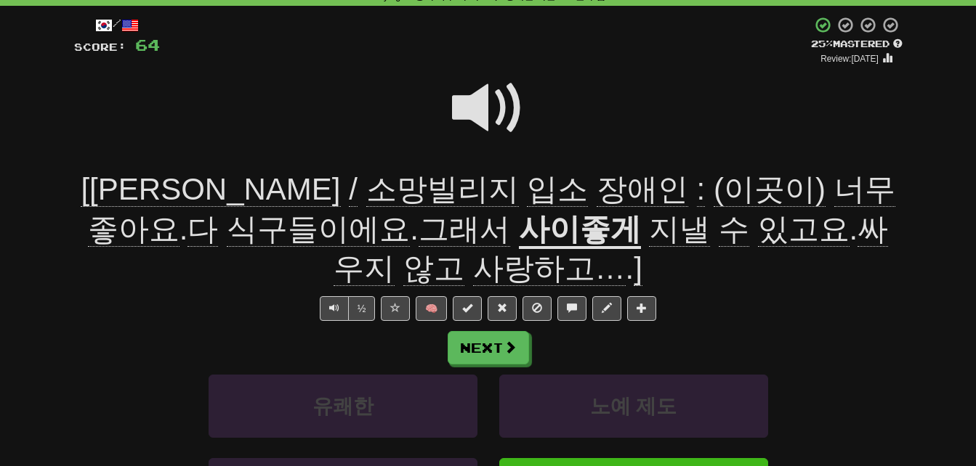
click at [665, 226] on span "싸우지" at bounding box center [611, 249] width 554 height 75
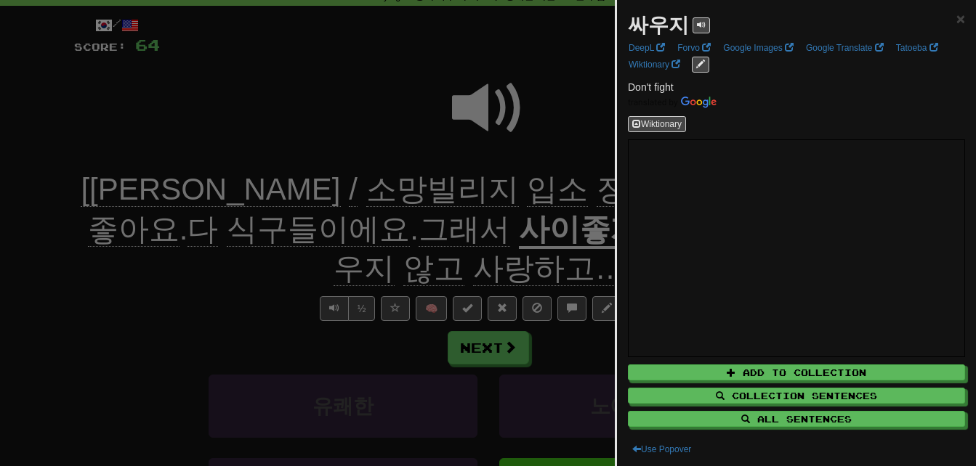
click at [575, 256] on div at bounding box center [488, 233] width 976 height 466
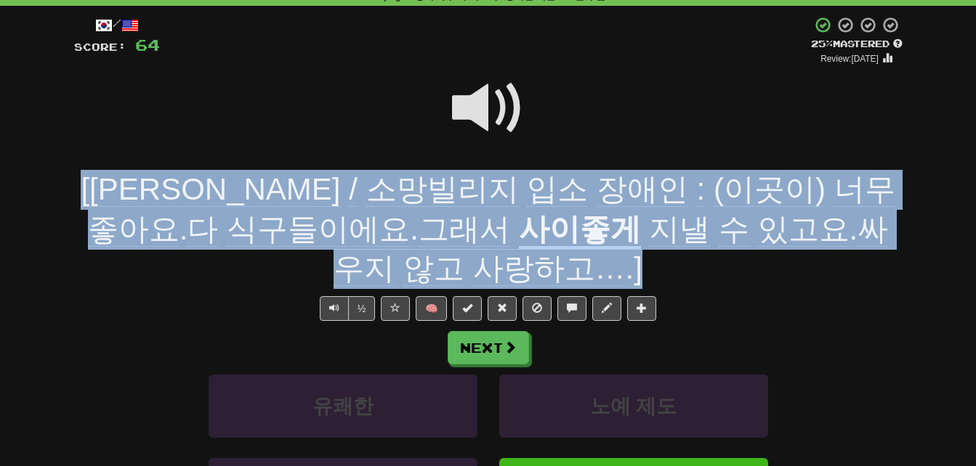
drag, startPoint x: 79, startPoint y: 185, endPoint x: 527, endPoint y: 265, distance: 454.7
click at [527, 265] on div "[이정욱 / 소망빌리지 입소 장애인 : (이곳이) 너무 좋아요 . 다 식구들이에요 . 그래서 사이좋게 지낼 수 있고요 . 싸우지 않고 사랑하고…" at bounding box center [488, 229] width 828 height 119
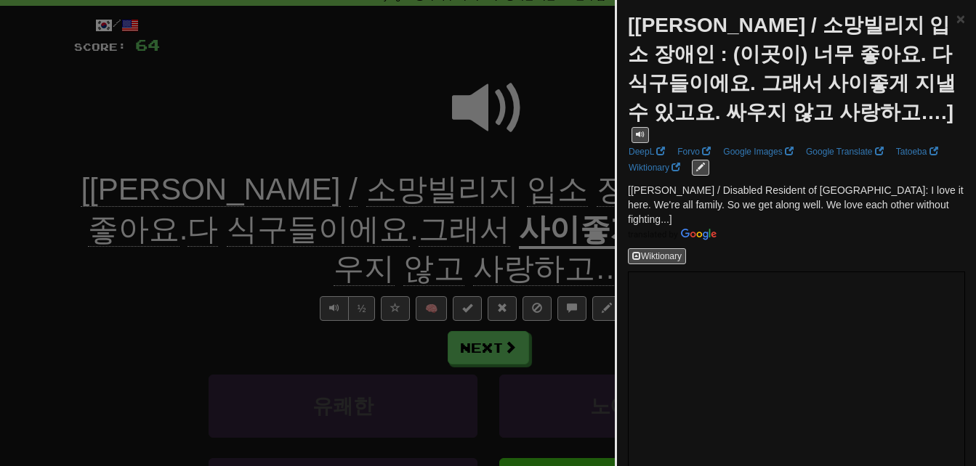
click at [531, 262] on div at bounding box center [488, 233] width 976 height 466
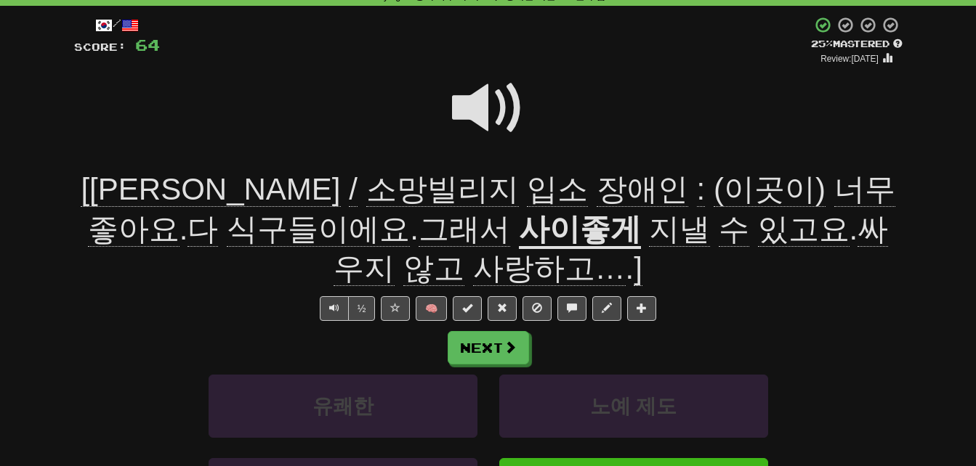
click at [480, 98] on span at bounding box center [488, 108] width 73 height 73
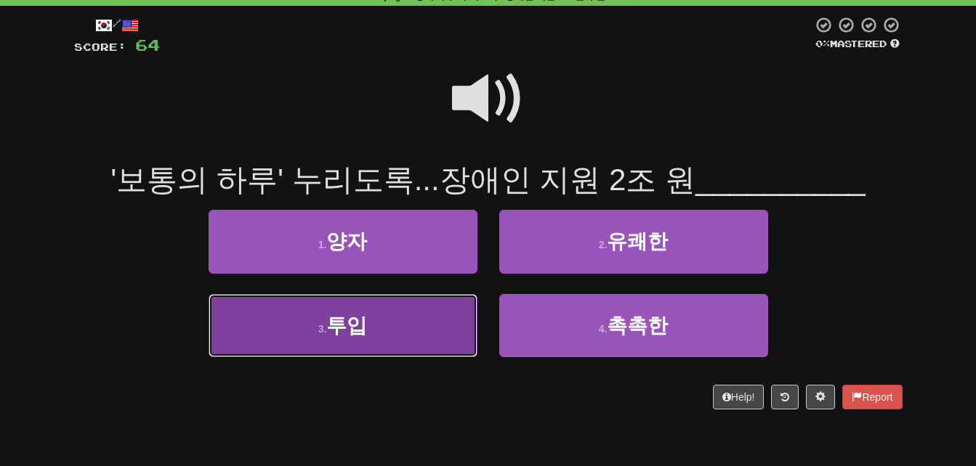
click at [303, 333] on button "3 . 투입" at bounding box center [343, 325] width 269 height 63
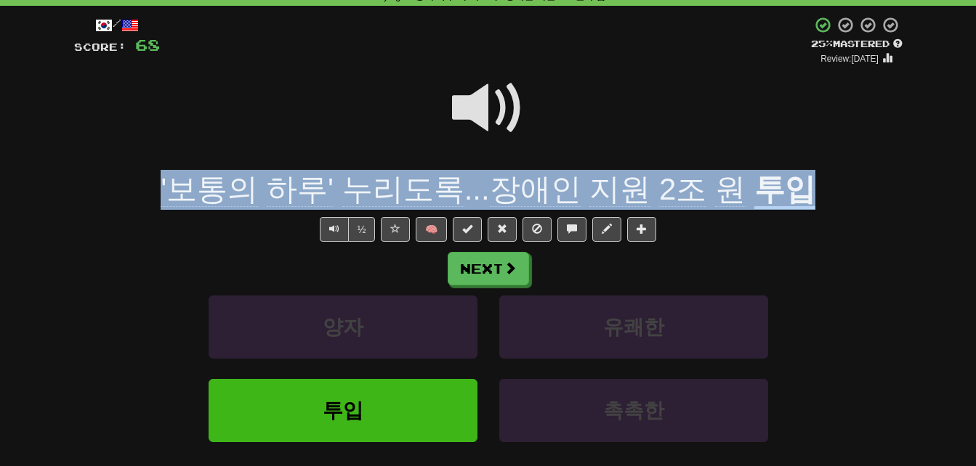
drag, startPoint x: 155, startPoint y: 180, endPoint x: 831, endPoint y: 173, distance: 675.8
click at [831, 173] on div "'보통의 하루' 누리도록 ... 장애인 지원 2조 원 투입" at bounding box center [488, 190] width 828 height 40
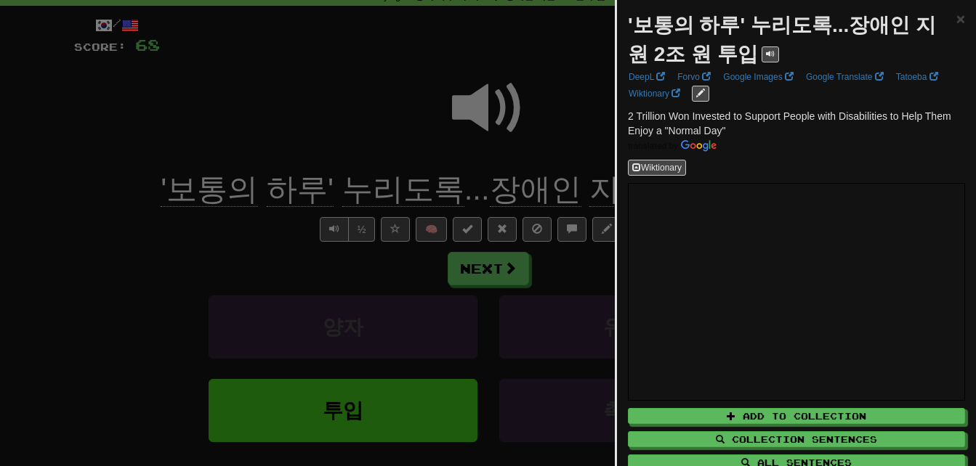
click at [568, 147] on div at bounding box center [488, 233] width 976 height 466
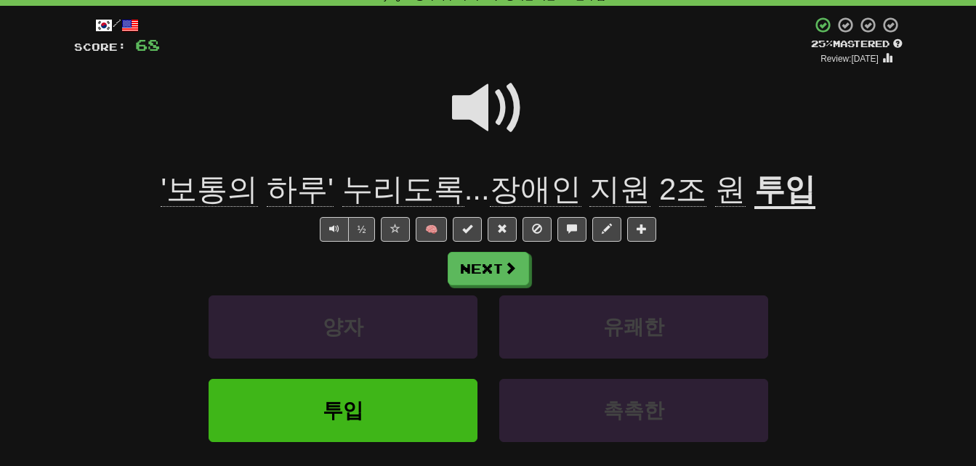
click at [470, 102] on span at bounding box center [488, 108] width 73 height 73
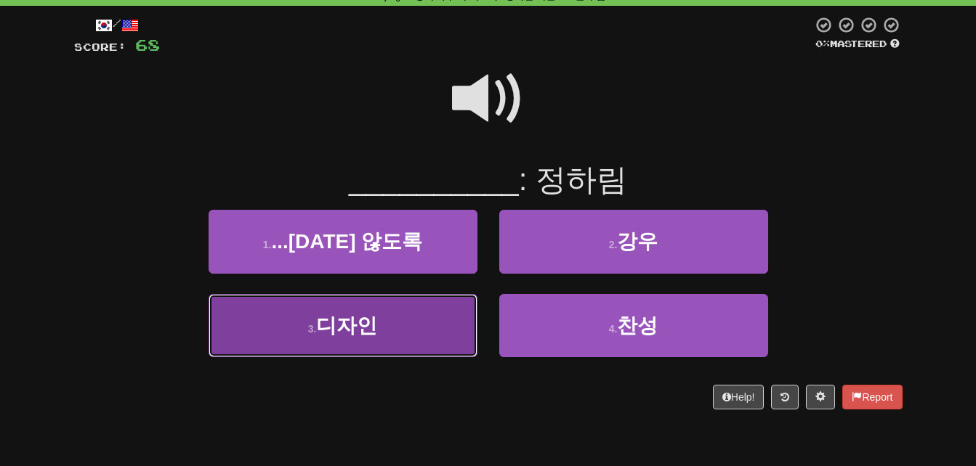
click at [411, 334] on button "3 . 디자인" at bounding box center [343, 325] width 269 height 63
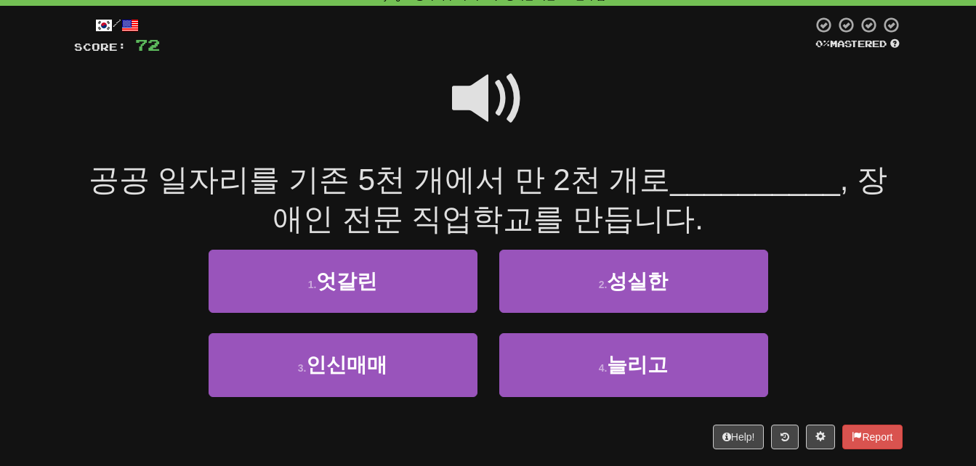
click at [477, 92] on span at bounding box center [488, 98] width 73 height 73
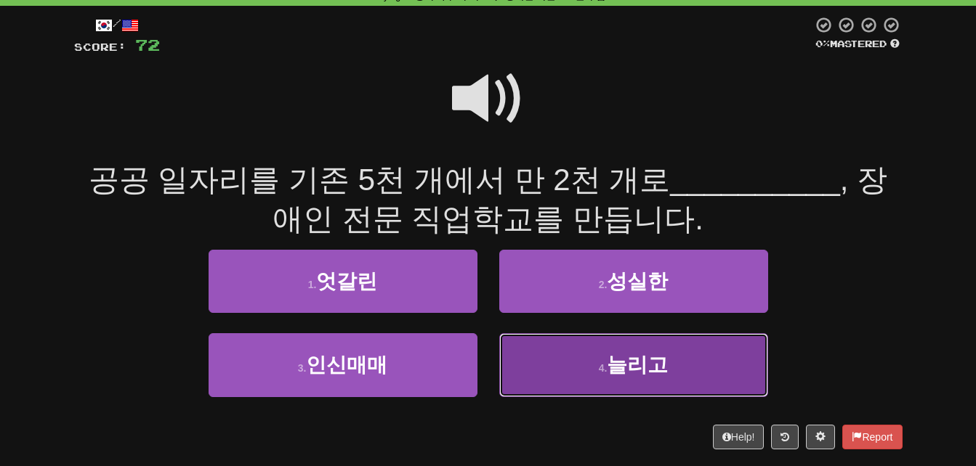
click at [568, 358] on button "4 . 늘리고" at bounding box center [633, 365] width 269 height 63
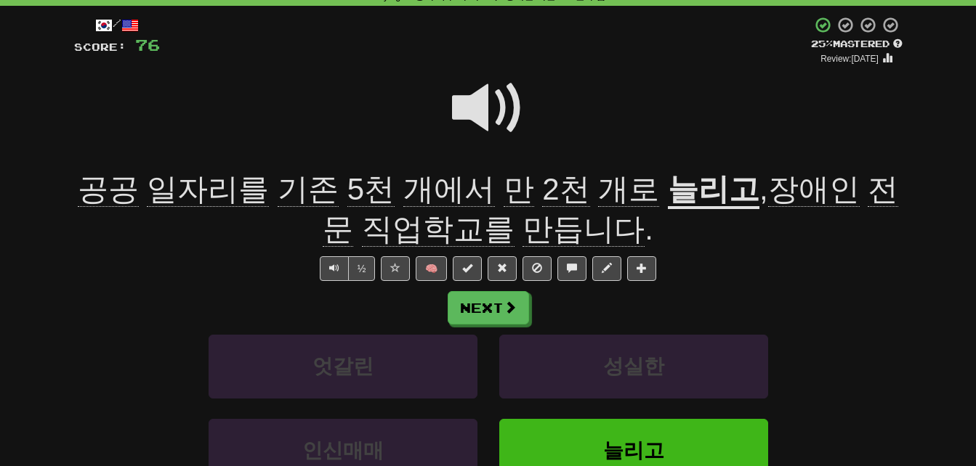
click at [287, 190] on span "기존" at bounding box center [308, 189] width 61 height 35
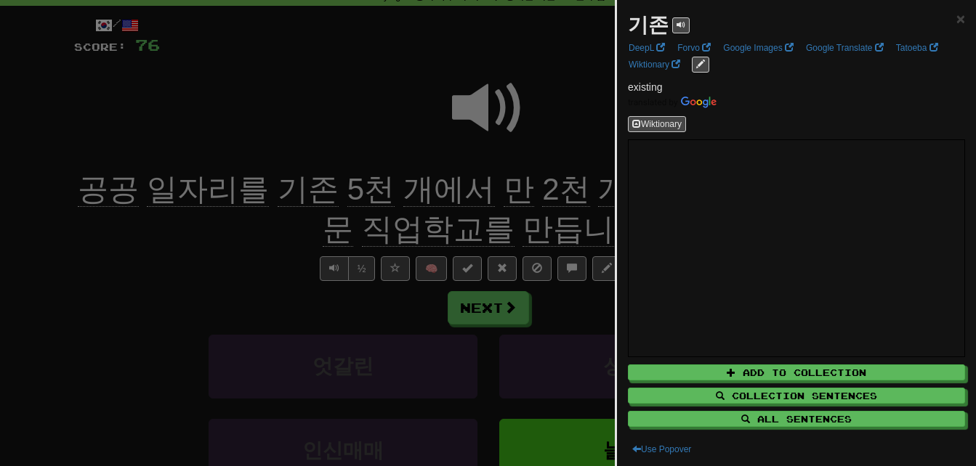
click at [283, 264] on div at bounding box center [488, 233] width 976 height 466
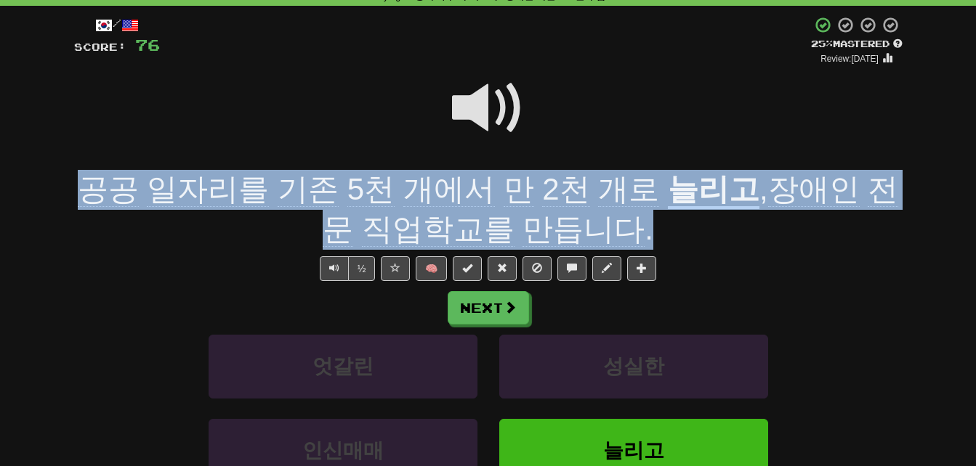
drag, startPoint x: 86, startPoint y: 186, endPoint x: 631, endPoint y: 221, distance: 546.8
click at [631, 221] on div "공공 일자리를 기존 5천 개에서 만 2천 개로 늘리고 , 장애인 전문 직업학교를 만듭니다 ." at bounding box center [488, 209] width 828 height 79
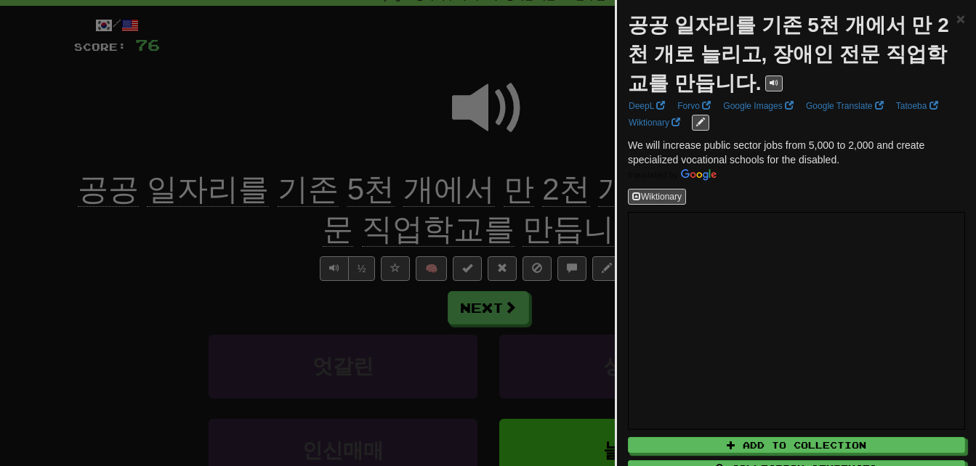
click at [254, 225] on div at bounding box center [488, 233] width 976 height 466
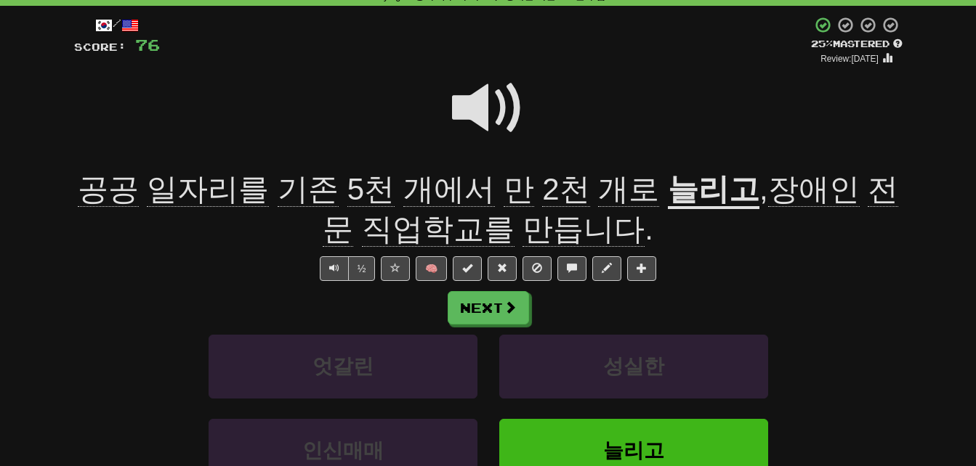
click at [855, 185] on span "전문" at bounding box center [610, 209] width 575 height 75
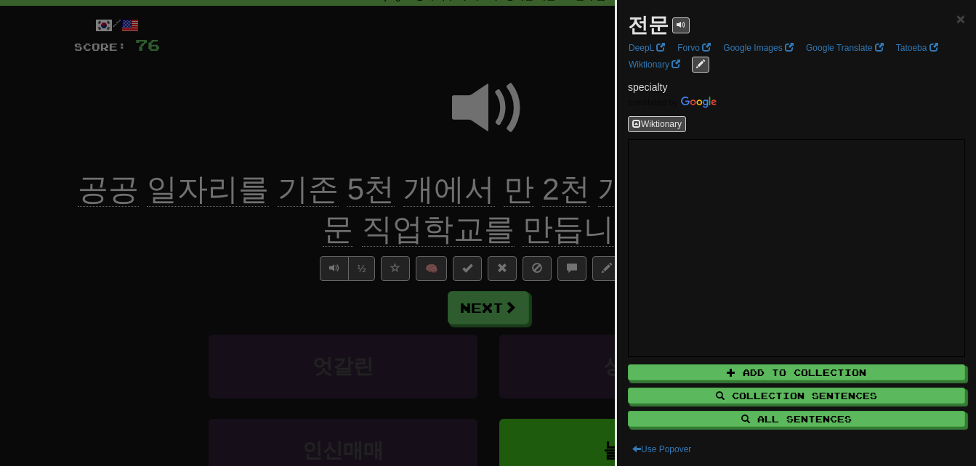
click at [278, 235] on div at bounding box center [488, 233] width 976 height 466
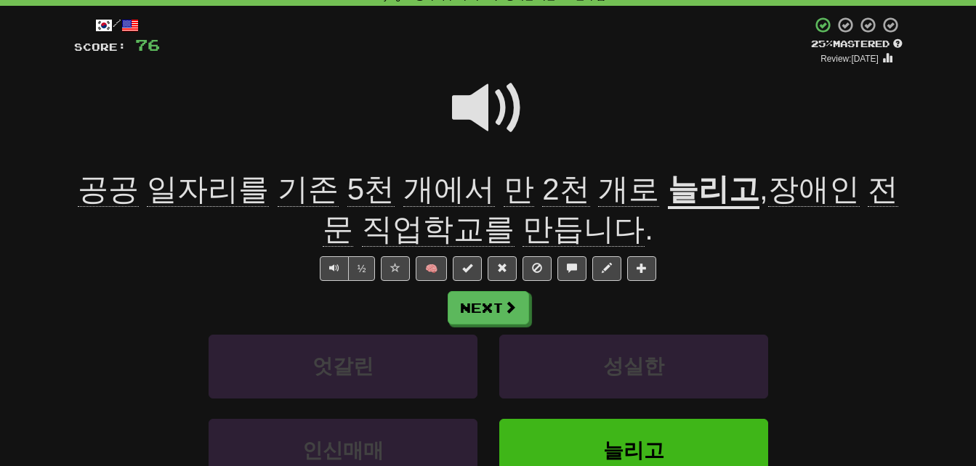
click at [477, 103] on span at bounding box center [488, 108] width 73 height 73
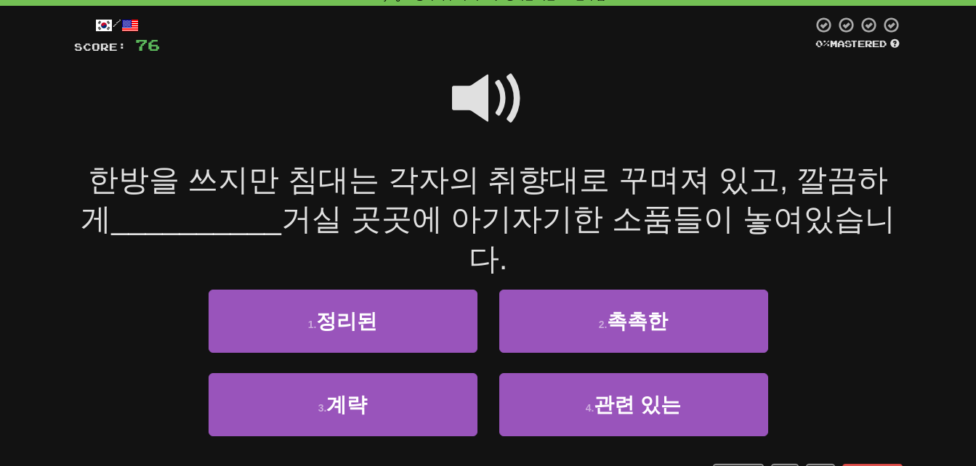
click at [475, 97] on span at bounding box center [488, 98] width 73 height 73
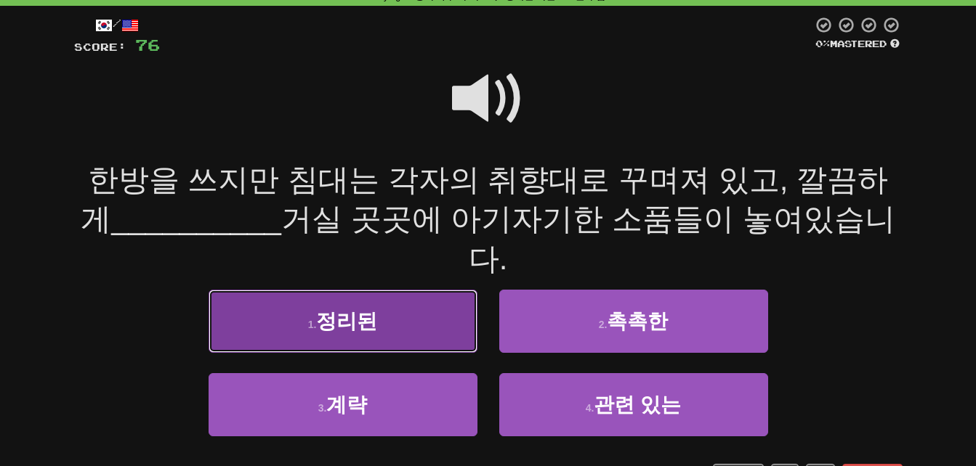
click at [273, 290] on button "1 . 정리된" at bounding box center [343, 321] width 269 height 63
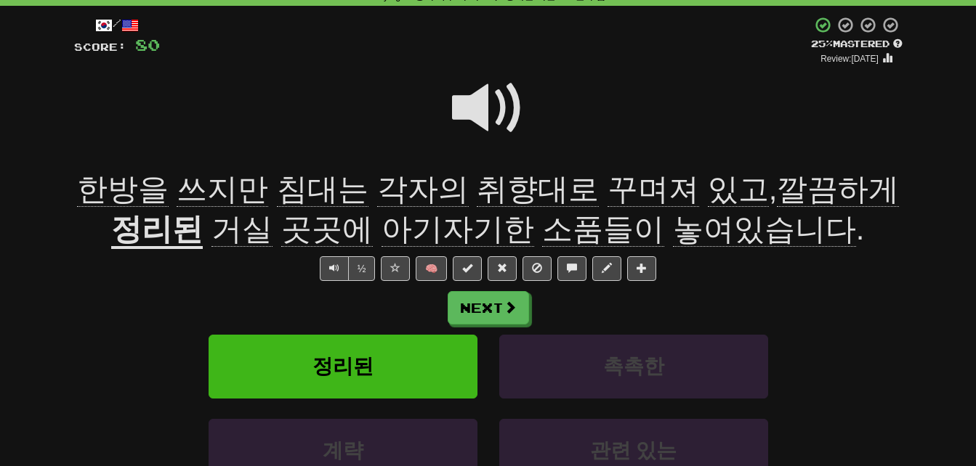
click at [120, 194] on span "한방을" at bounding box center [123, 189] width 92 height 35
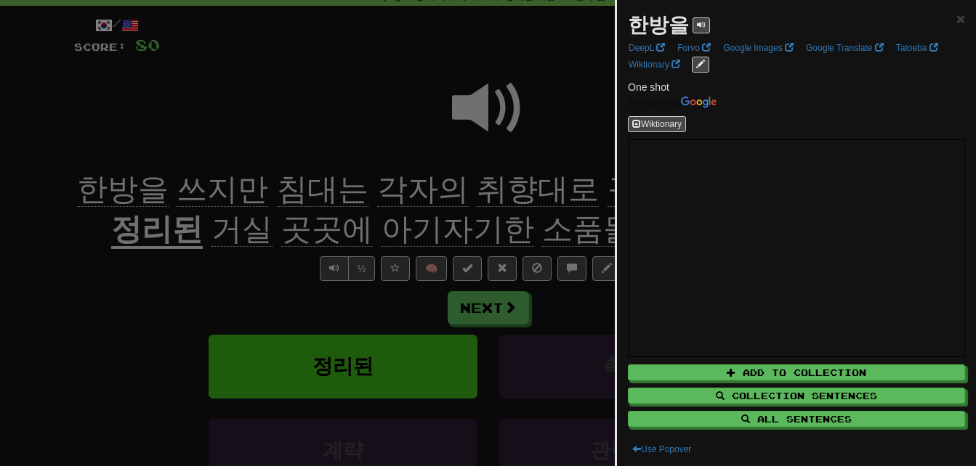
click at [110, 222] on div at bounding box center [488, 233] width 976 height 466
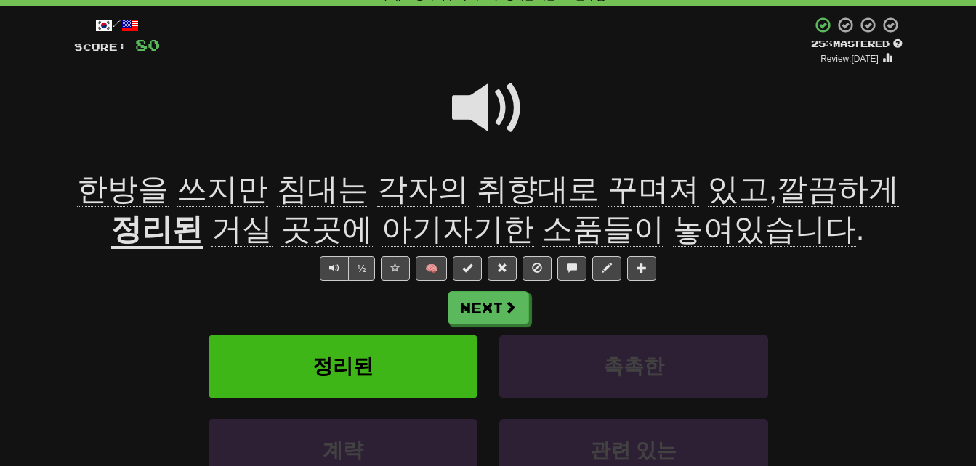
click at [192, 192] on span "쓰지만" at bounding box center [223, 189] width 92 height 35
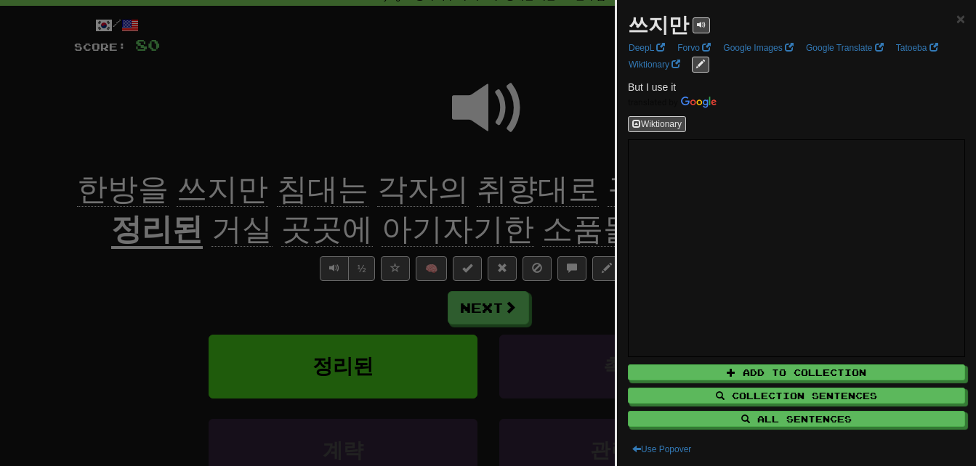
click at [192, 192] on div at bounding box center [488, 233] width 976 height 466
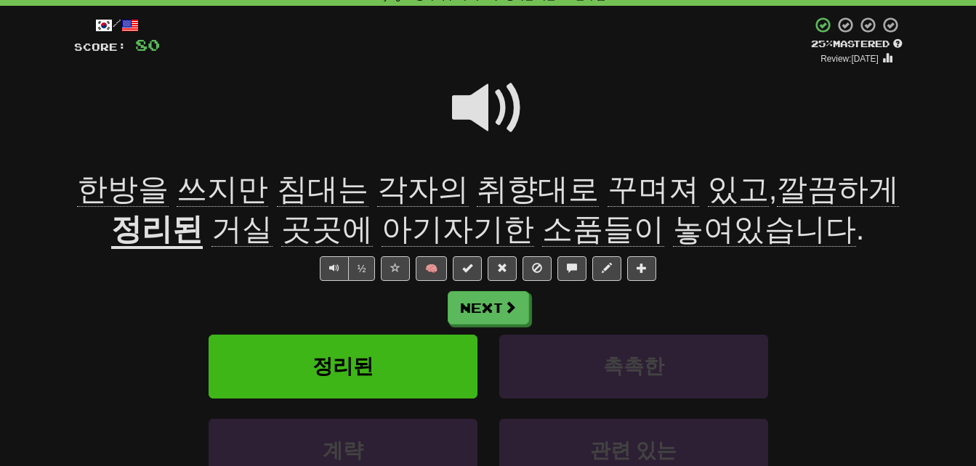
click at [315, 192] on span "침대는" at bounding box center [323, 189] width 92 height 35
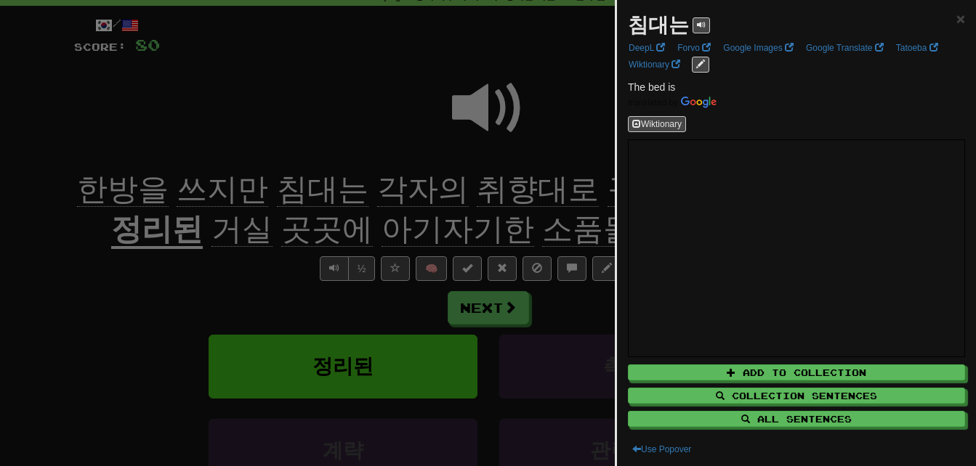
click at [315, 192] on div at bounding box center [488, 233] width 976 height 466
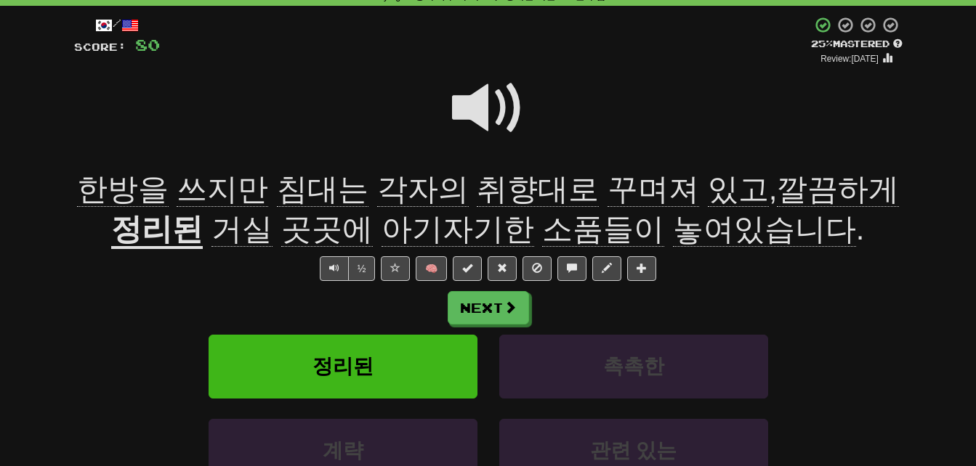
click at [387, 187] on span "각자의" at bounding box center [423, 189] width 92 height 35
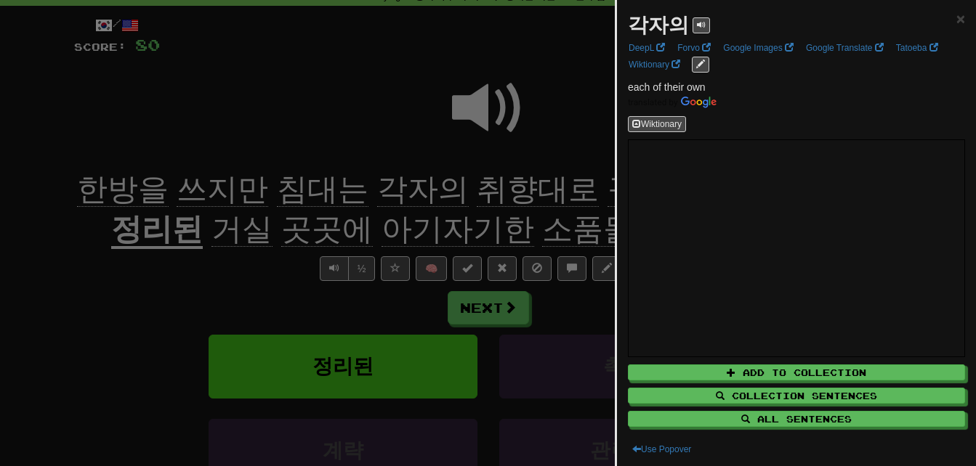
click at [387, 187] on div at bounding box center [488, 233] width 976 height 466
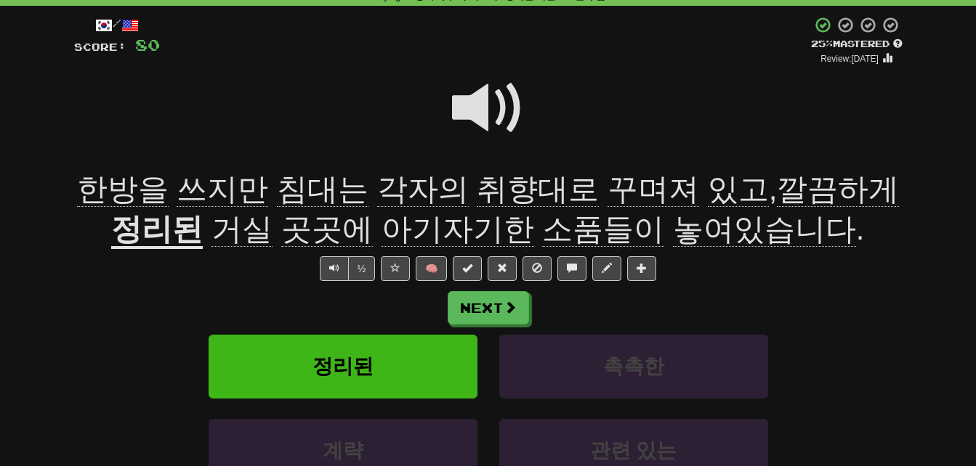
click at [505, 189] on span "취향대로" at bounding box center [538, 189] width 122 height 35
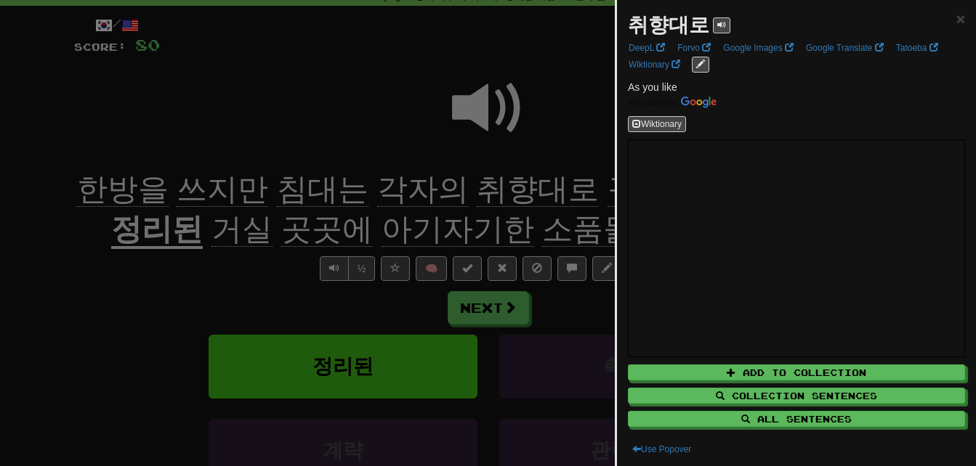
click at [505, 189] on div at bounding box center [488, 233] width 976 height 466
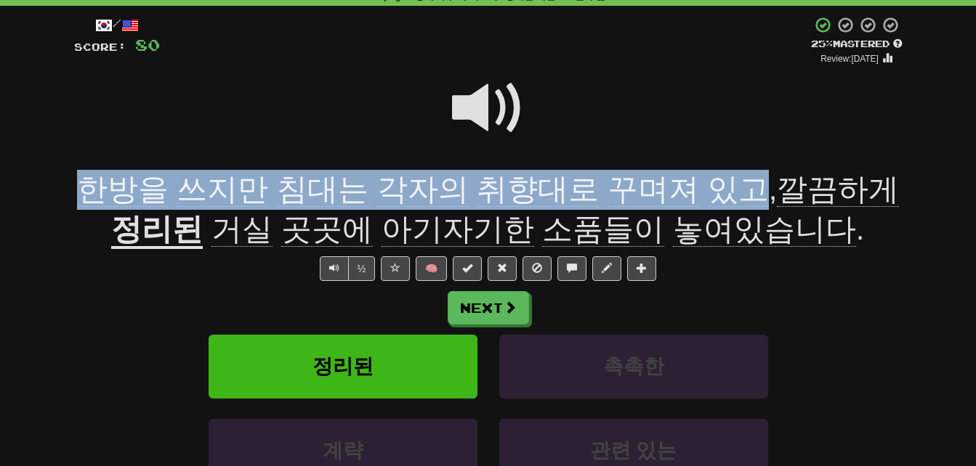
drag, startPoint x: 76, startPoint y: 177, endPoint x: 716, endPoint y: 193, distance: 640.3
click at [716, 193] on div "한방을 쓰지만 침대는 각자의 취향대로 꾸며져 있고 , 깔끔하게 정리된 거실 곳곳에 아기자기한 소품들이 놓여있습니다 ." at bounding box center [488, 209] width 828 height 79
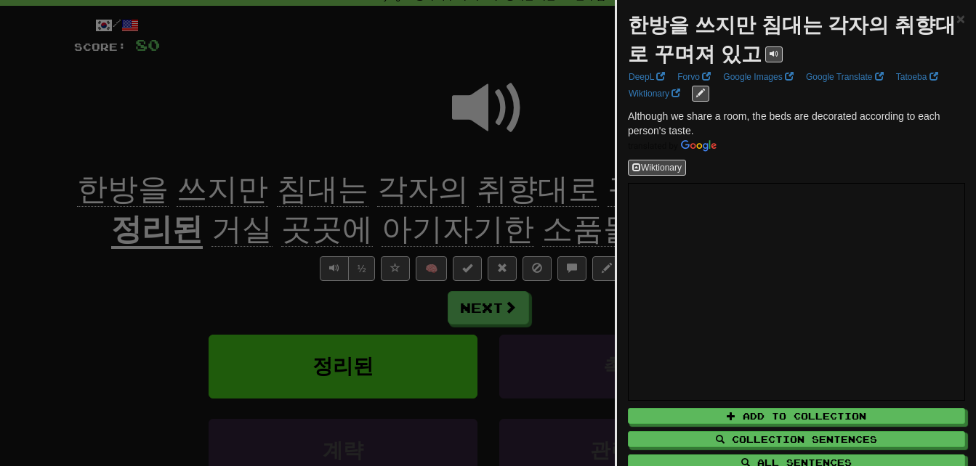
click at [111, 229] on div at bounding box center [488, 233] width 976 height 466
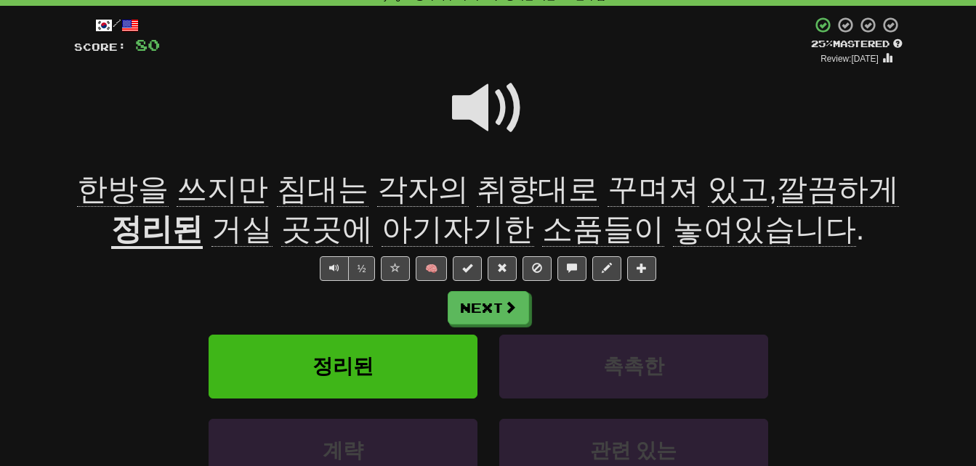
click at [807, 193] on span "깔끔하게" at bounding box center [838, 189] width 122 height 35
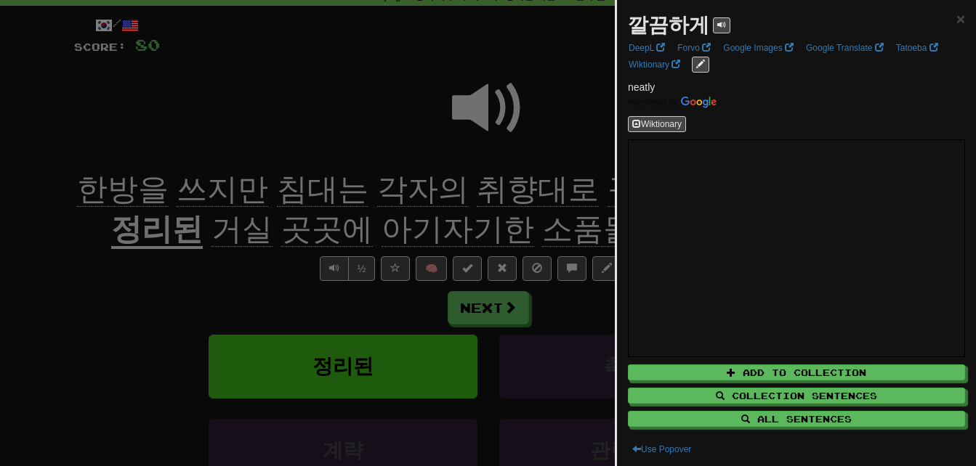
click at [102, 241] on div at bounding box center [488, 233] width 976 height 466
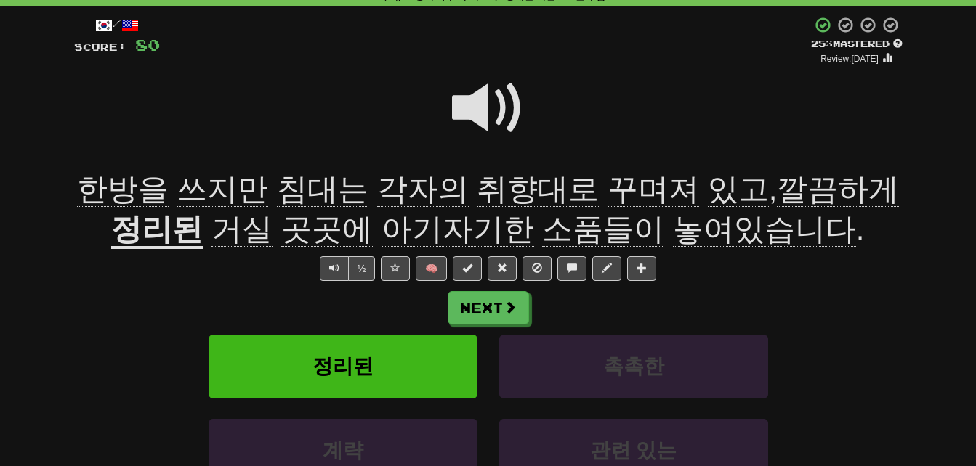
click at [187, 224] on u "정리된" at bounding box center [157, 230] width 92 height 37
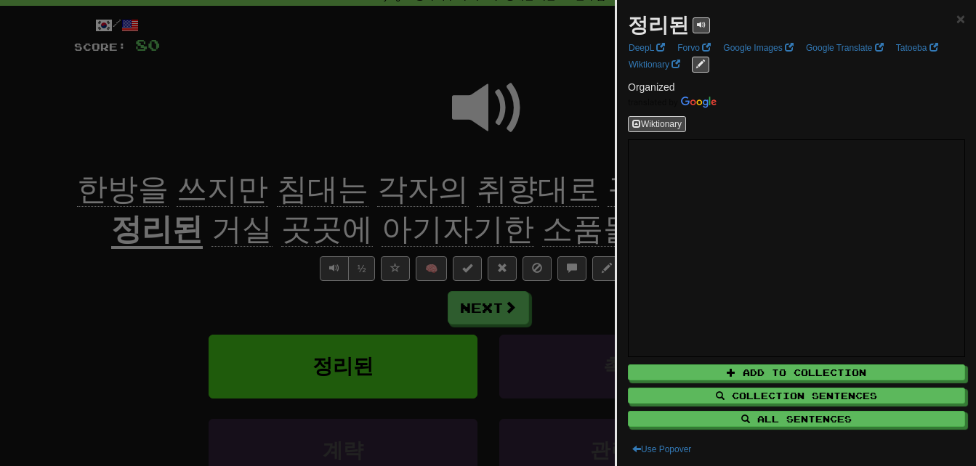
click at [102, 238] on div at bounding box center [488, 233] width 976 height 466
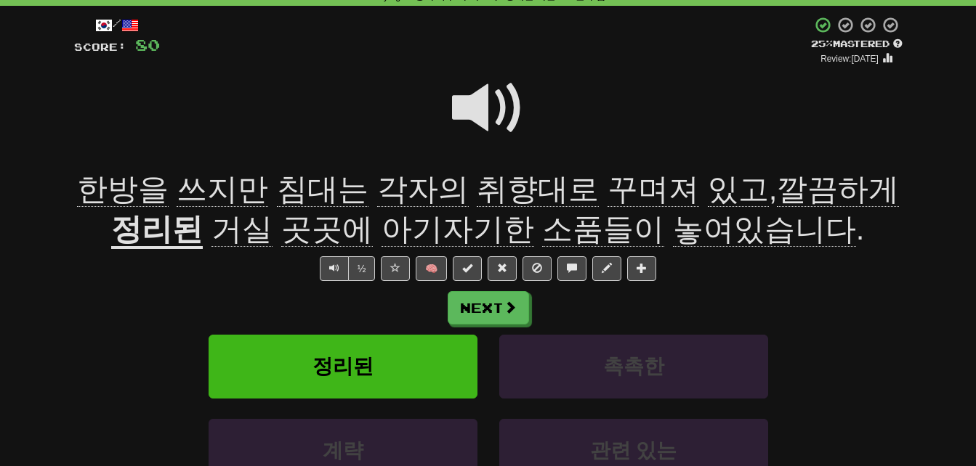
click at [236, 236] on span "거실" at bounding box center [241, 229] width 61 height 35
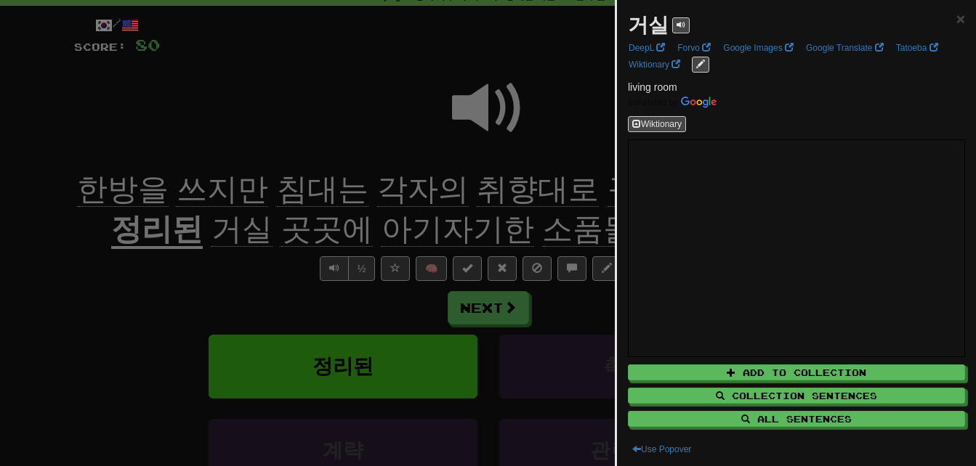
click at [249, 277] on div at bounding box center [488, 233] width 976 height 466
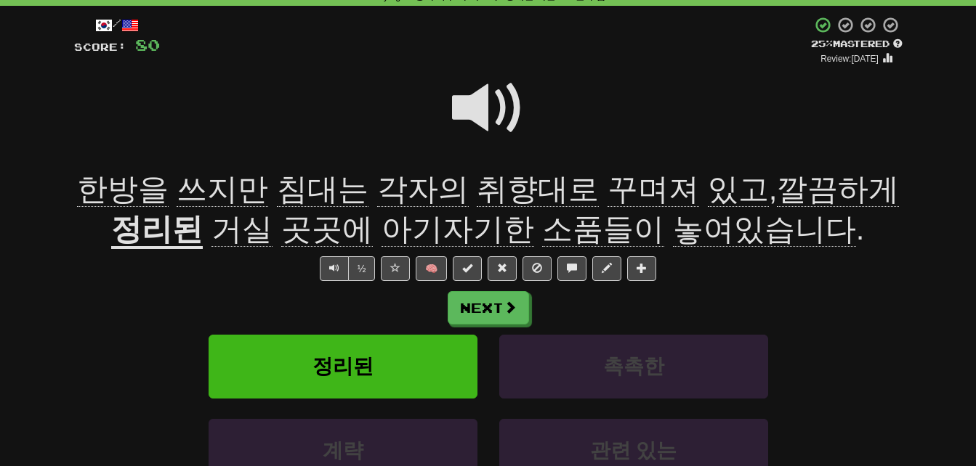
click at [436, 224] on span "아기자기한" at bounding box center [457, 229] width 153 height 35
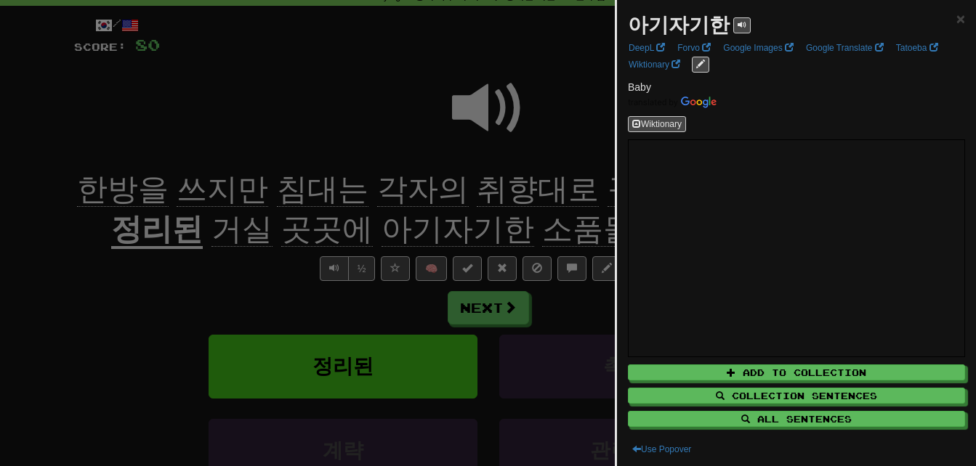
click at [436, 224] on div at bounding box center [488, 233] width 976 height 466
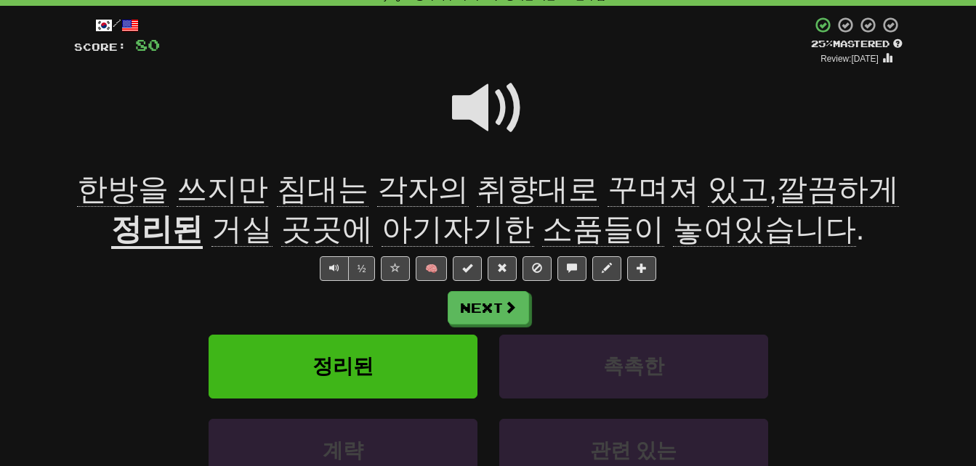
click at [585, 230] on span "소품들이" at bounding box center [603, 229] width 122 height 35
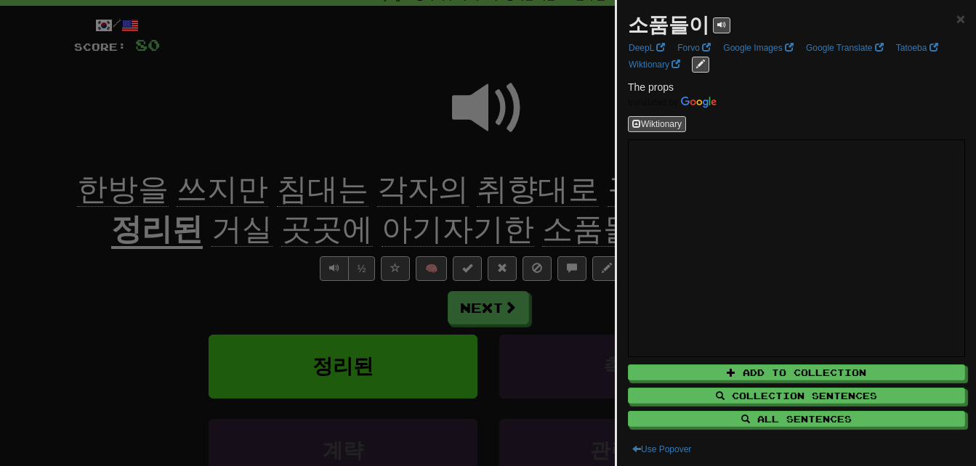
click at [530, 228] on div at bounding box center [488, 233] width 976 height 466
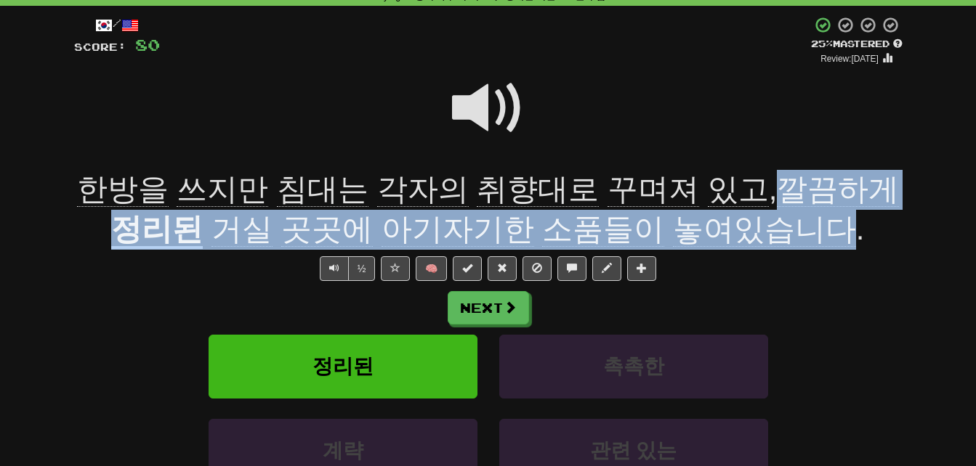
drag, startPoint x: 745, startPoint y: 180, endPoint x: 817, endPoint y: 233, distance: 90.0
click at [817, 233] on div "한방을 쓰지만 침대는 각자의 취향대로 꾸며져 있고 , 깔끔하게 정리된 거실 곳곳에 아기자기한 소품들이 놓여있습니다 ." at bounding box center [488, 209] width 828 height 79
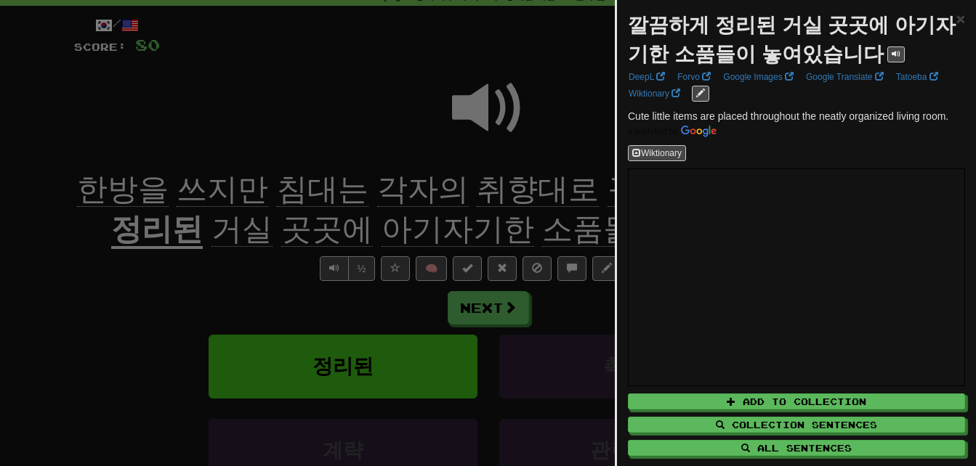
click at [70, 250] on div at bounding box center [488, 233] width 976 height 466
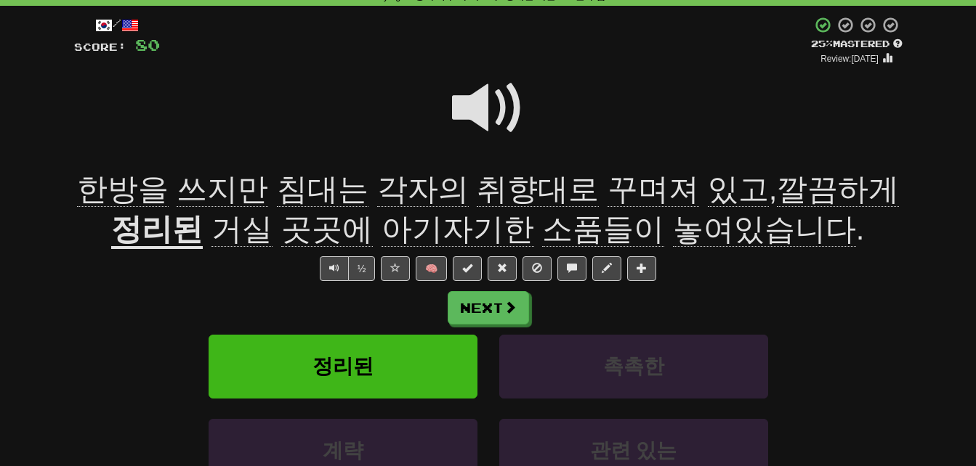
click at [485, 104] on span at bounding box center [488, 108] width 73 height 73
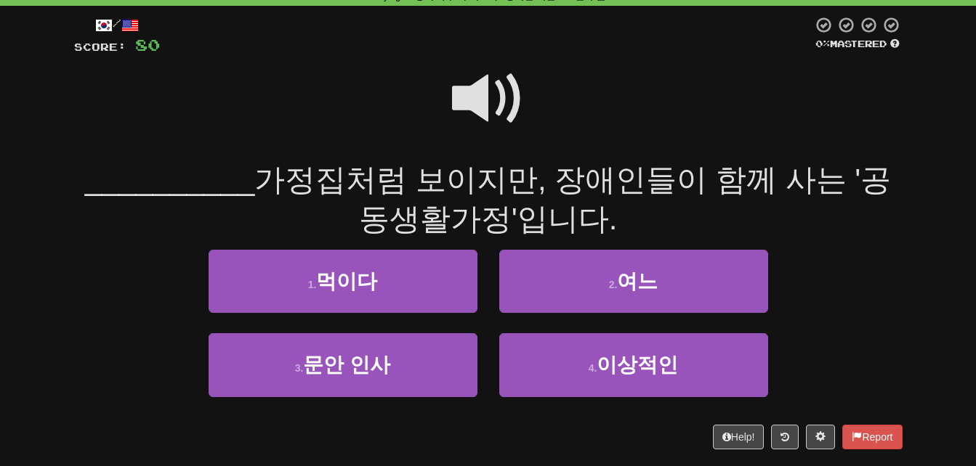
click at [485, 104] on span at bounding box center [488, 98] width 73 height 73
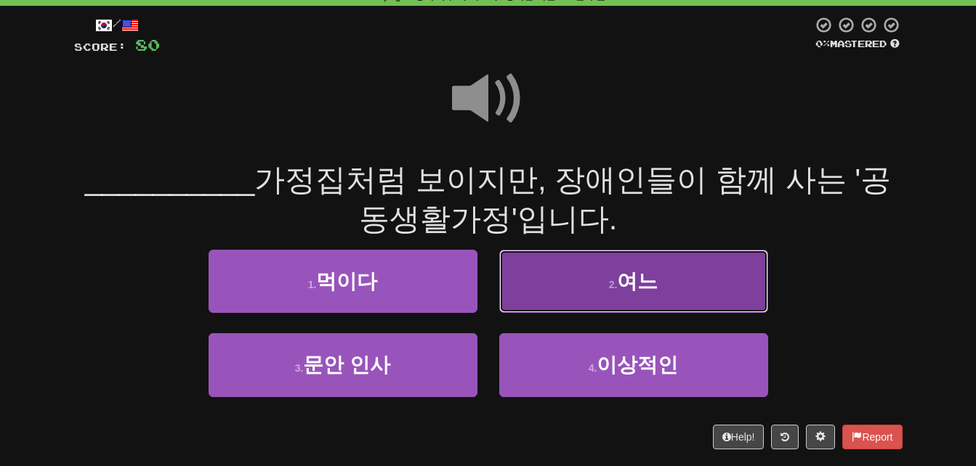
click at [554, 285] on button "2 . 여느" at bounding box center [633, 281] width 269 height 63
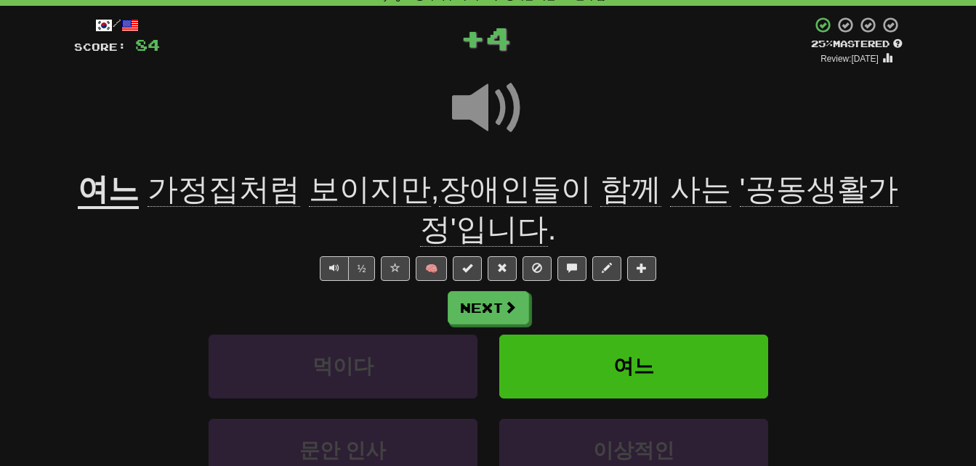
click at [132, 191] on u "여느" at bounding box center [108, 190] width 61 height 37
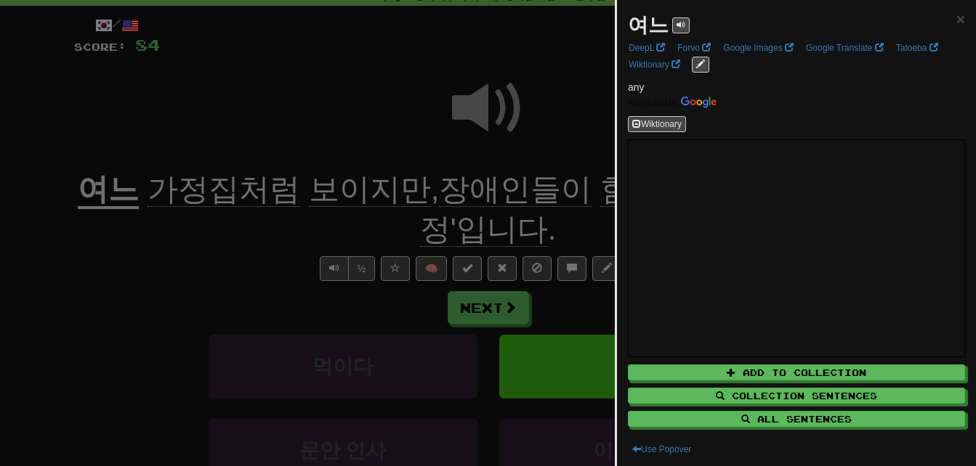
click at [154, 252] on div at bounding box center [488, 233] width 976 height 466
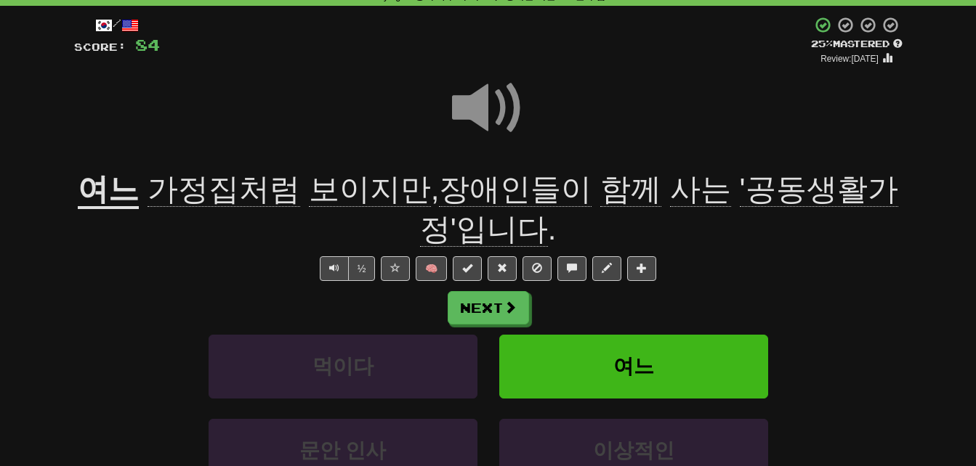
click at [209, 191] on span "가정집처럼" at bounding box center [224, 189] width 153 height 35
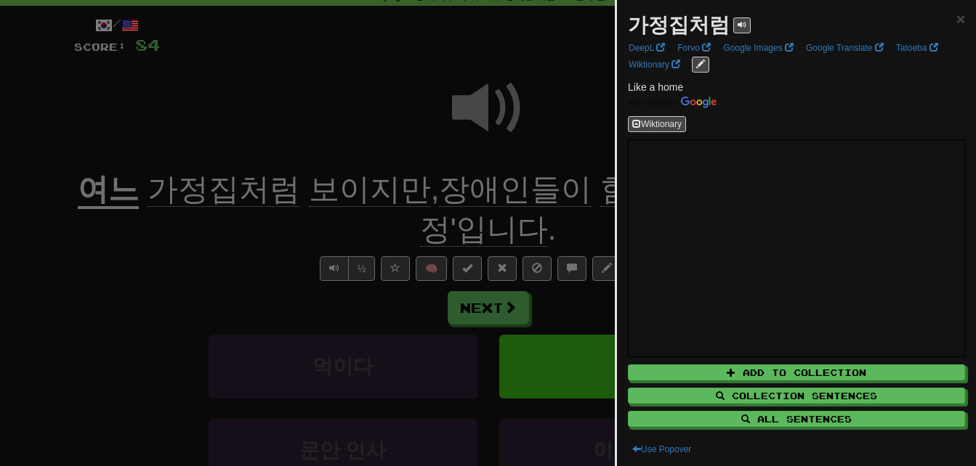
click at [214, 243] on div at bounding box center [488, 233] width 976 height 466
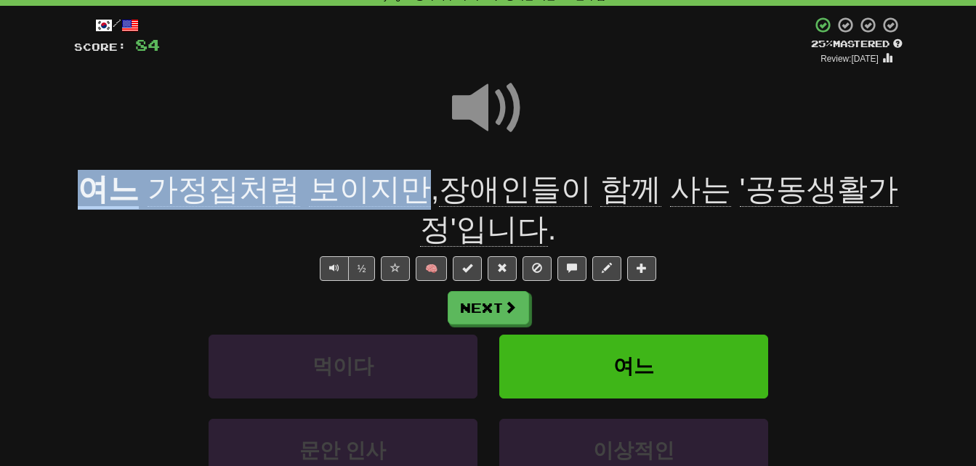
drag, startPoint x: 96, startPoint y: 187, endPoint x: 417, endPoint y: 183, distance: 321.2
click at [417, 183] on div "여느 가정집처럼 보이지만 , 장애인들이 함께 사는 '공동생활가정'입니다 ." at bounding box center [488, 209] width 828 height 79
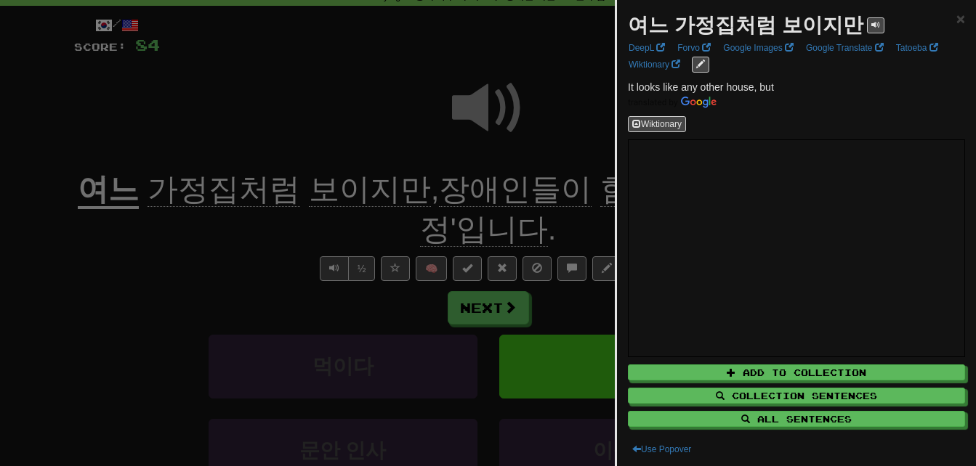
click at [274, 231] on div at bounding box center [488, 233] width 976 height 466
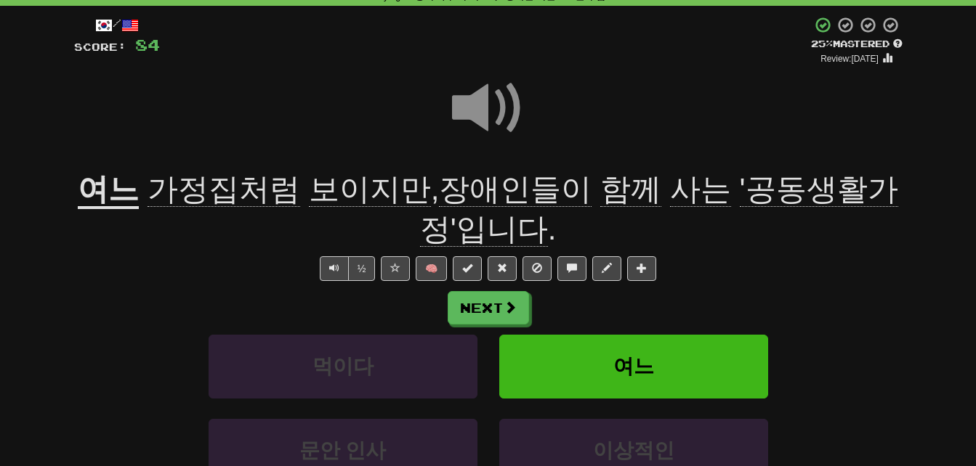
click at [478, 107] on span at bounding box center [488, 108] width 73 height 73
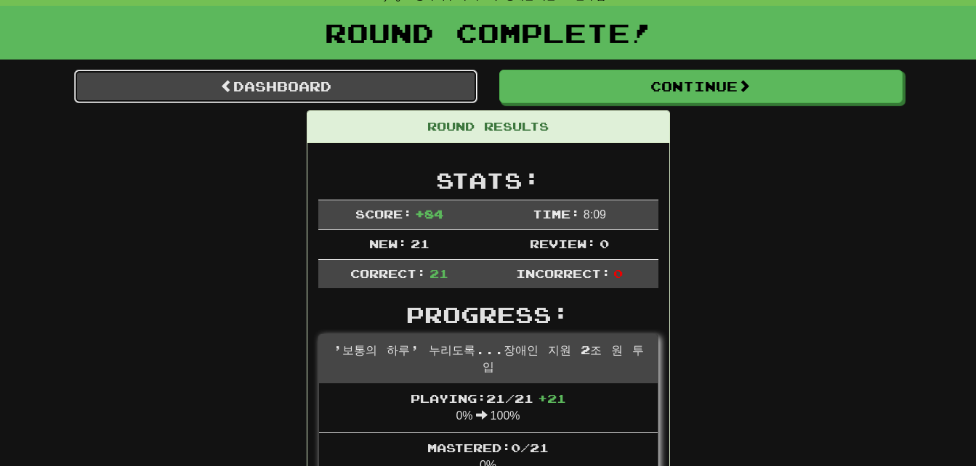
click at [187, 84] on link "Dashboard" at bounding box center [275, 86] width 403 height 33
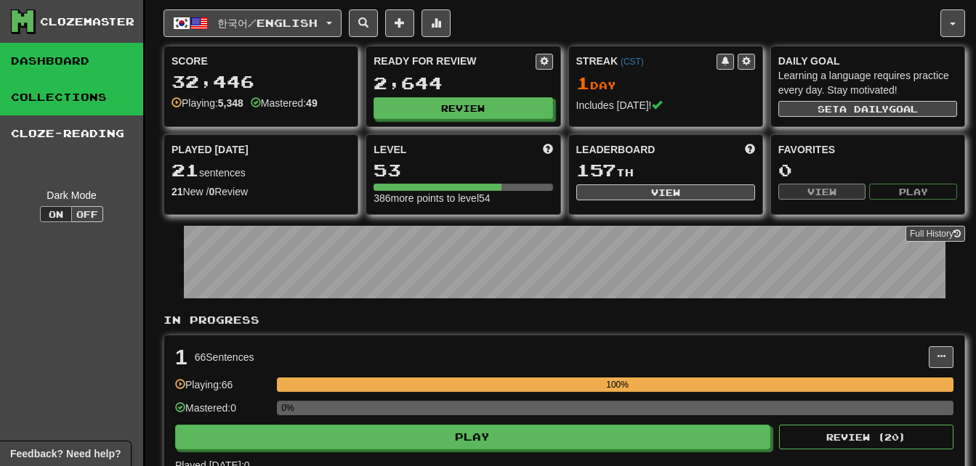
click at [86, 95] on link "Collections" at bounding box center [71, 97] width 143 height 36
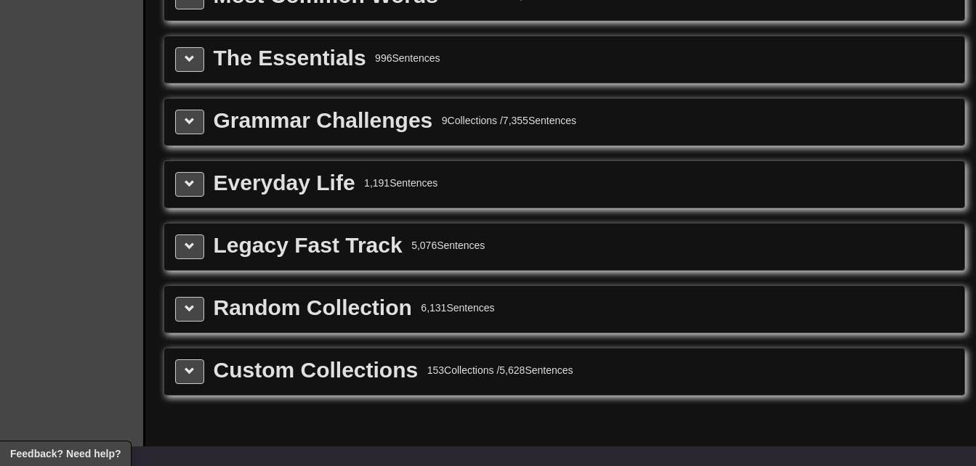
scroll to position [1744, 0]
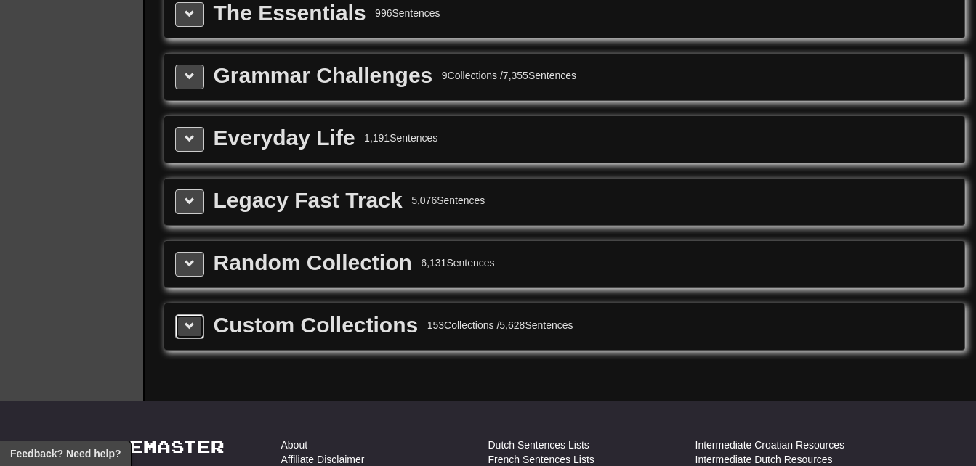
click at [187, 334] on button at bounding box center [189, 327] width 29 height 25
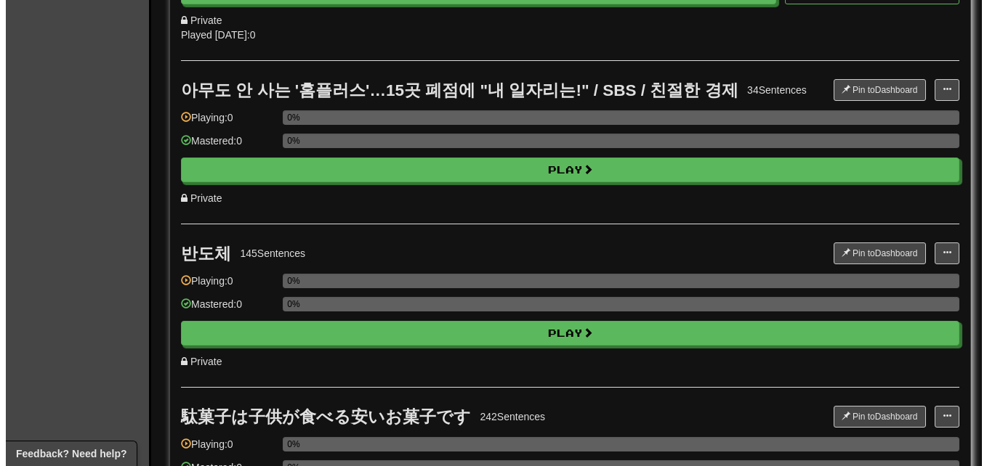
scroll to position [29060, 0]
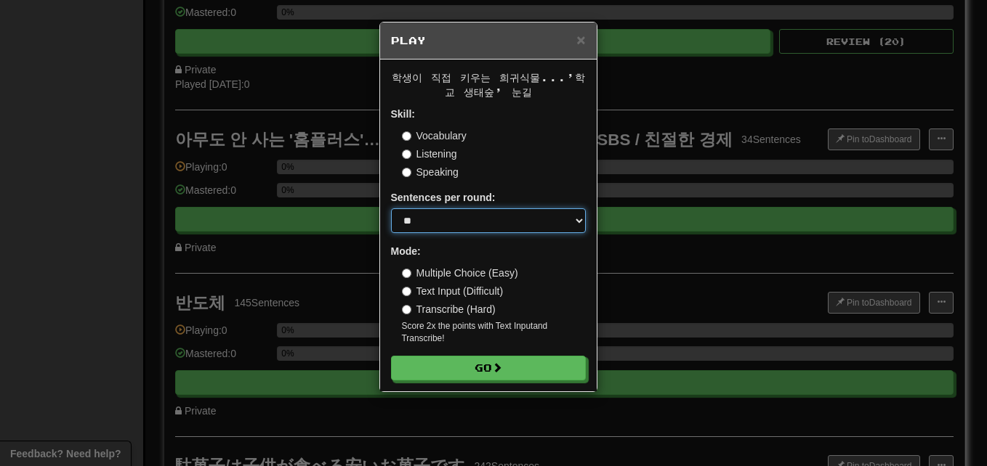
click at [507, 228] on select "* ** ** ** ** ** *** ********" at bounding box center [488, 221] width 195 height 25
select select "**"
click at [391, 209] on select "* ** ** ** ** ** *** ********" at bounding box center [488, 221] width 195 height 25
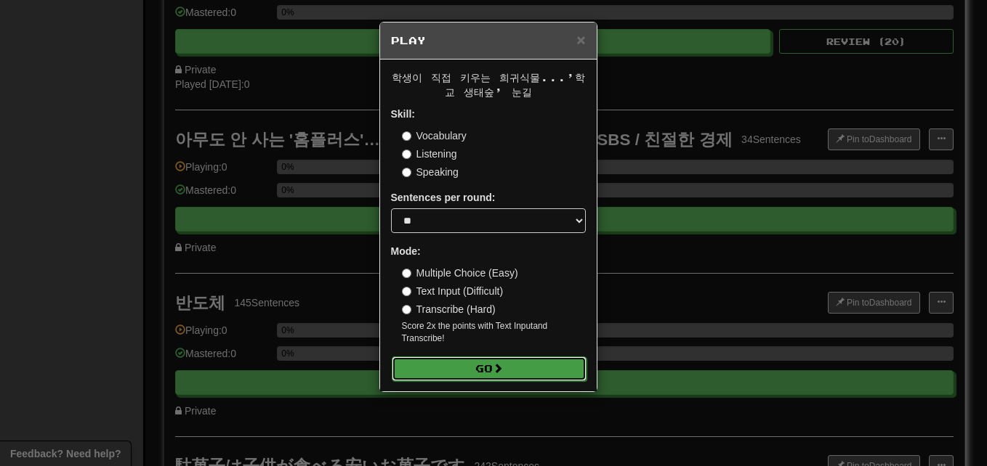
click at [502, 366] on span at bounding box center [498, 368] width 10 height 10
